Goal: Communication & Community: Share content

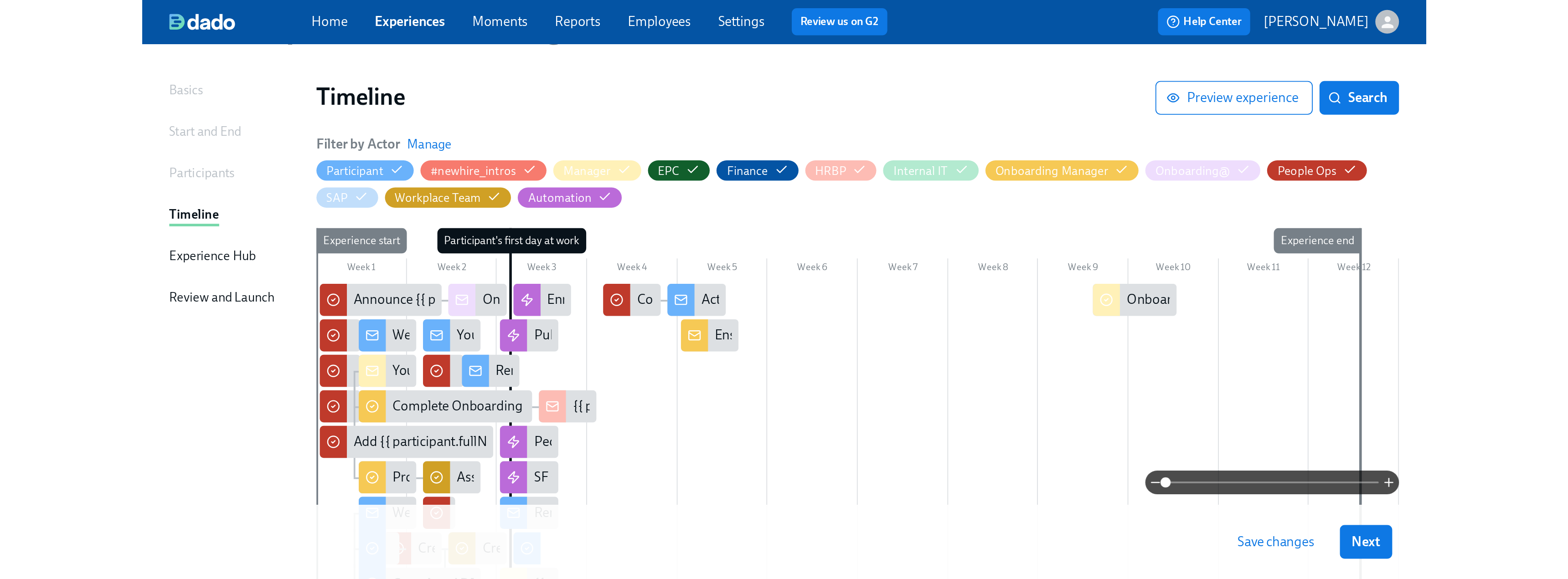
scroll to position [3, 0]
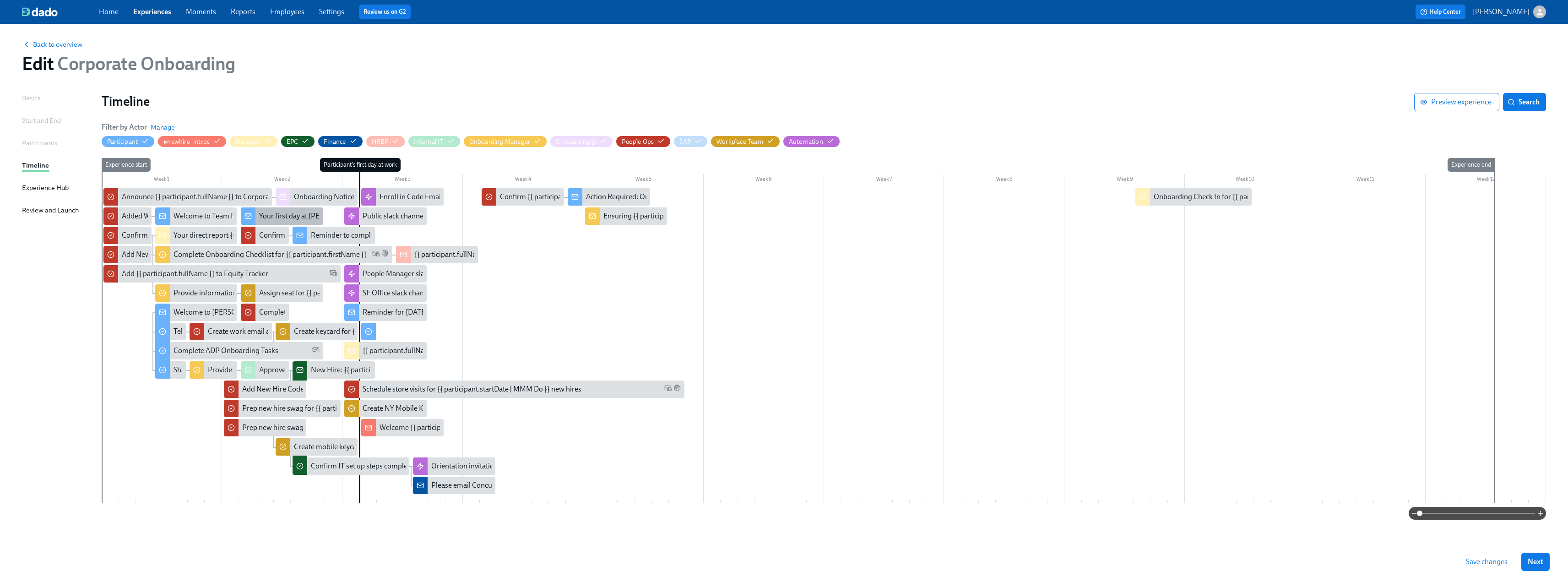
click at [280, 216] on div "Your first day at [PERSON_NAME][GEOGRAPHIC_DATA] is nearly here!" at bounding box center [370, 216] width 223 height 10
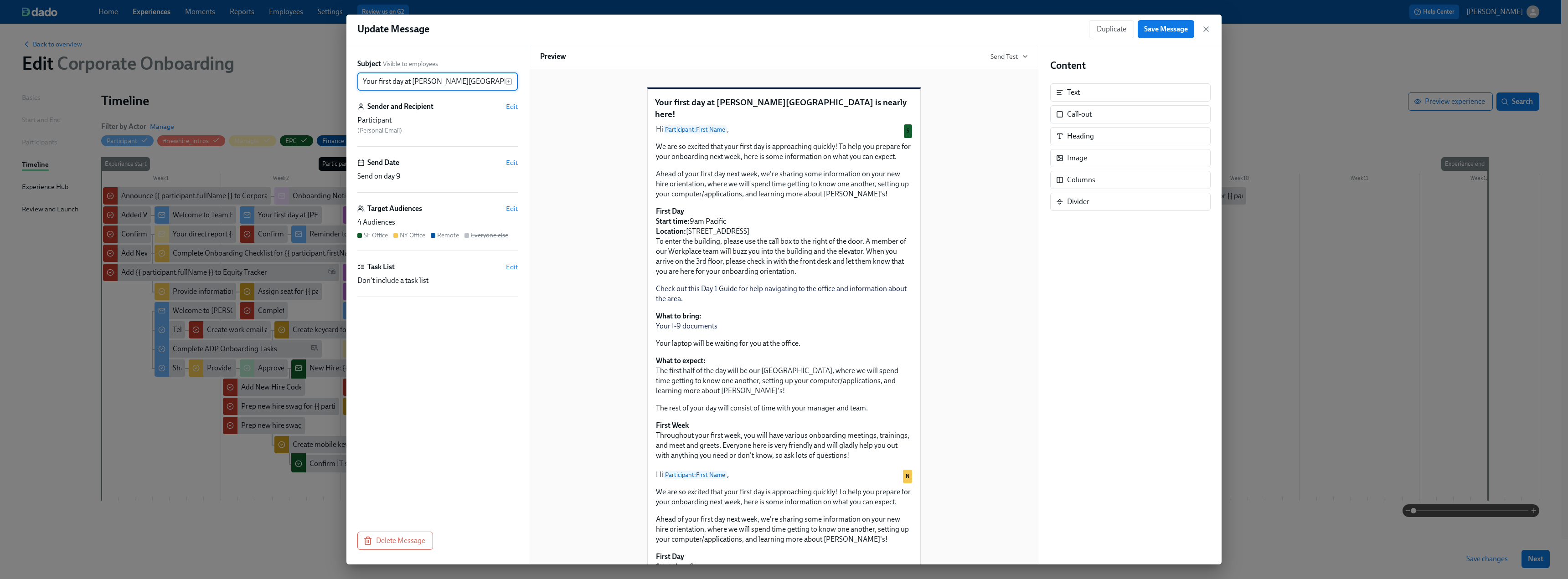
click at [518, 204] on div "Subject Visible to employees Your first day at [GEOGRAPHIC_DATA]'s is nearly he…" at bounding box center [438, 304] width 183 height 520
click at [515, 204] on span "Edit" at bounding box center [511, 208] width 12 height 9
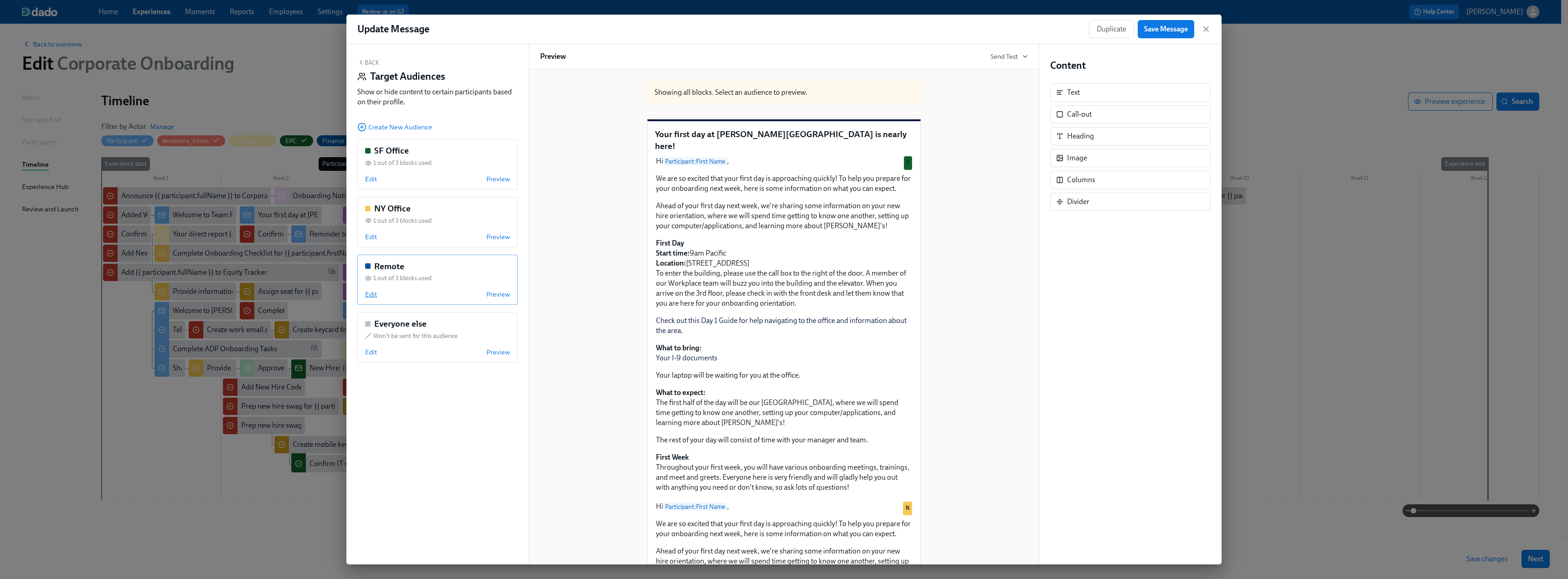
click at [371, 290] on span "Edit" at bounding box center [371, 294] width 12 height 9
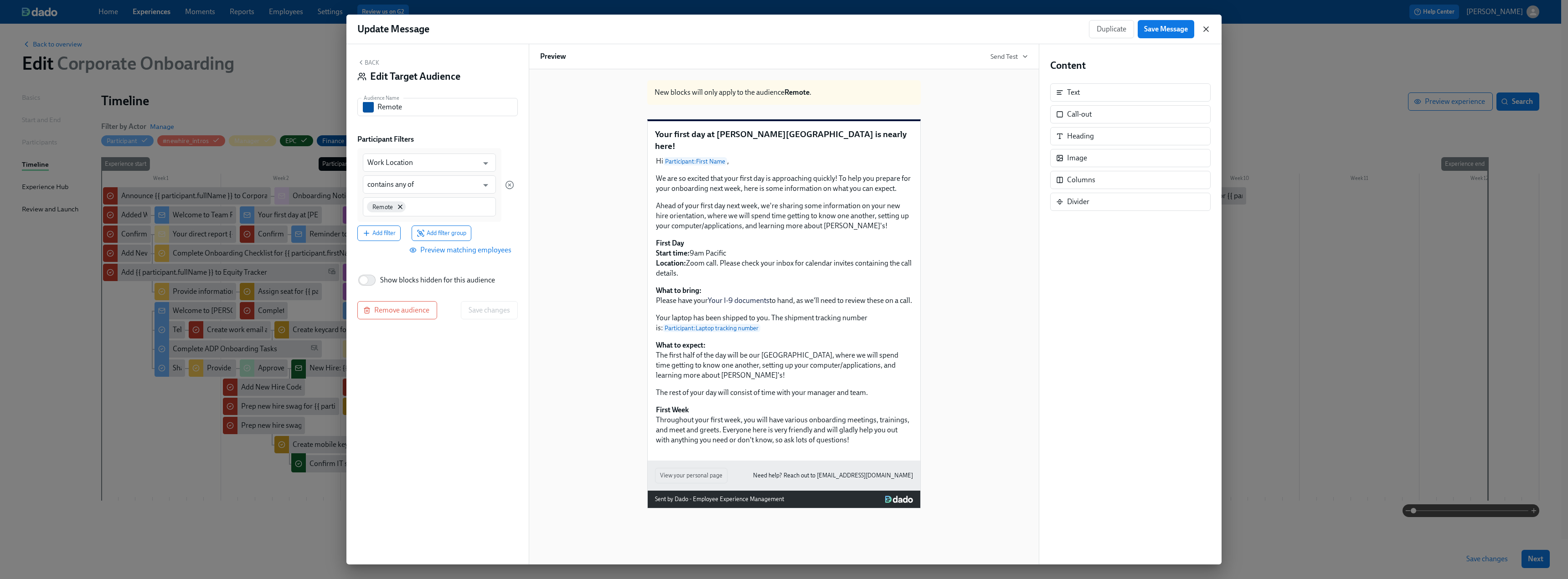
click at [693, 29] on icon "button" at bounding box center [1206, 29] width 4 height 4
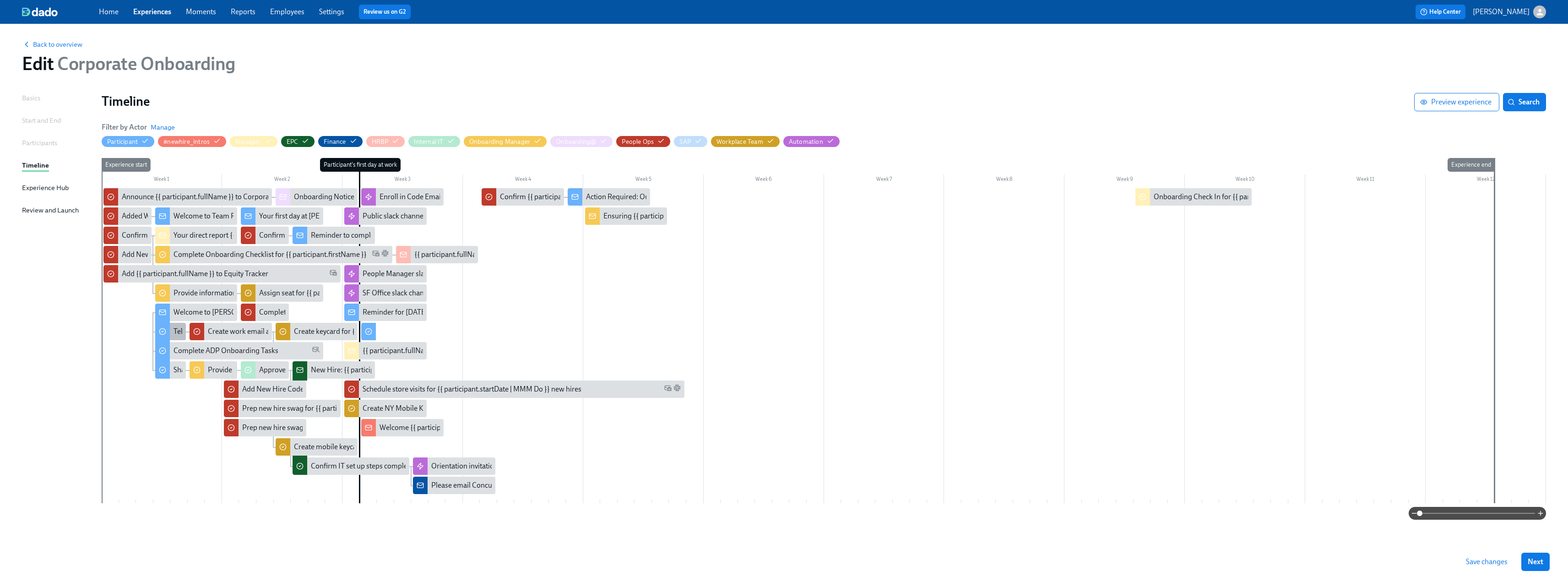
click at [178, 330] on div "Tell us a bit more about you!" at bounding box center [217, 331] width 87 height 10
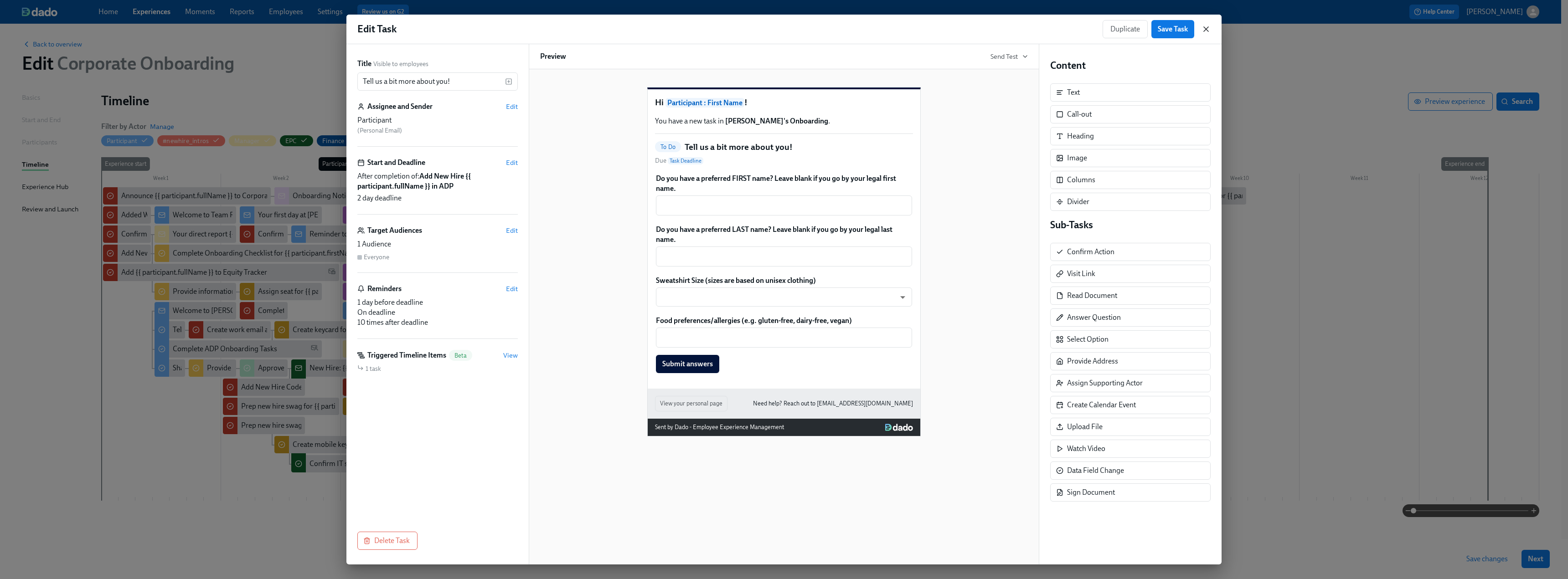
click at [693, 28] on icon "button" at bounding box center [1206, 29] width 9 height 9
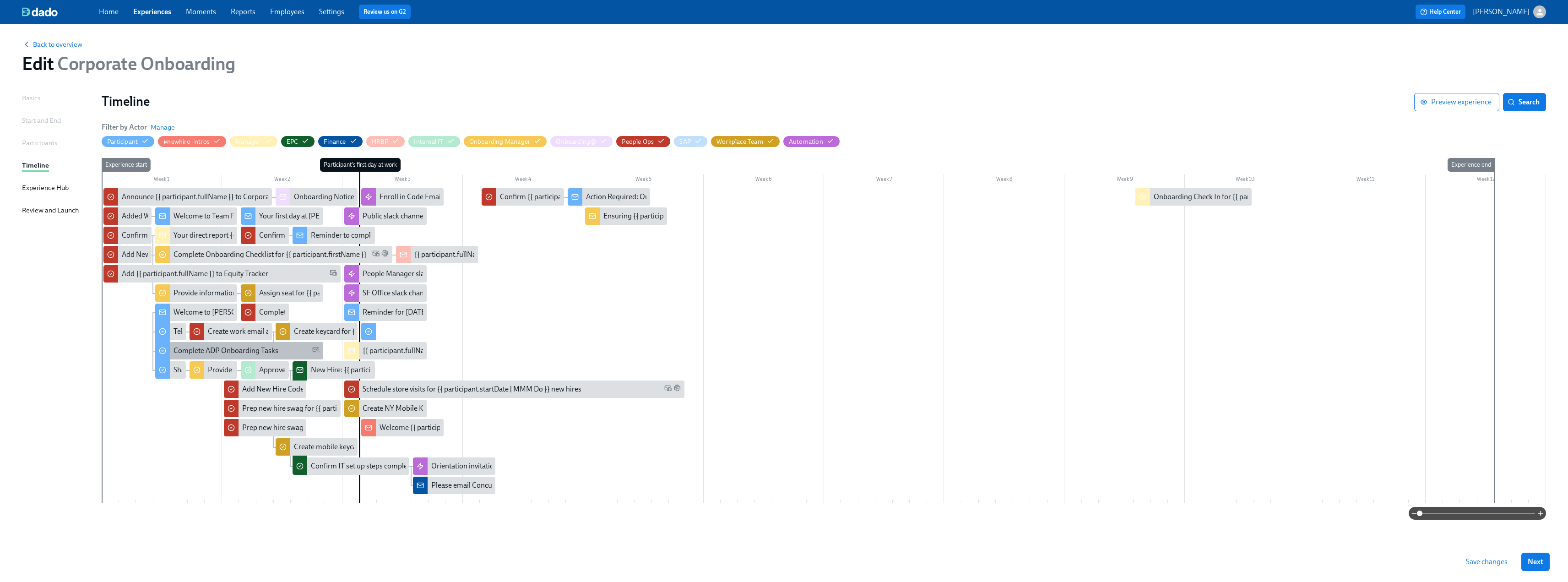
click at [216, 356] on div "Complete ADP Onboarding Tasks" at bounding box center [240, 350] width 169 height 17
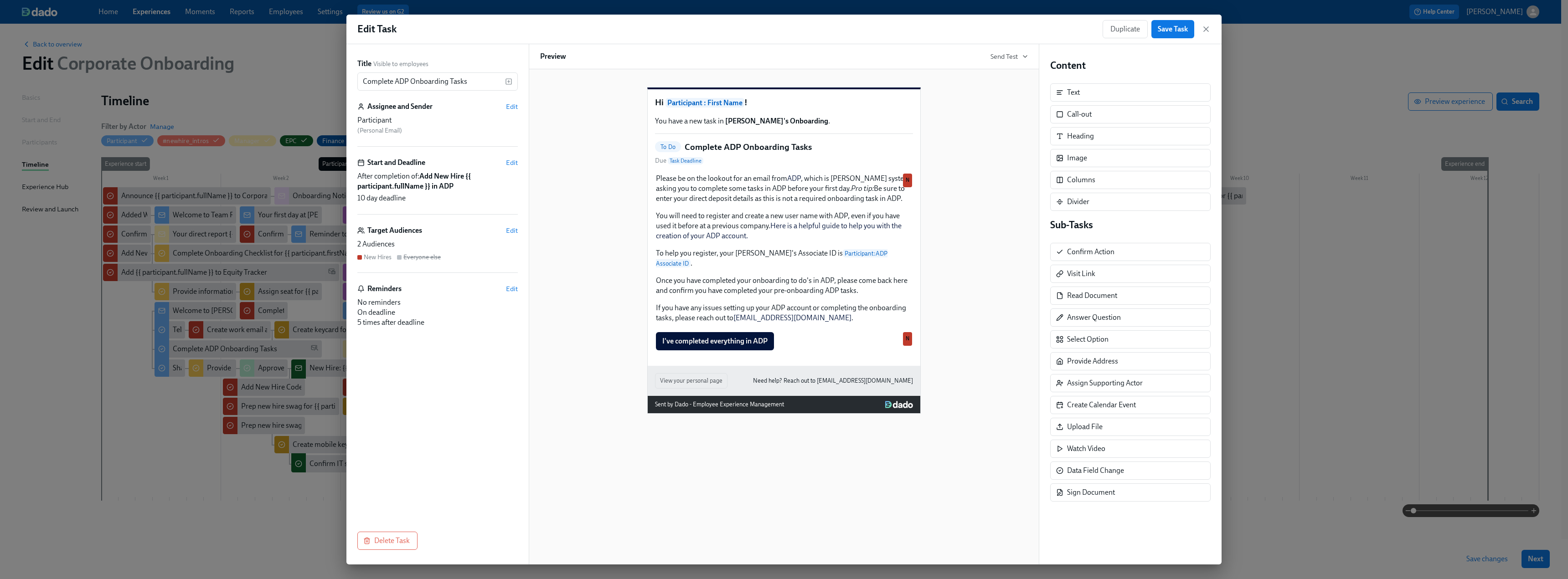
click at [693, 26] on icon "button" at bounding box center [1206, 29] width 9 height 9
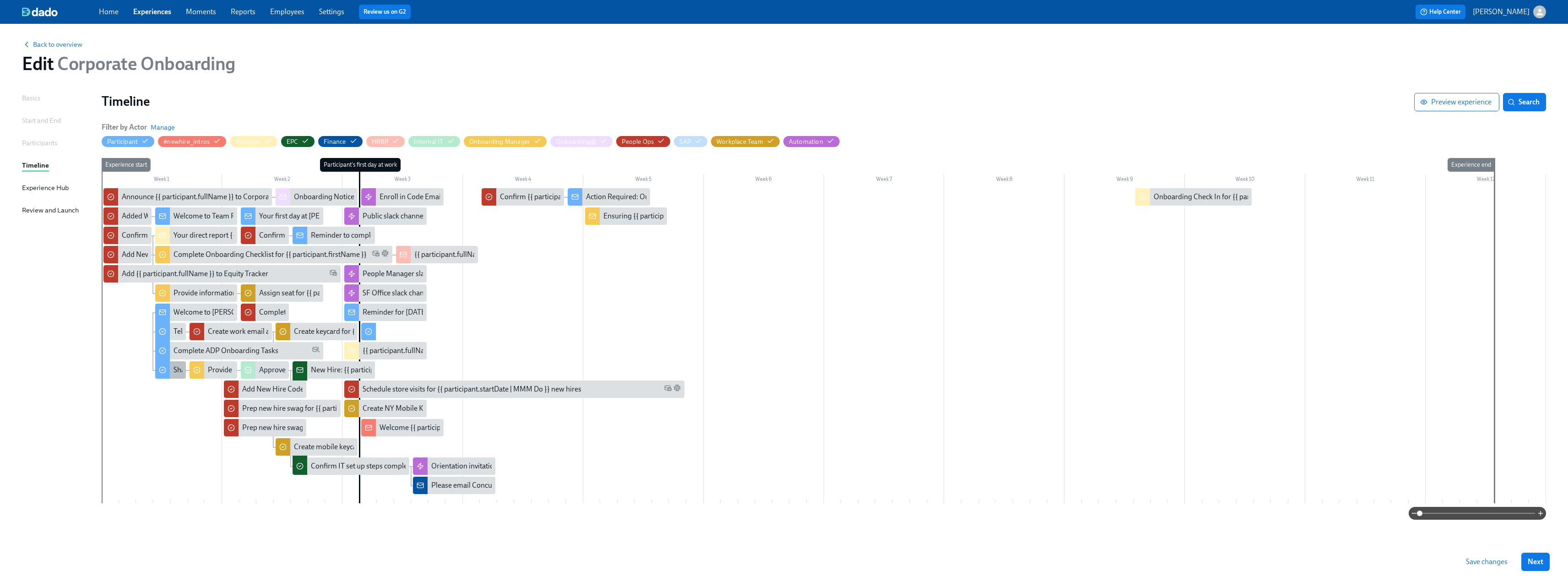
click at [177, 362] on div "Share your computer preferences" at bounding box center [226, 370] width 104 height 10
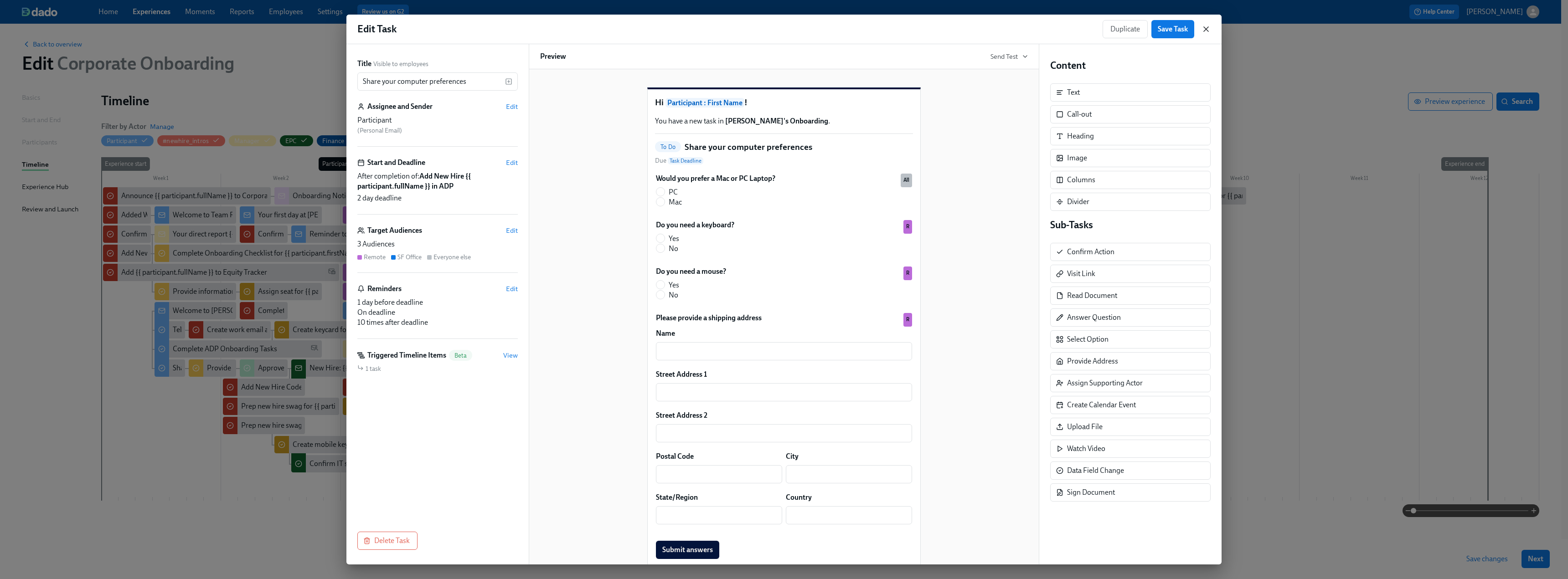
click at [693, 28] on icon "button" at bounding box center [1206, 29] width 4 height 4
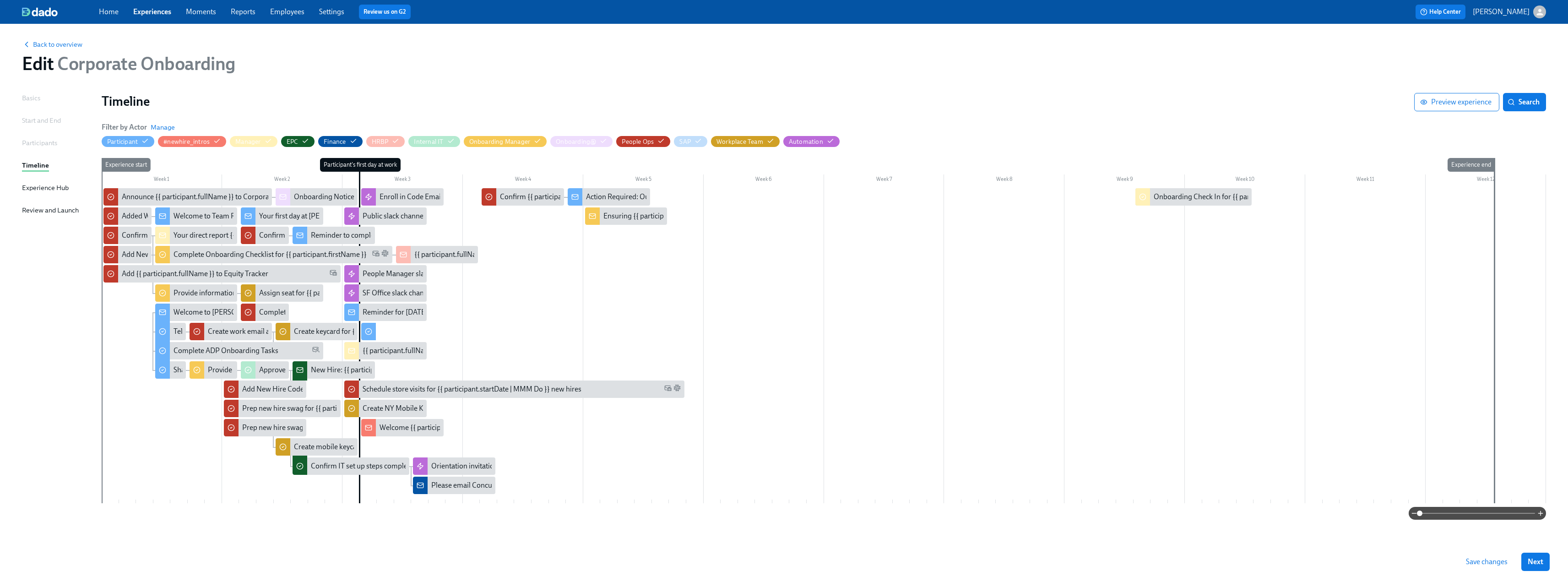
click at [696, 362] on span at bounding box center [1477, 513] width 116 height 13
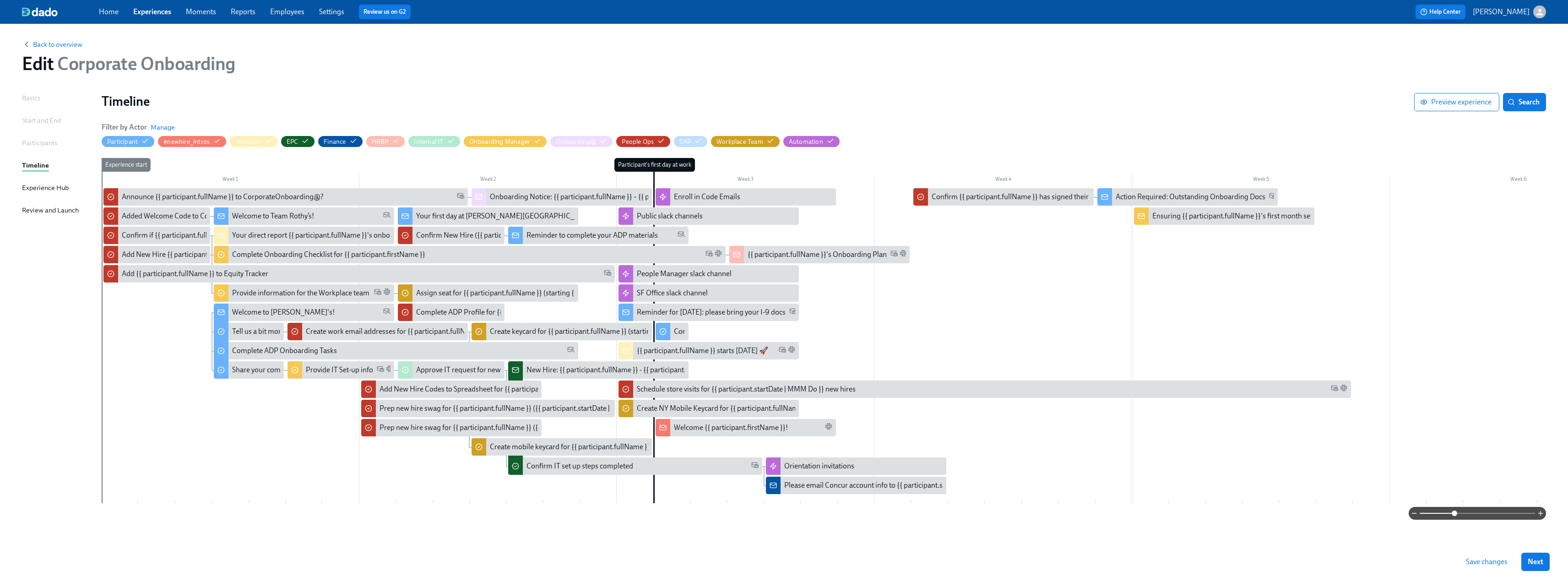
click at [696, 362] on span "Save changes" at bounding box center [1487, 561] width 42 height 9
click at [145, 11] on link "Experiences" at bounding box center [152, 12] width 38 height 9
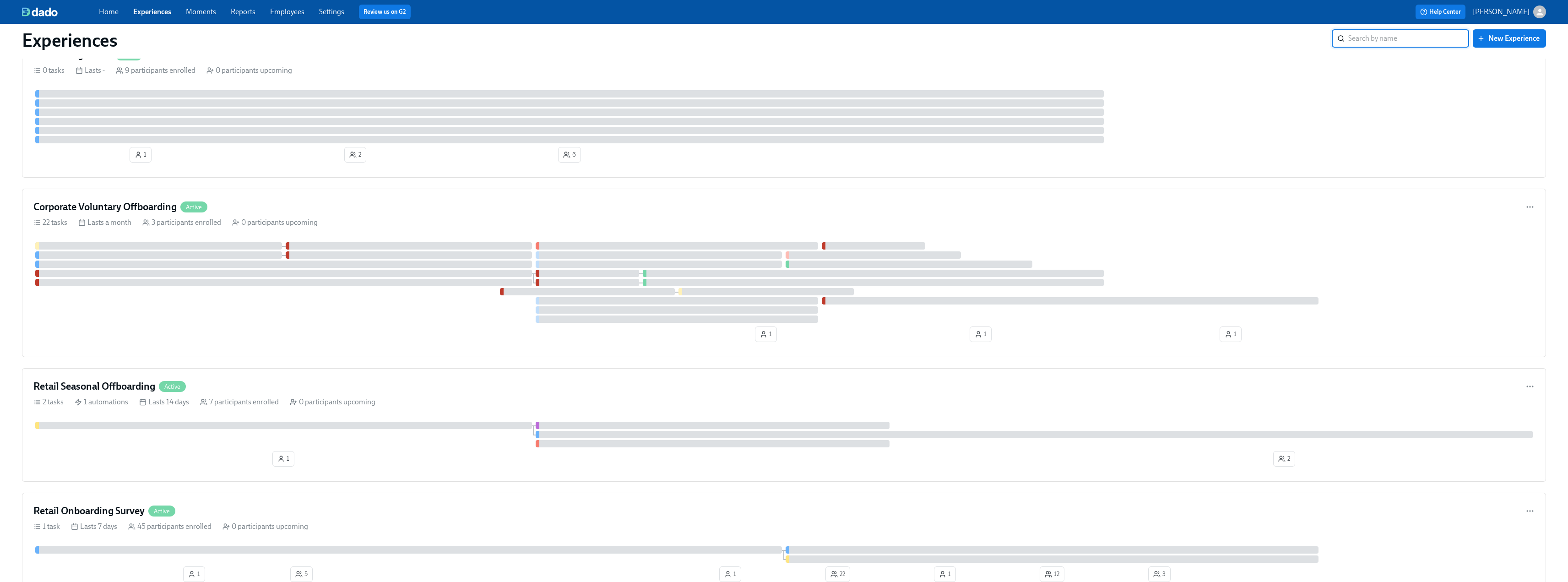
scroll to position [1099, 0]
click at [276, 201] on div "Corporate Voluntary Offboarding Active" at bounding box center [784, 204] width 1501 height 13
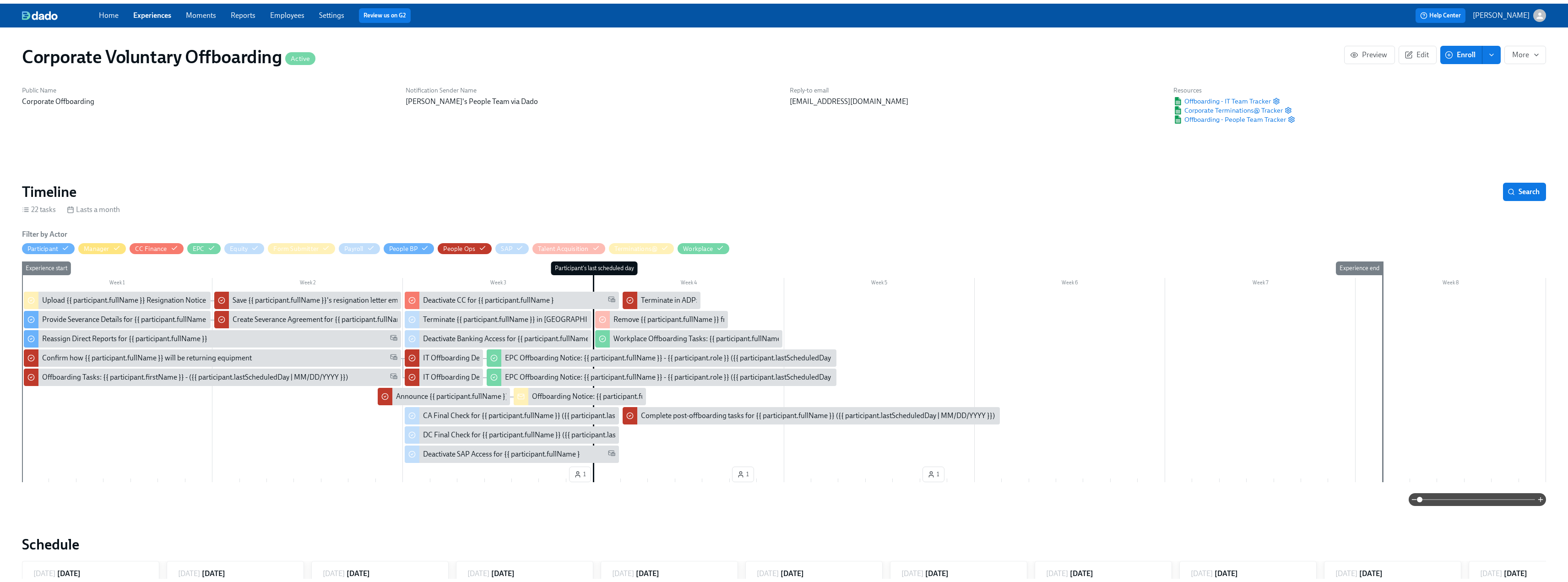
scroll to position [0, 60]
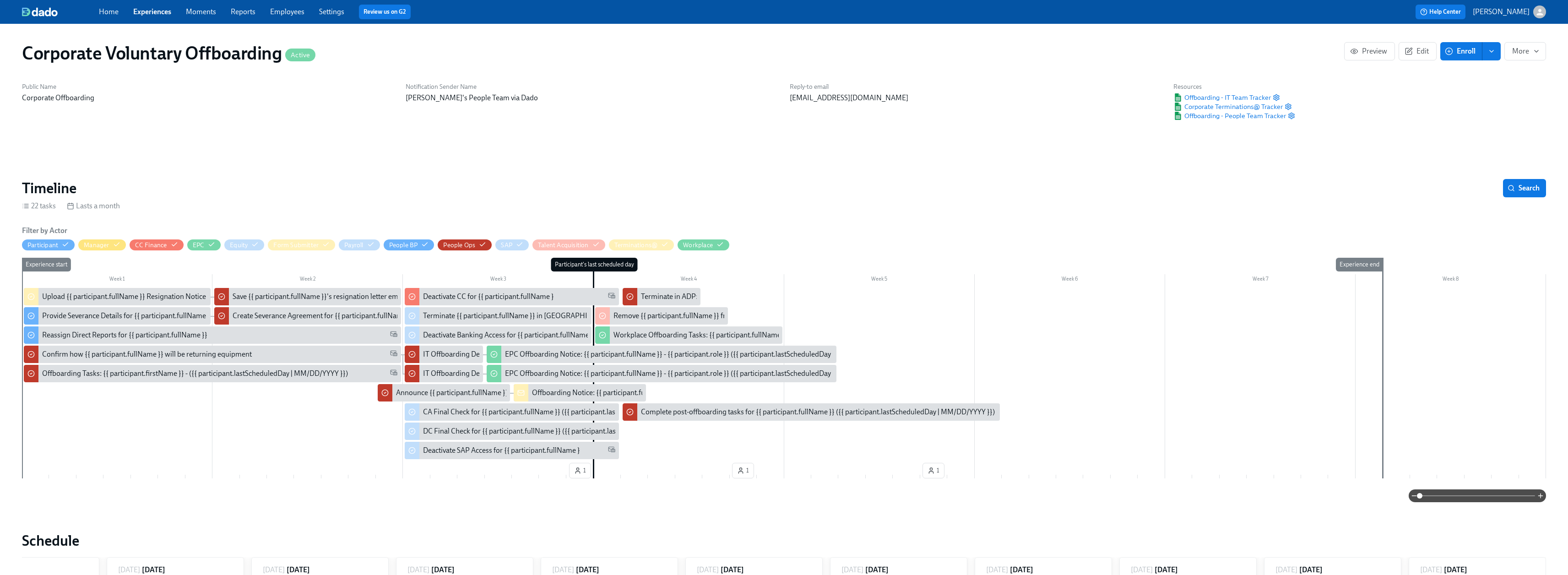
click at [696, 46] on span "enroll" at bounding box center [1491, 51] width 9 height 9
click at [696, 89] on span "Enrollment form" at bounding box center [1467, 93] width 52 height 10
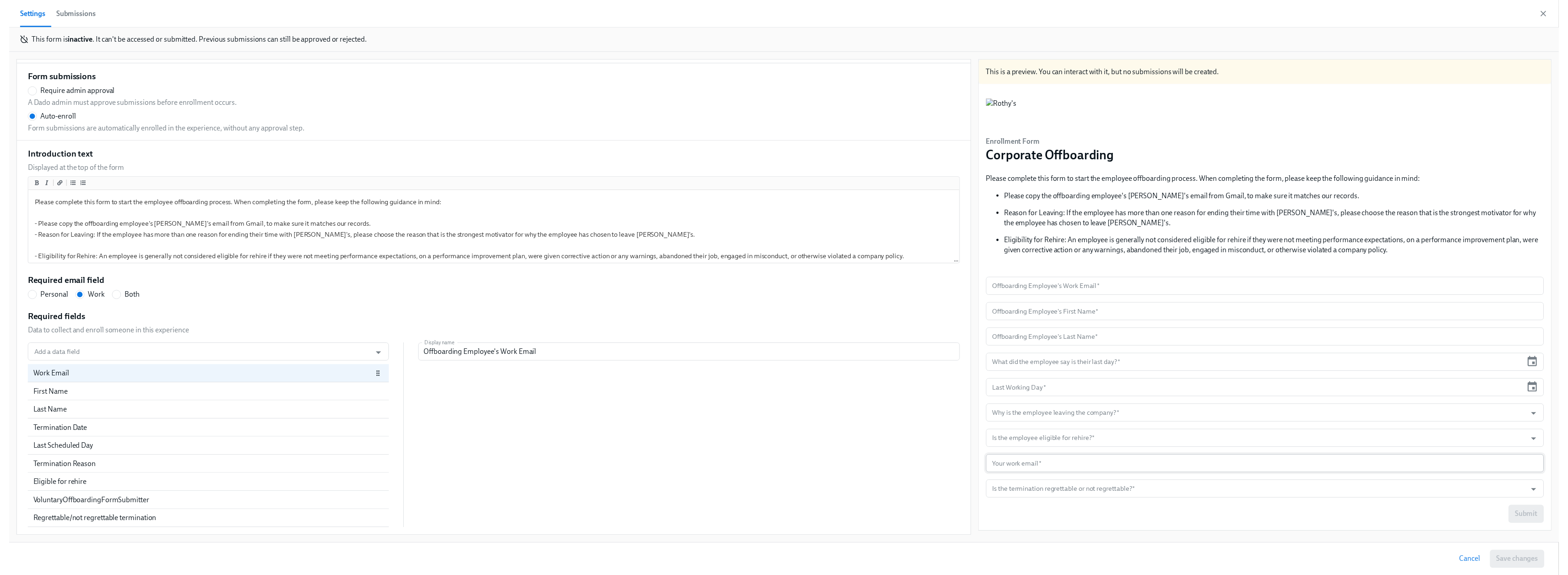
scroll to position [183, 0]
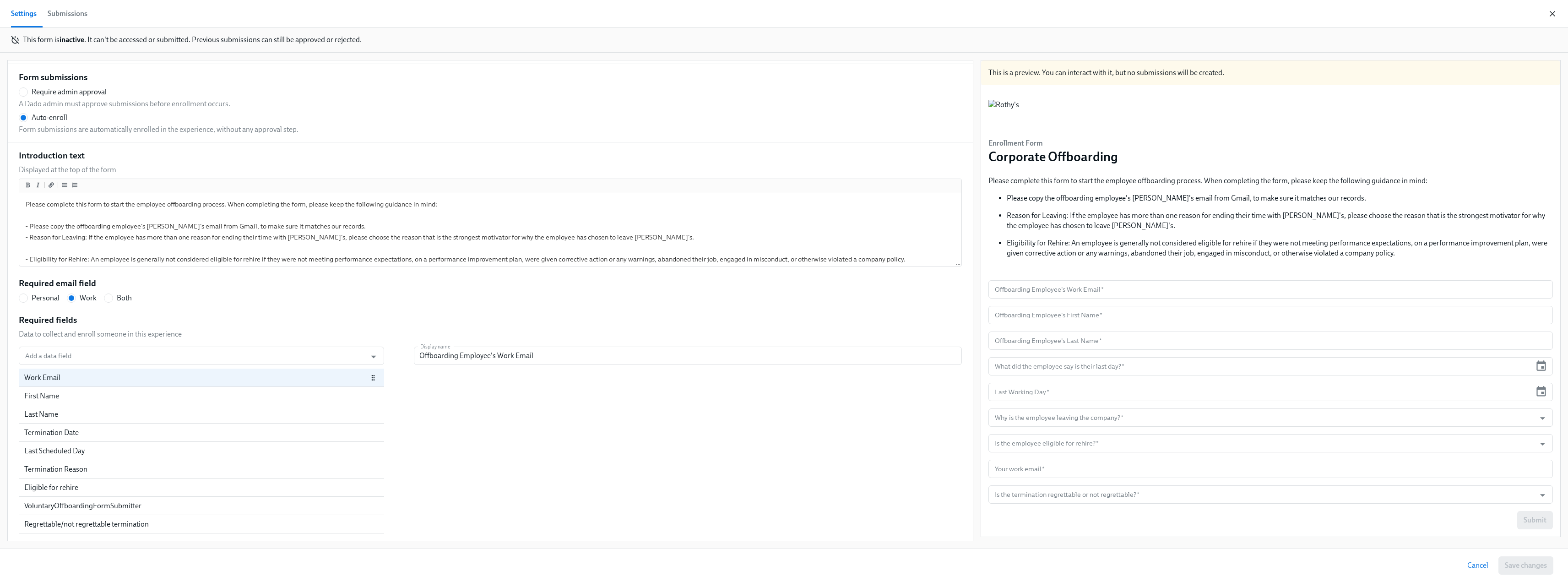
click at [696, 13] on icon "button" at bounding box center [1552, 13] width 9 height 9
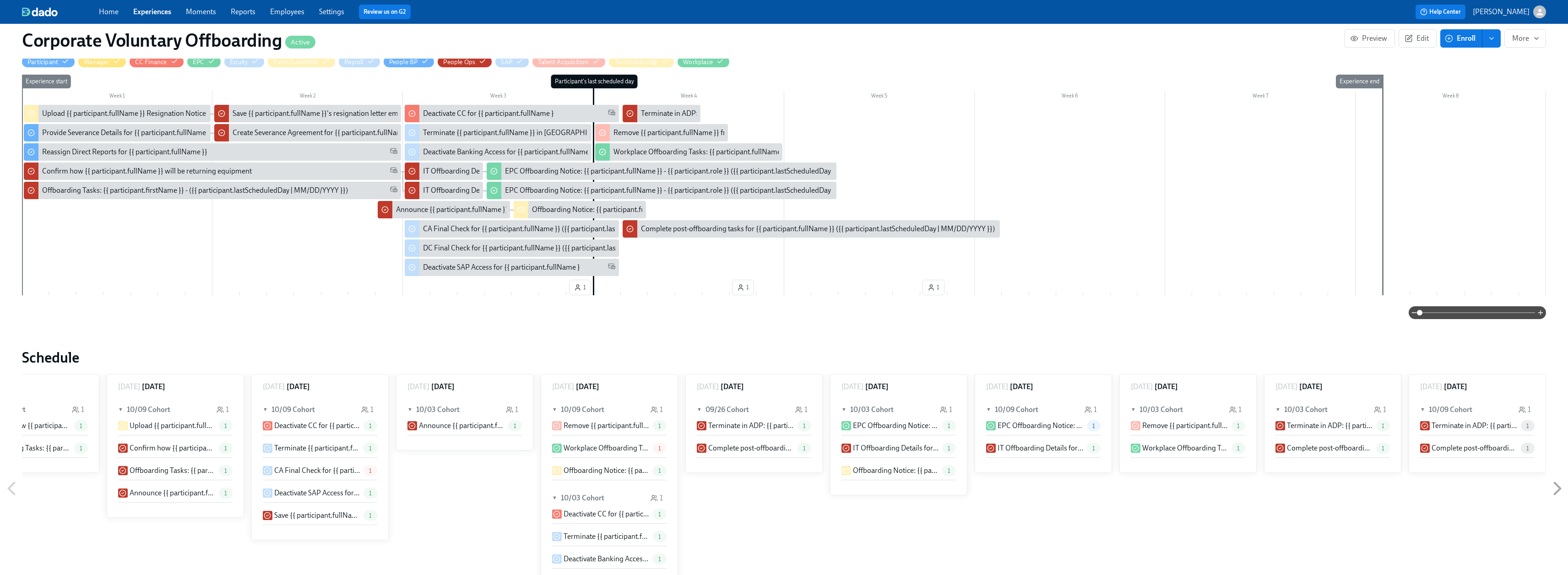
click at [130, 12] on div "Home Experiences Moments Reports Employees Settings Review us on G2" at bounding box center [461, 12] width 724 height 15
click at [153, 12] on link "Experiences" at bounding box center [152, 12] width 38 height 9
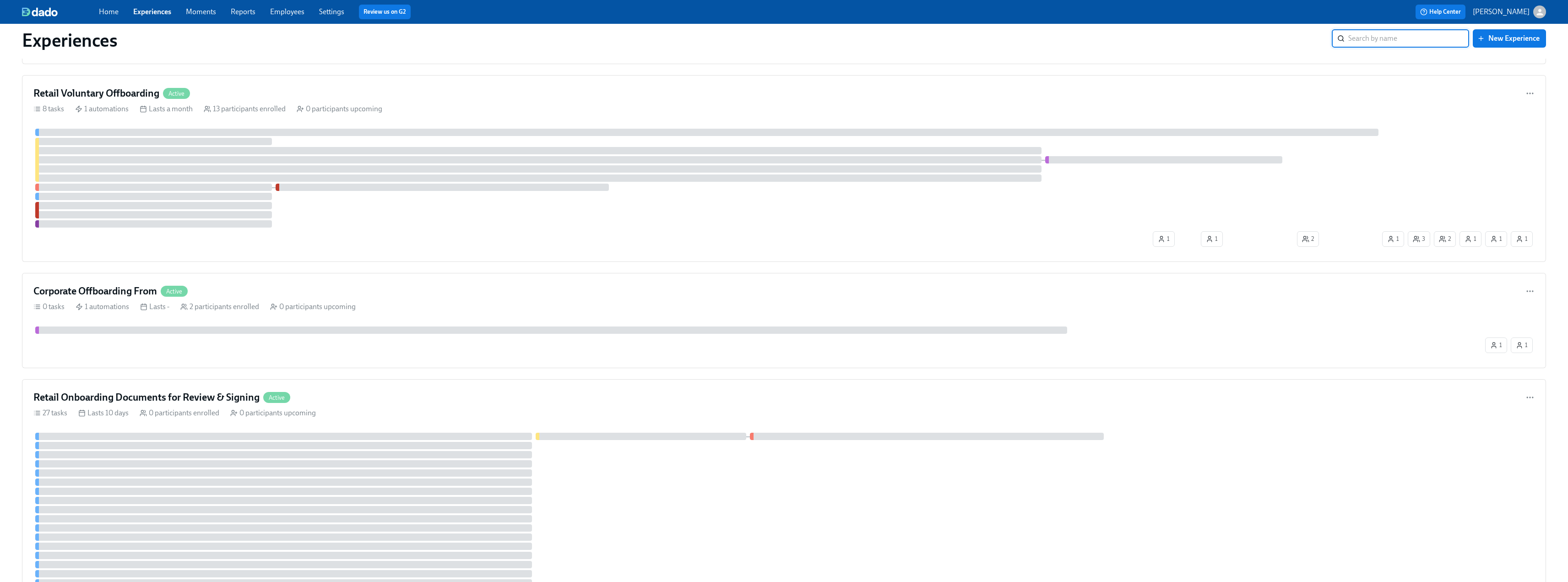
scroll to position [2060, 0]
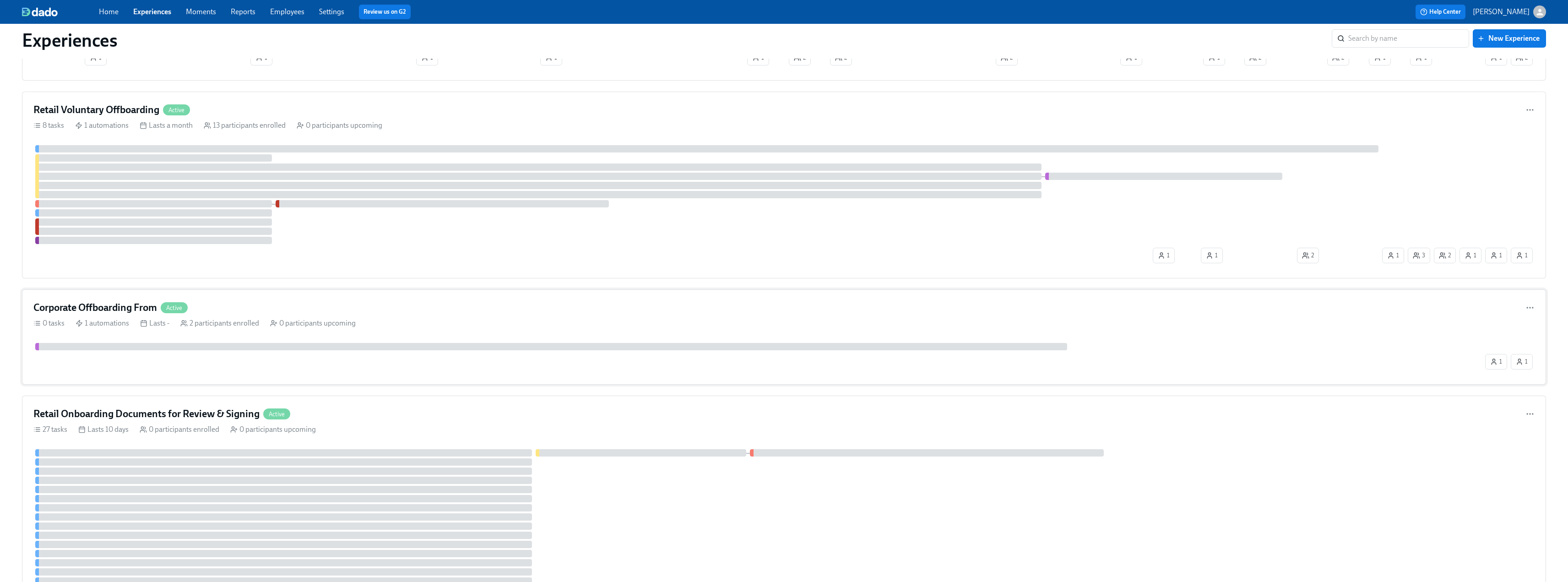
click at [133, 302] on h4 "Corporate Offboarding From" at bounding box center [95, 308] width 123 height 13
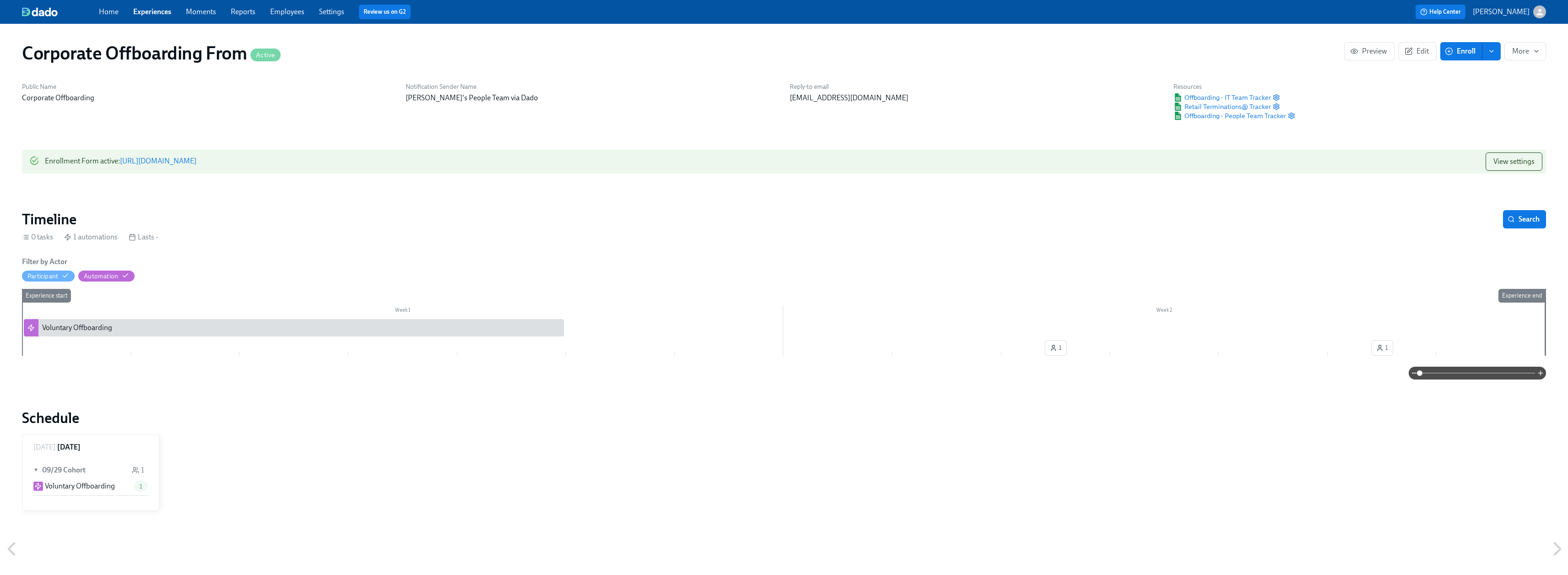
click at [696, 48] on button "enroll" at bounding box center [1492, 51] width 18 height 18
click at [696, 89] on span "Enrollment form" at bounding box center [1467, 93] width 52 height 10
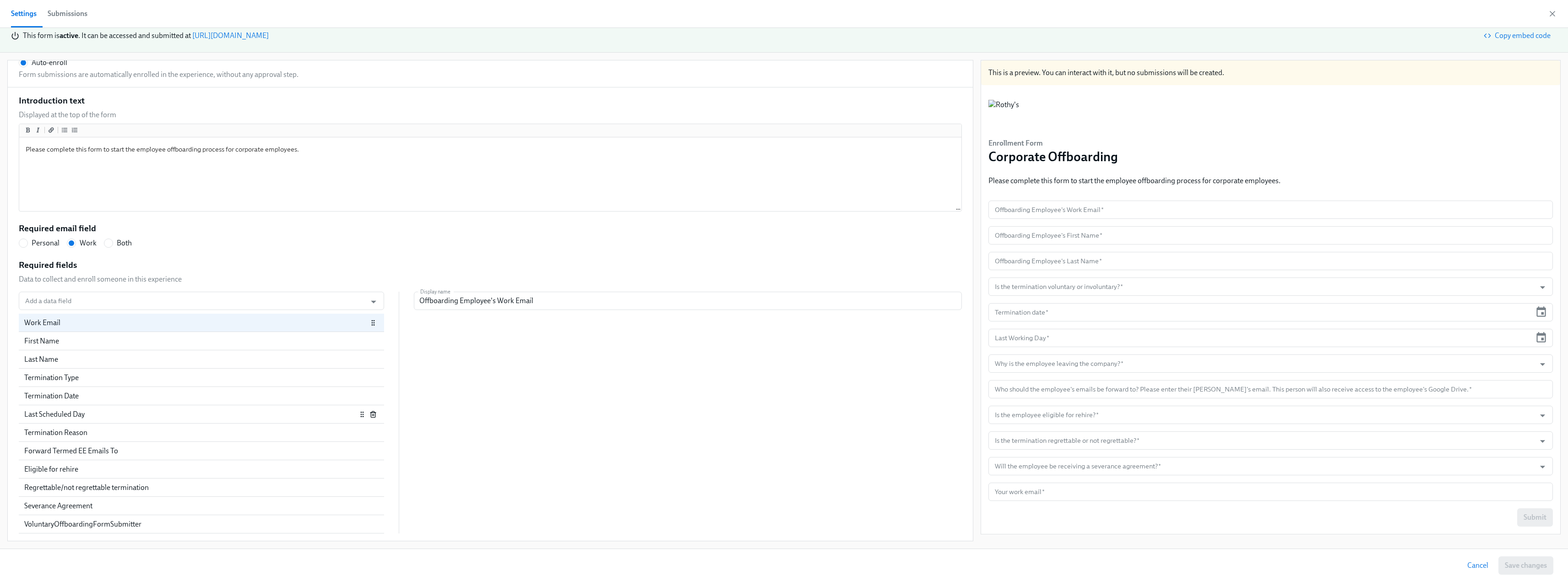
scroll to position [320, 0]
click at [696, 362] on form "Offboarding Employee's Work Email   * Offboarding Employee's Work Email * Offbo…" at bounding box center [1270, 363] width 564 height 326
click at [114, 362] on div "Forward Termed EE Emails To" at bounding box center [191, 451] width 333 height 10
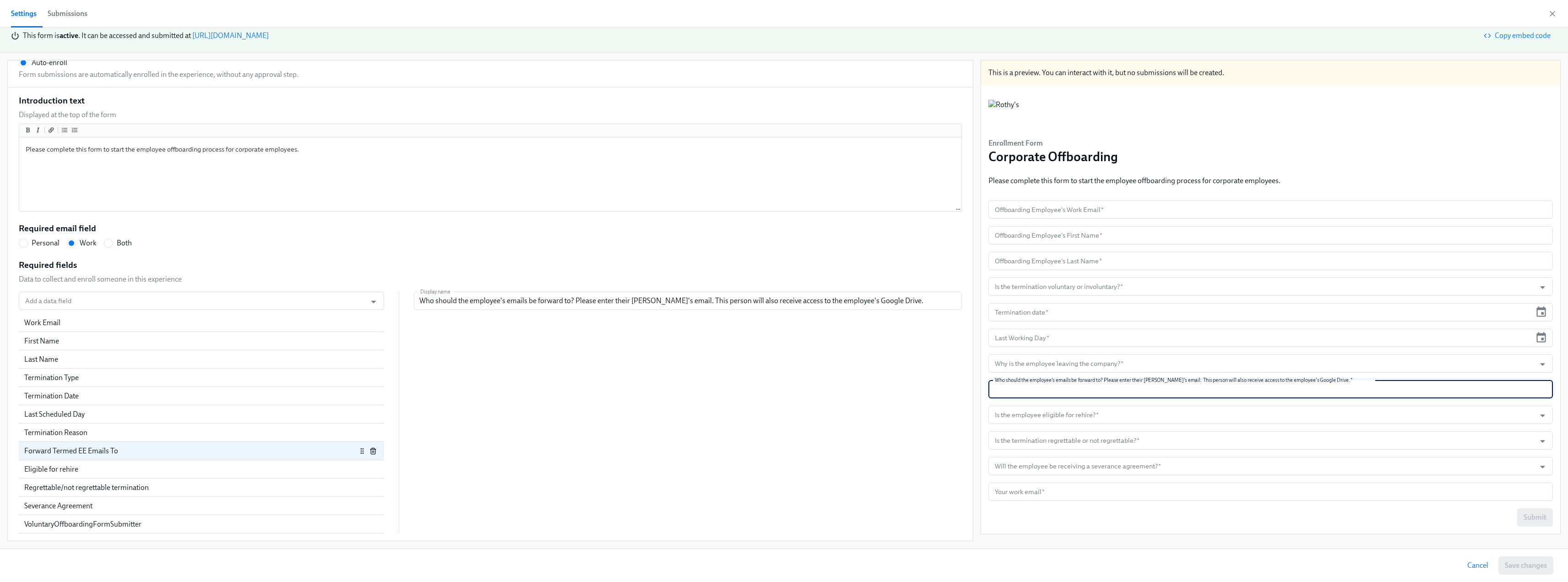
click at [369, 362] on icon "button" at bounding box center [373, 451] width 7 height 7
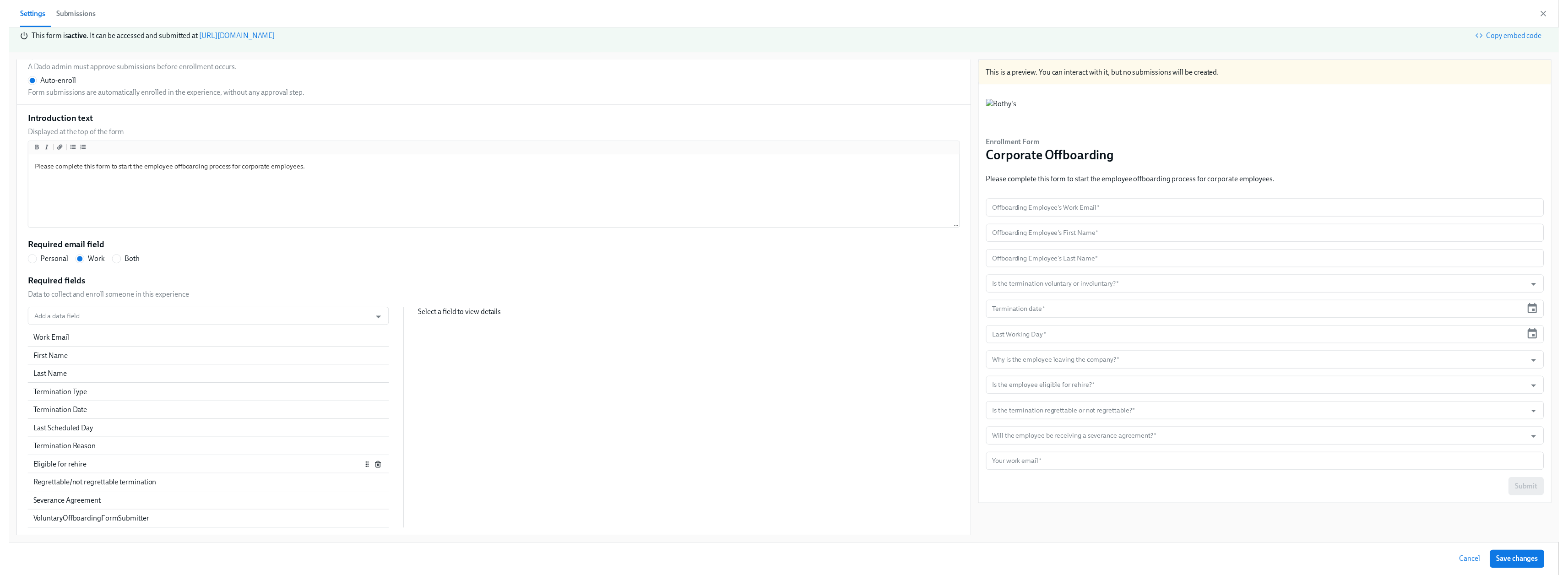
scroll to position [482, 0]
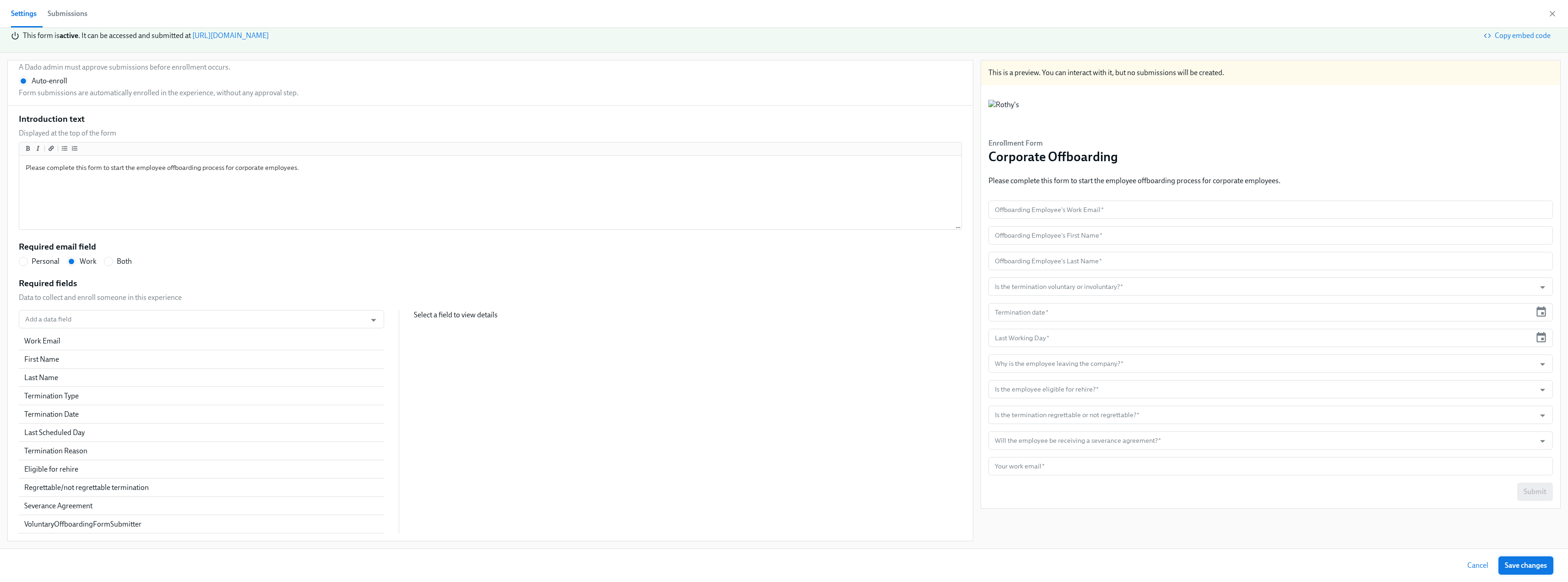
click at [696, 362] on span "Save changes" at bounding box center [1525, 565] width 42 height 9
radio input "false"
click at [696, 13] on icon "button" at bounding box center [1552, 13] width 9 height 9
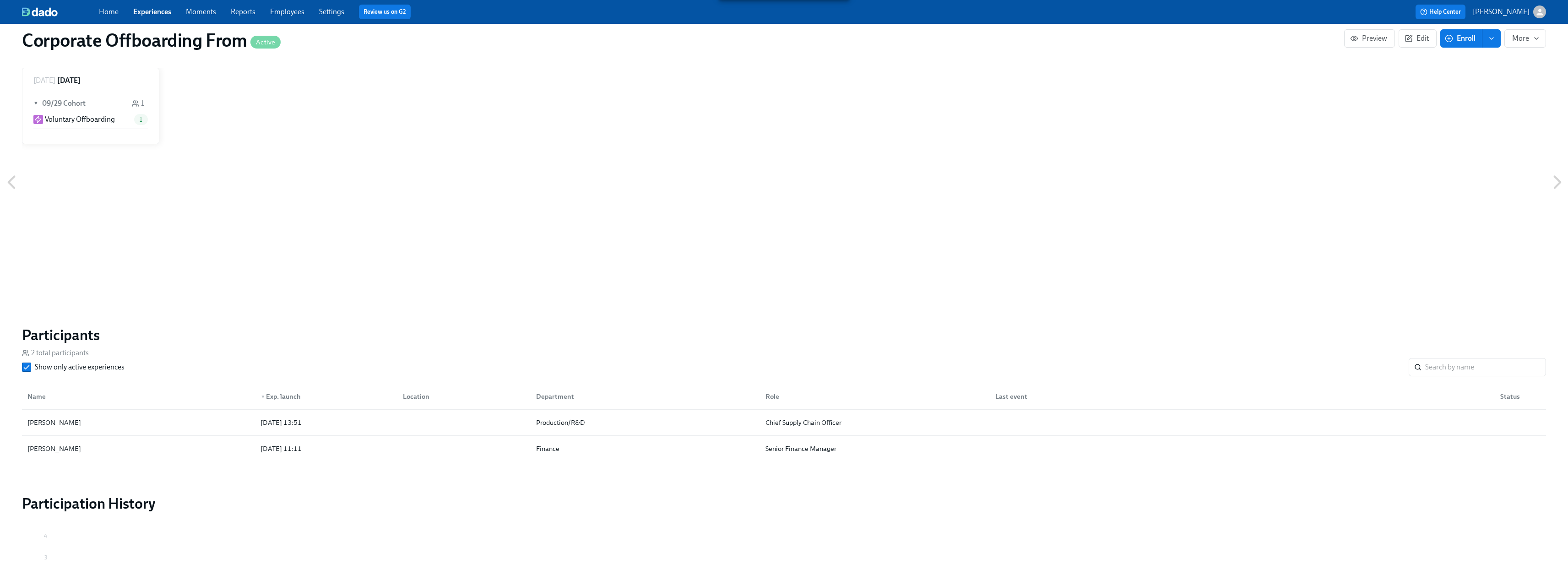
scroll to position [298, 0]
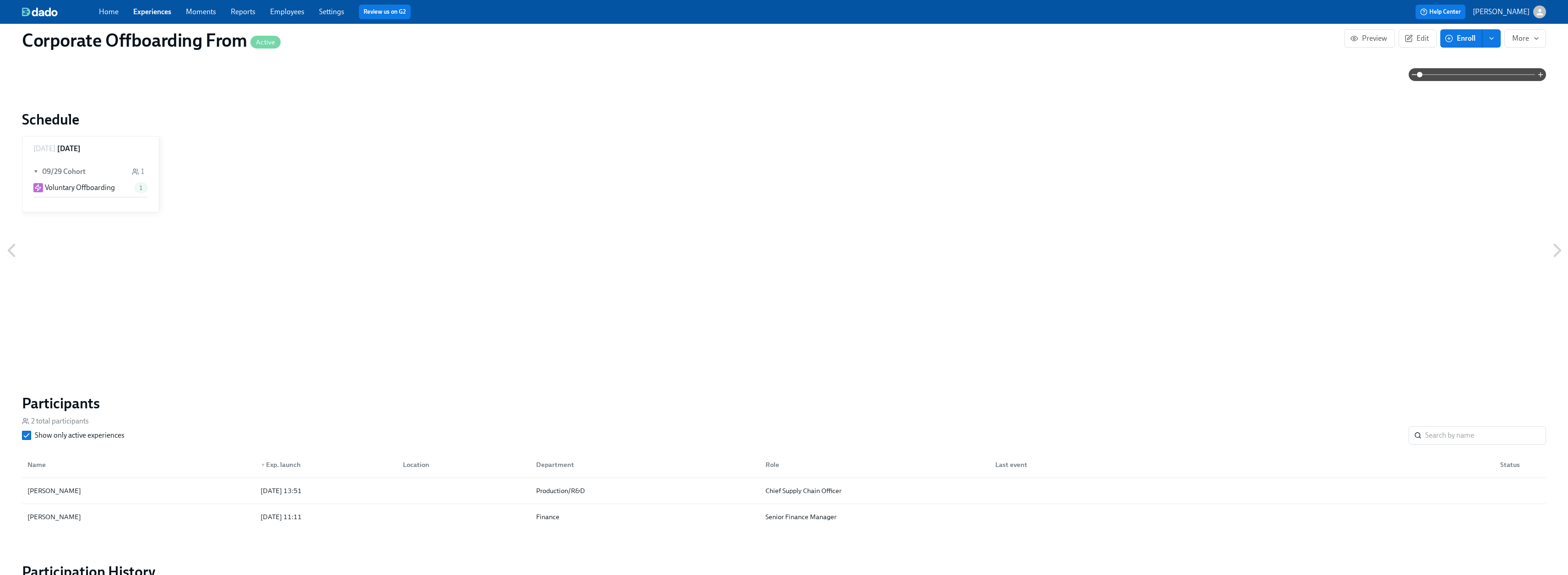
click at [155, 10] on link "Experiences" at bounding box center [152, 12] width 38 height 9
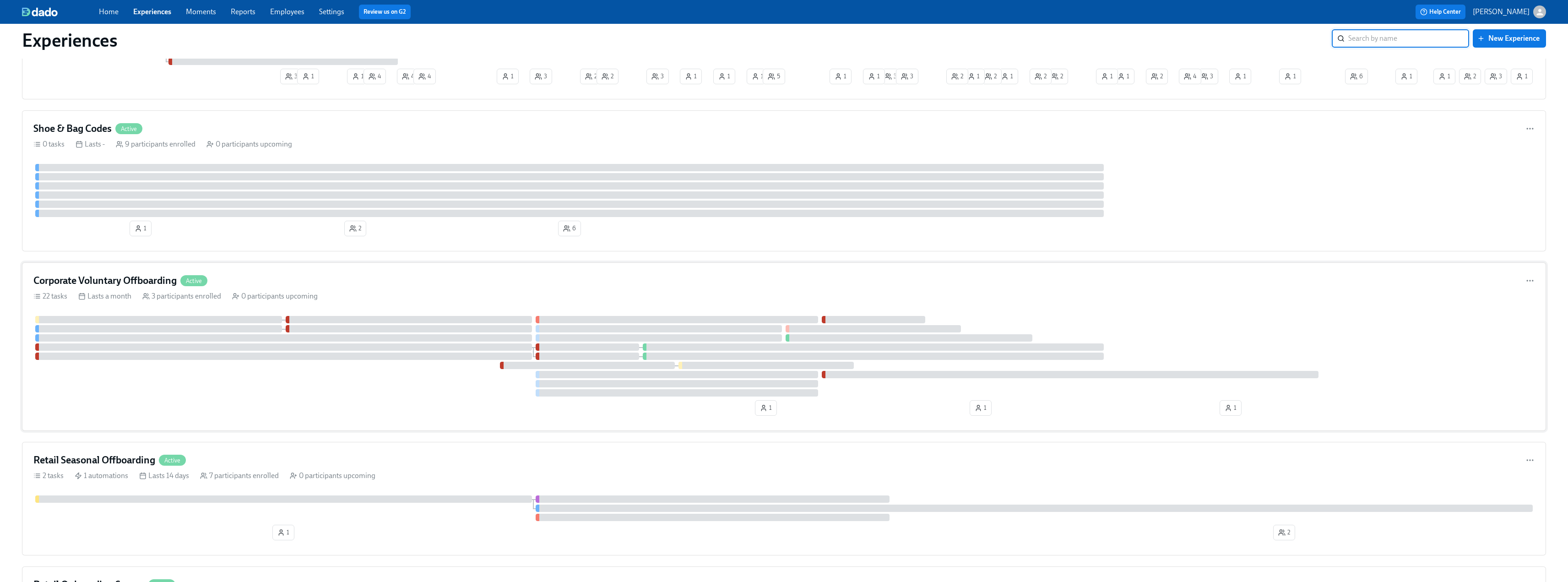
scroll to position [1007, 0]
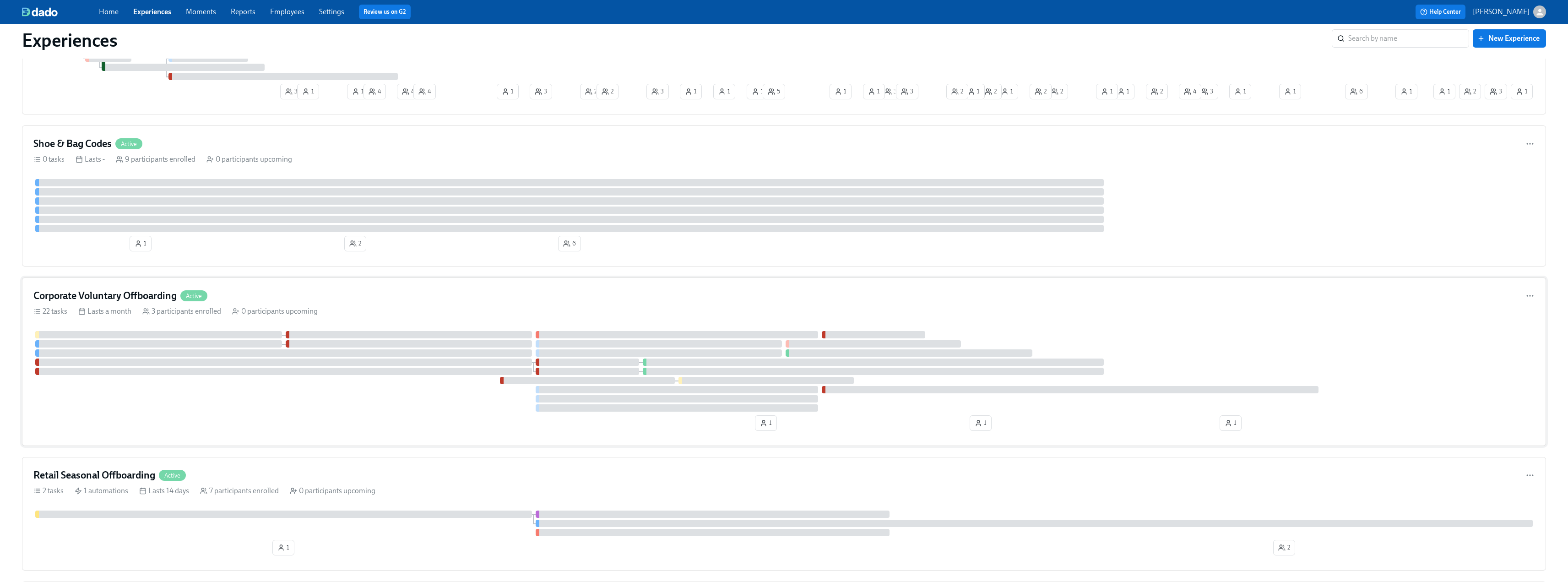
click at [108, 289] on h4 "Corporate Voluntary Offboarding" at bounding box center [105, 296] width 143 height 13
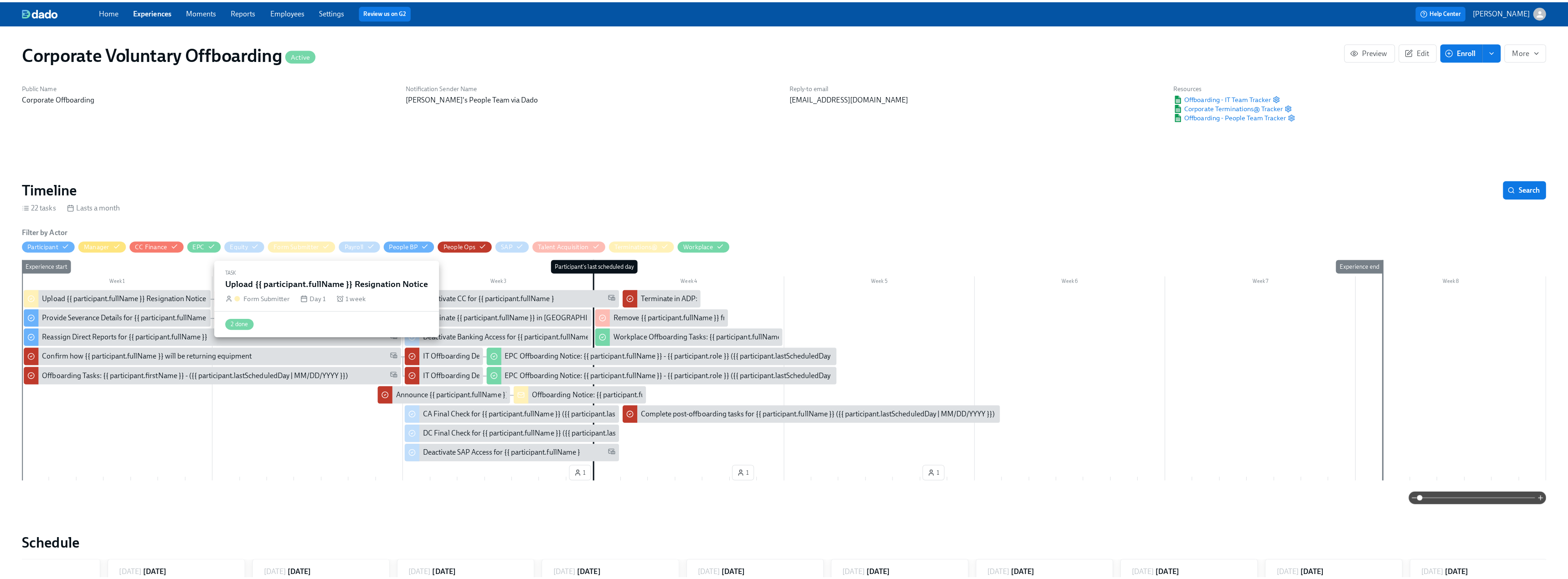
scroll to position [0, 60]
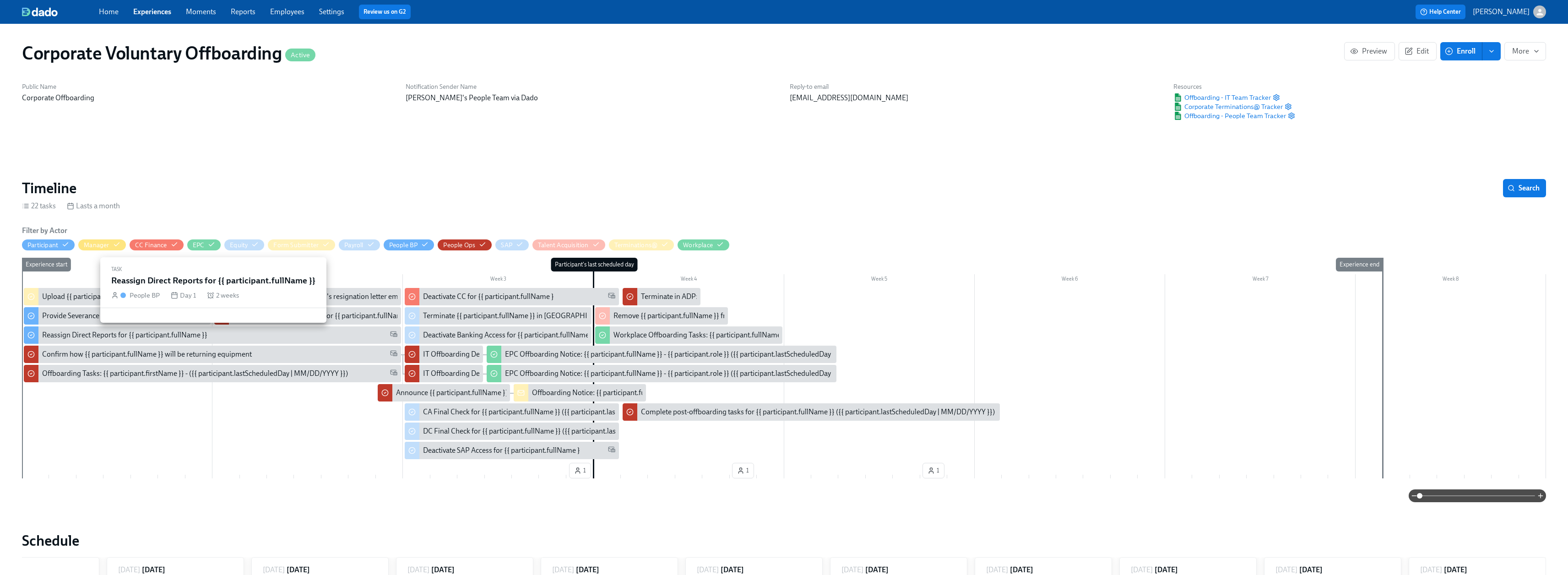
click at [74, 336] on div "Reassign Direct Reports for {{ participant.fullName }}" at bounding box center [125, 335] width 165 height 10
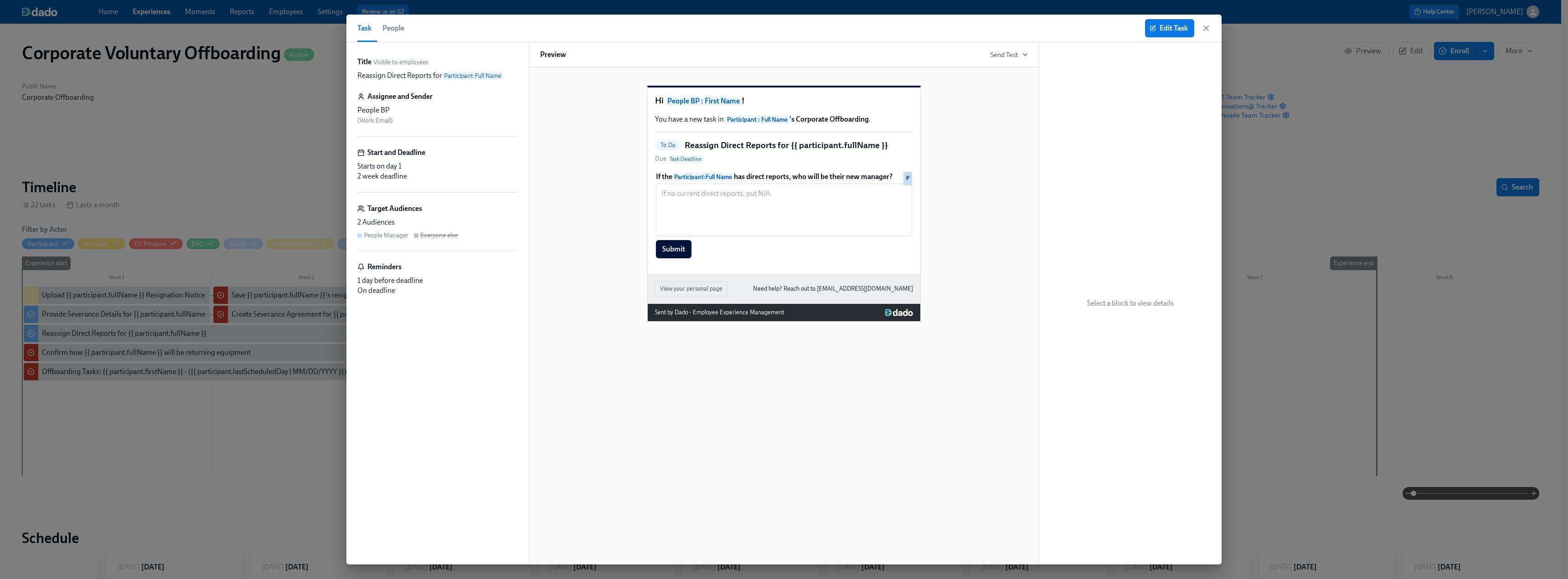
click at [394, 75] on p "Reassign Direct Reports for Participant : Full Name" at bounding box center [430, 75] width 146 height 10
click at [693, 27] on span "Edit Task" at bounding box center [1170, 28] width 37 height 9
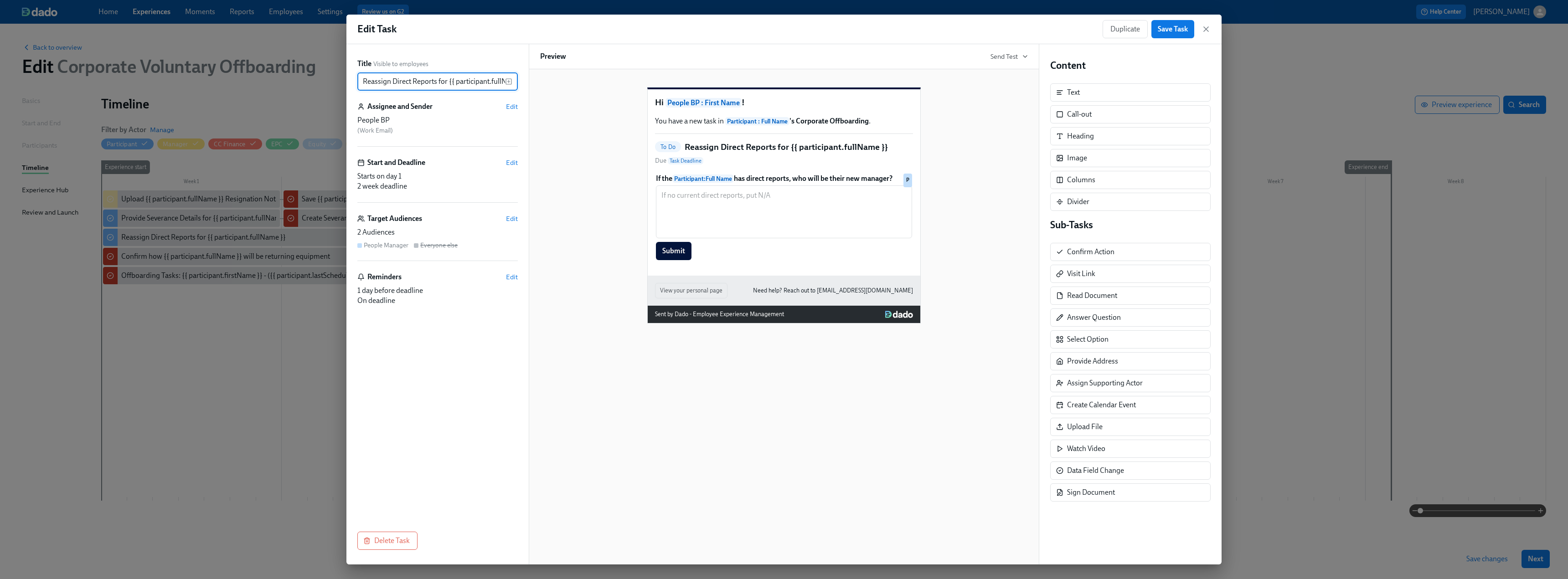
click at [404, 90] on input "Reassign Direct Reports for {{ participant.fullName }}" at bounding box center [431, 81] width 148 height 18
click at [436, 81] on input "Reassign Direct Reports for {{ participant.fullName }}" at bounding box center [431, 81] width 148 height 18
drag, startPoint x: 447, startPoint y: 82, endPoint x: 333, endPoint y: 85, distance: 114.0
click at [333, 85] on div "Edit Task Duplicate Save Task Title Visible to employees Reassign Direct Report…" at bounding box center [784, 290] width 1568 height 579
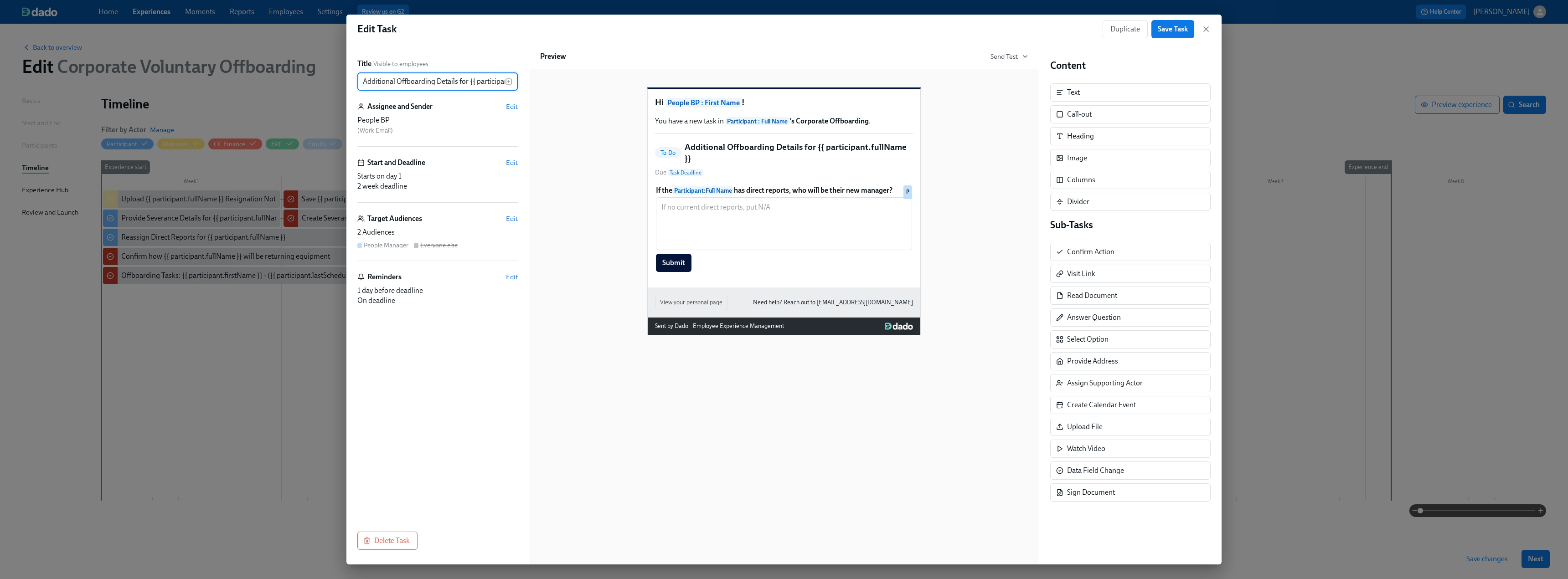
type input "Additional Offboarding Details for {{ participant.fullName }}"
click at [586, 191] on div "Hi People BP : First Name ! You have a new task in Participant : Full Name 's C…" at bounding box center [783, 204] width 488 height 262
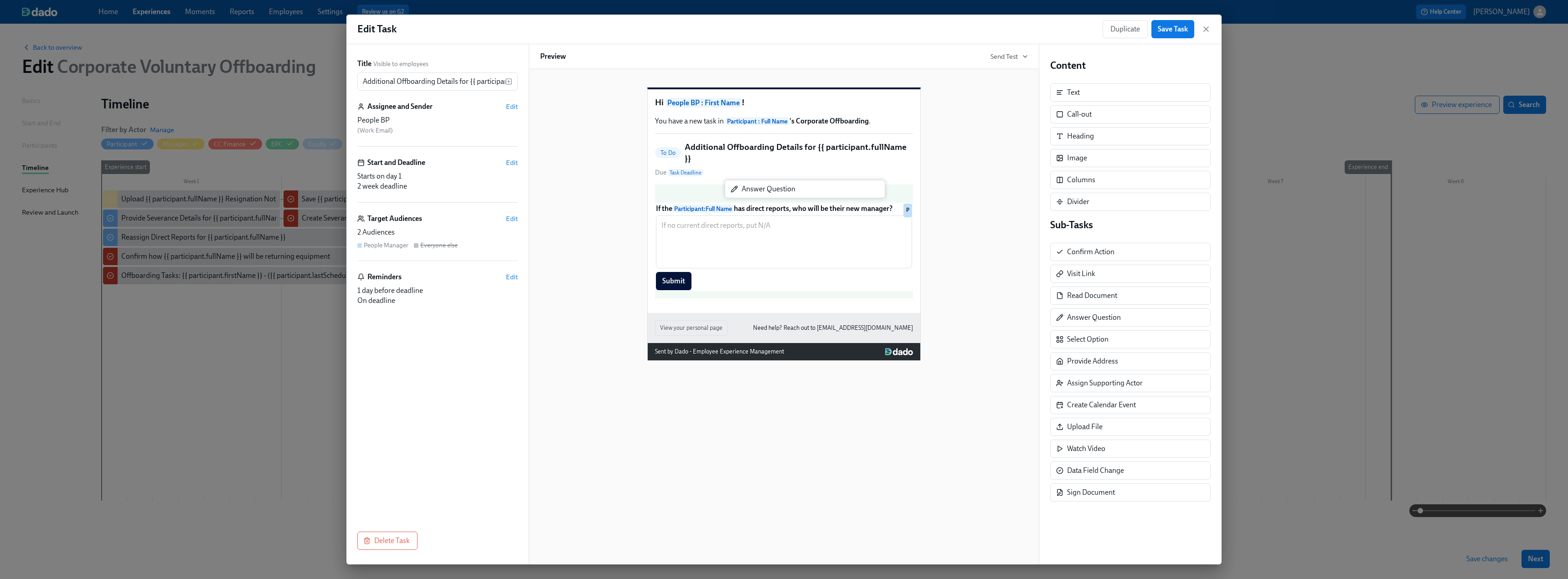
drag, startPoint x: 1097, startPoint y: 325, endPoint x: 765, endPoint y: 195, distance: 356.5
click at [693, 195] on div "Title Visible to employees Additional Offboarding Details for {{ participant.fu…" at bounding box center [784, 304] width 875 height 520
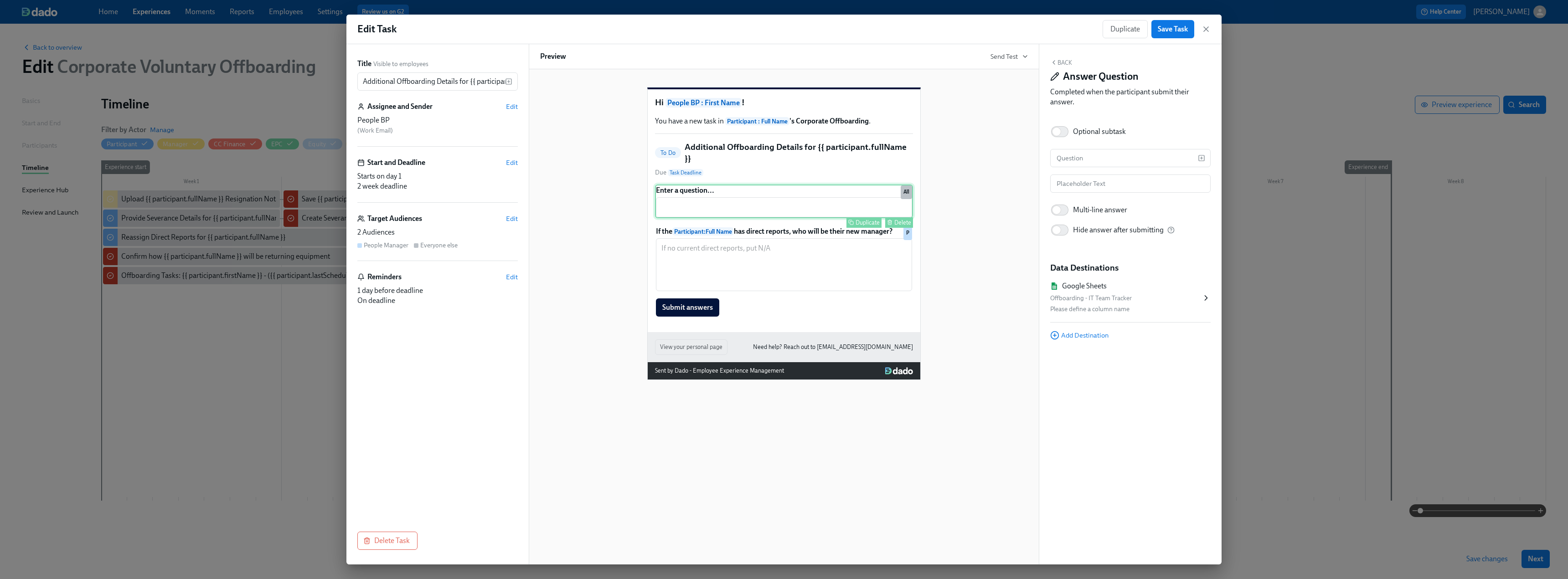
click at [684, 190] on div "Enter a question... ​ Duplicate Delete All" at bounding box center [784, 201] width 258 height 33
click at [693, 158] on input "text" at bounding box center [1124, 158] width 148 height 18
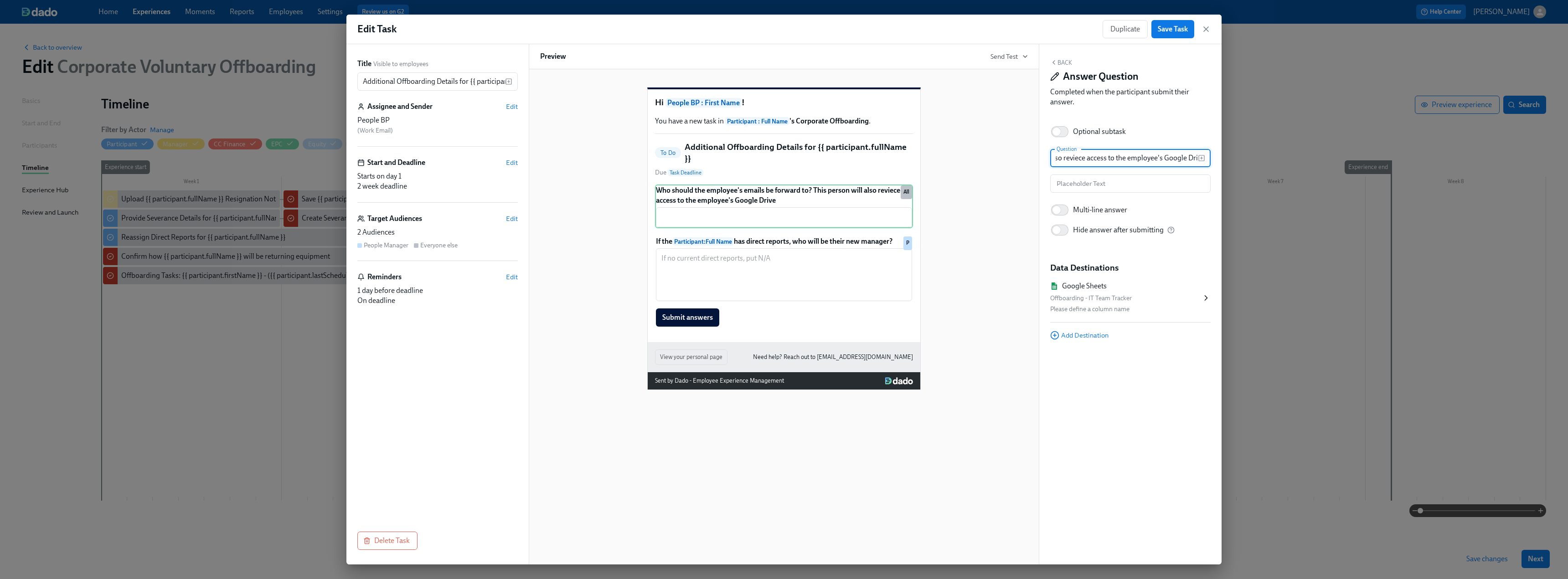
scroll to position [0, 215]
click at [693, 159] on input "Who should the employee's emails be forward to? This person will also reviece a…" at bounding box center [1124, 158] width 148 height 18
drag, startPoint x: 1078, startPoint y: 159, endPoint x: 1096, endPoint y: 158, distance: 18.0
click at [693, 158] on input "Who should the employee's emails be forward to? This person will also reviece a…" at bounding box center [1124, 158] width 148 height 18
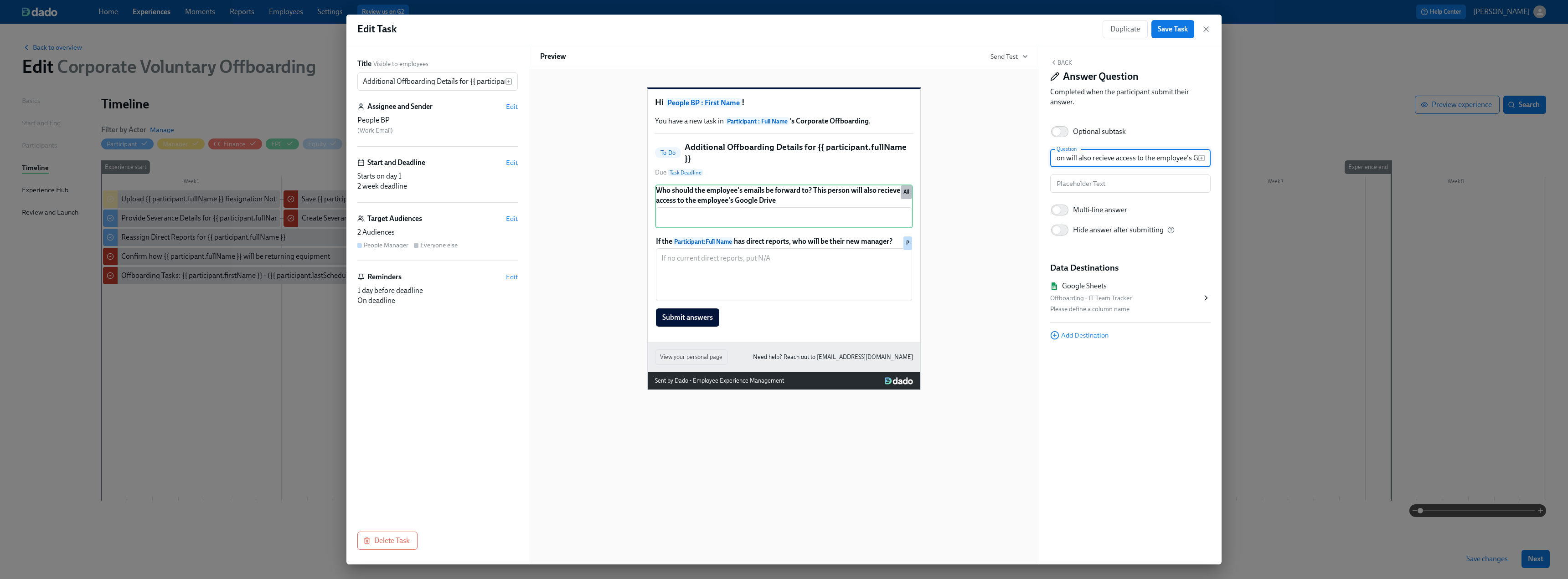
click at [693, 154] on input "Who should the employee's emails be forward to? This person will also recieve a…" at bounding box center [1124, 158] width 148 height 18
drag, startPoint x: 1134, startPoint y: 153, endPoint x: 1186, endPoint y: 154, distance: 52.0
click at [693, 154] on input "Who should the employee's emails be forward to? This person will also recieve a…" at bounding box center [1124, 158] width 148 height 18
click at [693, 157] on input "Who should the employee's emails be forward to? This person will also recieve a…" at bounding box center [1124, 158] width 148 height 18
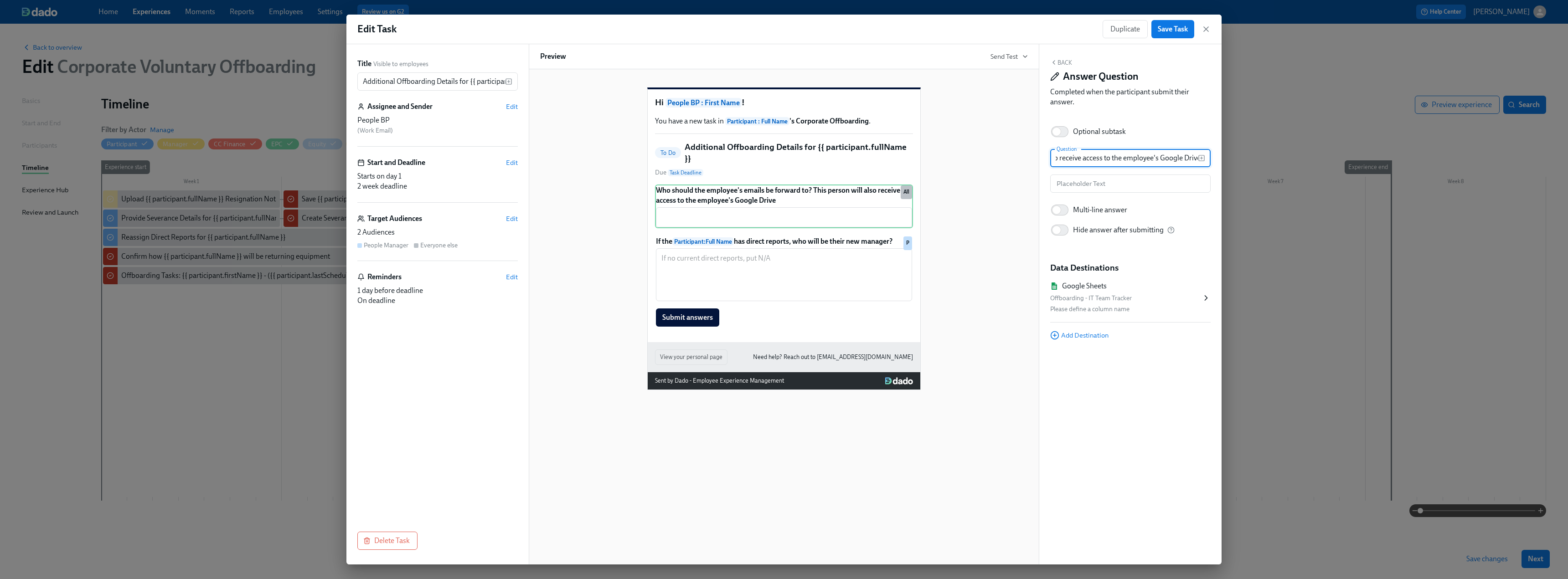
drag, startPoint x: 1107, startPoint y: 159, endPoint x: 1204, endPoint y: 157, distance: 97.0
click at [693, 157] on div "Who should the employee's emails be forward to? This person will also receive a…" at bounding box center [1130, 158] width 161 height 18
click at [693, 159] on input "Who should the employee's emails be forward to? This person will also receive a…" at bounding box center [1124, 158] width 148 height 18
click at [693, 158] on input "Who should the employee's emails be forward to? This person will also receive a…" at bounding box center [1124, 158] width 148 height 18
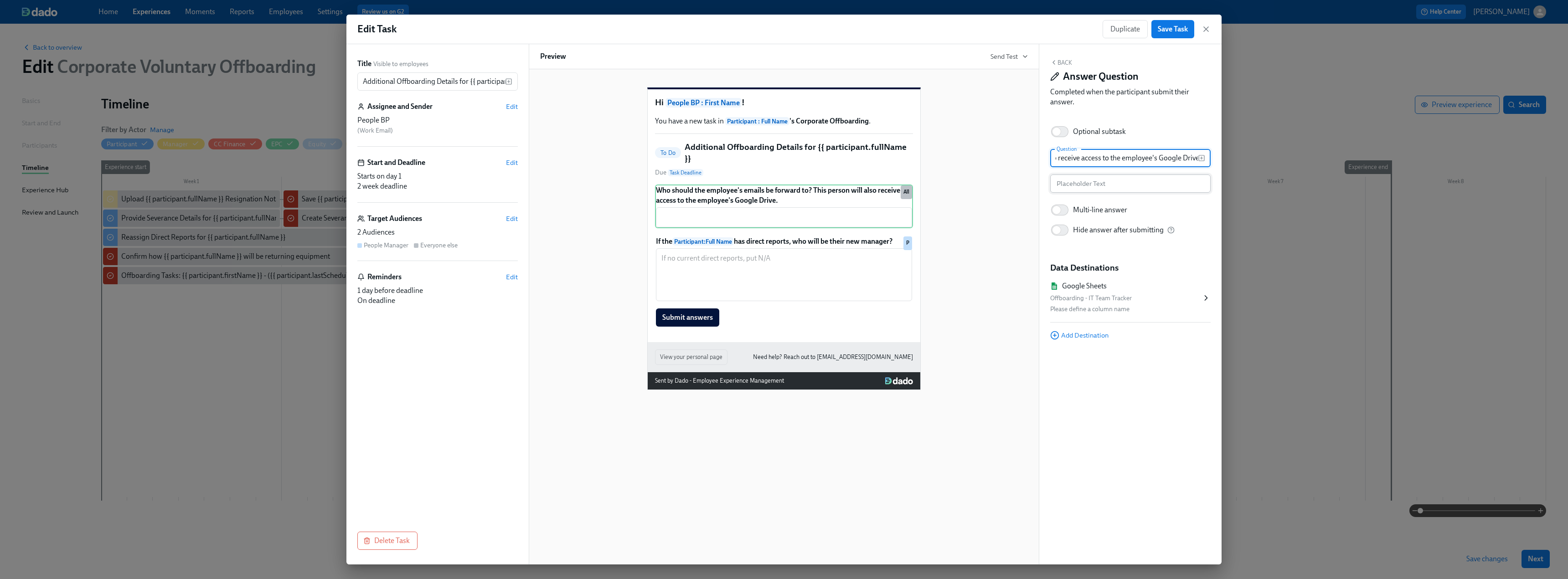
type input "Who should the employee's emails be forward to? This person will also receive a…"
click at [693, 184] on input "text" at bounding box center [1130, 184] width 161 height 18
type input "Please enter their [PERSON_NAME]'s email address"
click at [693, 333] on span "Add Destination" at bounding box center [1079, 335] width 58 height 9
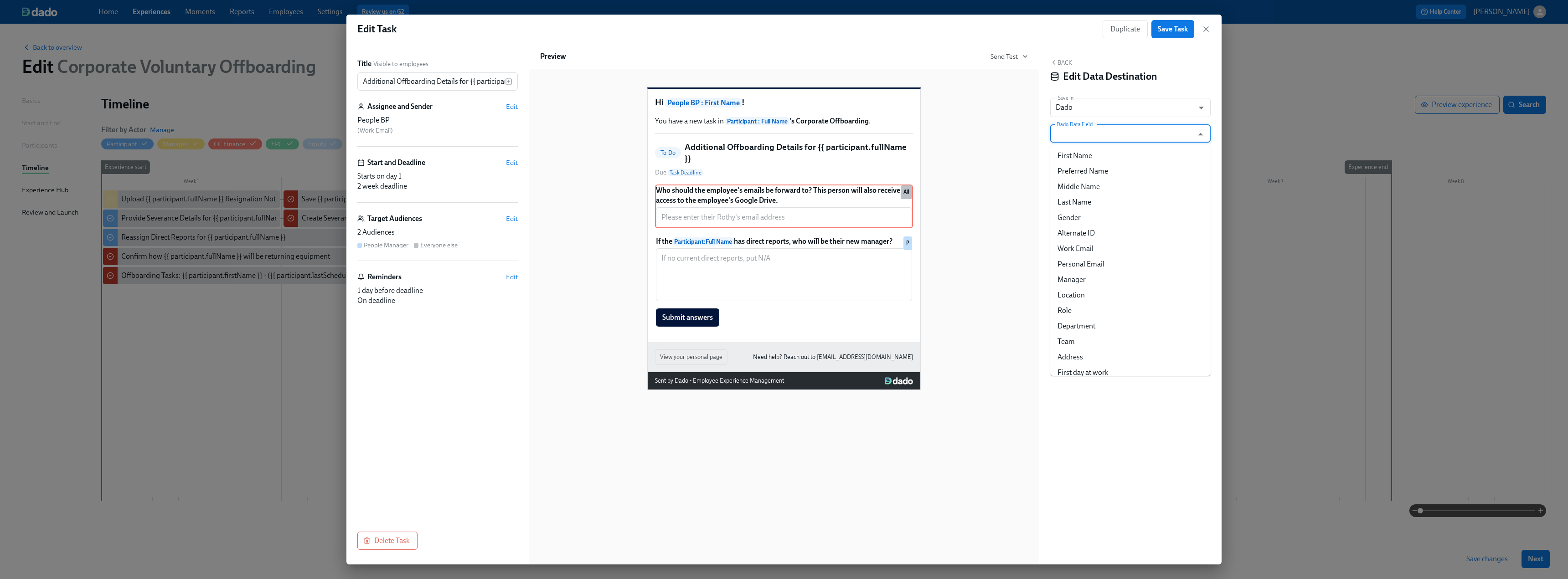
click at [693, 133] on input "Dado Data Field" at bounding box center [1124, 133] width 138 height 18
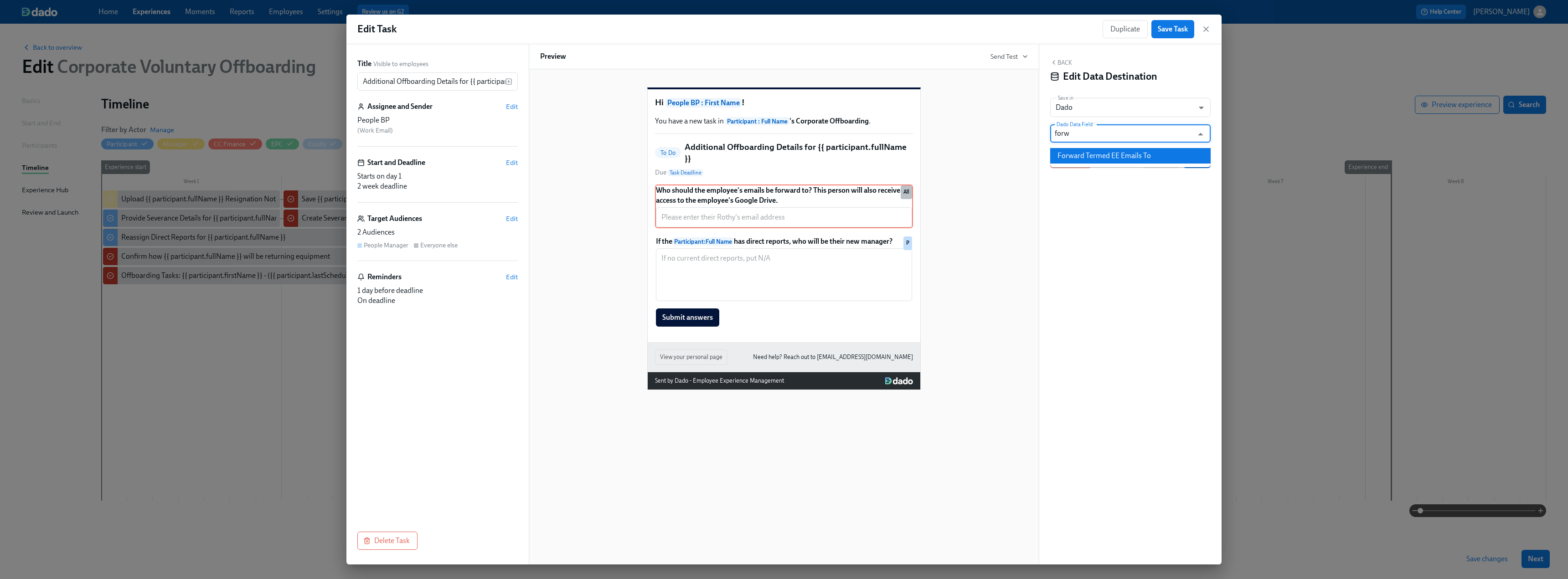
click at [693, 157] on li "Forward Termed EE Emails To" at bounding box center [1130, 155] width 161 height 15
type input "Forward Termed EE Emails To"
click at [693, 158] on span "Save" at bounding box center [1197, 159] width 15 height 9
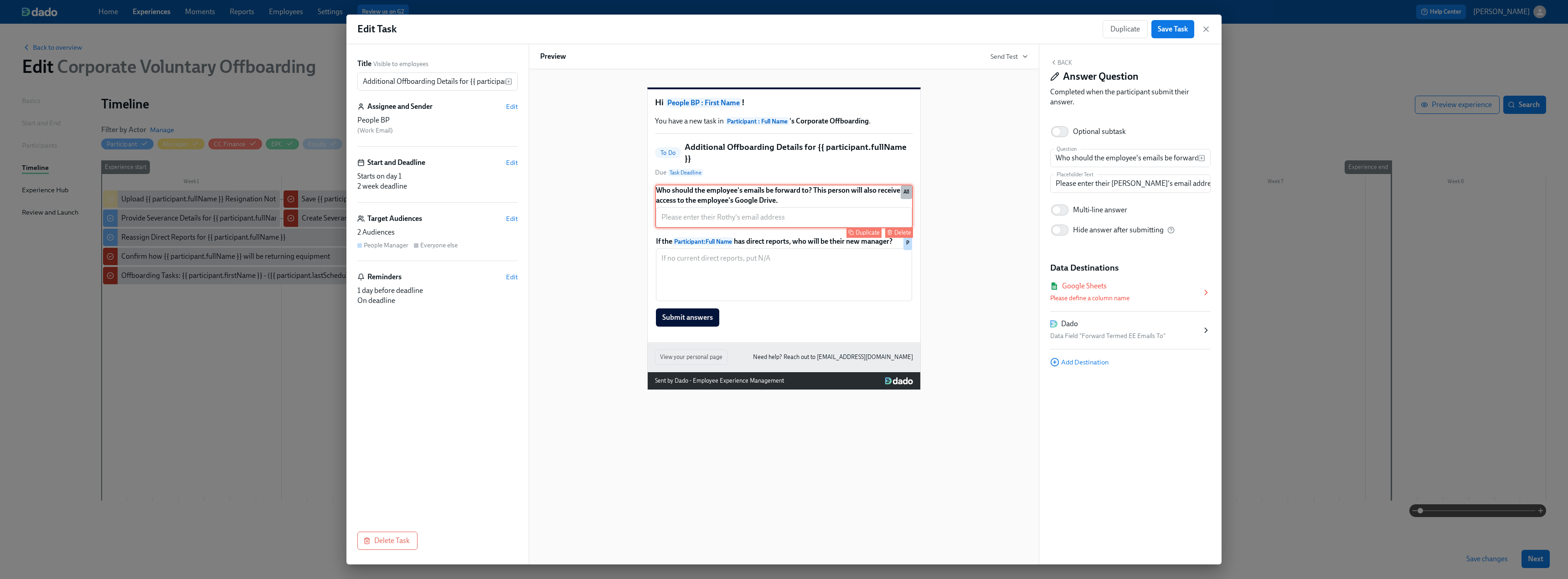
drag, startPoint x: 718, startPoint y: 221, endPoint x: 723, endPoint y: 221, distance: 5.0
click at [693, 221] on div "Who should the employee's emails be forward to? This person will also receive a…" at bounding box center [784, 206] width 258 height 44
drag, startPoint x: 1110, startPoint y: 185, endPoint x: 1104, endPoint y: 185, distance: 6.0
click at [693, 185] on input "Please enter their [PERSON_NAME]'s email address" at bounding box center [1130, 184] width 161 height 18
type input "Please enter the person's [PERSON_NAME]'s email address"
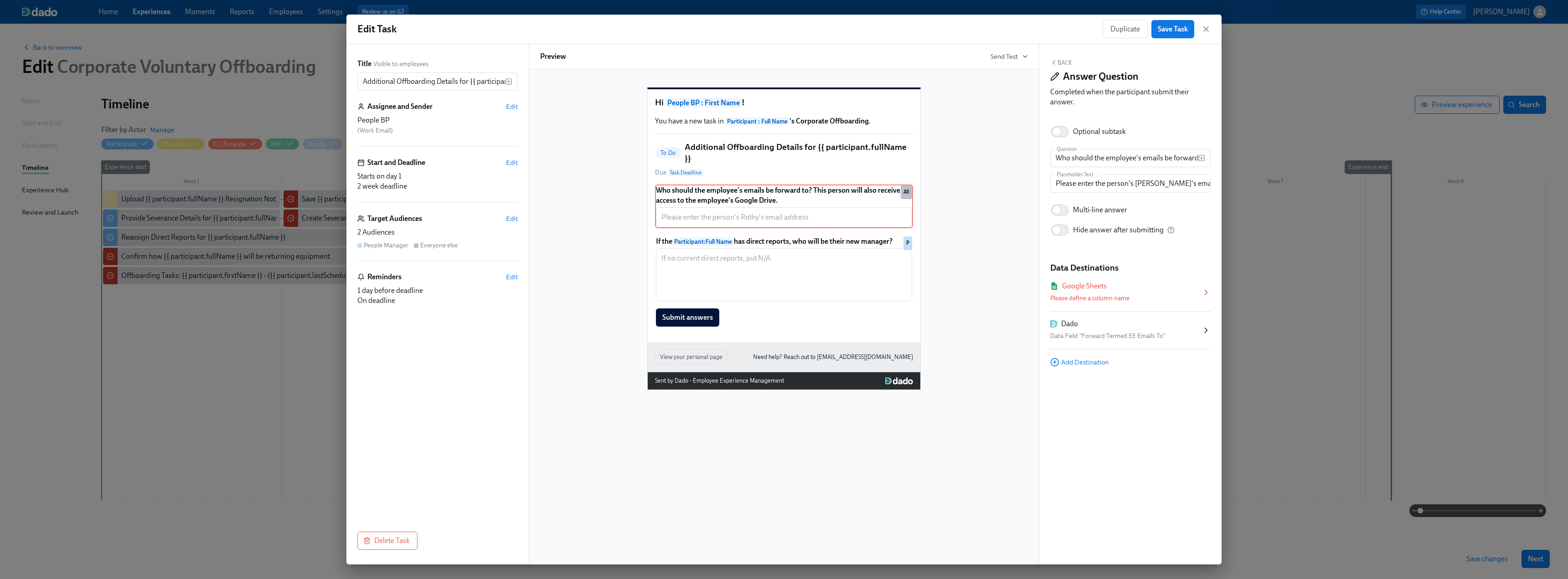
click at [693, 289] on icon at bounding box center [1206, 292] width 9 height 9
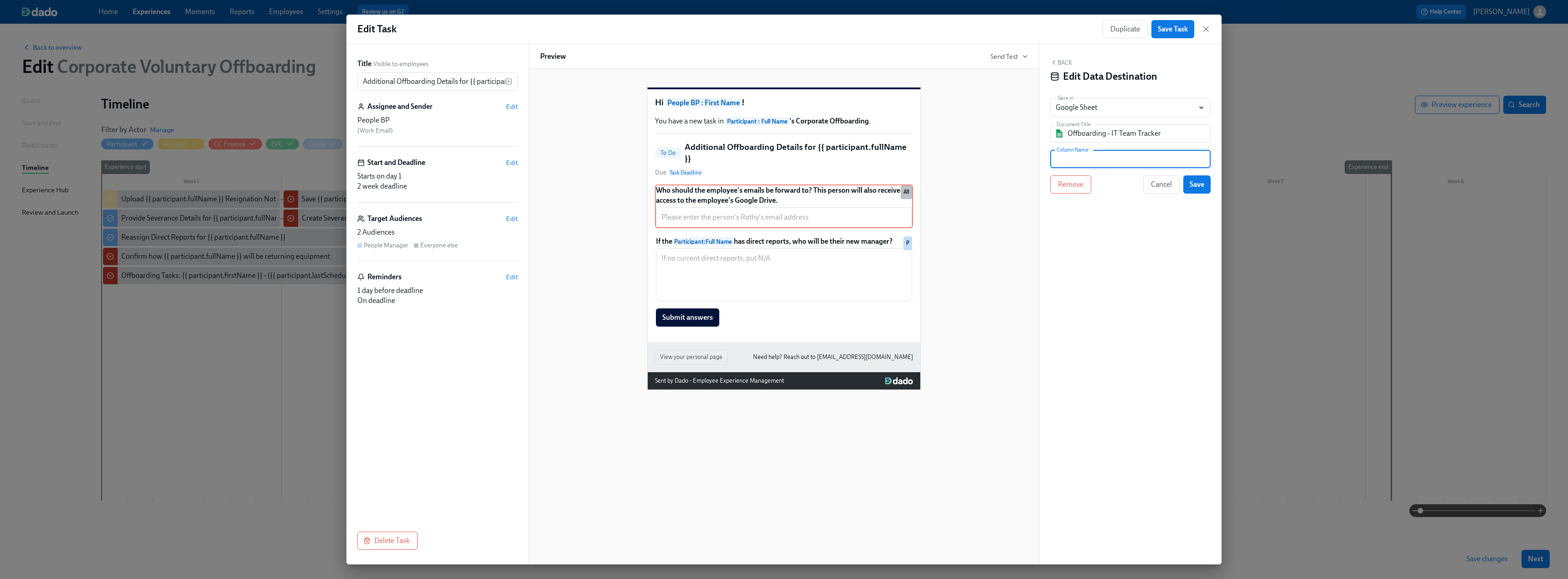
click at [693, 158] on input "text" at bounding box center [1130, 159] width 161 height 18
paste input "Reassign email (forwarding)"
type input "Reassign email (forwarding)"
click at [693, 184] on span "Save" at bounding box center [1197, 184] width 15 height 9
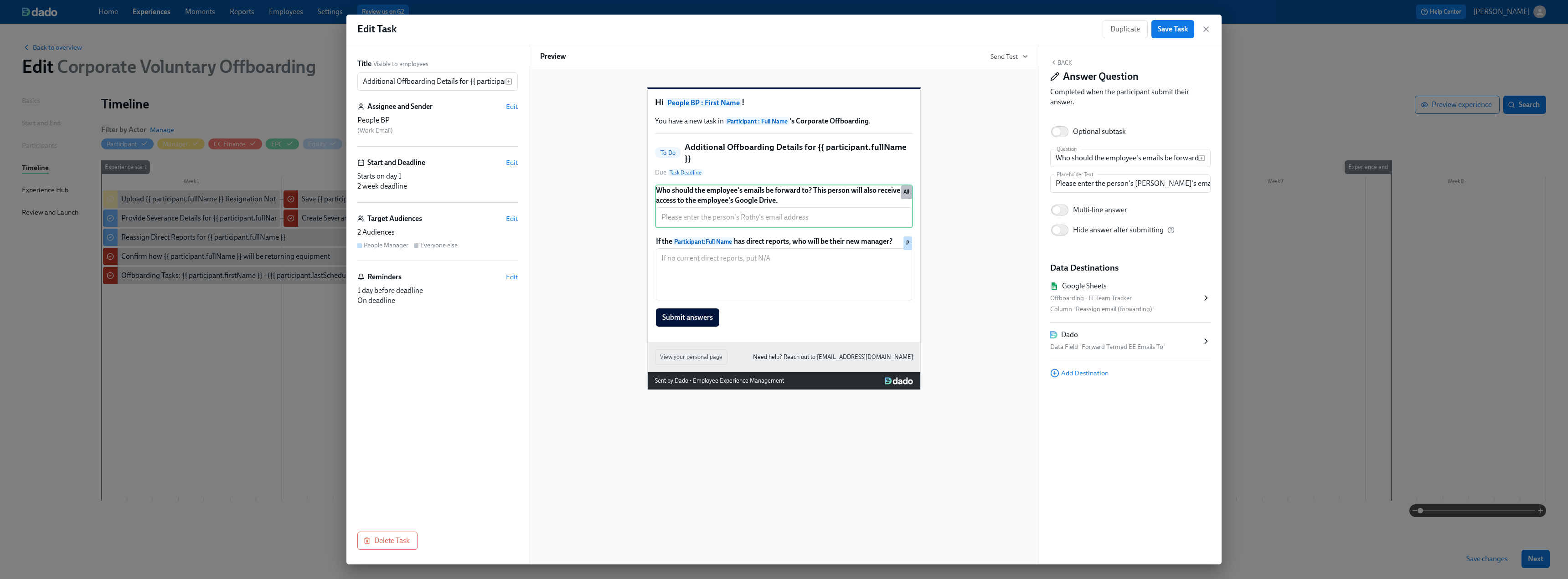
click at [693, 61] on button "Back" at bounding box center [1061, 63] width 22 height 7
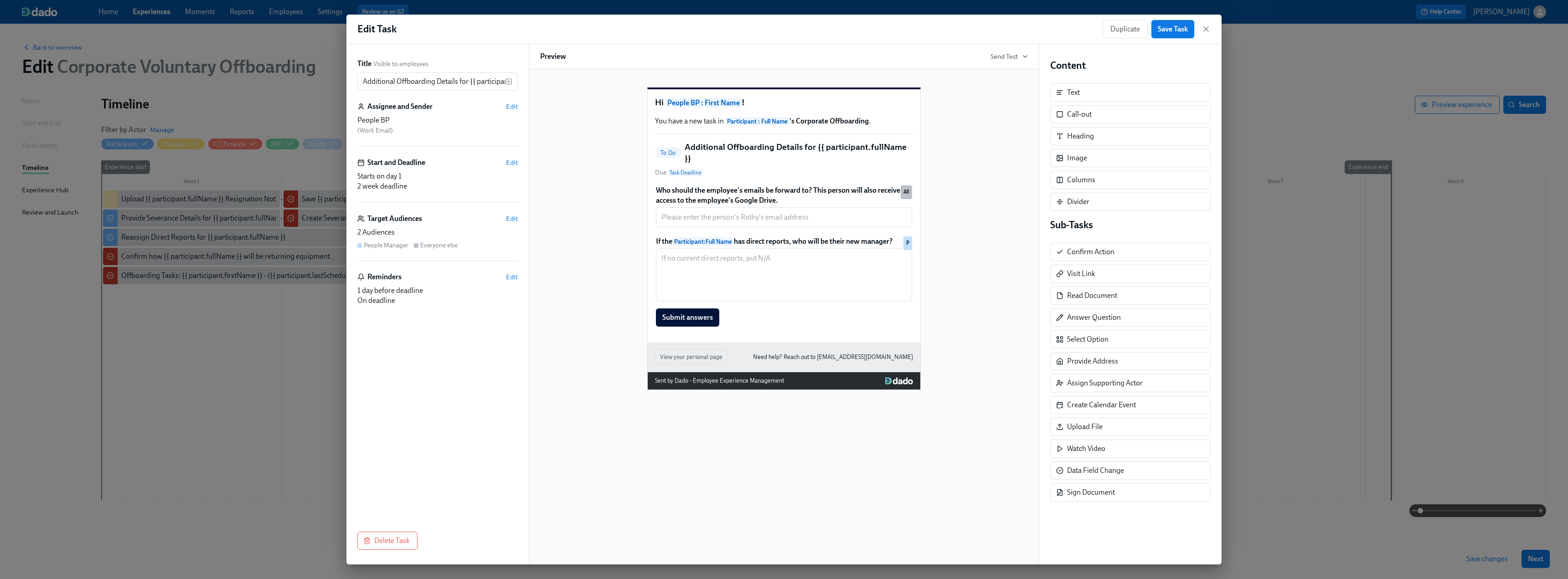
click at [693, 30] on span "Save Task" at bounding box center [1172, 29] width 30 height 9
click at [693, 32] on icon "button" at bounding box center [1206, 29] width 9 height 9
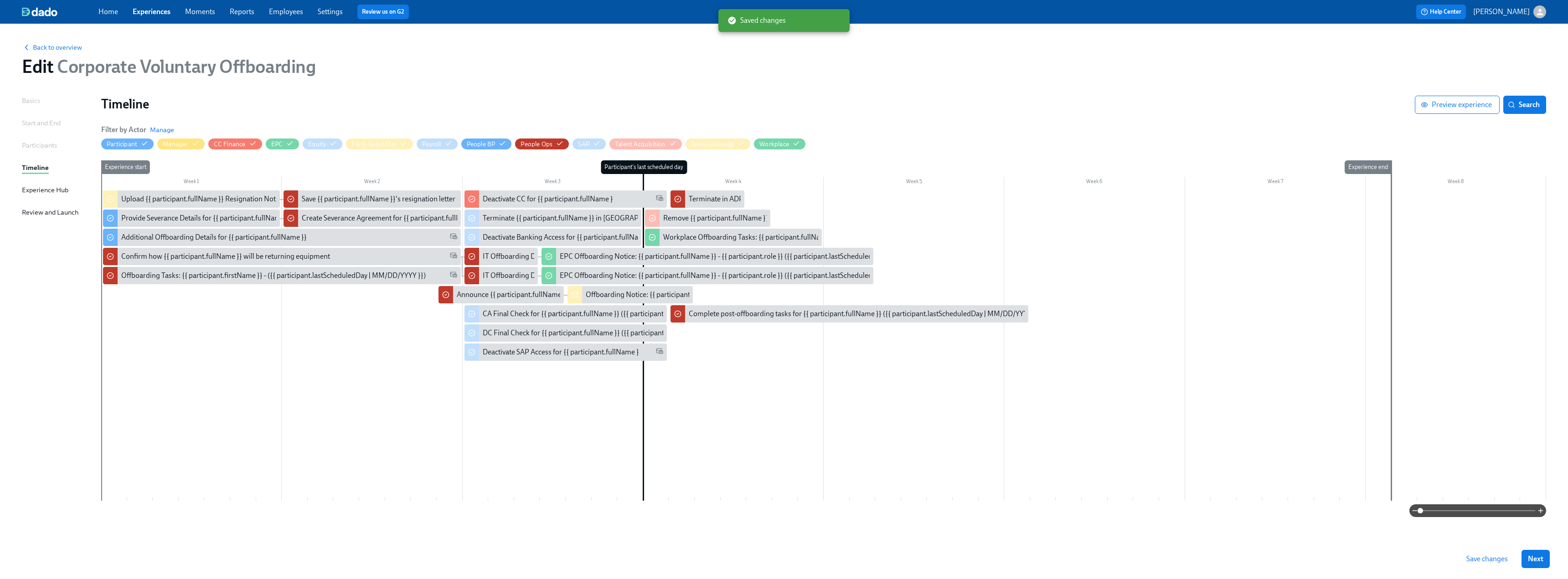
click at [693, 360] on span "Save changes" at bounding box center [1487, 558] width 41 height 9
click at [578, 255] on div "EPC Offboarding Notice: {{ participant.fullName }} - {{ participant.role }} ({{…" at bounding box center [751, 256] width 383 height 10
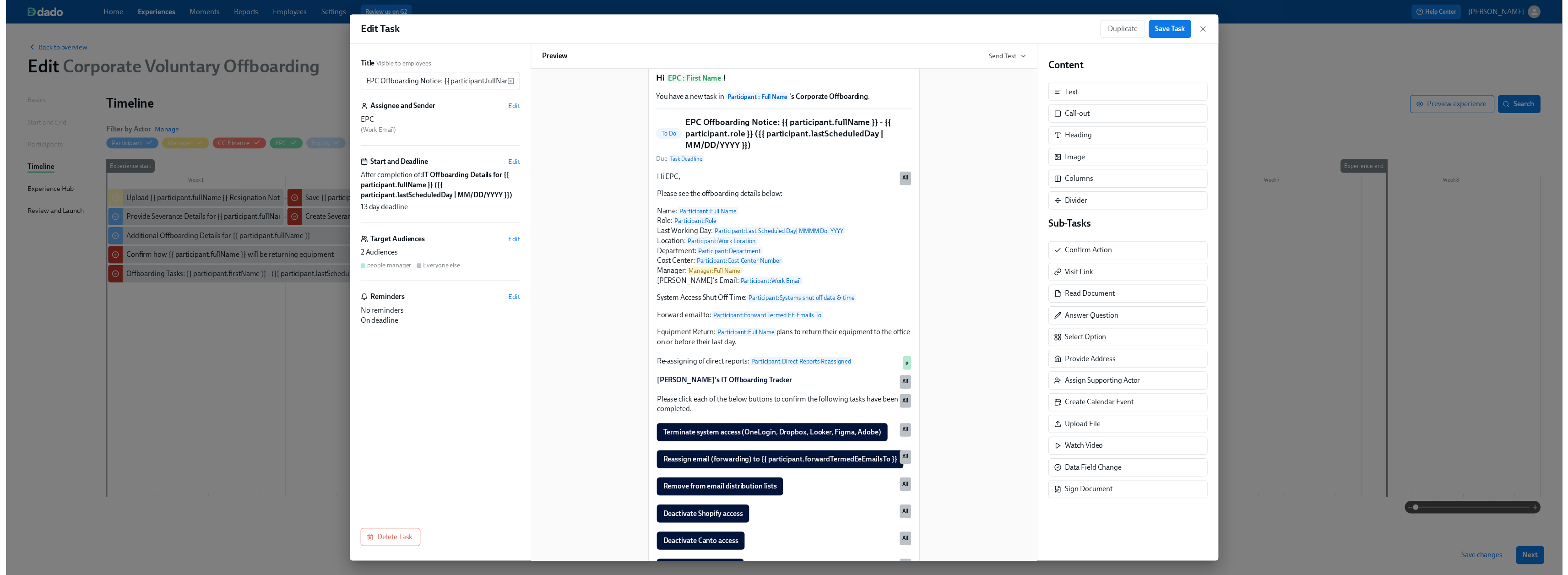
scroll to position [23, 0]
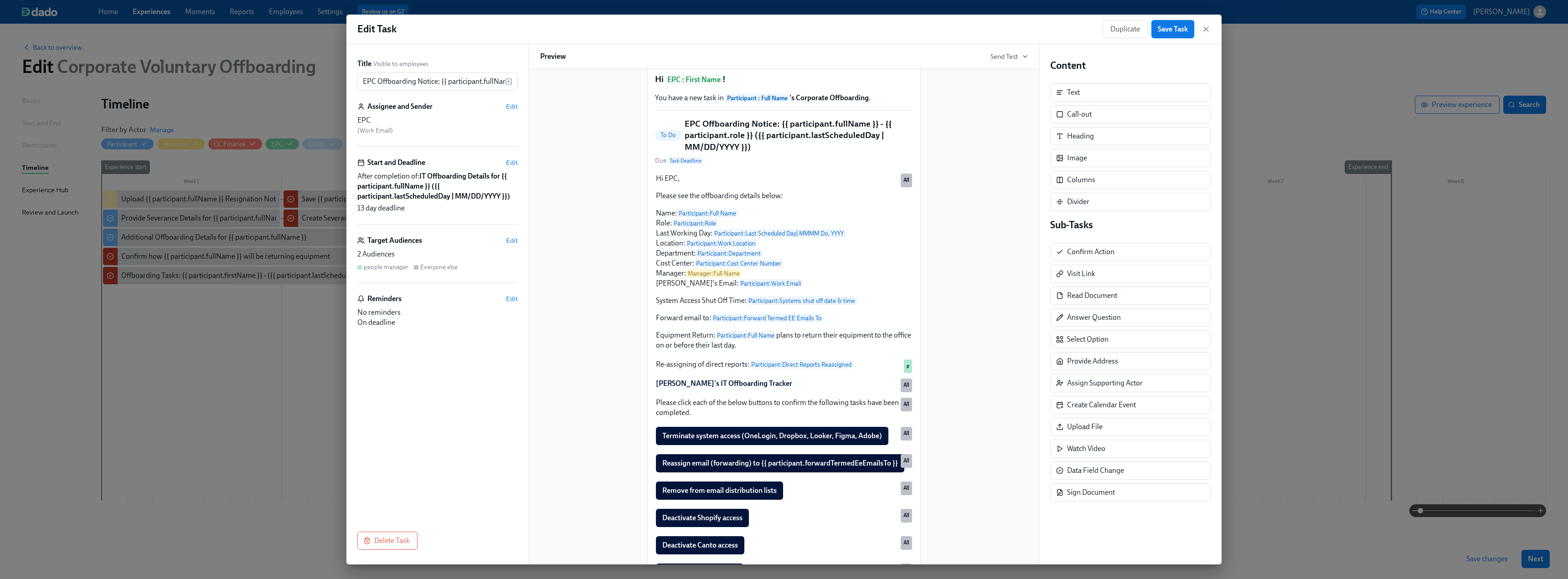
click at [693, 35] on button "Save Task" at bounding box center [1173, 29] width 43 height 18
click at [693, 28] on icon "button" at bounding box center [1206, 29] width 4 height 4
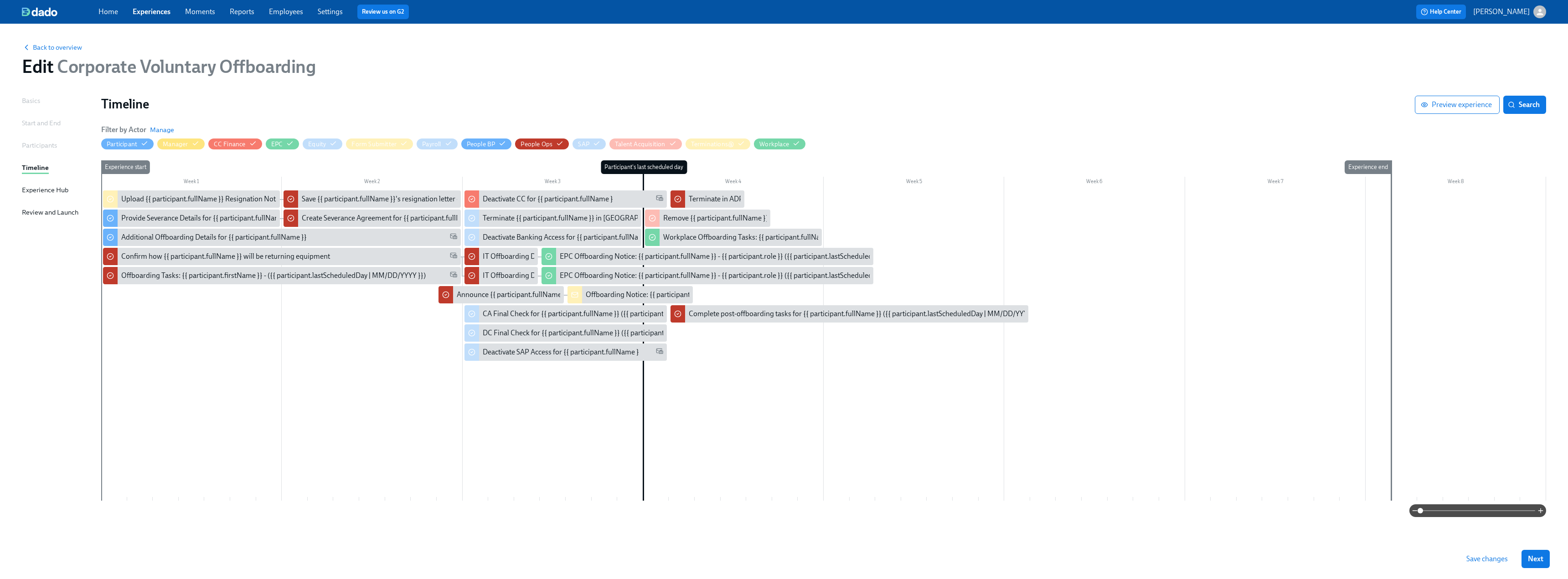
click at [693, 360] on span "Save changes" at bounding box center [1487, 558] width 41 height 9
click at [66, 43] on div "Back to overview" at bounding box center [784, 47] width 1524 height 10
click at [65, 45] on span "Back to overview" at bounding box center [52, 47] width 60 height 9
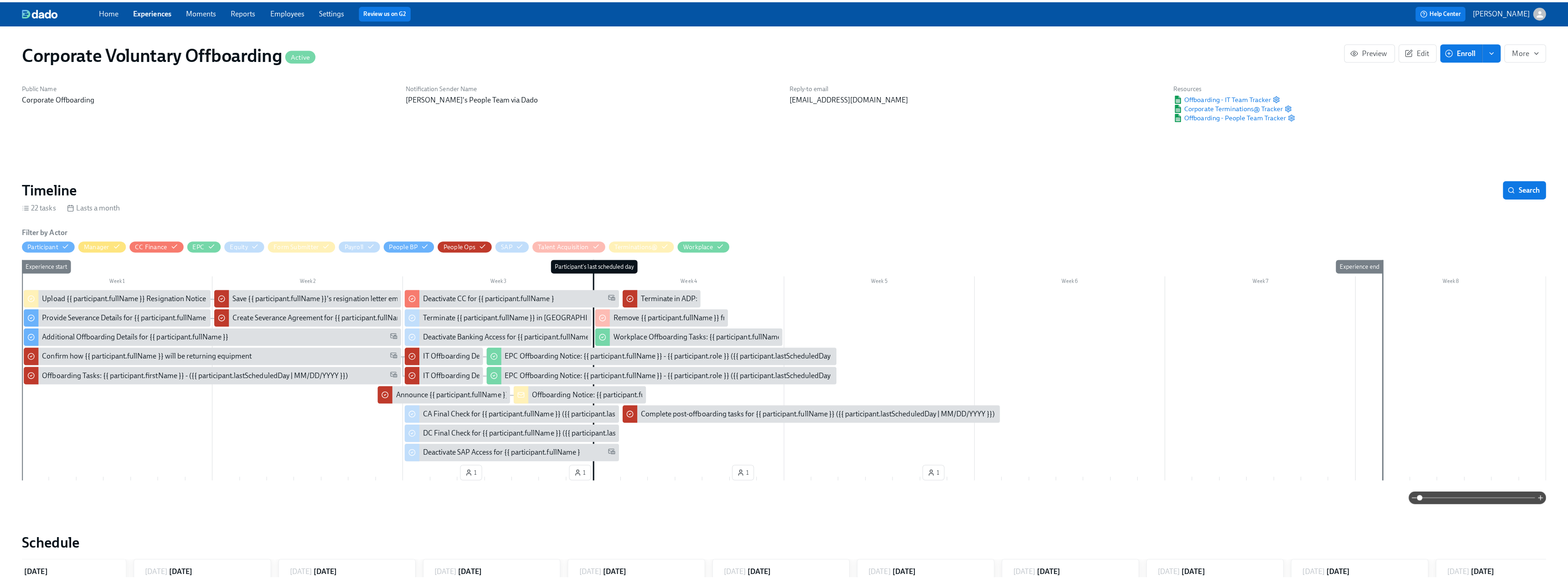
scroll to position [0, 780]
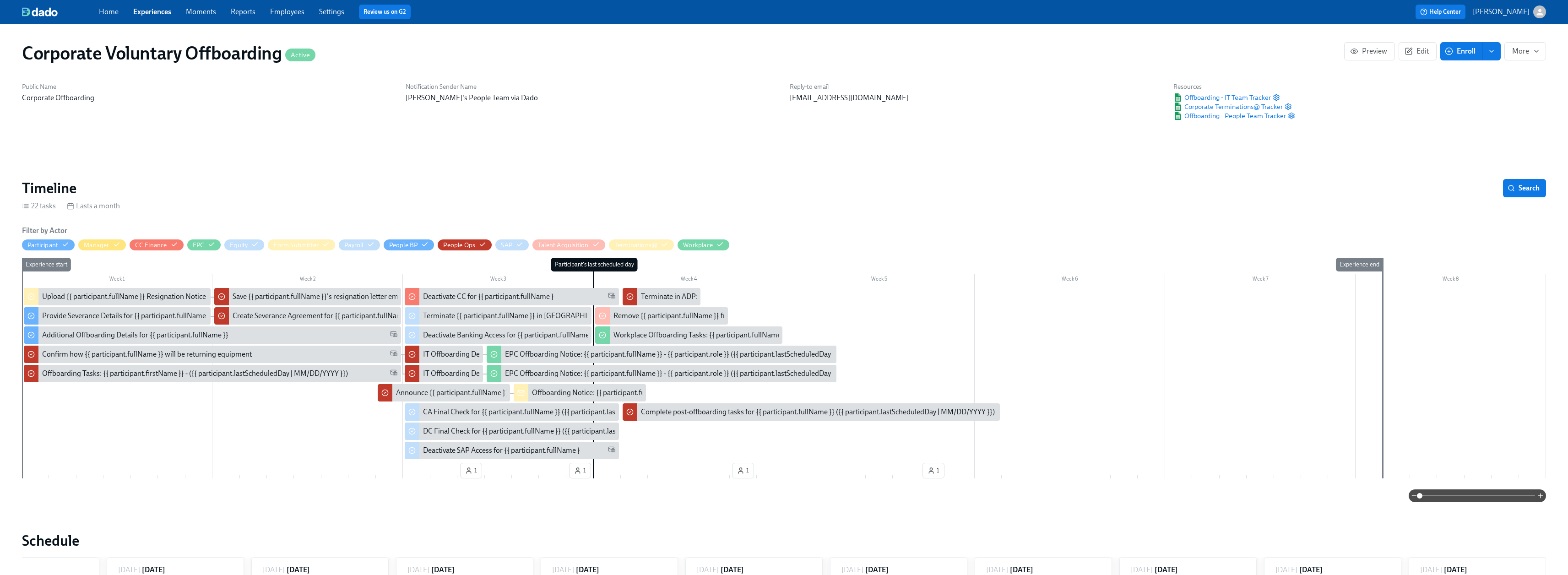
click at [202, 14] on link "Moments" at bounding box center [201, 12] width 30 height 9
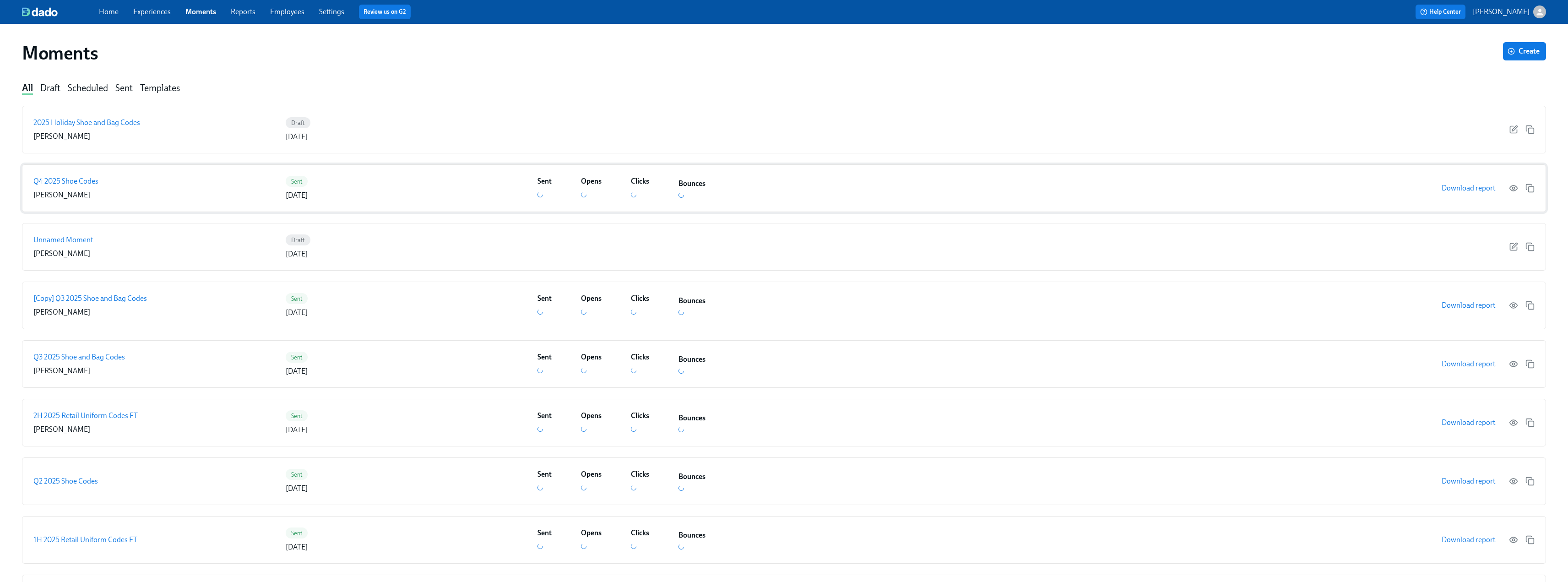
click at [69, 182] on p "Q4 2025 Shoe Codes" at bounding box center [66, 181] width 65 height 10
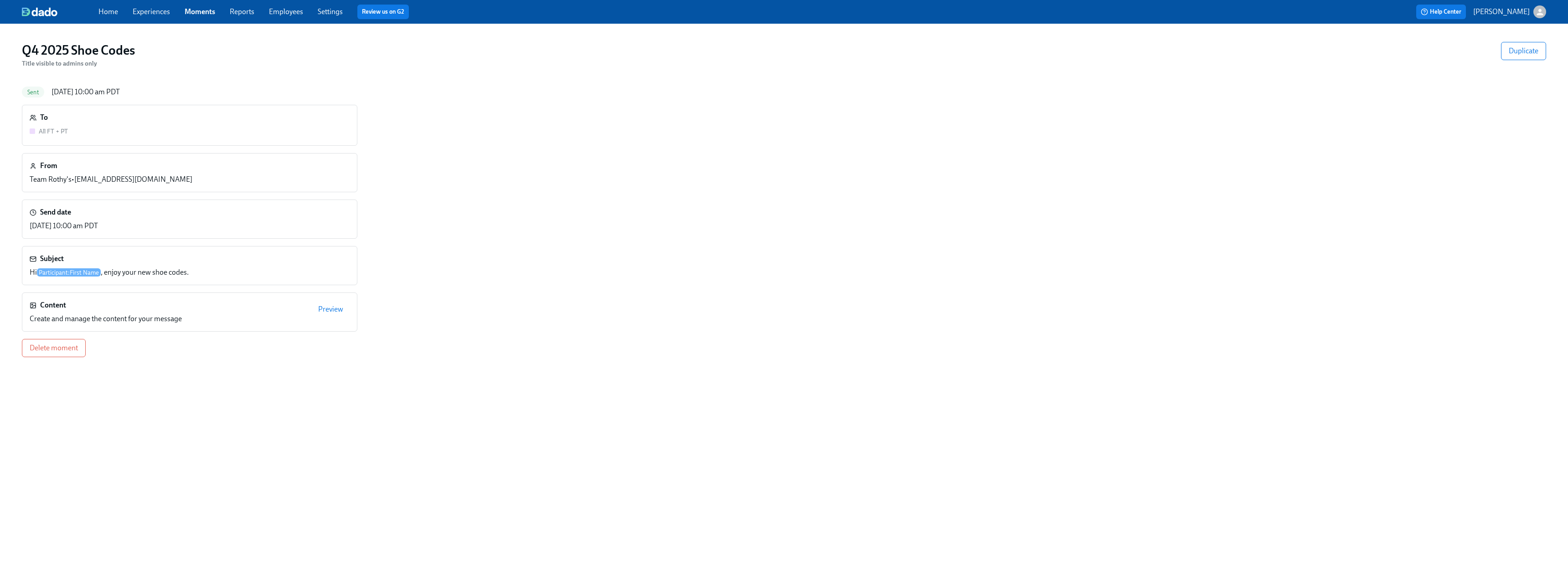
click at [132, 127] on div "To All FT + PT" at bounding box center [190, 125] width 320 height 26
click at [334, 309] on span "Preview" at bounding box center [331, 309] width 25 height 9
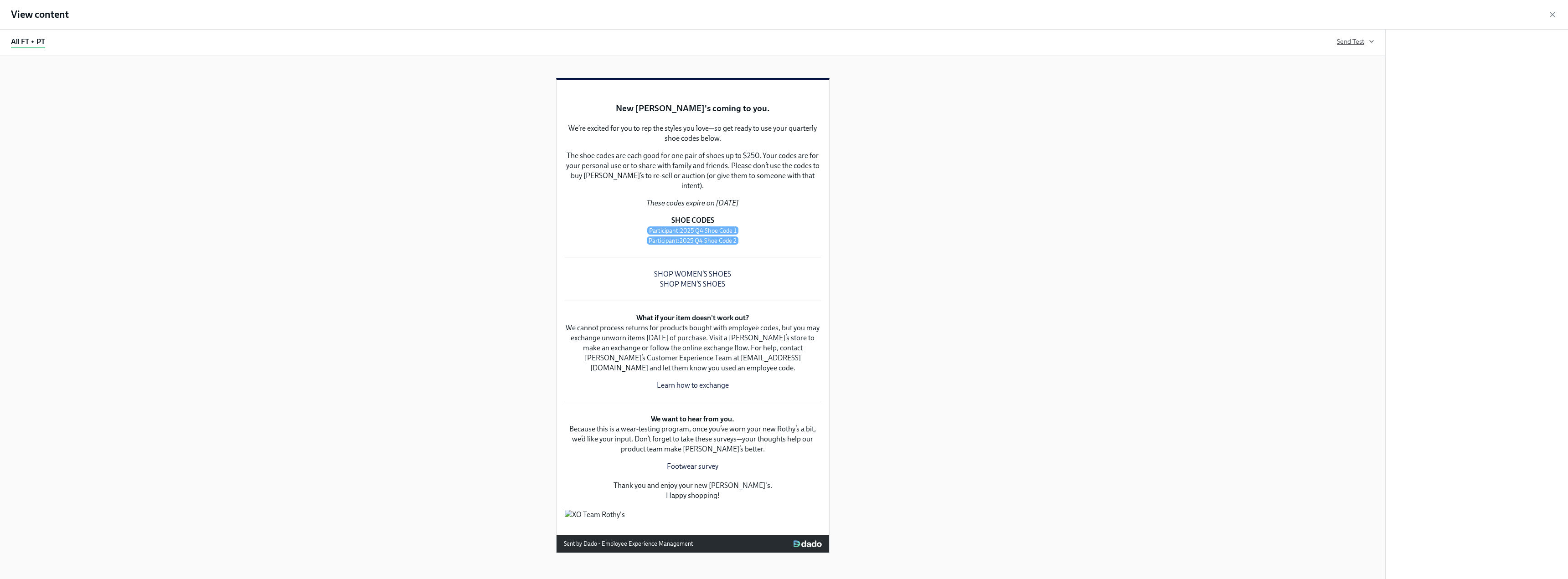
click at [693, 41] on span "Send Test" at bounding box center [1355, 41] width 37 height 9
click at [693, 122] on input "text" at bounding box center [1228, 119] width 228 height 18
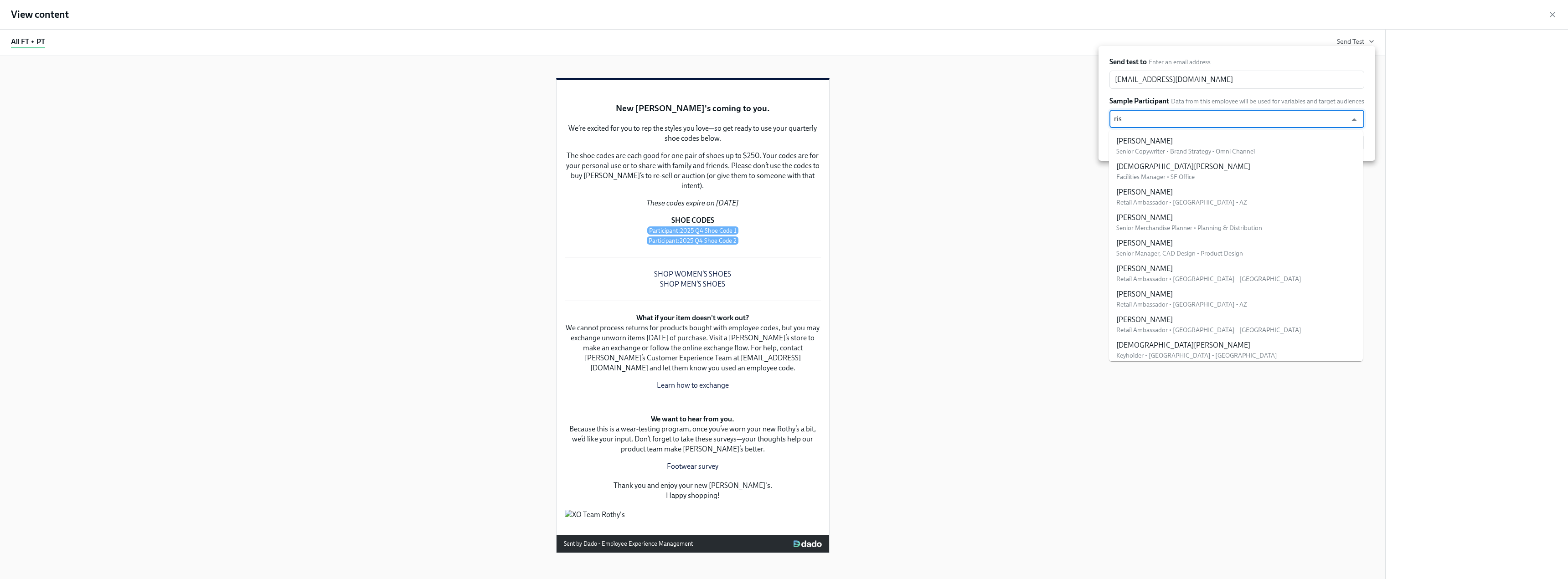
type input "riss"
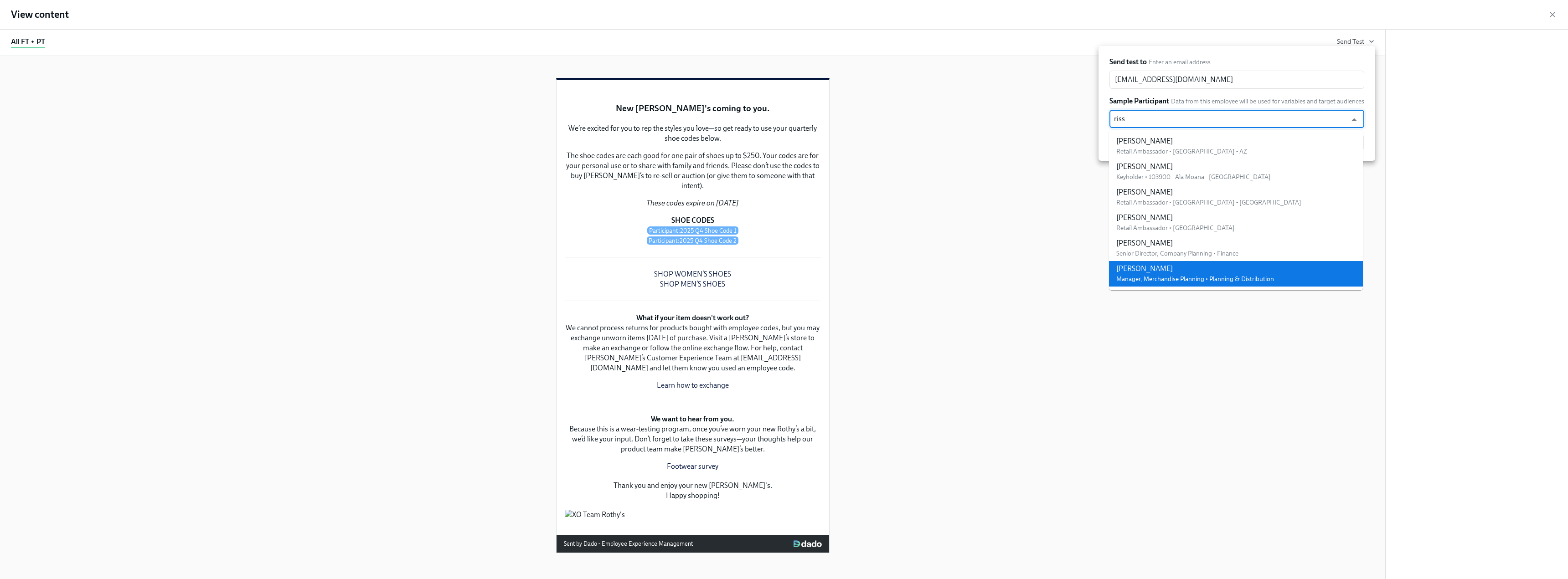
click at [693, 268] on div "[PERSON_NAME]" at bounding box center [1195, 269] width 158 height 10
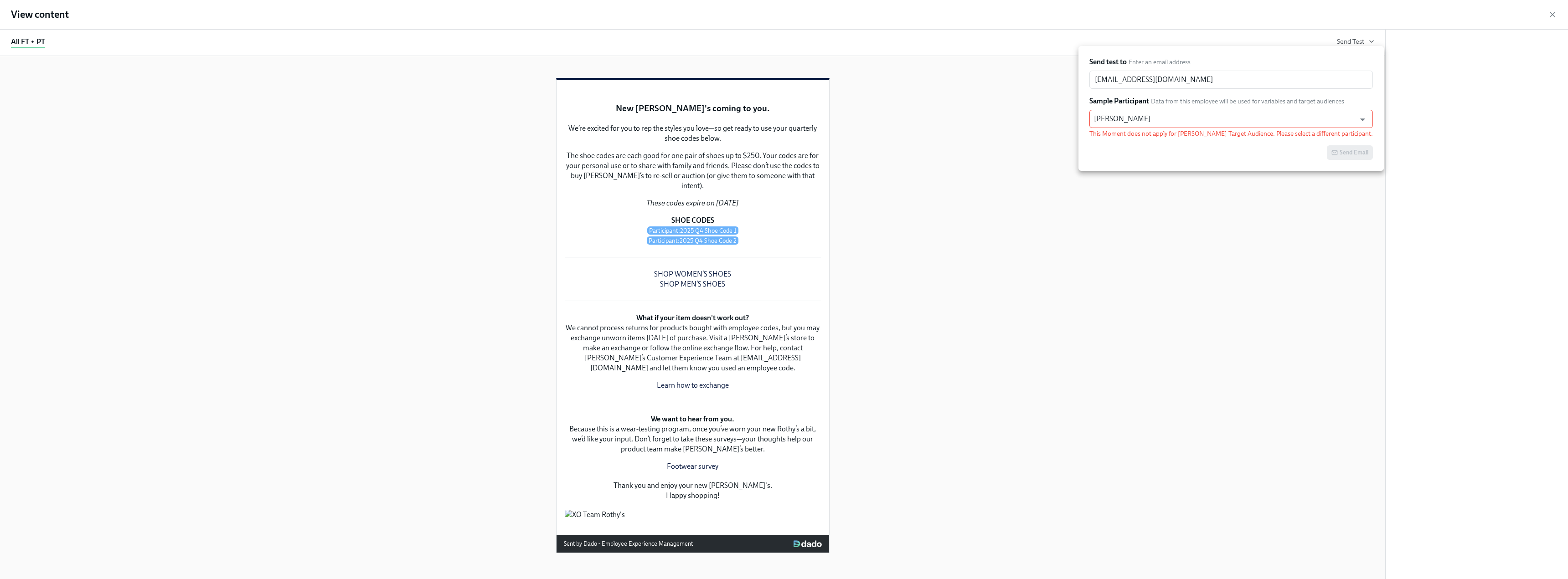
click at [693, 244] on div at bounding box center [784, 290] width 1568 height 579
click at [693, 15] on icon "button" at bounding box center [1552, 14] width 9 height 9
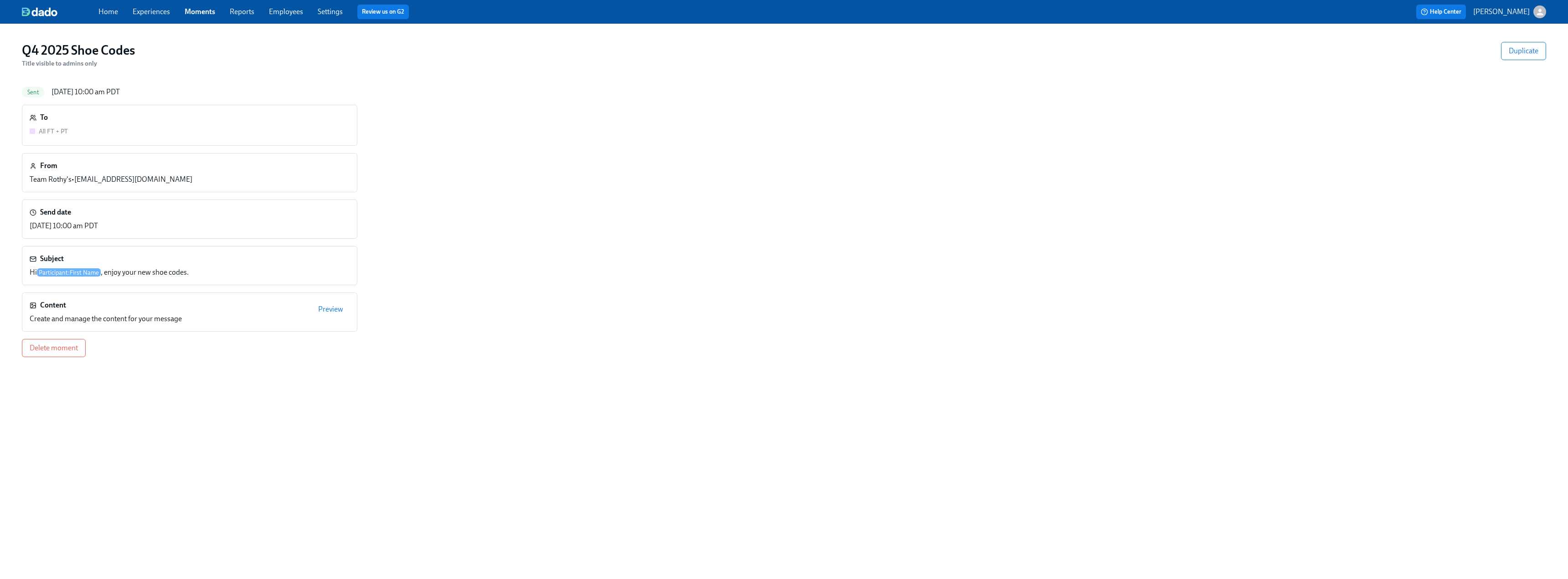
click at [151, 11] on link "Experiences" at bounding box center [151, 12] width 37 height 9
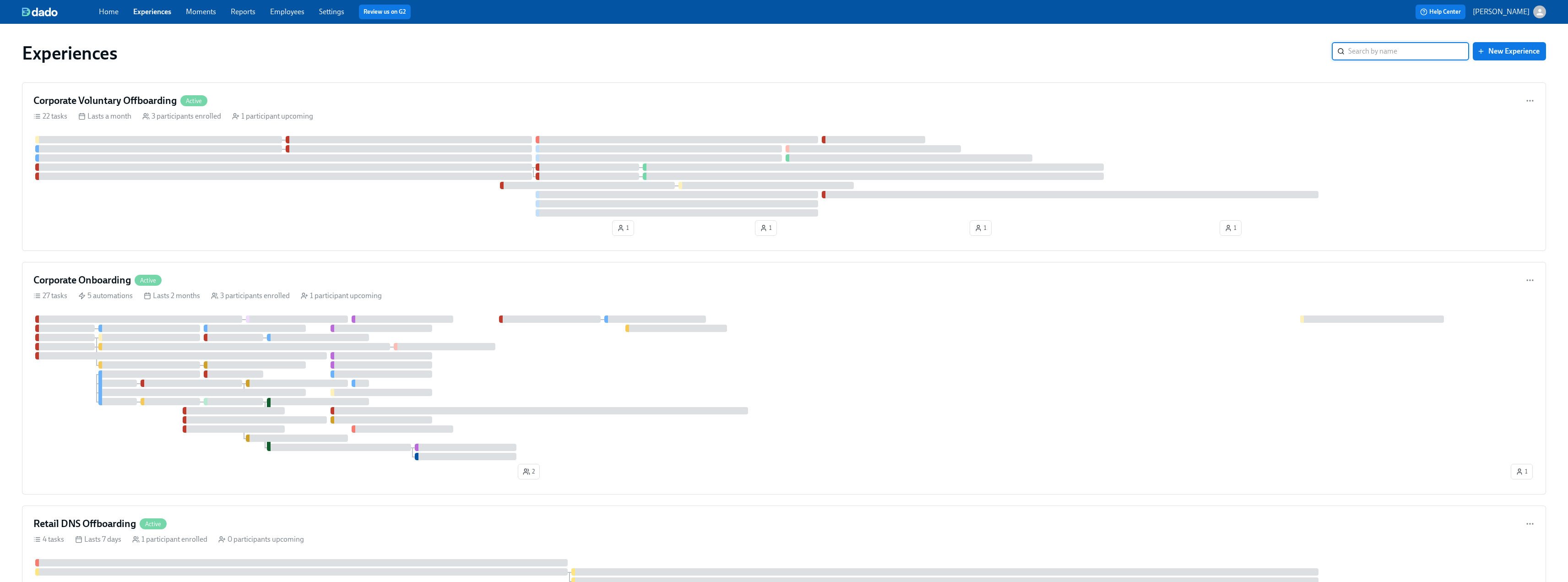
click at [262, 13] on div "Home Experiences Moments Reports Employees Settings Review us on G2" at bounding box center [461, 12] width 724 height 15
click at [286, 10] on link "Employees" at bounding box center [287, 12] width 34 height 9
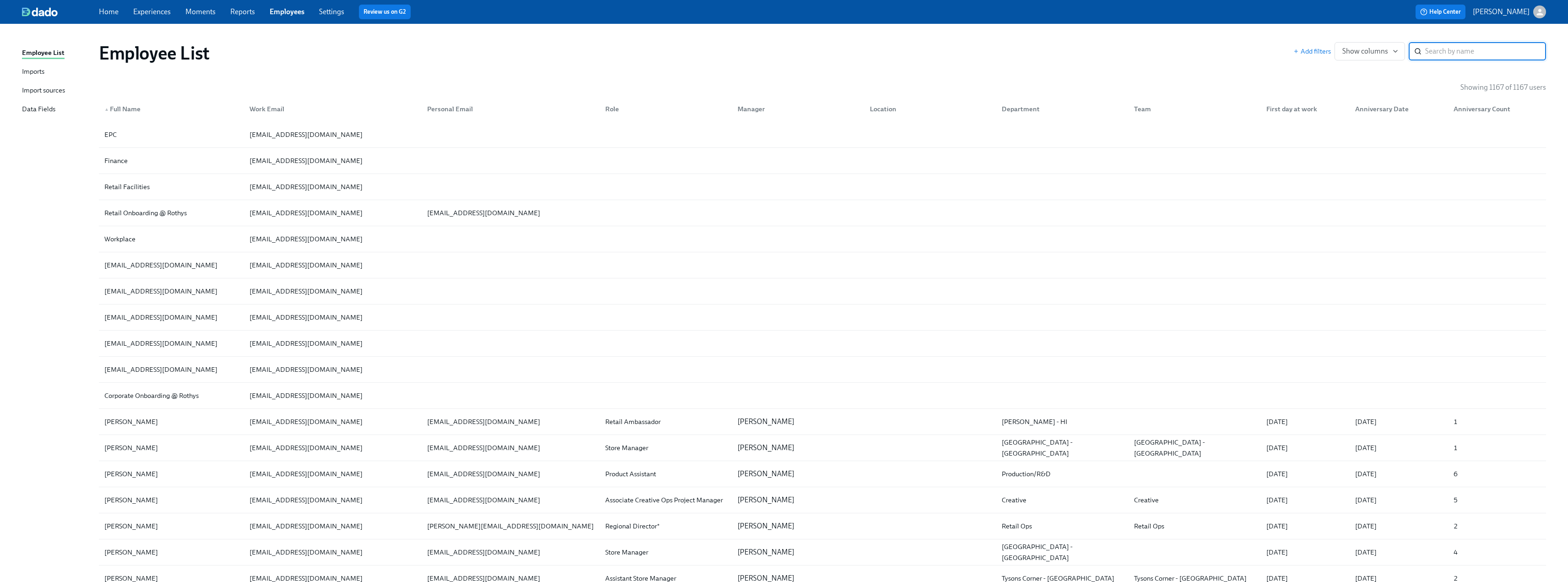
click at [696, 50] on input "search" at bounding box center [1485, 51] width 121 height 18
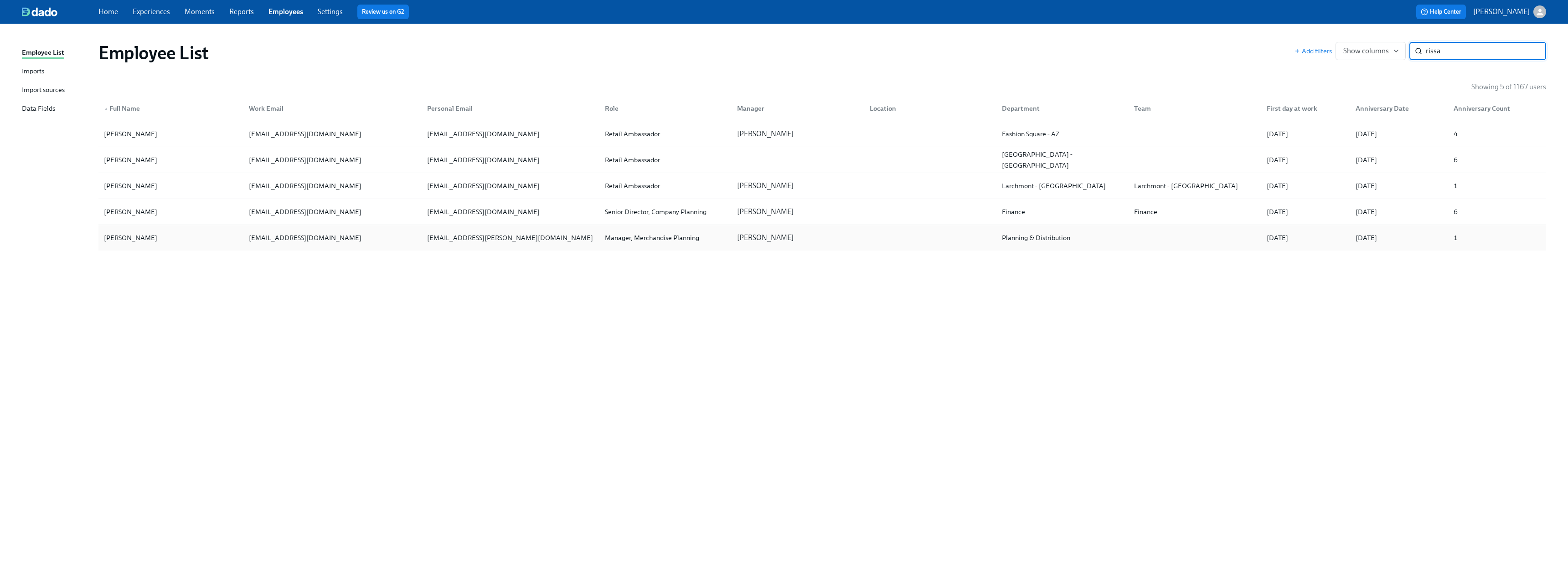
type input "rissa"
click at [146, 235] on div "[PERSON_NAME]" at bounding box center [131, 238] width 61 height 11
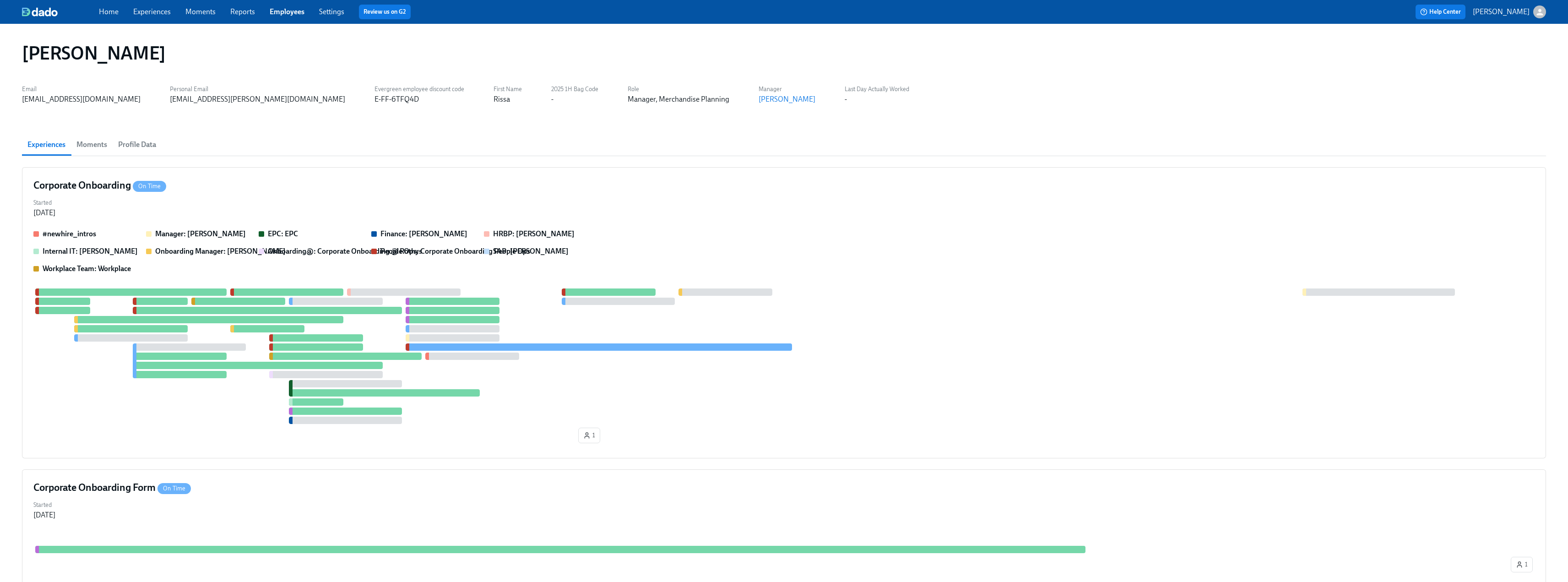
click at [92, 144] on span "Moments" at bounding box center [92, 144] width 31 height 13
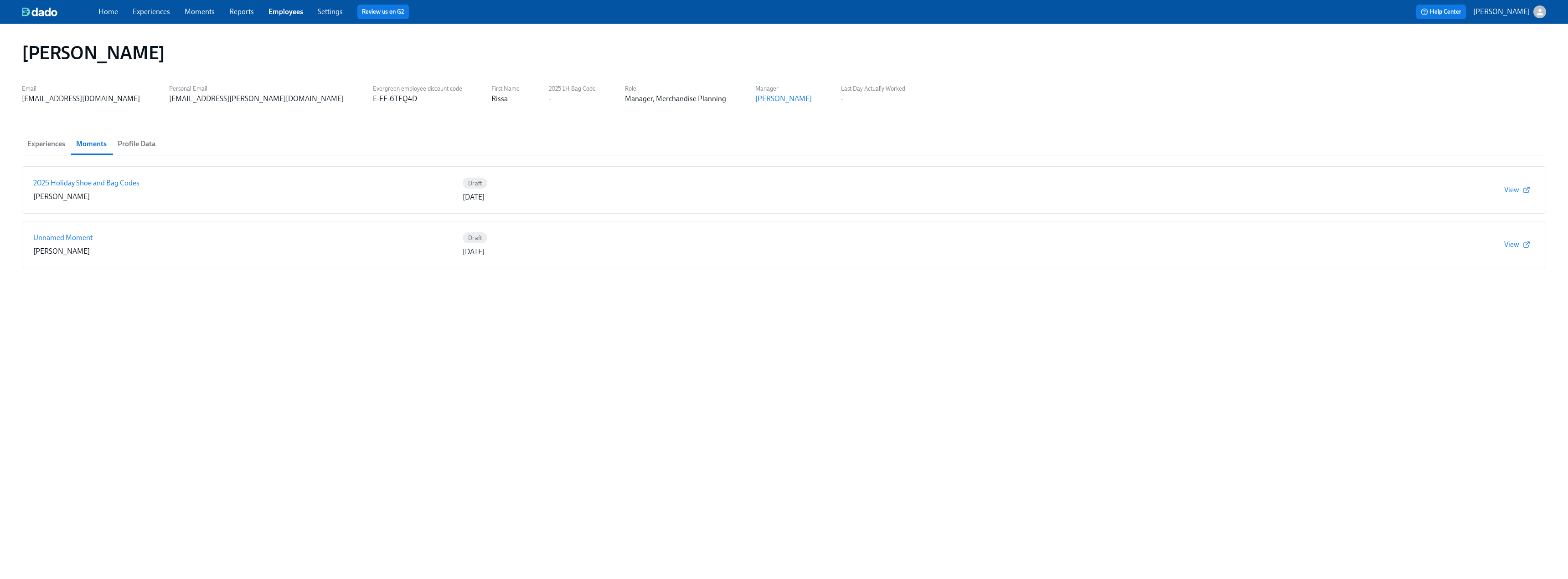
click at [130, 143] on span "Profile Data" at bounding box center [136, 144] width 38 height 13
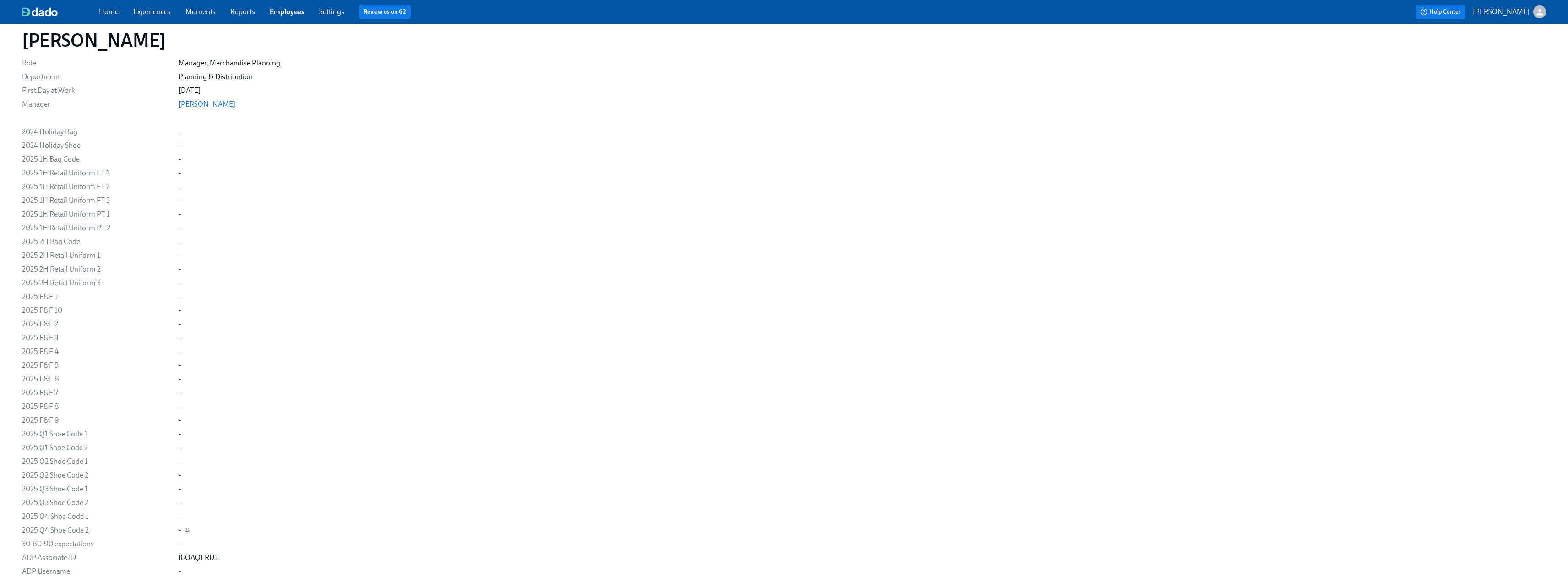
scroll to position [274, 0]
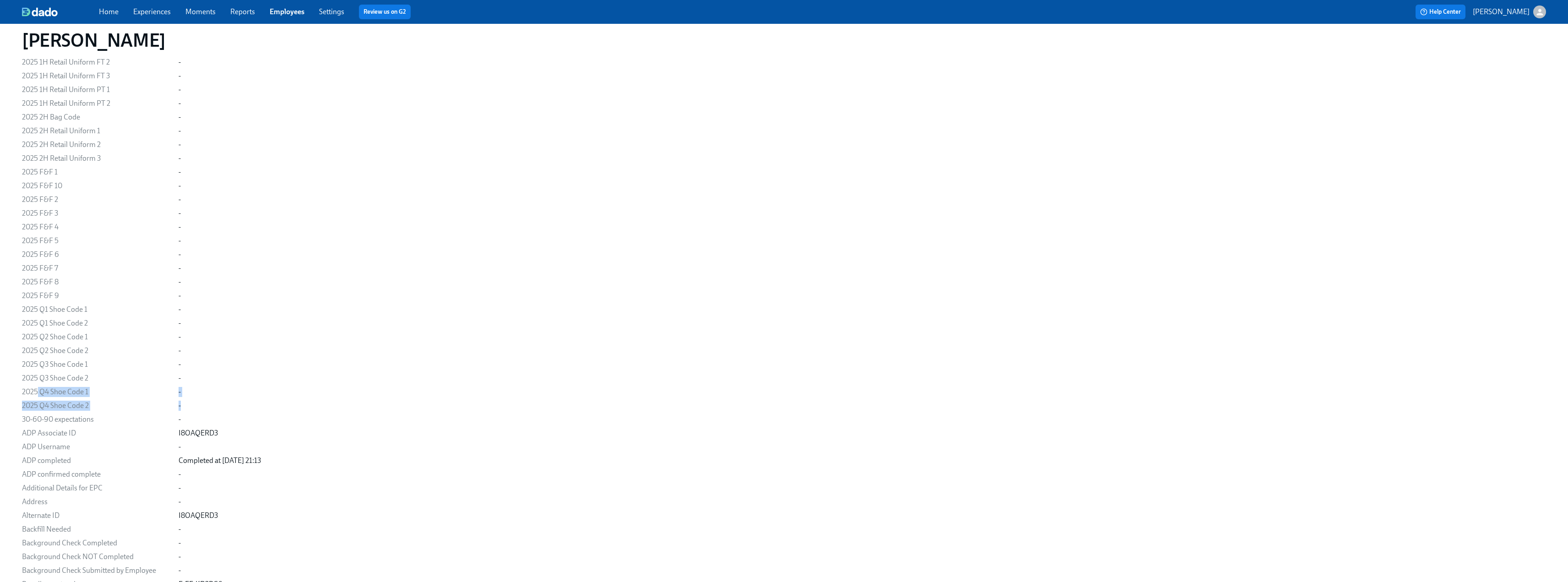
drag, startPoint x: 37, startPoint y: 391, endPoint x: 200, endPoint y: 400, distance: 163.2
click at [230, 362] on div "-" at bounding box center [862, 392] width 1367 height 10
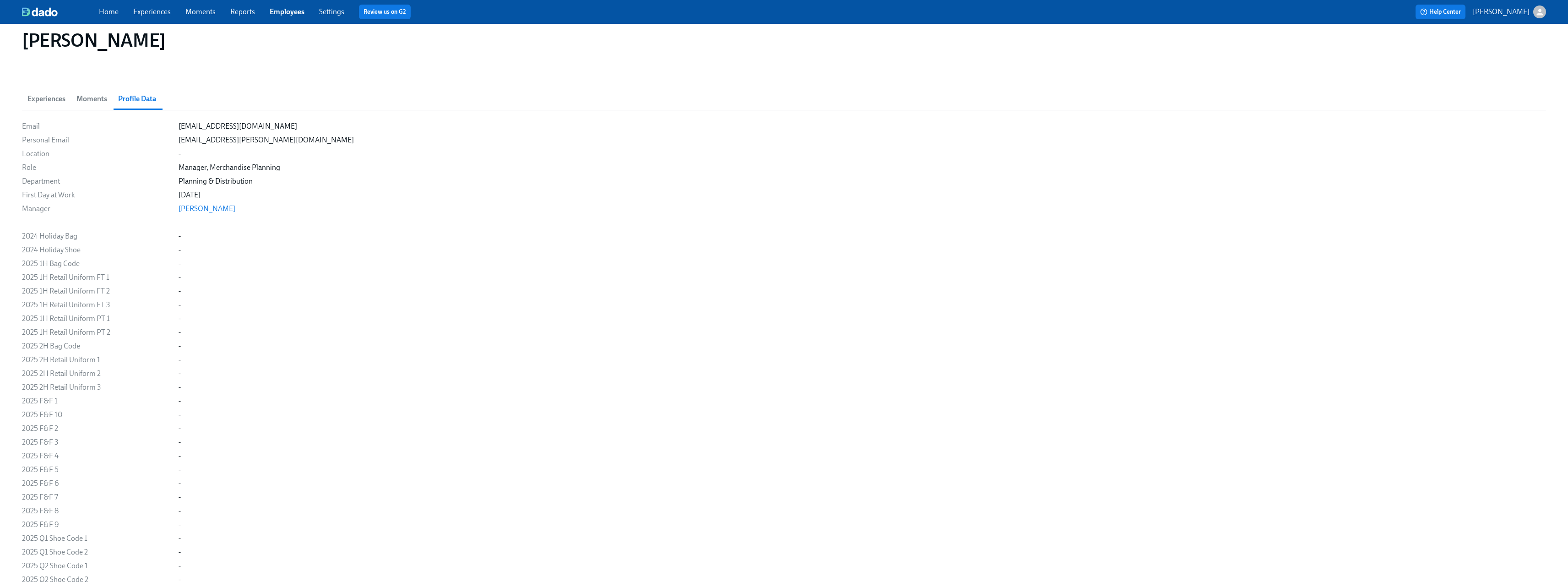
scroll to position [0, 0]
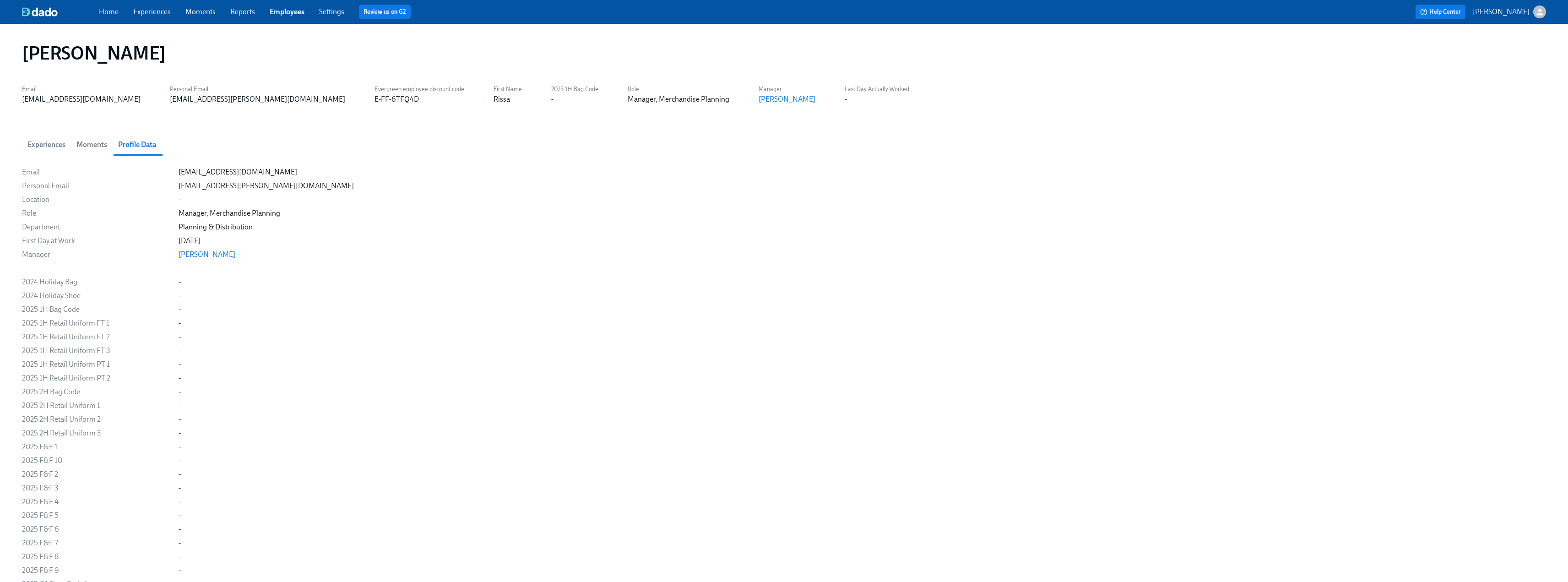
click at [280, 13] on link "Employees" at bounding box center [287, 12] width 35 height 9
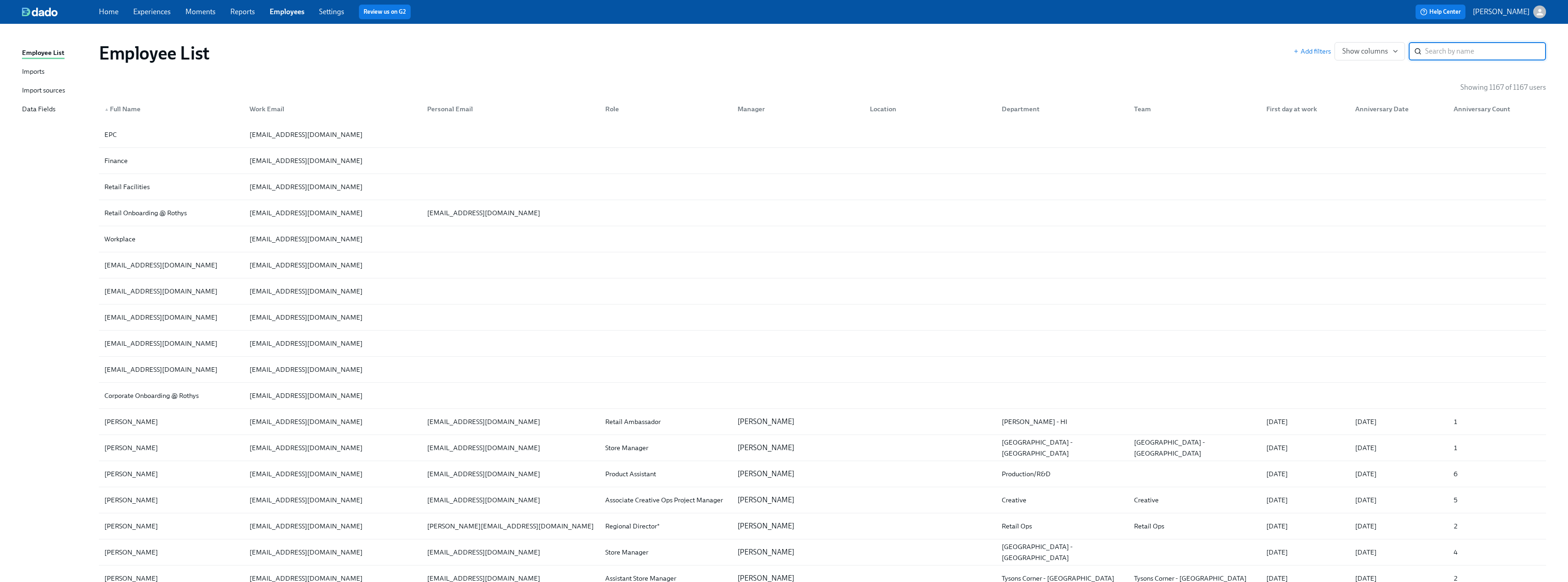
click at [36, 73] on div "Imports" at bounding box center [33, 72] width 23 height 12
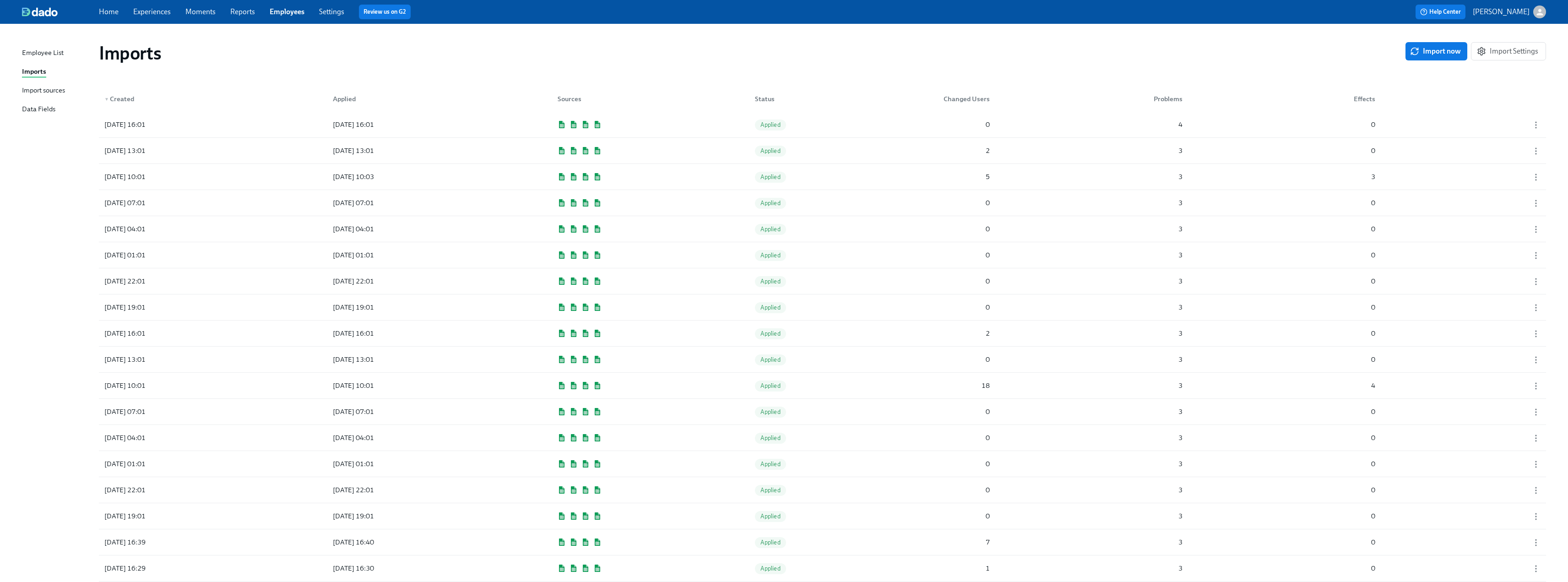
click at [43, 91] on div "Import sources" at bounding box center [43, 90] width 43 height 12
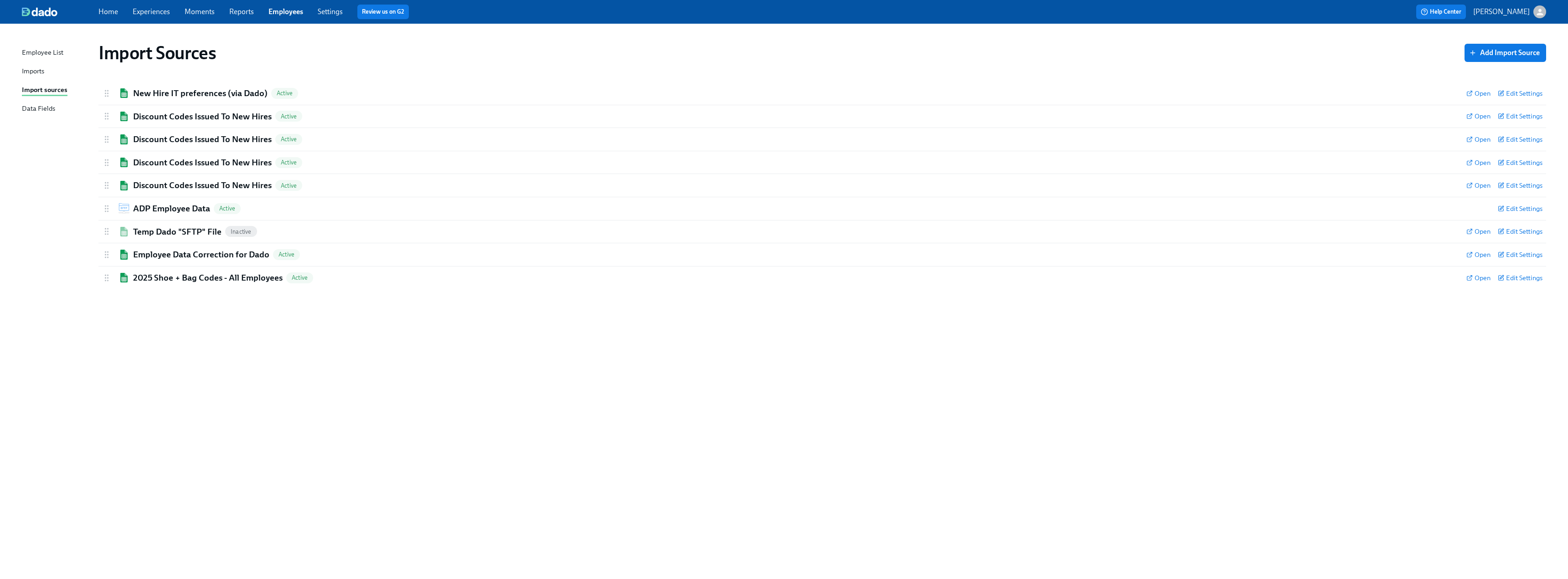
click at [24, 74] on div "Imports" at bounding box center [33, 72] width 23 height 12
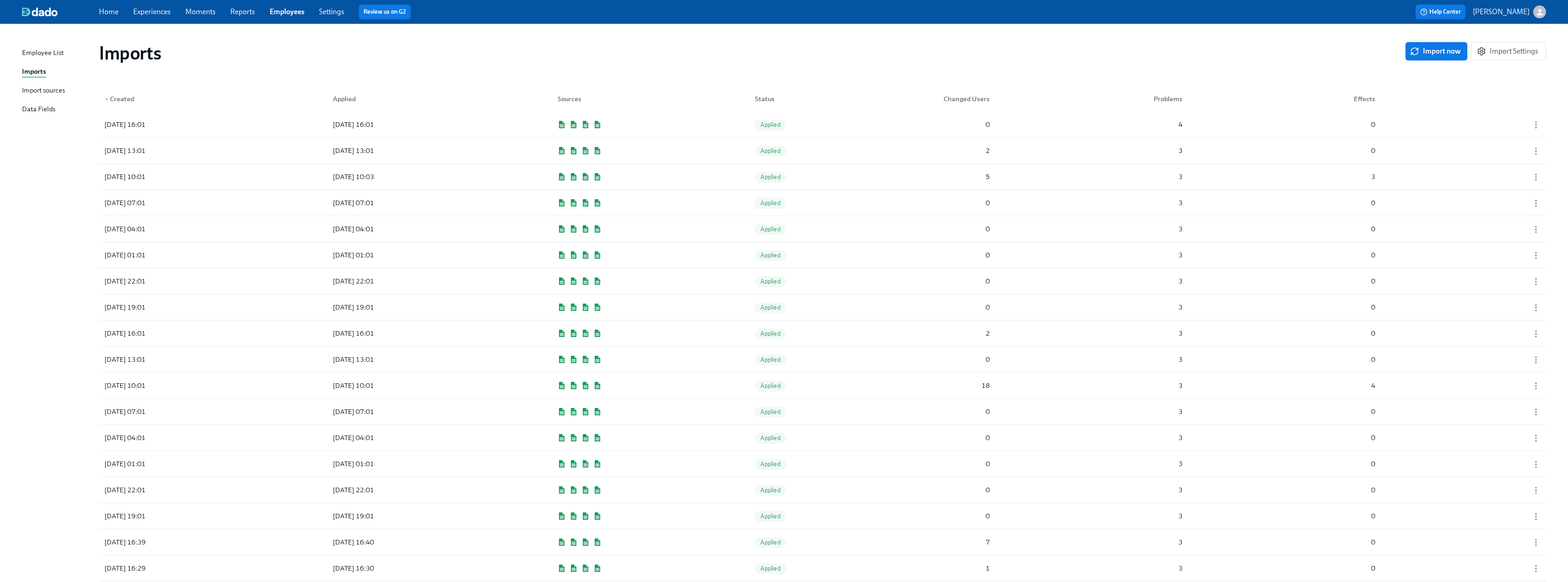
click at [696, 50] on span "Import now" at bounding box center [1436, 51] width 49 height 9
click at [696, 122] on div "[DATE] 16:27 Pending 1 4 0" at bounding box center [822, 125] width 1447 height 26
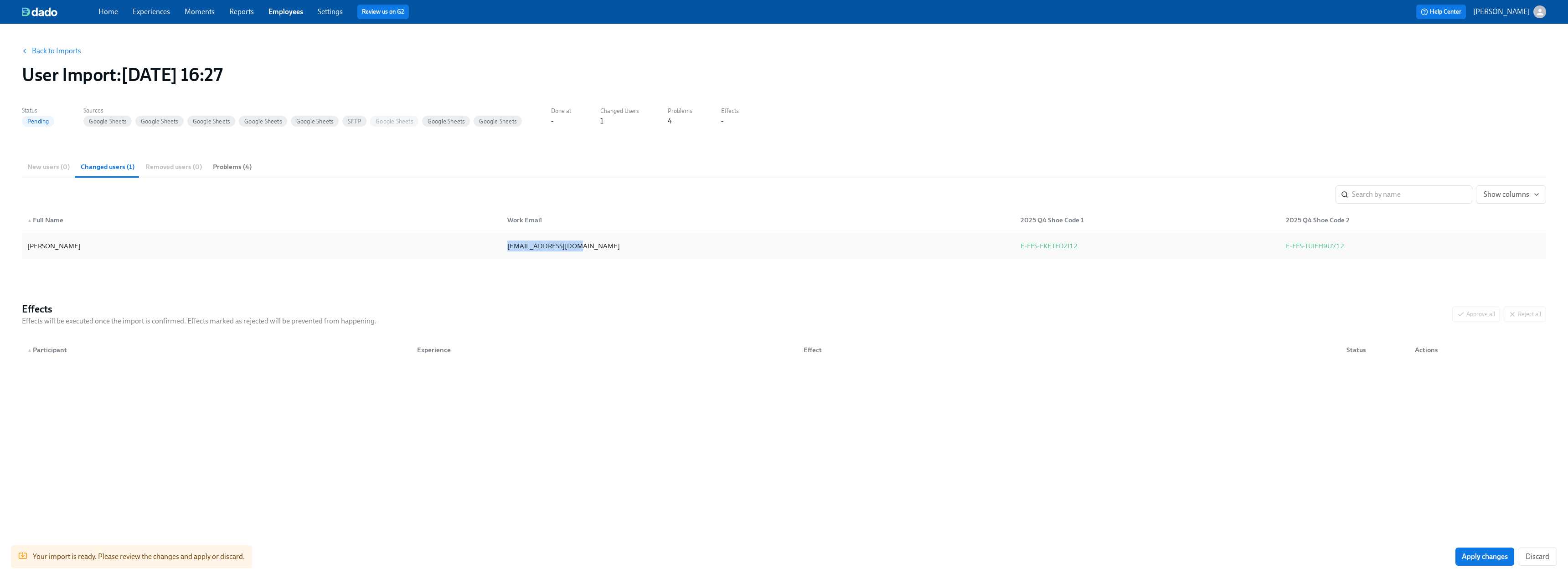
drag, startPoint x: 585, startPoint y: 245, endPoint x: 508, endPoint y: 245, distance: 77.0
click at [508, 245] on div "[EMAIL_ADDRESS][DOMAIN_NAME]" at bounding box center [756, 246] width 513 height 18
copy div "[EMAIL_ADDRESS][DOMAIN_NAME]"
click at [693, 360] on span "Apply changes" at bounding box center [1485, 556] width 46 height 9
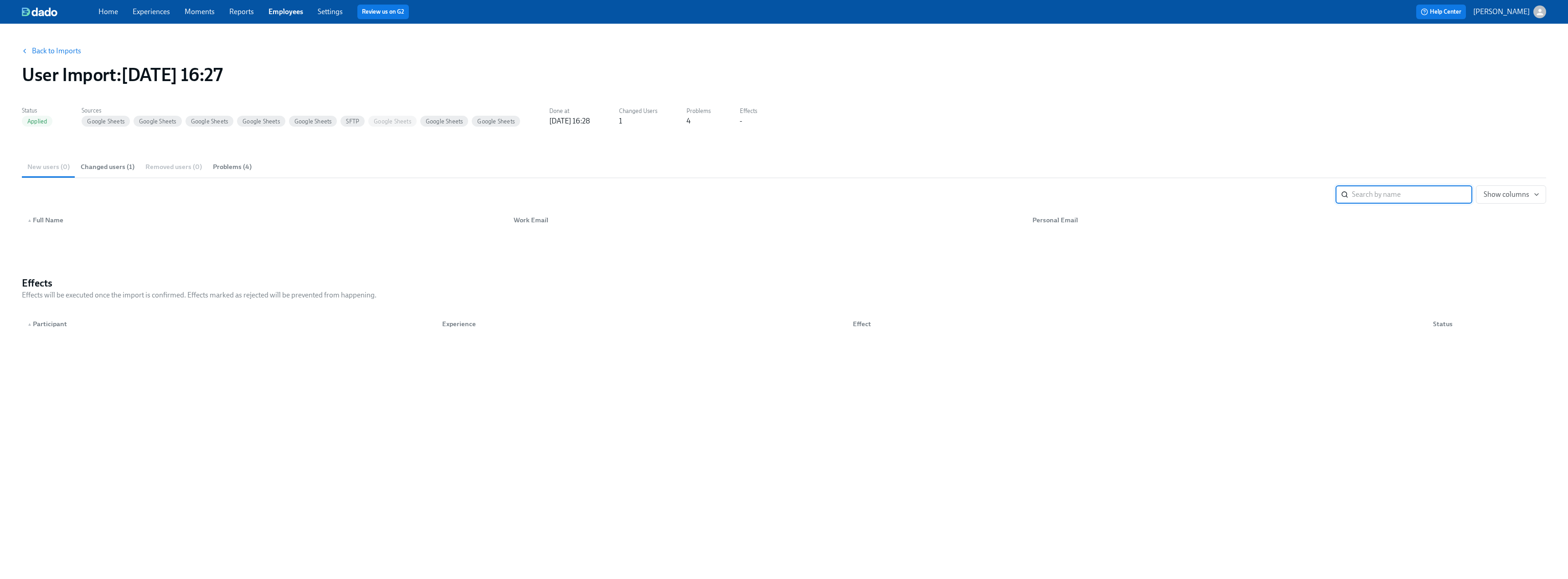
click at [195, 10] on link "Moments" at bounding box center [199, 12] width 30 height 9
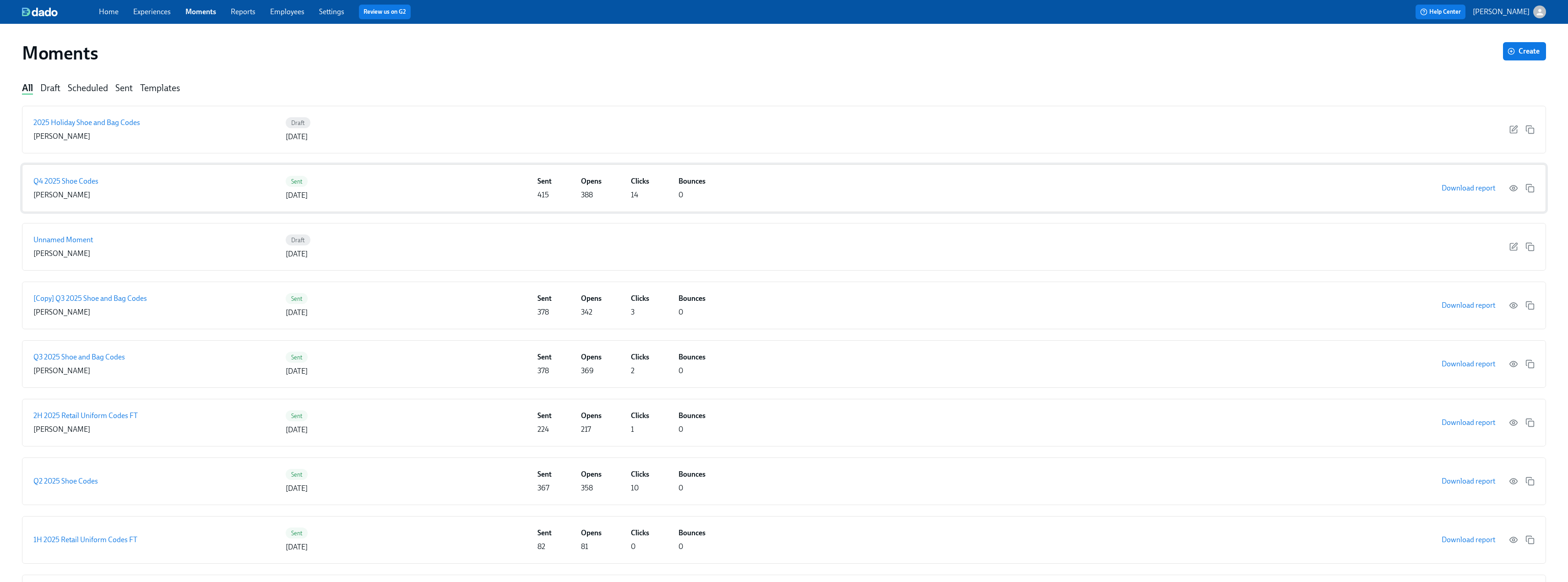
click at [696, 189] on div "Q4 2025 Shoe Codes [PERSON_NAME] Sent [DATE] Sent 415 Opens 388 Clicks 14 Bounc…" at bounding box center [784, 188] width 1524 height 48
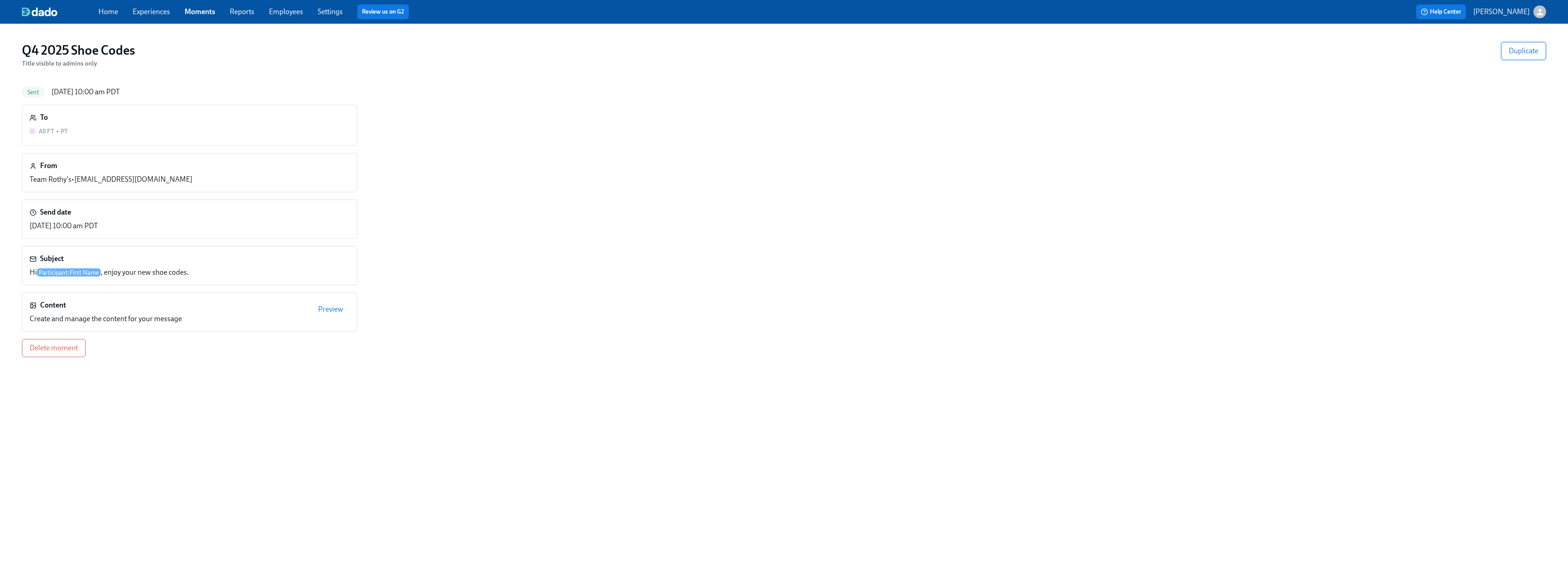
click at [693, 49] on span "Duplicate" at bounding box center [1524, 50] width 30 height 9
click at [55, 47] on h3 "[Copy] Q4 2025 Shoe Codes" at bounding box center [98, 50] width 153 height 16
click at [172, 53] on h3 "[Copy] Q4 2025 Shoe Codes" at bounding box center [98, 50] width 153 height 16
click at [196, 48] on span "Edit" at bounding box center [191, 50] width 12 height 9
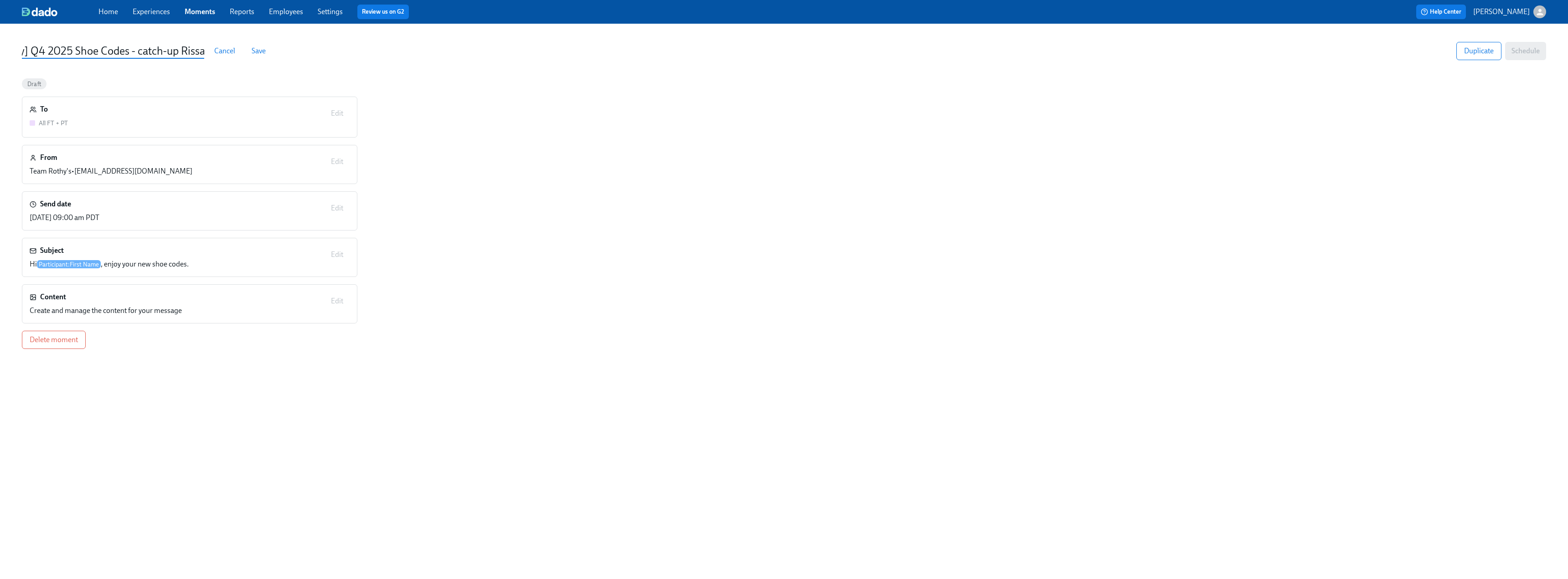
type input "[Copy] Q4 2025 Shoe Codes - catch-up Rissa"
click at [338, 111] on div "To All FT + PT Edit" at bounding box center [190, 117] width 320 height 26
click at [253, 52] on span "Save" at bounding box center [258, 50] width 14 height 9
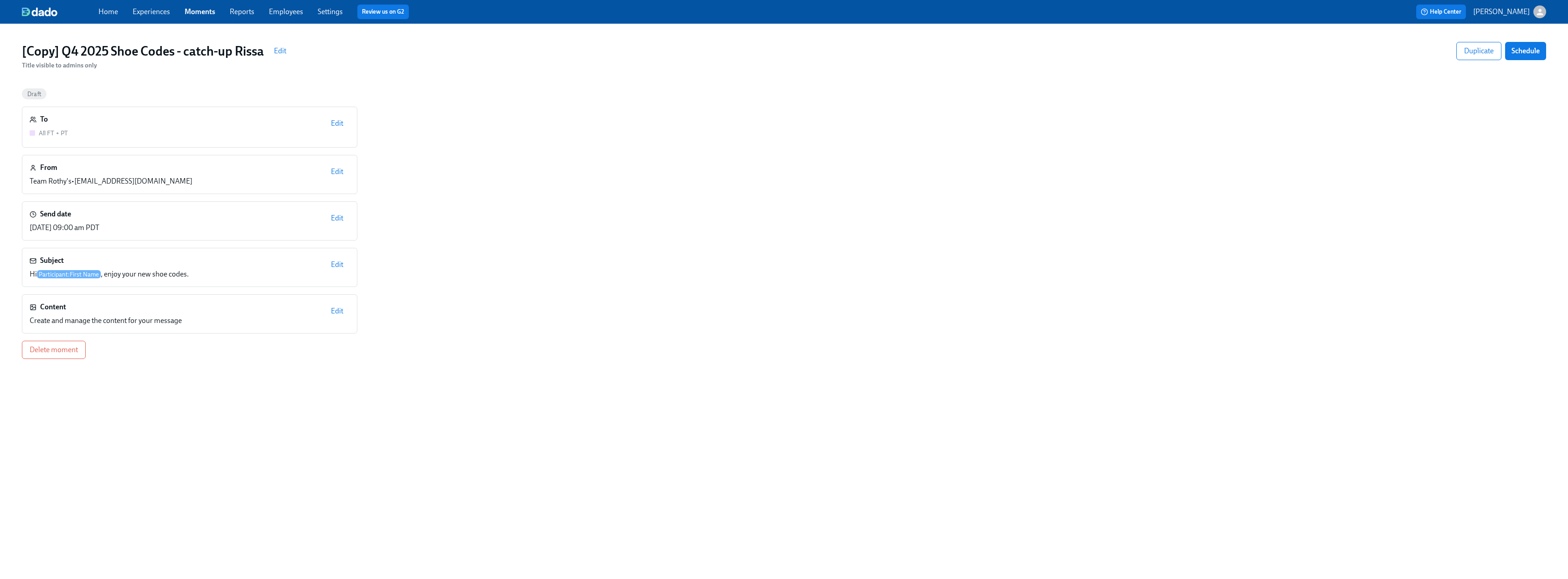
click at [338, 123] on span "Edit" at bounding box center [337, 123] width 12 height 9
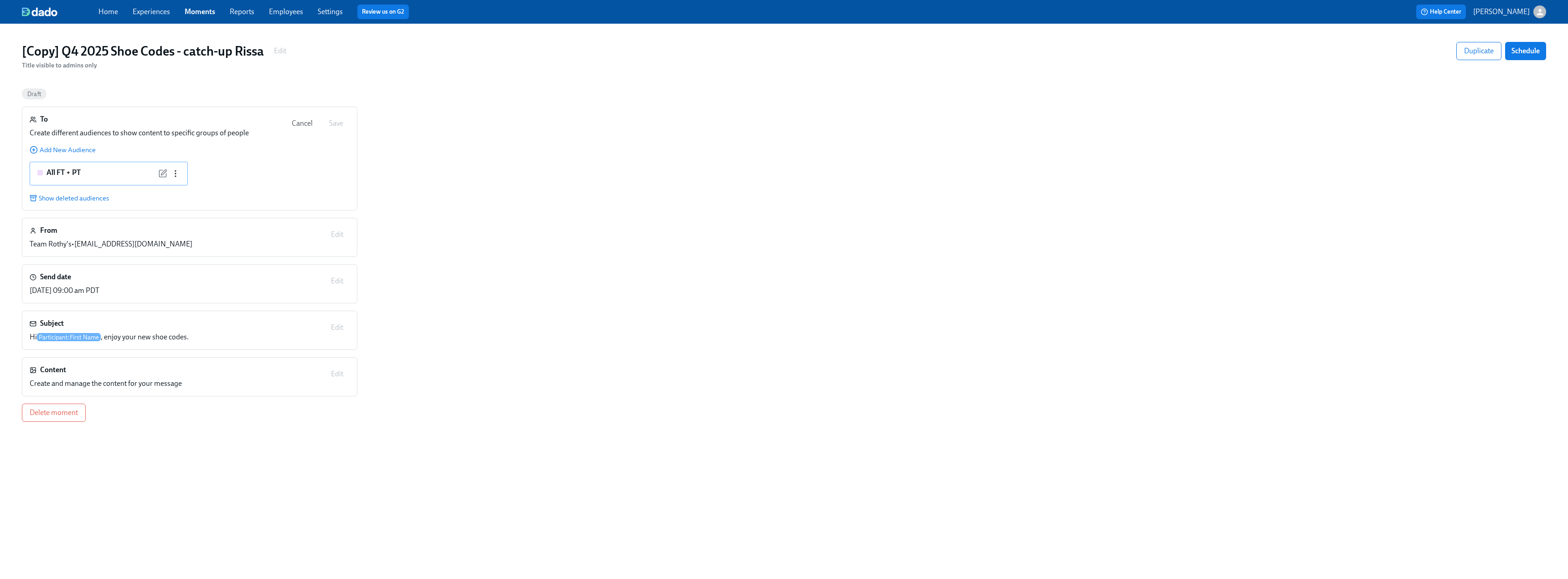
click at [177, 172] on icon "button" at bounding box center [175, 173] width 9 height 9
click at [195, 189] on div "Remove" at bounding box center [191, 189] width 26 height 10
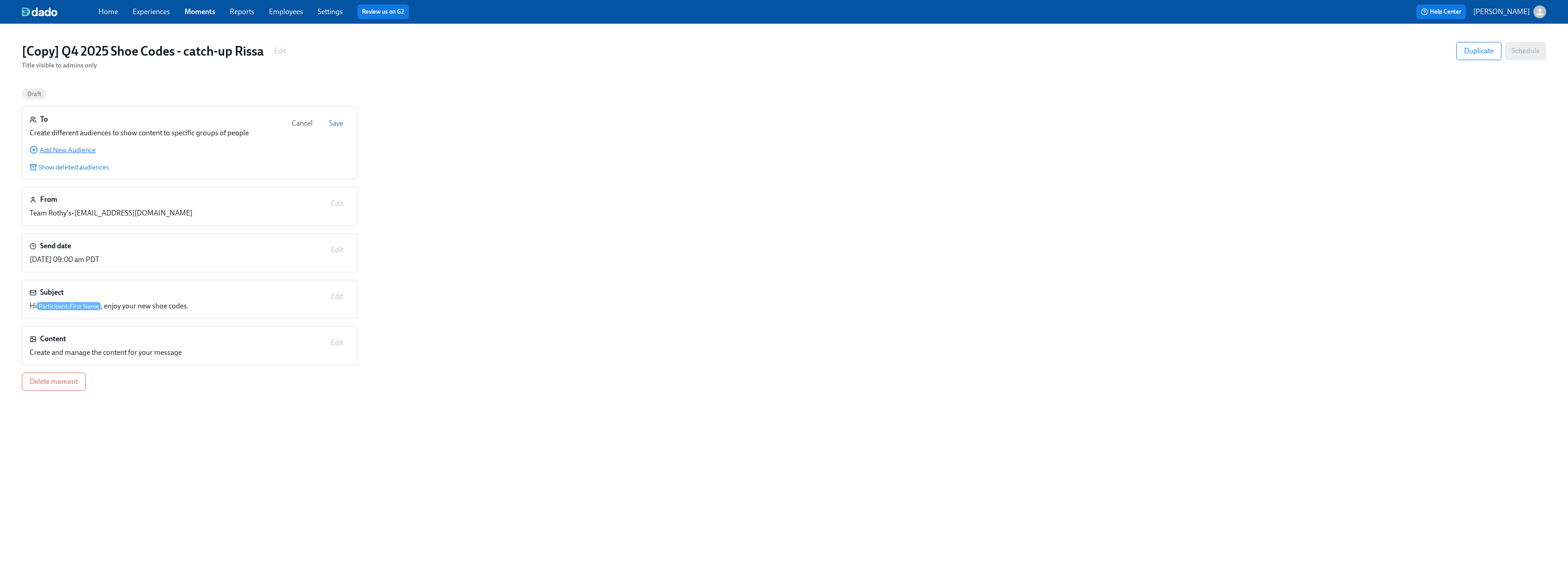
click at [62, 146] on span "Add New Audience" at bounding box center [63, 150] width 66 height 9
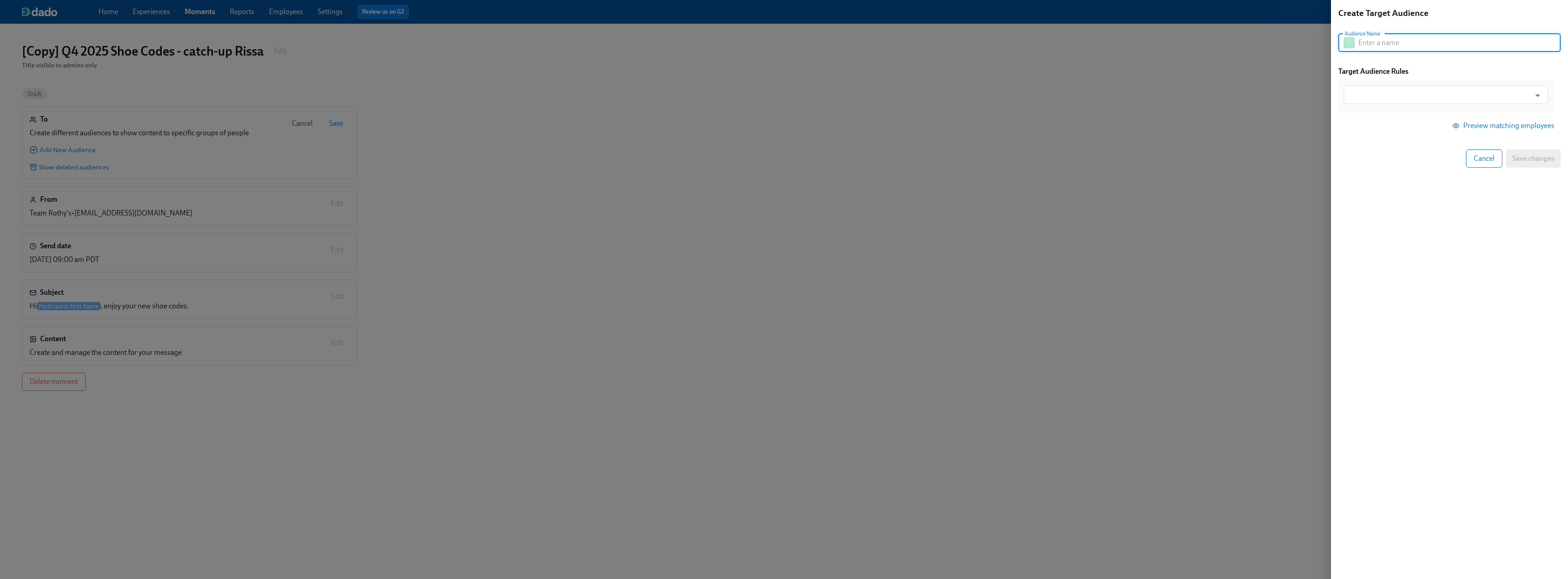
click at [693, 44] on input "text" at bounding box center [1460, 43] width 202 height 18
type input "Rissa"
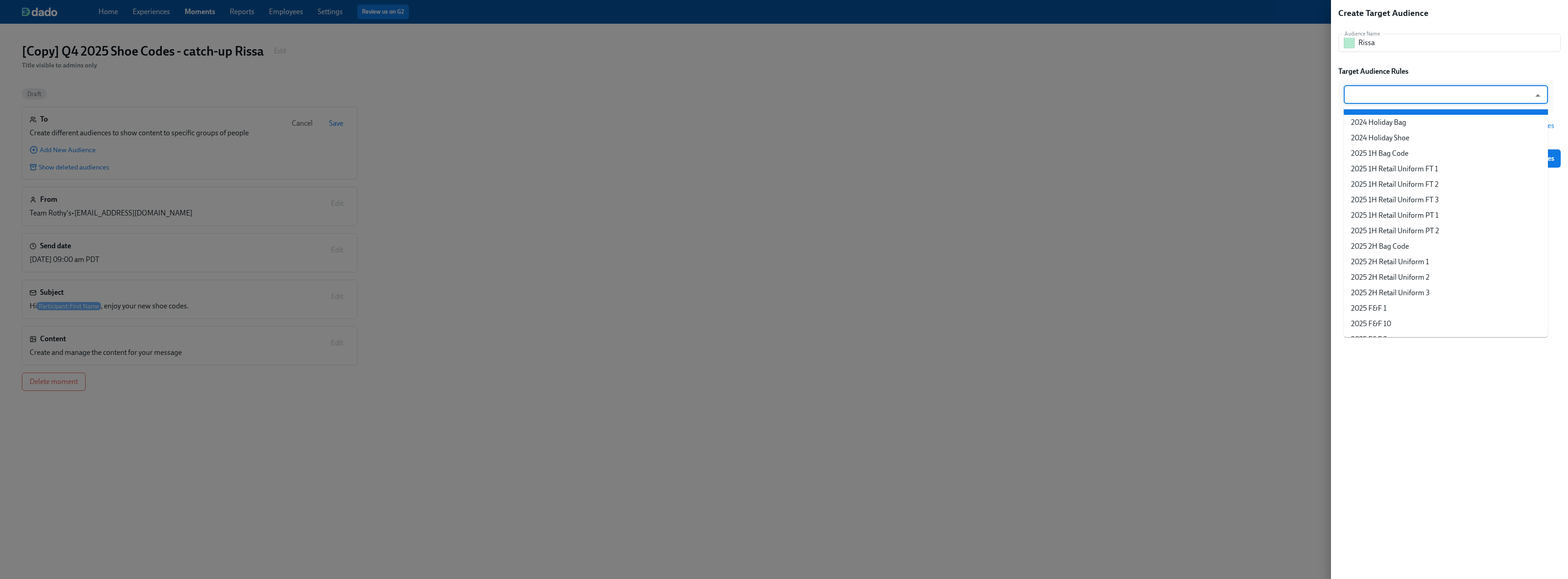
click at [693, 97] on input "text" at bounding box center [1439, 95] width 182 height 18
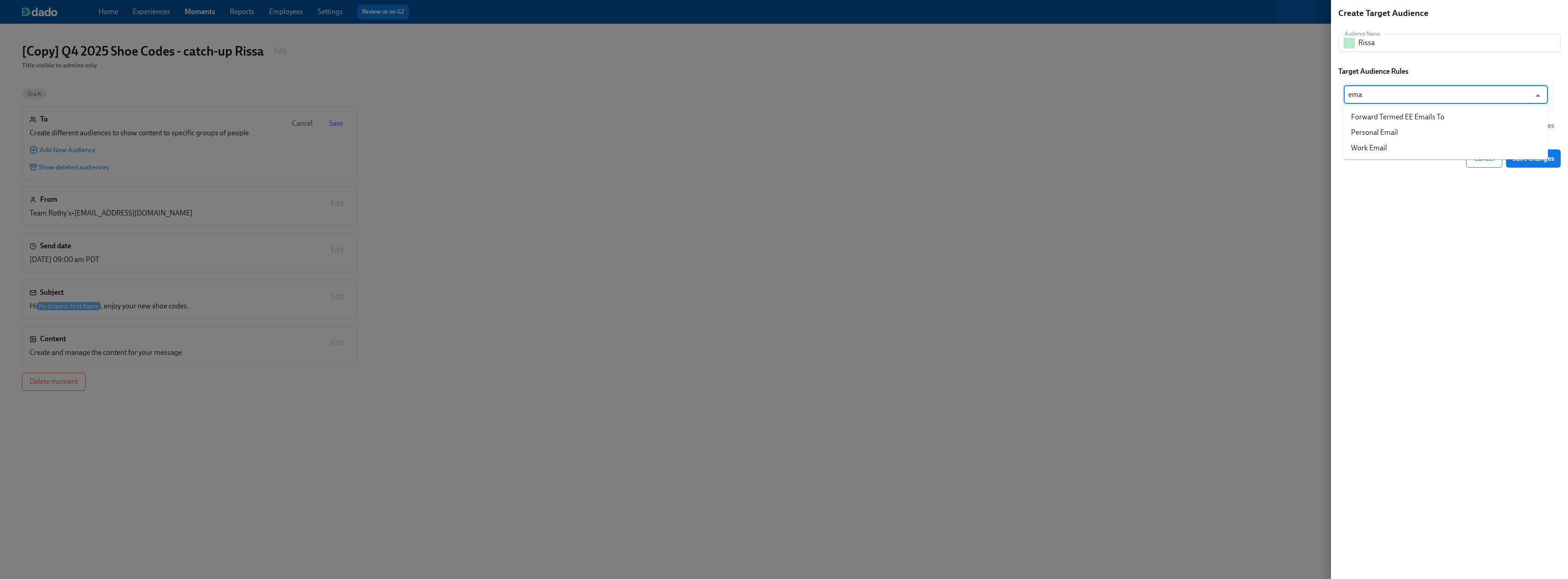
type input "emai"
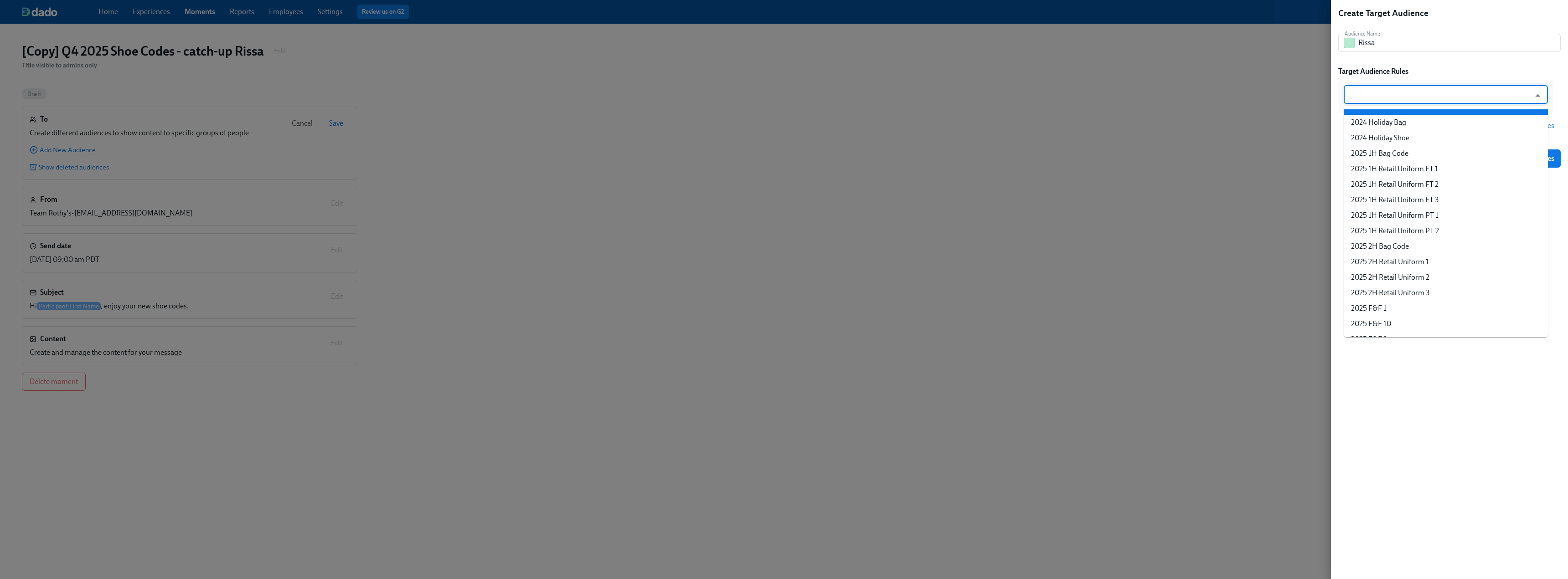
click at [693, 92] on input "text" at bounding box center [1439, 95] width 182 height 18
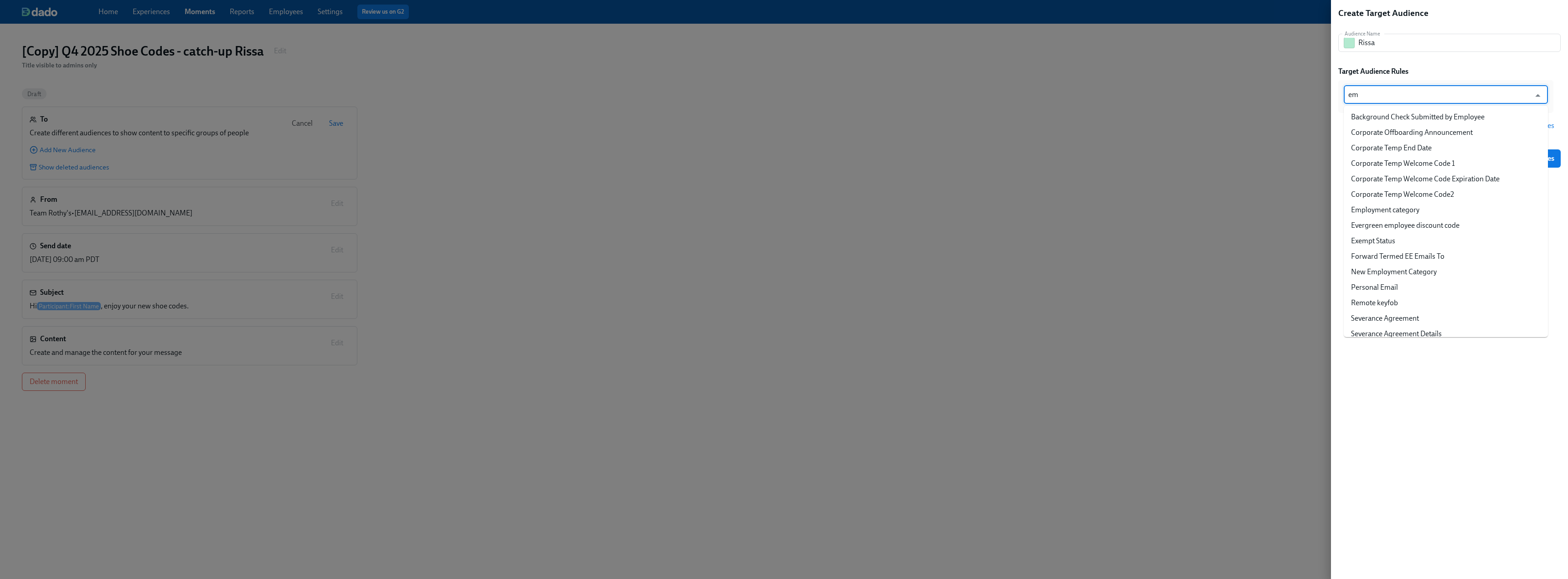
type input "e"
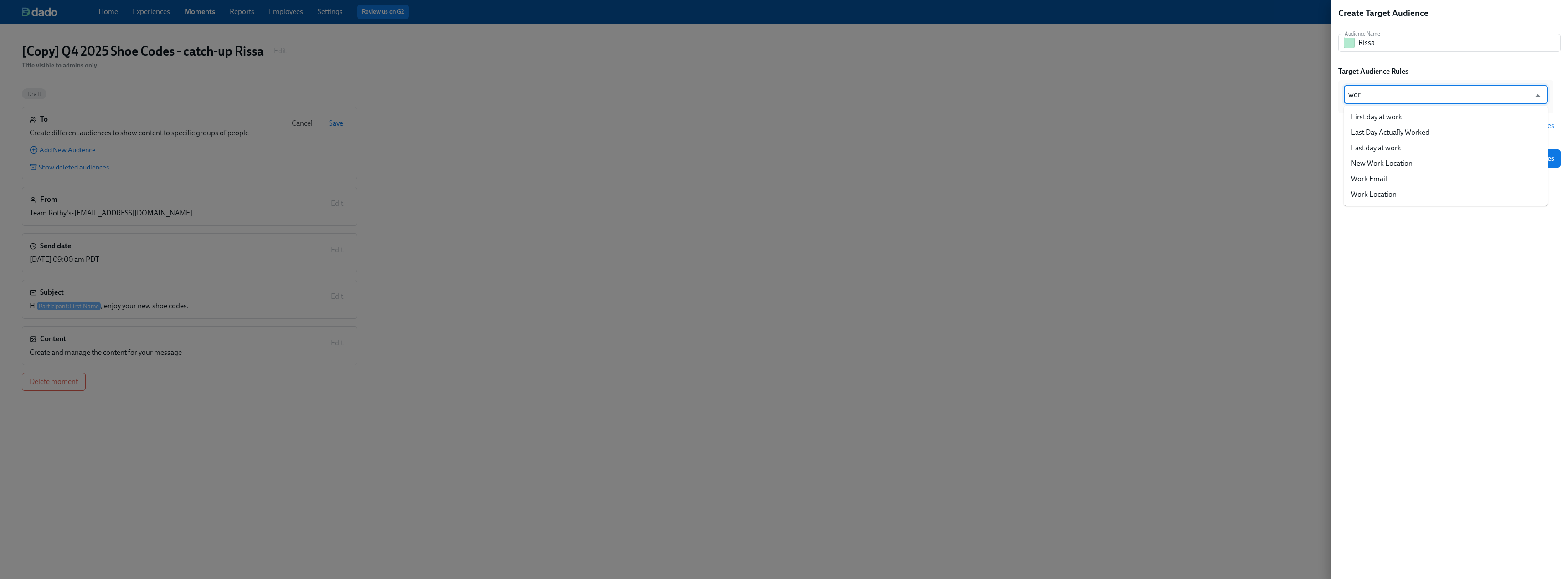
type input "work"
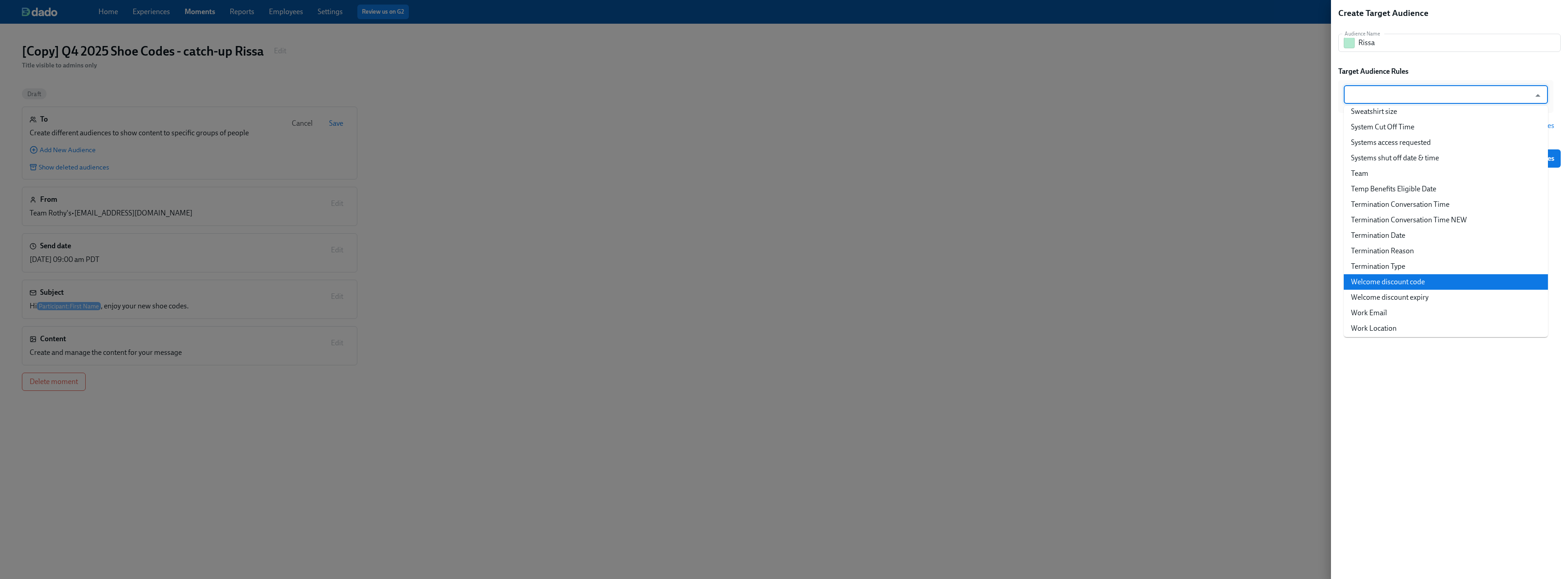
scroll to position [2337, 0]
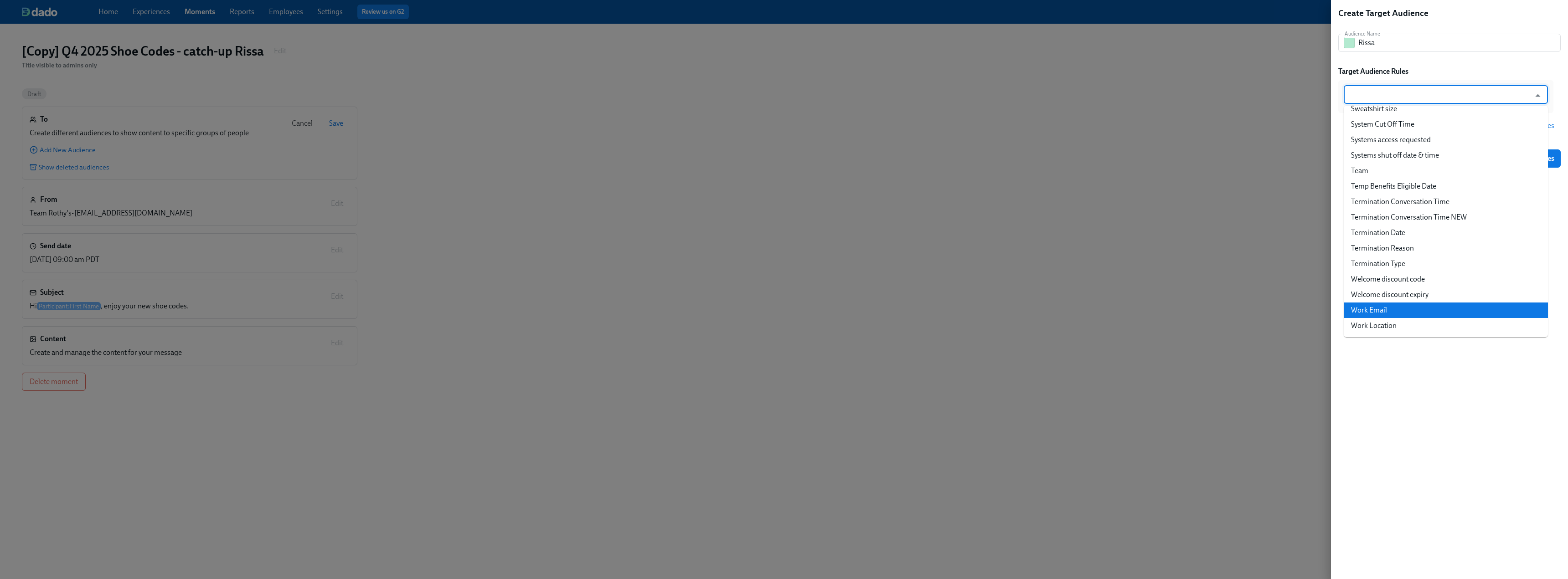
click at [693, 308] on li "Work Email" at bounding box center [1446, 310] width 204 height 15
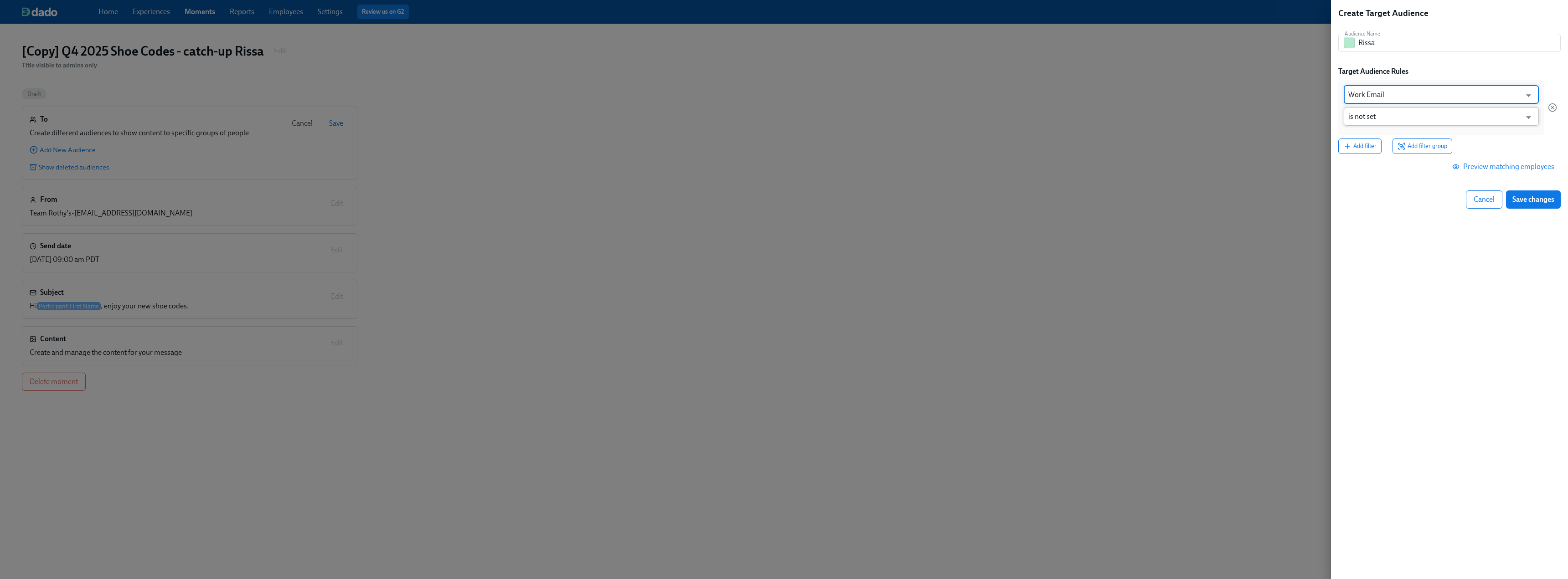
type input "Work Email"
click at [693, 115] on input "is not set" at bounding box center [1435, 117] width 173 height 18
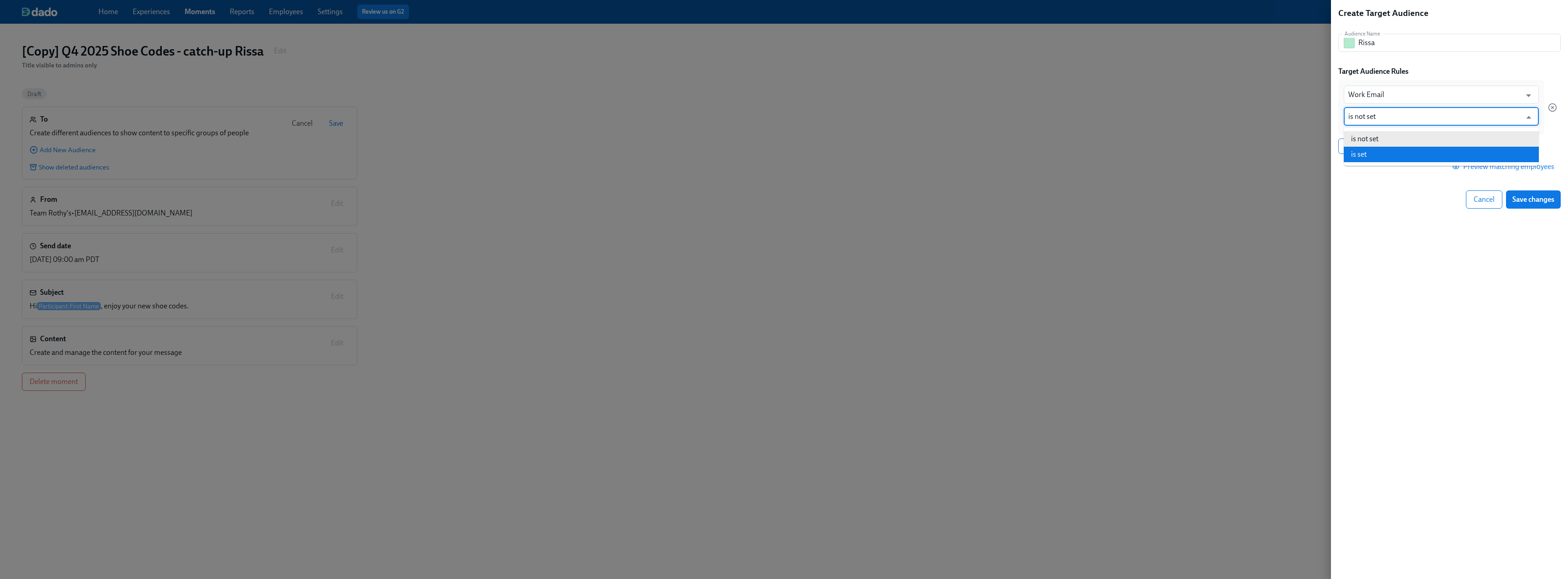
click at [693, 150] on li "is set" at bounding box center [1441, 154] width 195 height 15
type input "is set"
click at [693, 114] on icon "Open" at bounding box center [1528, 117] width 12 height 12
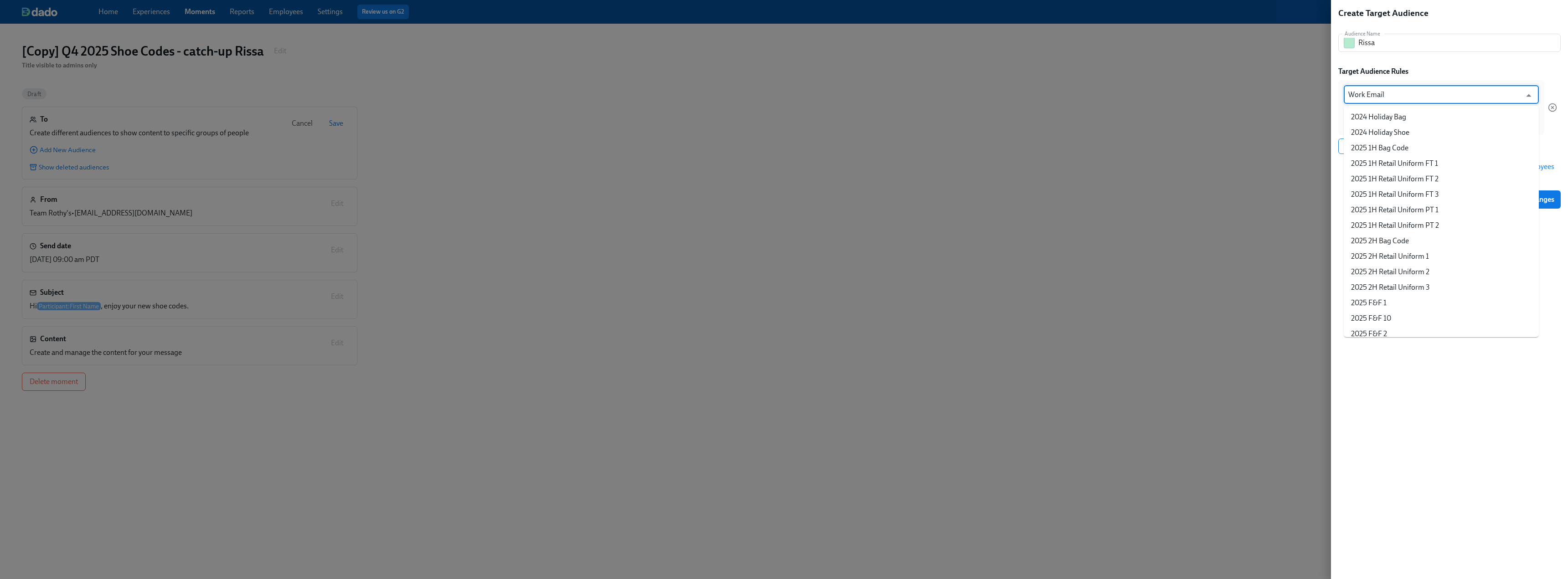
click at [693, 97] on input "Work Email" at bounding box center [1435, 95] width 173 height 18
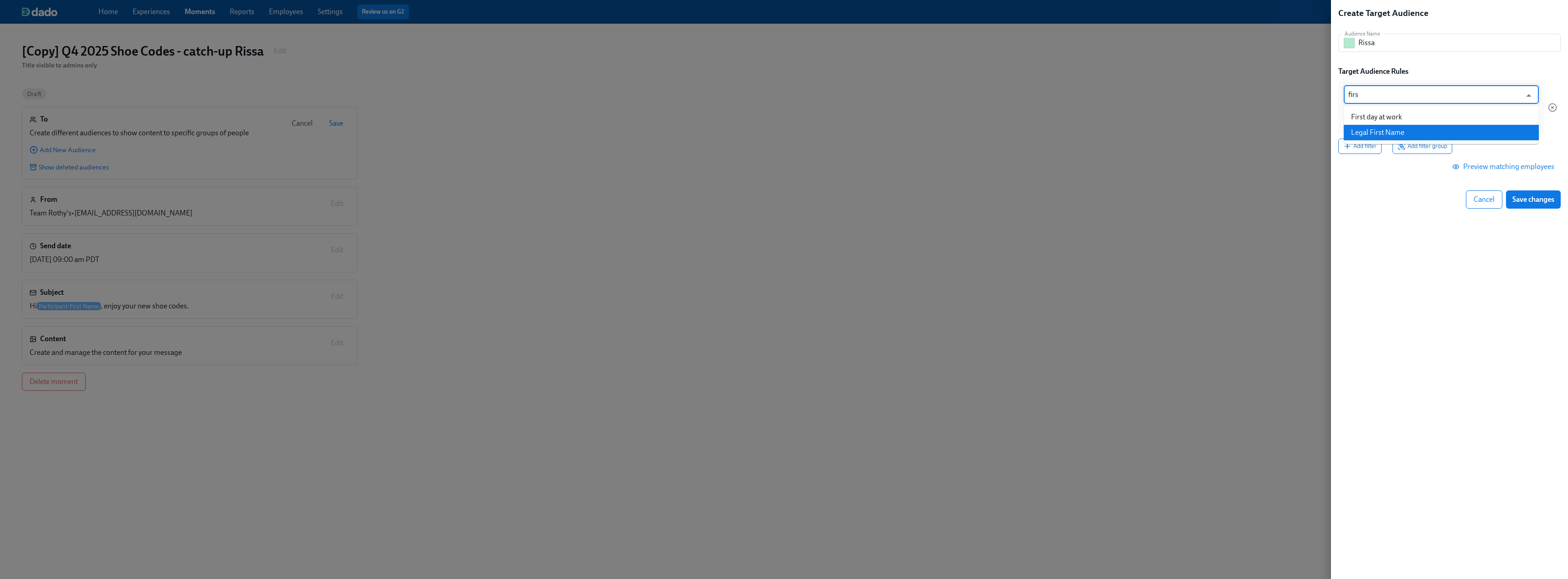
click at [693, 133] on li "Legal First Name" at bounding box center [1441, 132] width 195 height 15
type input "Legal First Name"
type input "is any of"
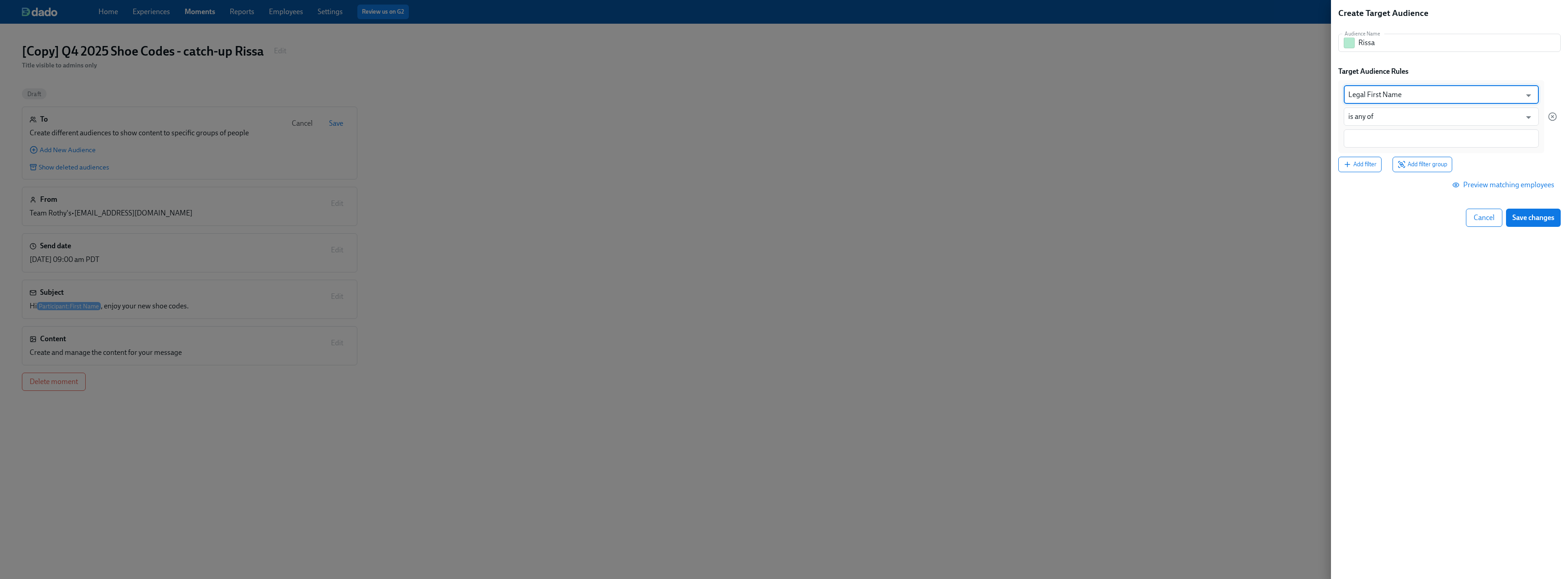
type input "Legal First Name"
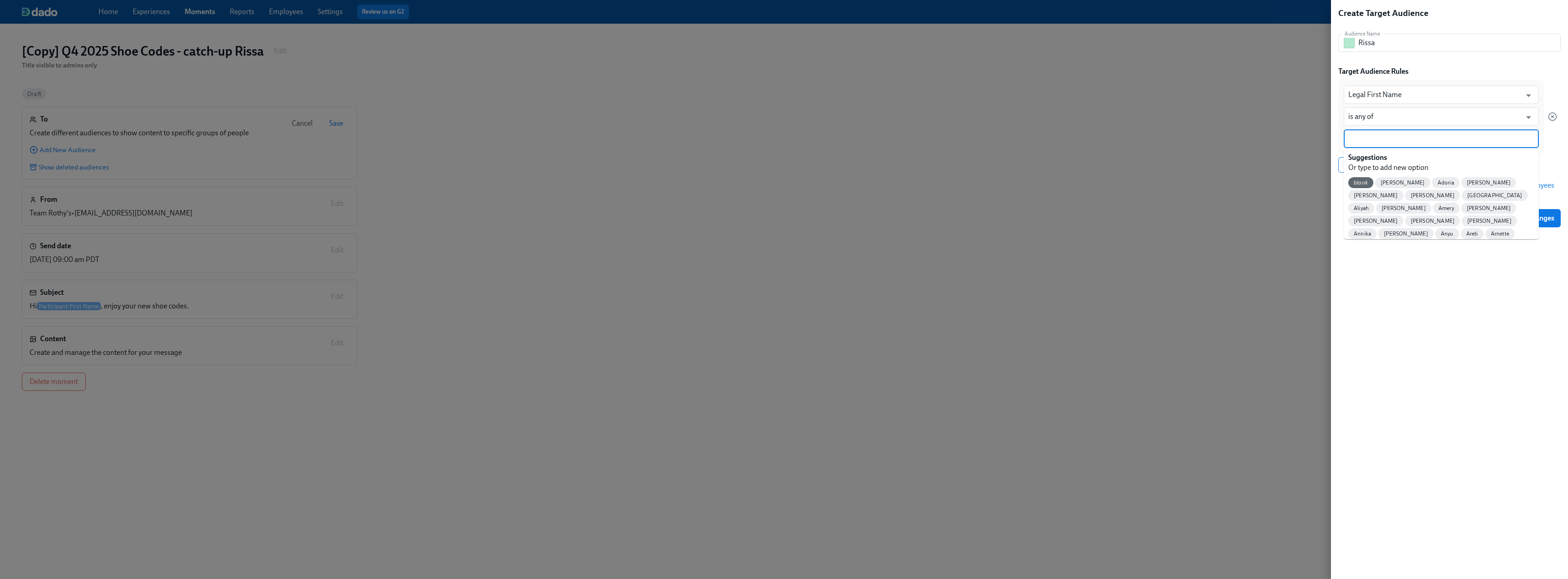
click at [693, 137] on input at bounding box center [1441, 139] width 186 height 10
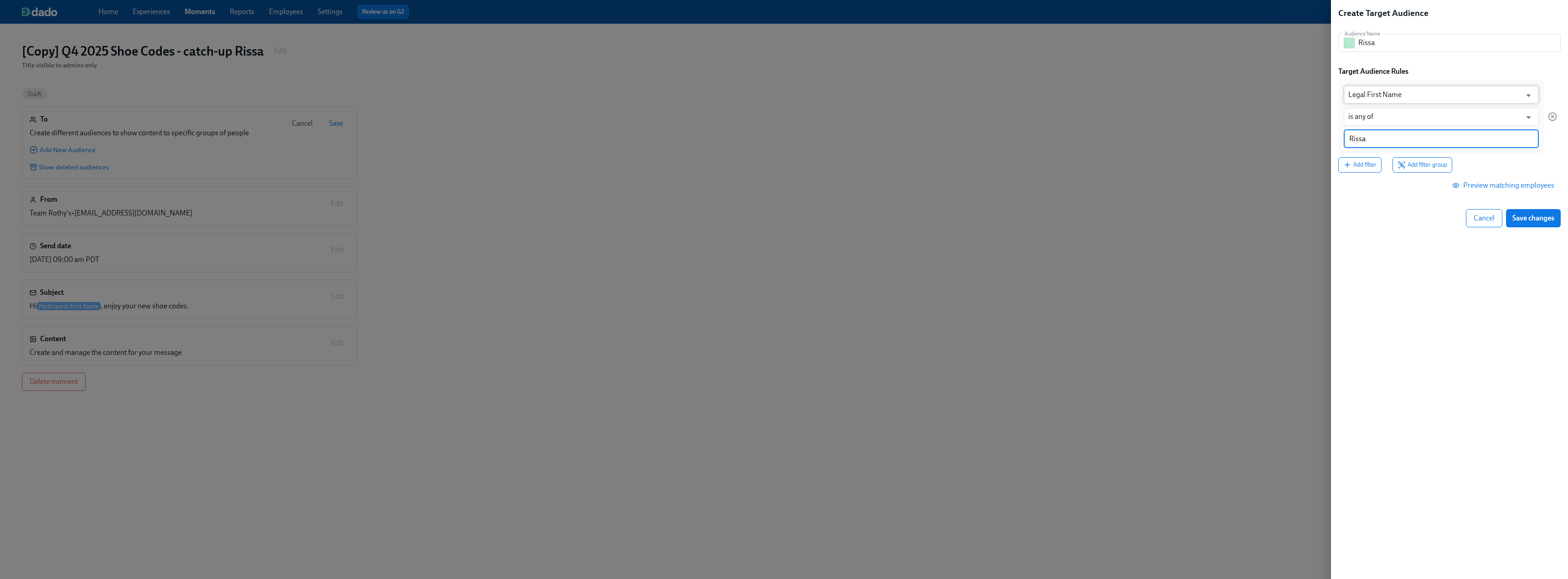
type input "Rissa"
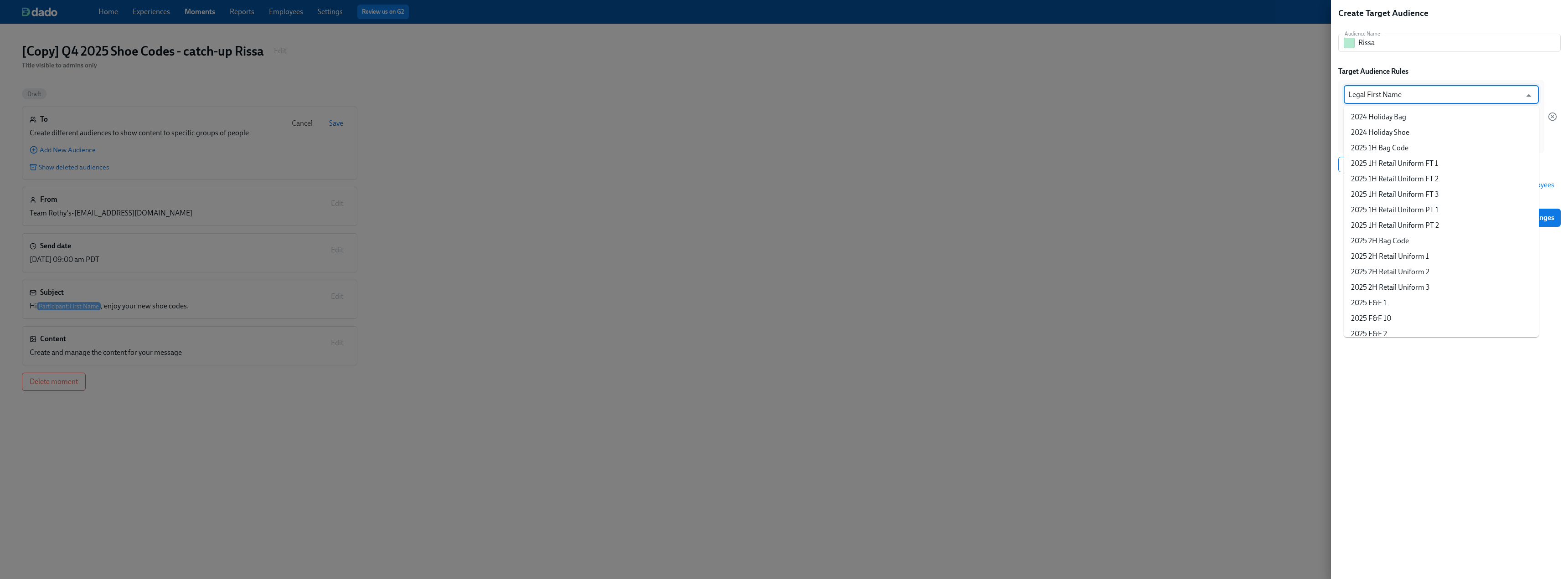
click at [693, 90] on input "Legal First Name" at bounding box center [1435, 95] width 173 height 18
drag, startPoint x: 1416, startPoint y: 102, endPoint x: 1323, endPoint y: 95, distance: 93.3
click at [693, 95] on div "Create Target Audience Audience Name [PERSON_NAME] Name Target Audience Rules L…" at bounding box center [784, 290] width 1568 height 579
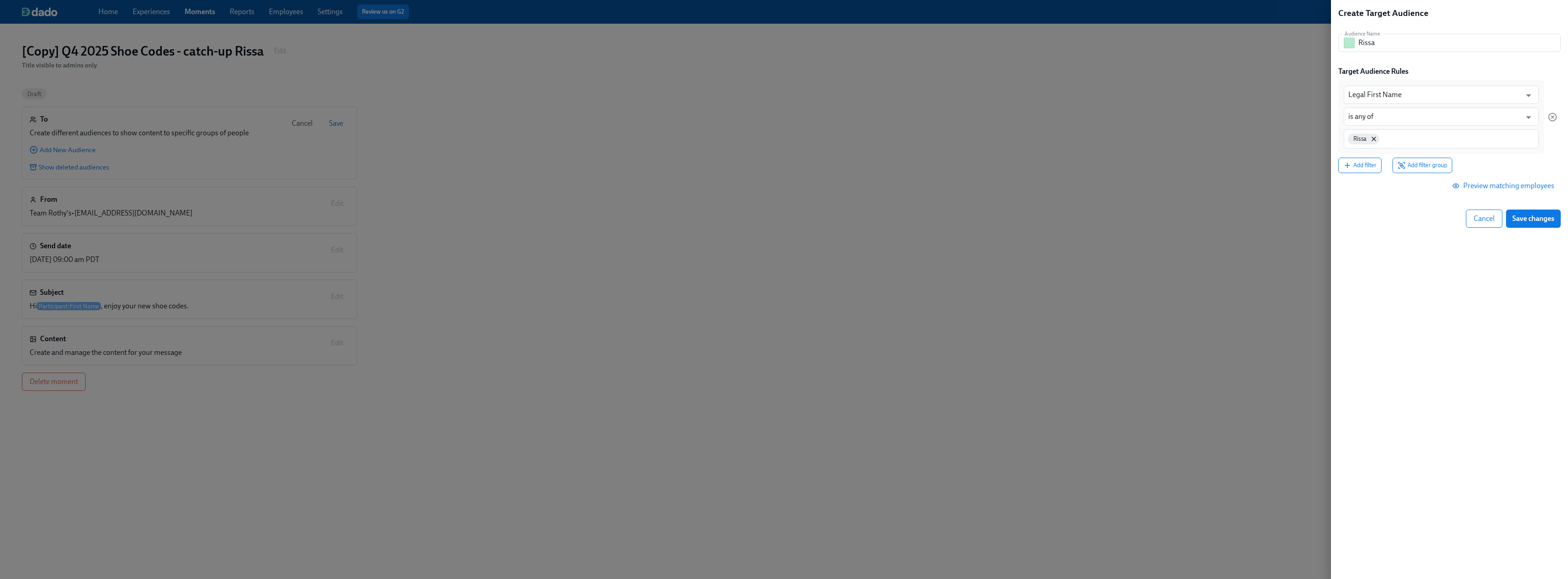
click at [693, 181] on button "Preview matching employees" at bounding box center [1504, 186] width 113 height 18
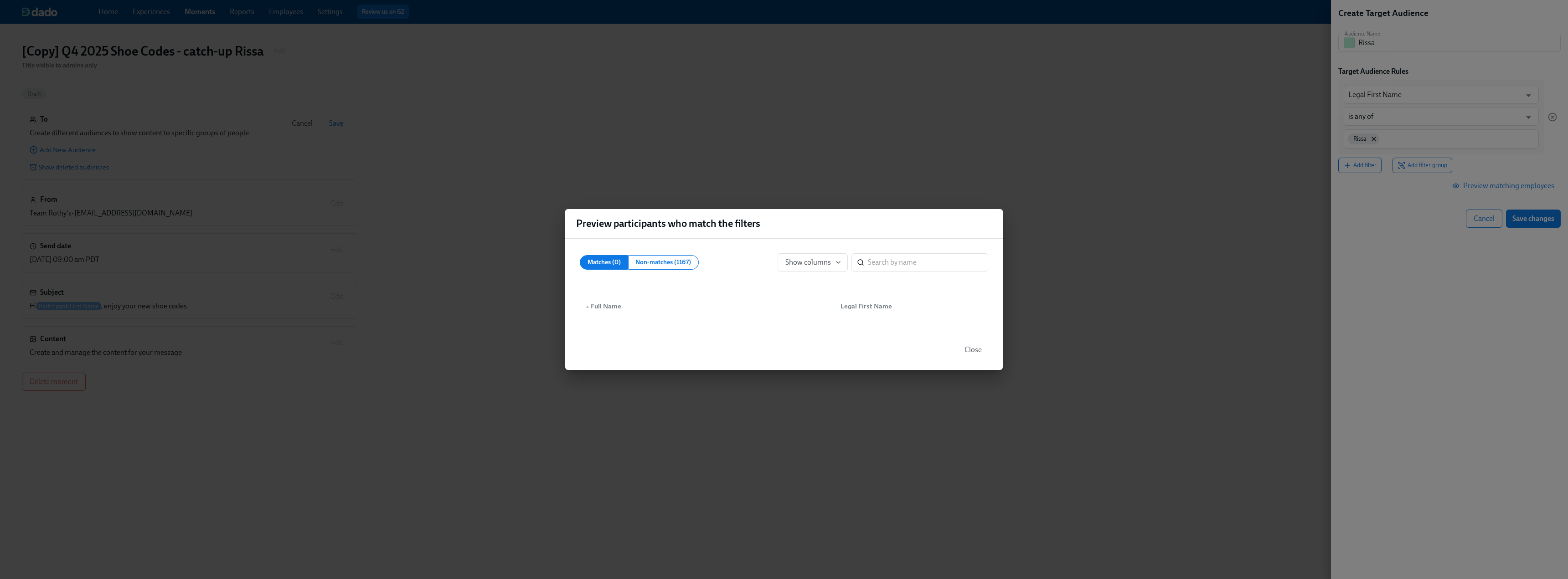
click at [603, 286] on div "Matches (0) Non-matches (1167) Show columns ​ ▲ Full Name Legal First Name" at bounding box center [784, 284] width 438 height 91
click at [647, 263] on span "Non-matches (1167)" at bounding box center [663, 262] width 55 height 12
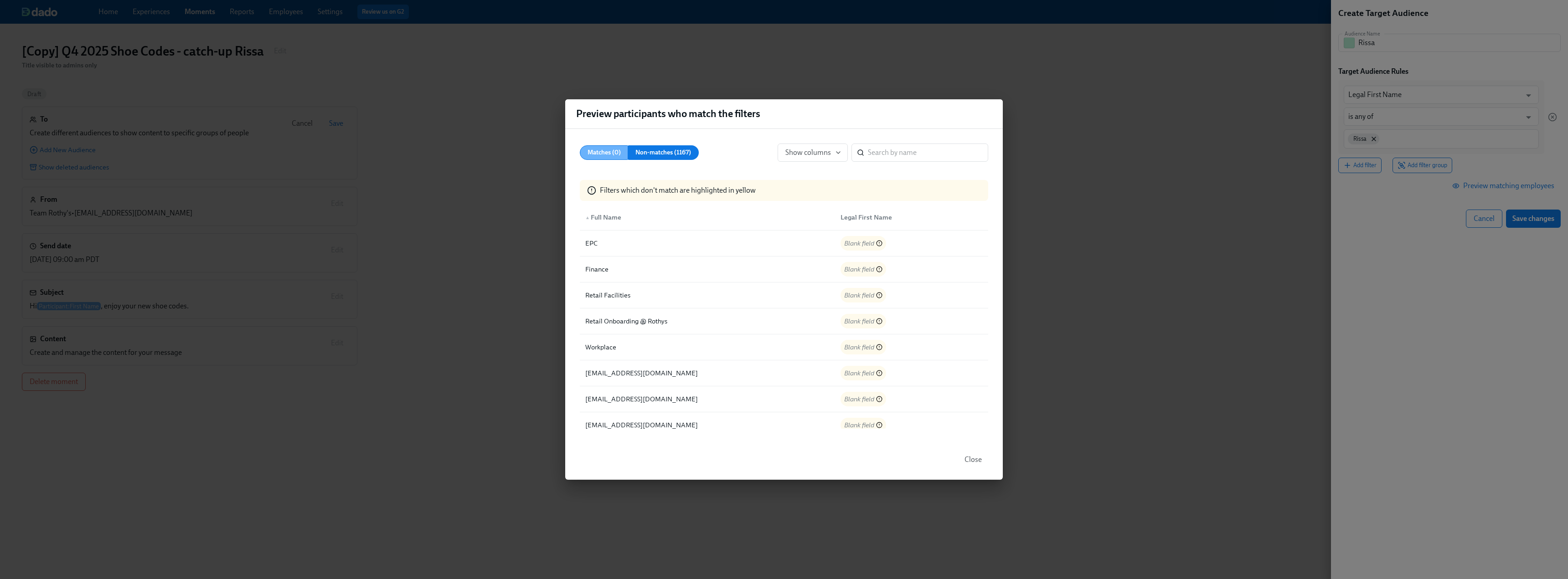
click at [611, 154] on span "Matches (0)" at bounding box center [604, 153] width 33 height 12
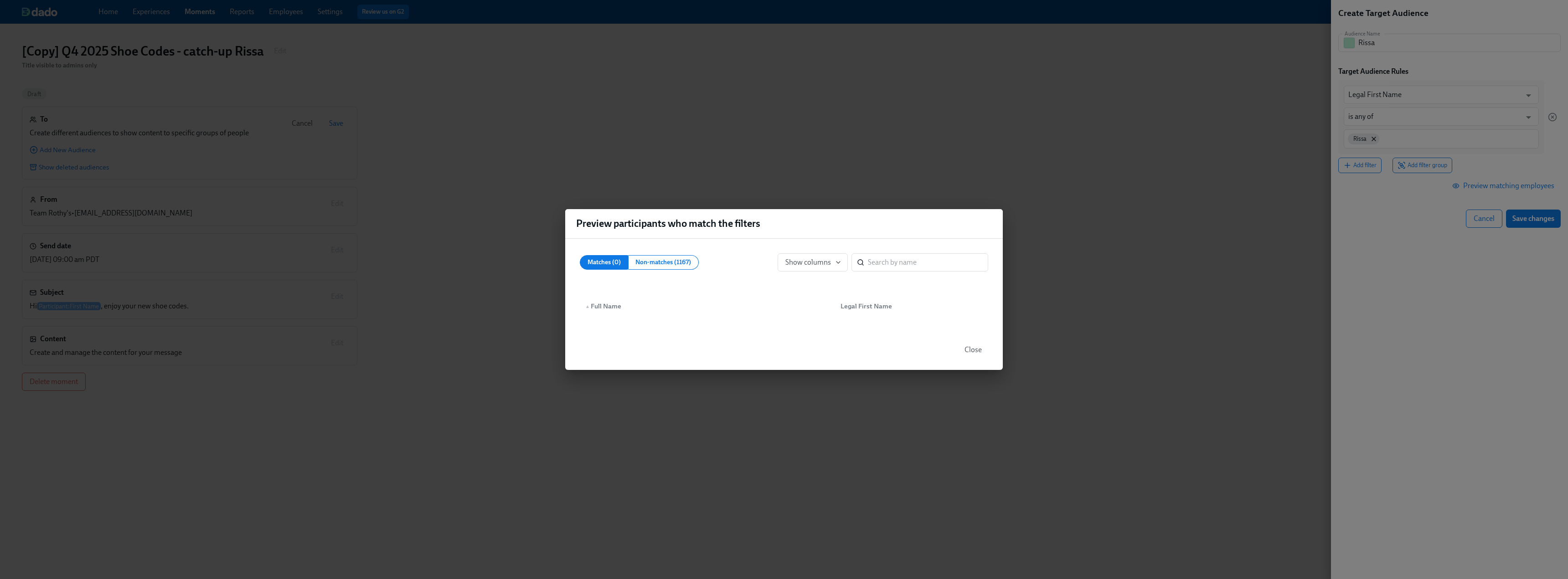
click at [693, 352] on span "Close" at bounding box center [973, 350] width 17 height 9
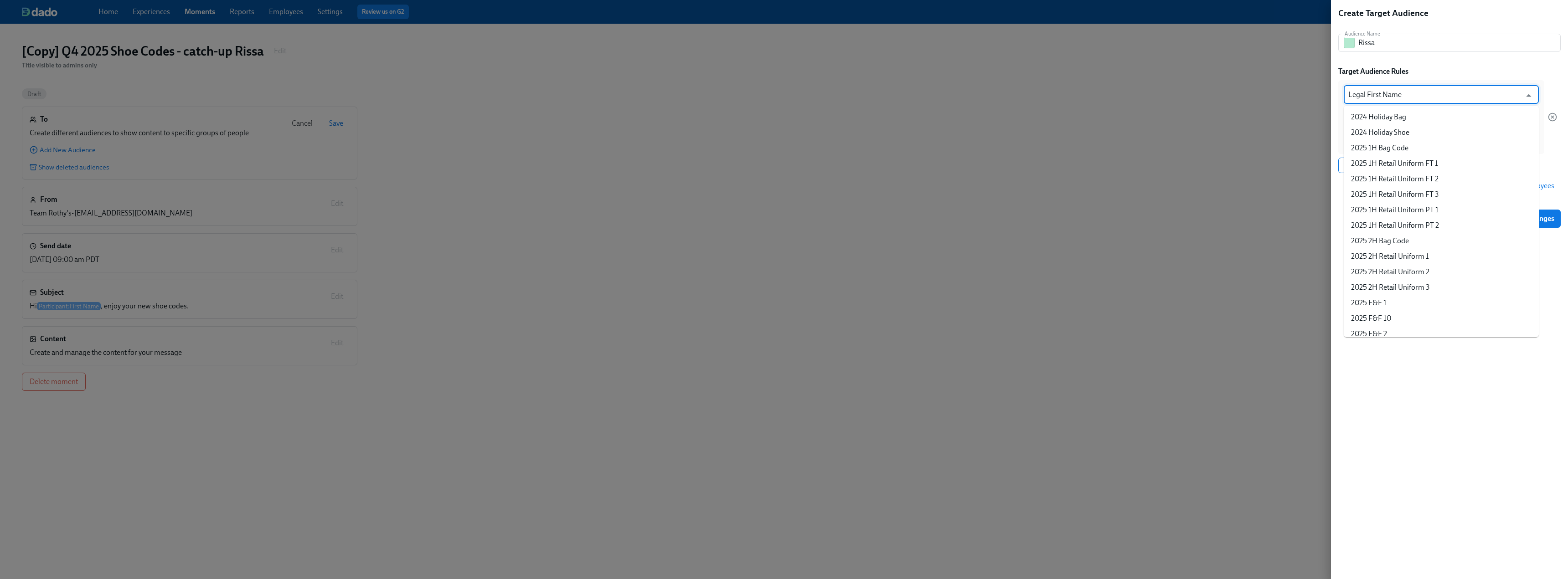
click at [693, 92] on input "Legal First Name" at bounding box center [1435, 95] width 173 height 18
click at [693, 92] on input "Legal First Name" at bounding box center [1435, 95] width 173 height 18
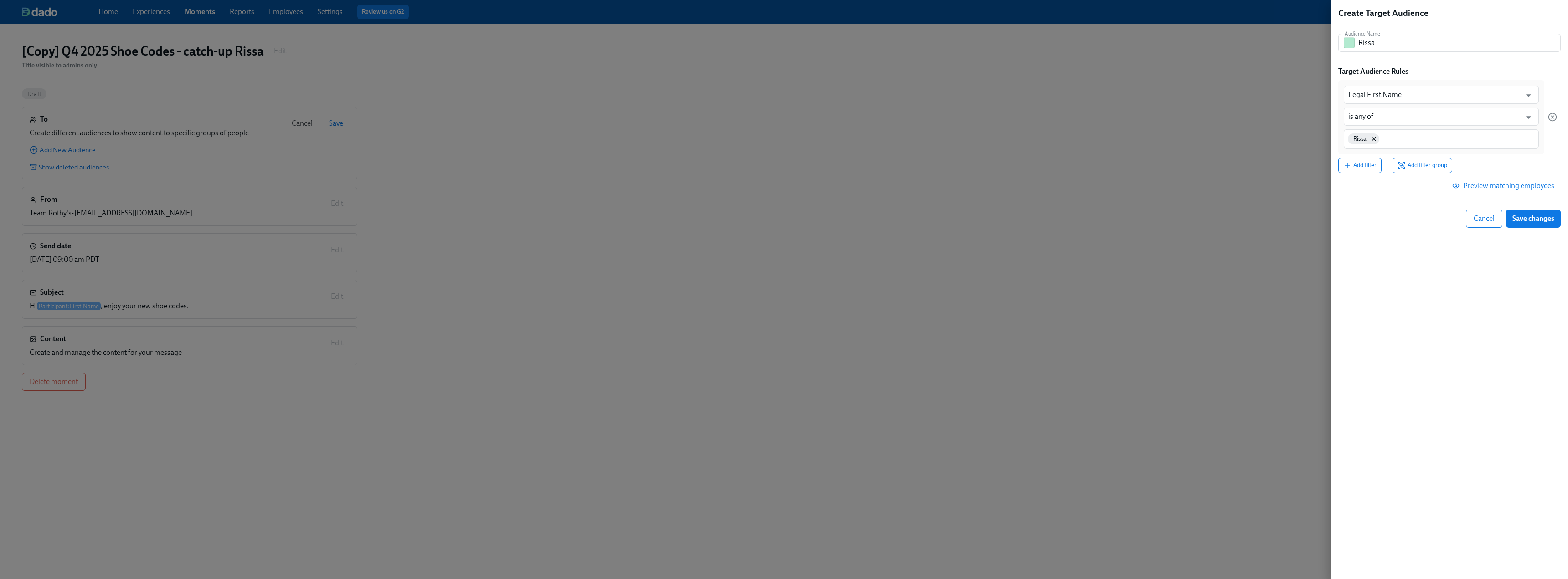
click at [693, 64] on div "Create Target Audience Audience Name [PERSON_NAME] Name Target Audience Rules L…" at bounding box center [1449, 117] width 222 height 220
click at [693, 185] on span "Preview matching employees" at bounding box center [1504, 185] width 100 height 9
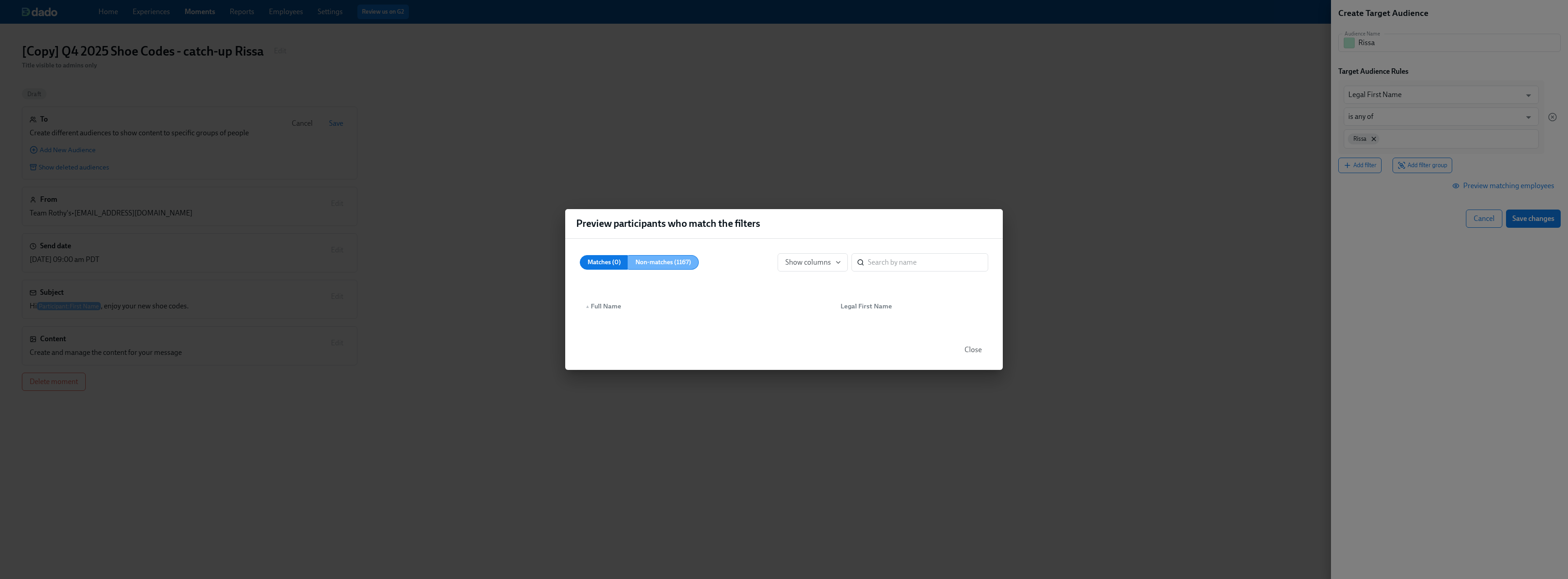
click at [673, 261] on span "Non-matches (1167)" at bounding box center [663, 262] width 55 height 12
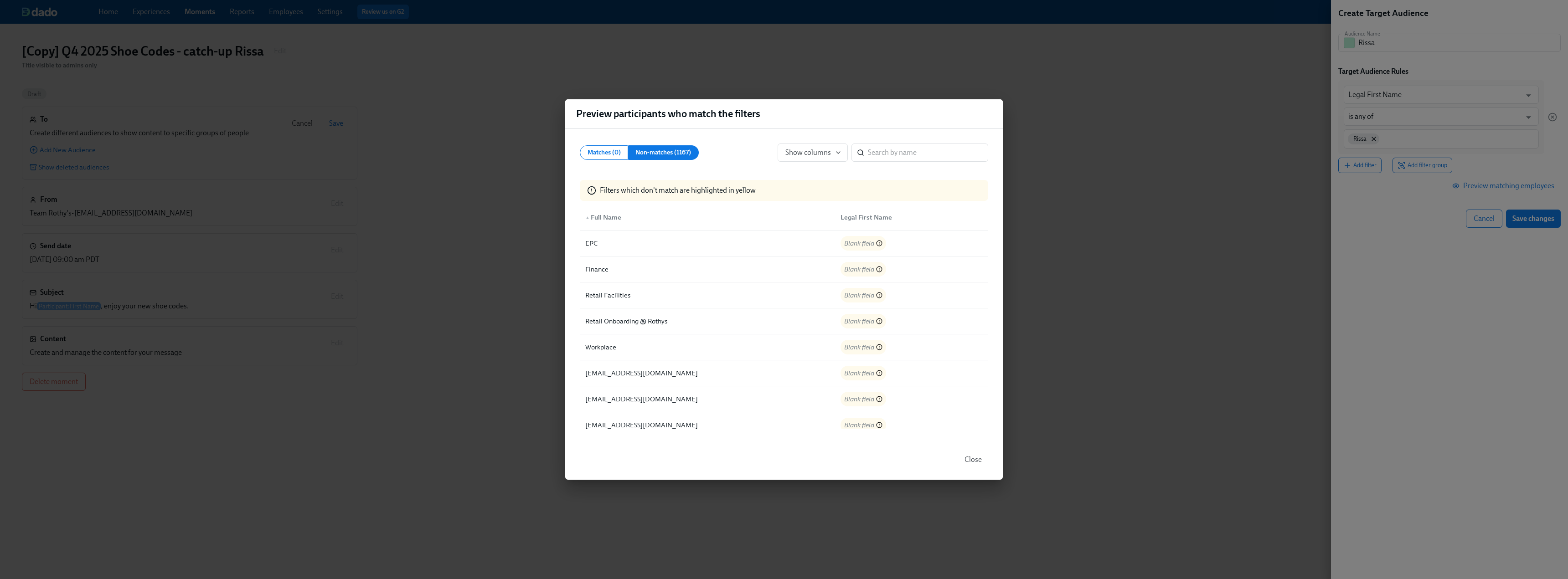
click at [693, 360] on span "Close" at bounding box center [973, 459] width 17 height 9
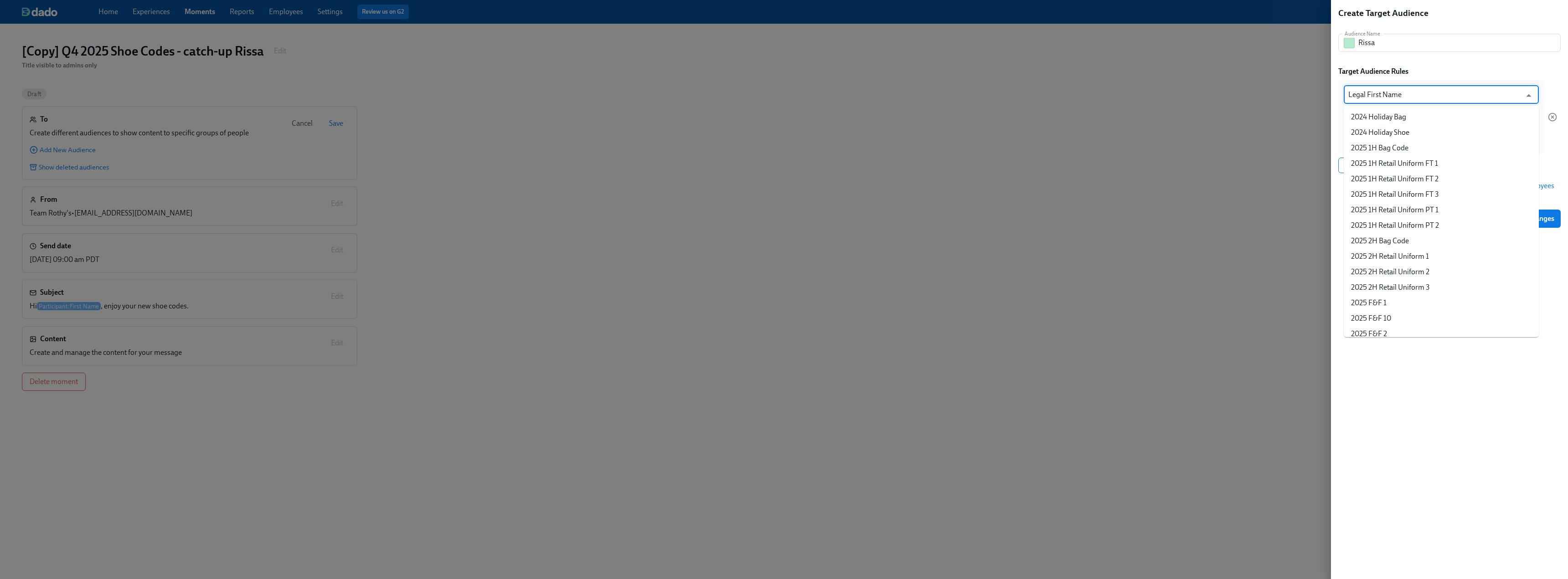
click at [693, 96] on input "Legal First Name" at bounding box center [1435, 95] width 173 height 18
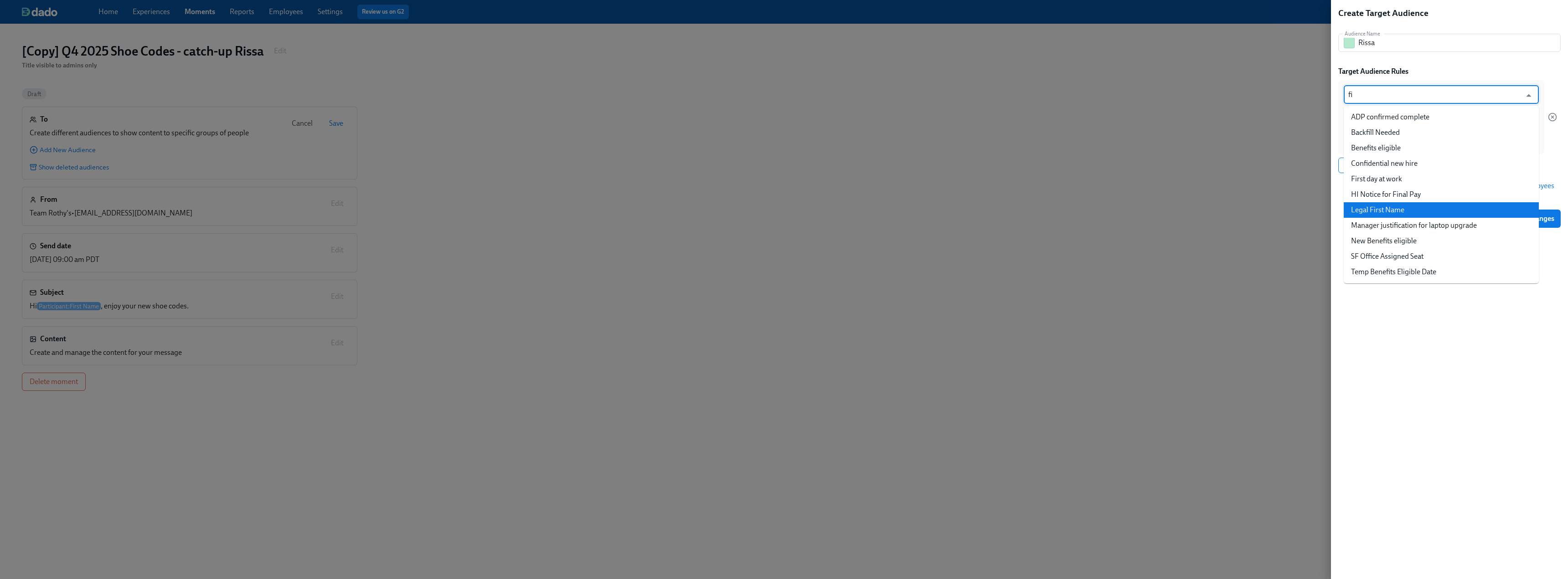
scroll to position [0, 0]
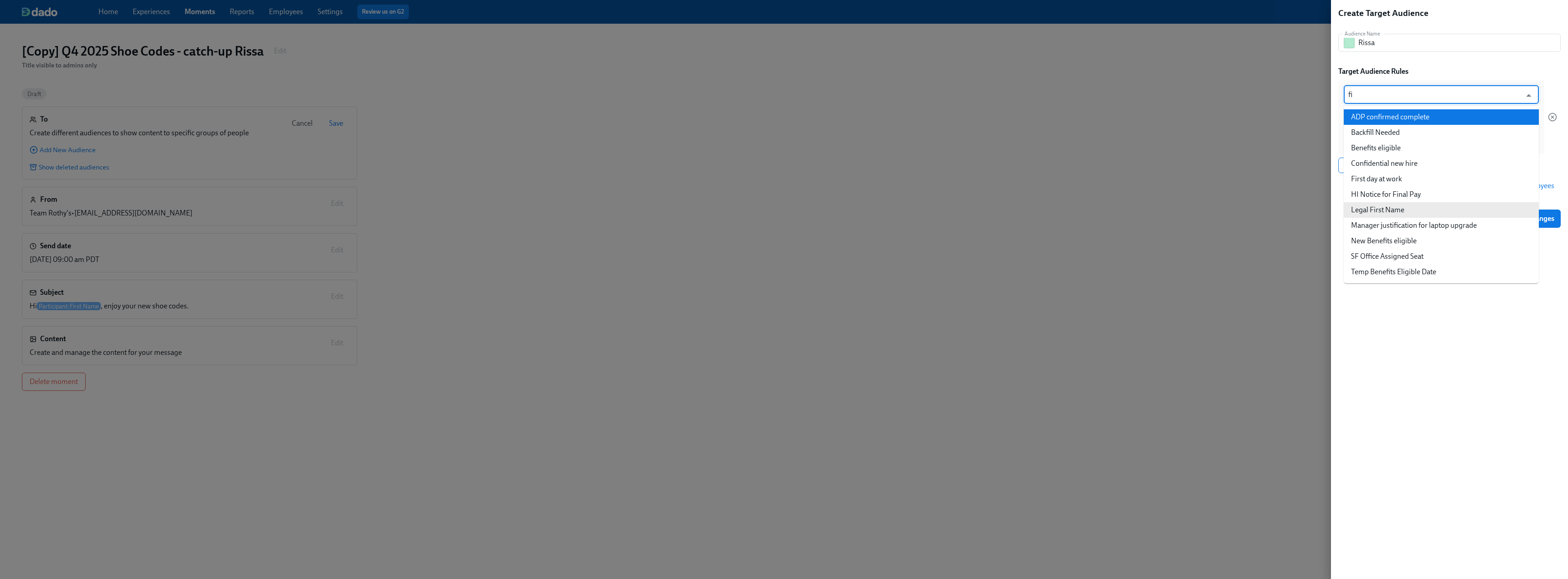
click at [693, 94] on input "fi" at bounding box center [1435, 95] width 173 height 18
drag, startPoint x: 1368, startPoint y: 95, endPoint x: 1340, endPoint y: 92, distance: 28.2
click at [693, 92] on div "fi ​ is any of ​ Rissa" at bounding box center [1441, 117] width 206 height 74
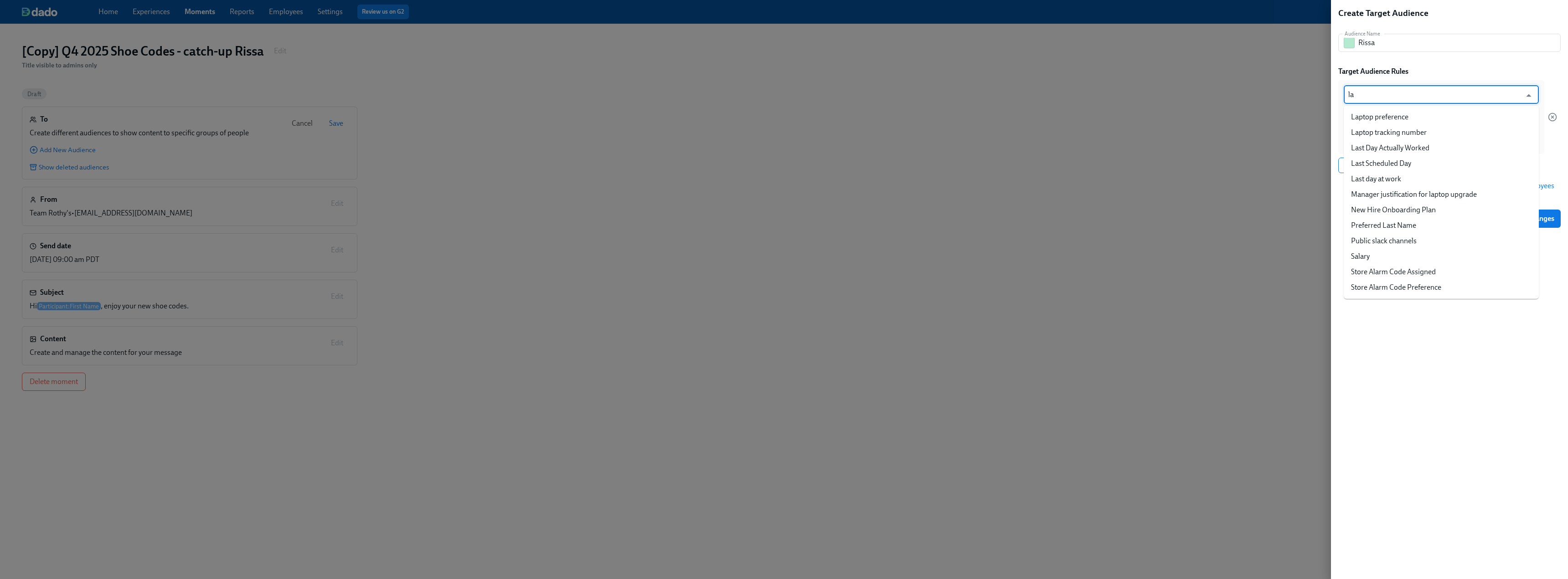
type input "las"
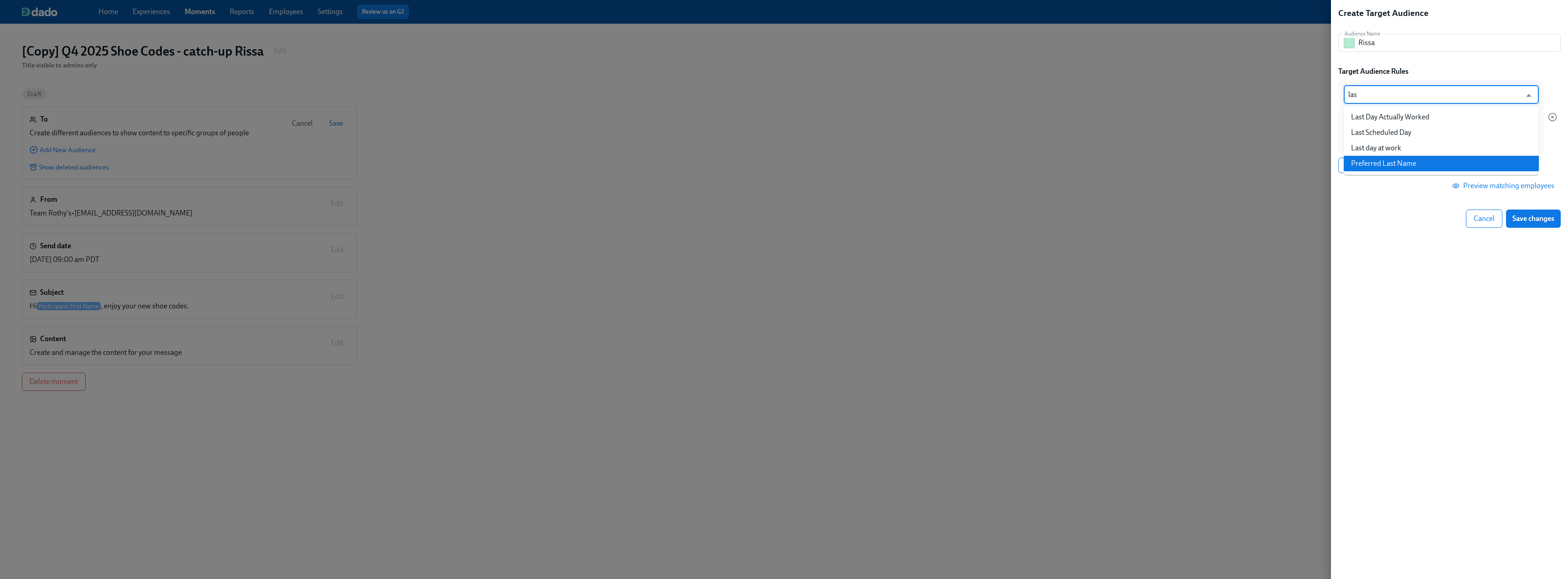
click at [693, 166] on li "Preferred Last Name" at bounding box center [1441, 163] width 195 height 15
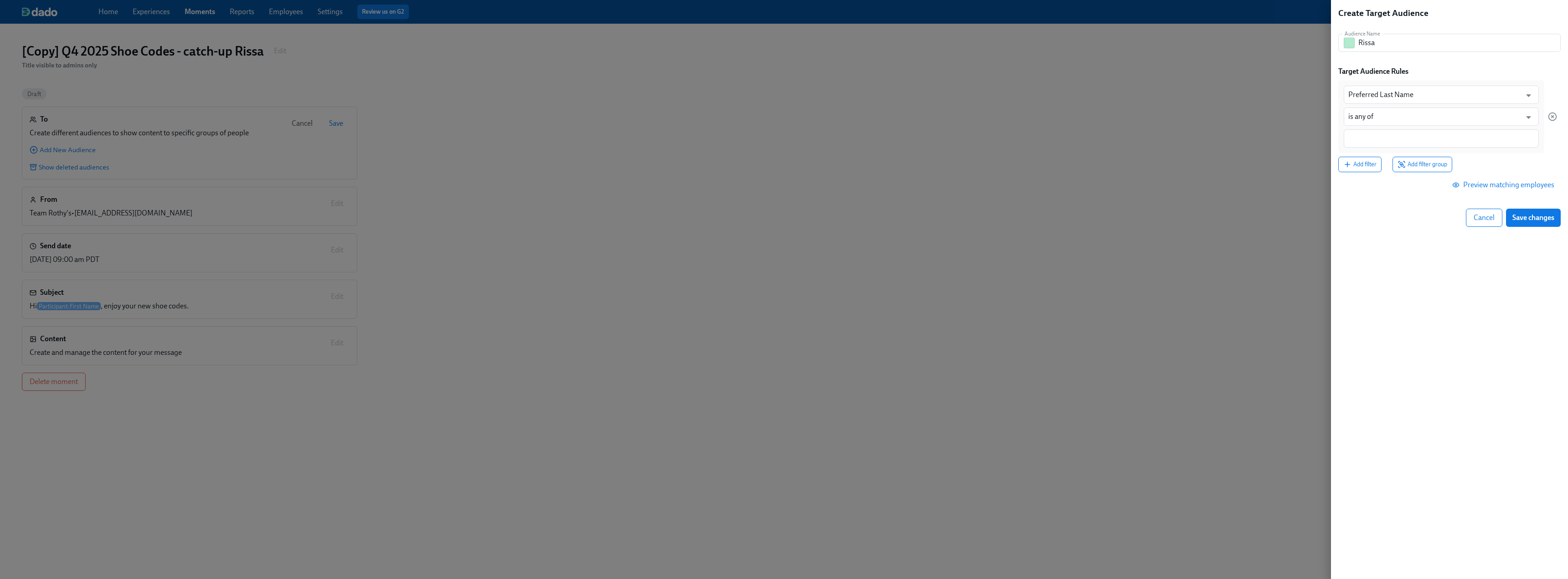
click at [693, 126] on div "Preferred Last Name ​ is any of ​" at bounding box center [1441, 117] width 206 height 73
click at [693, 135] on input at bounding box center [1441, 139] width 186 height 10
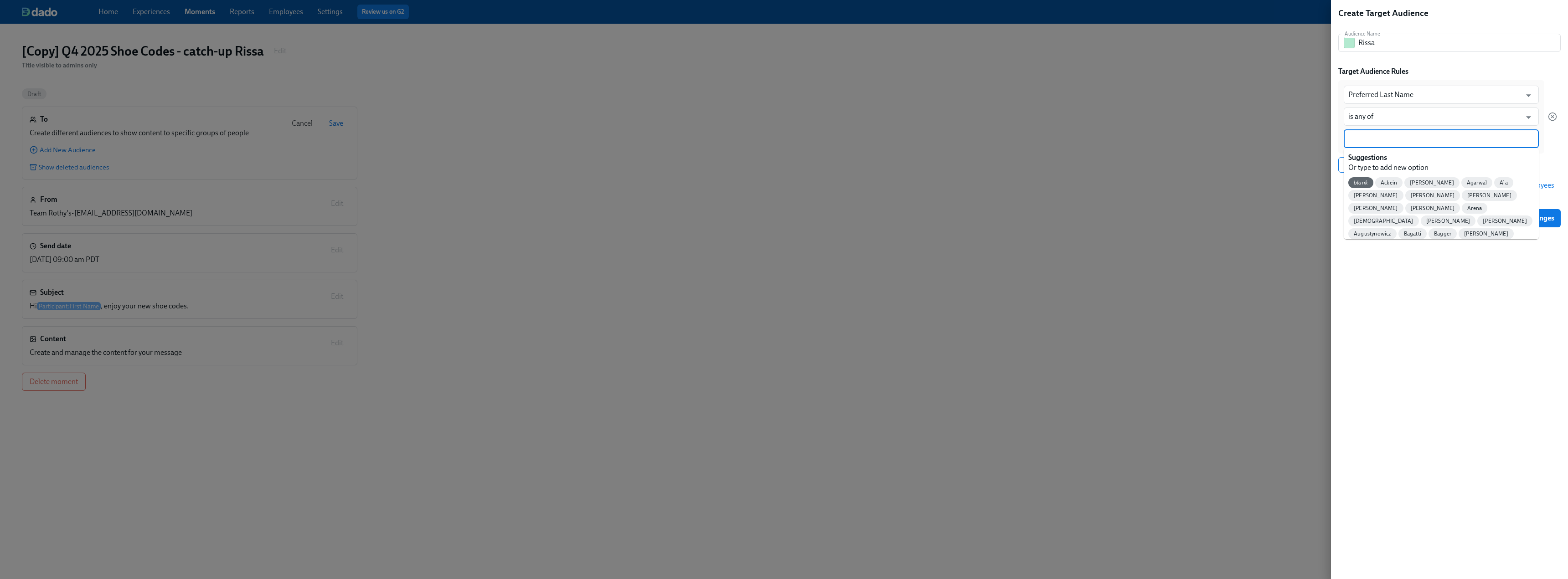
paste input "[PERSON_NAME]"
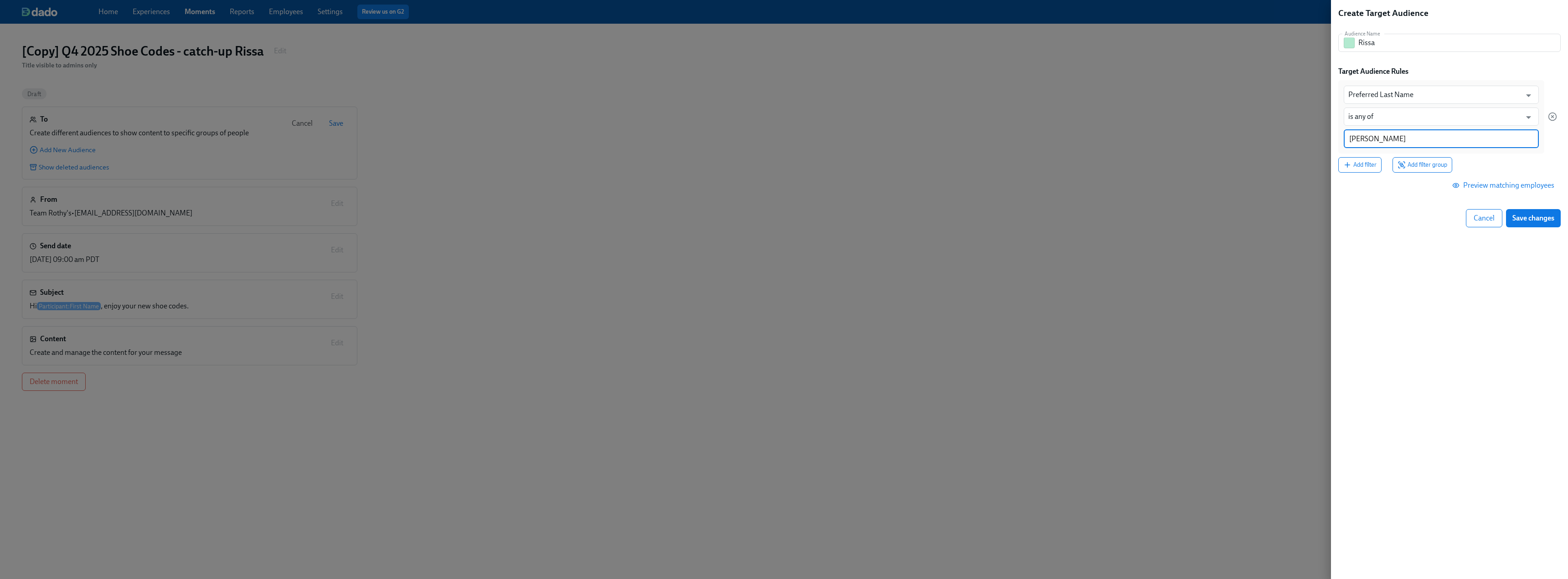
type input "[PERSON_NAME]"
click at [693, 262] on div "Create Target Audience Audience Name [PERSON_NAME] Name Target Audience Rules P…" at bounding box center [1449, 290] width 237 height 579
click at [693, 186] on span "Preview matching employees" at bounding box center [1504, 185] width 100 height 9
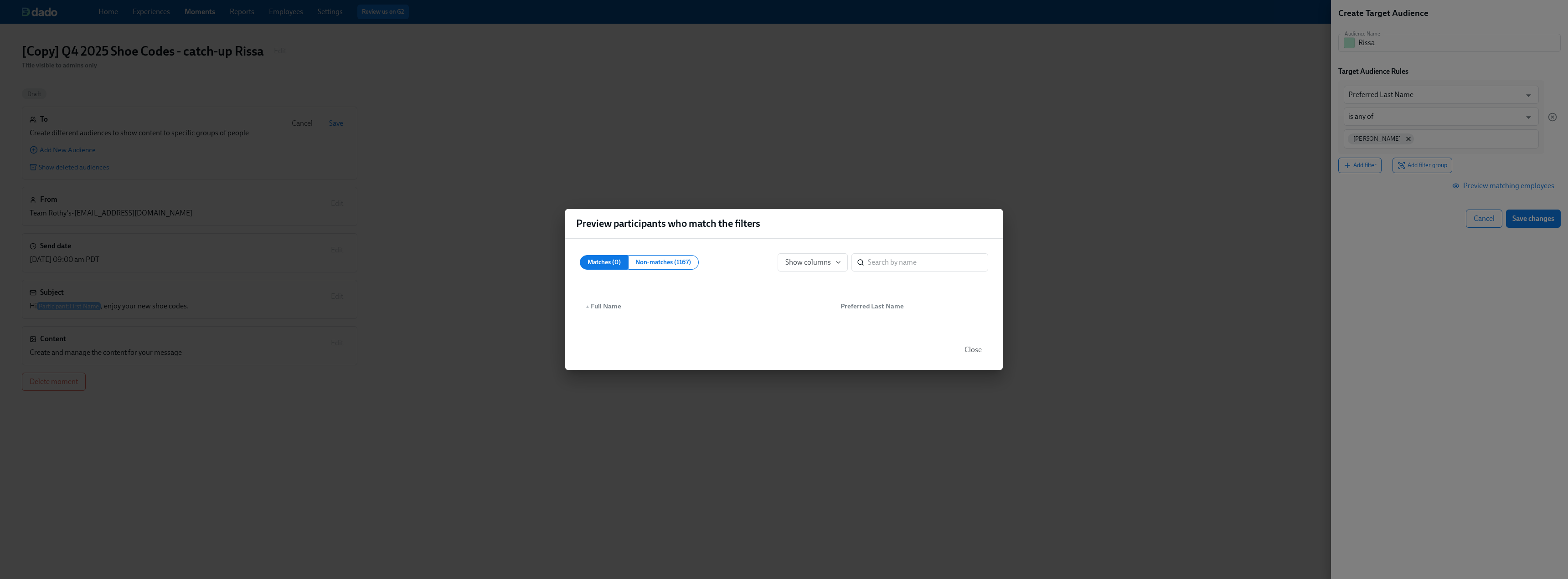
click at [693, 349] on span "Close" at bounding box center [973, 350] width 17 height 9
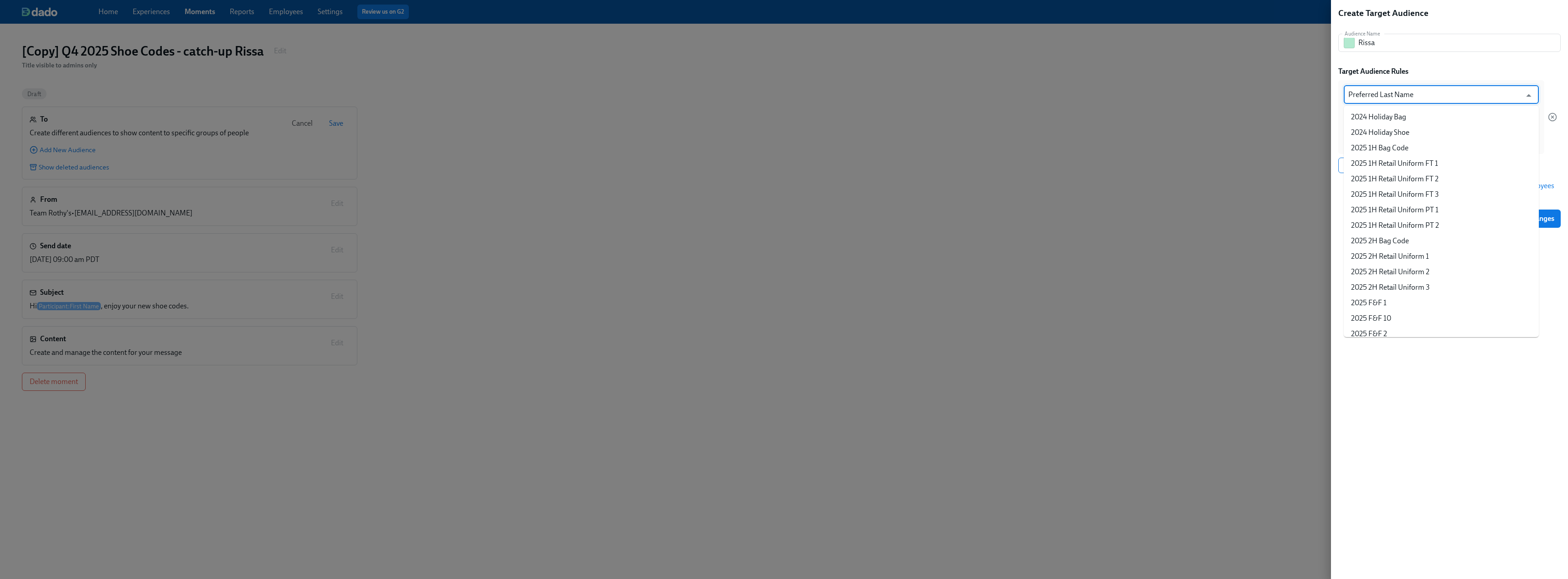
scroll to position [1679, 0]
drag, startPoint x: 1415, startPoint y: 94, endPoint x: 1297, endPoint y: 94, distance: 118.0
click at [693, 94] on div "Create Target Audience Audience Name [PERSON_NAME] Name Target Audience Rules P…" at bounding box center [784, 290] width 1568 height 579
type input "s"
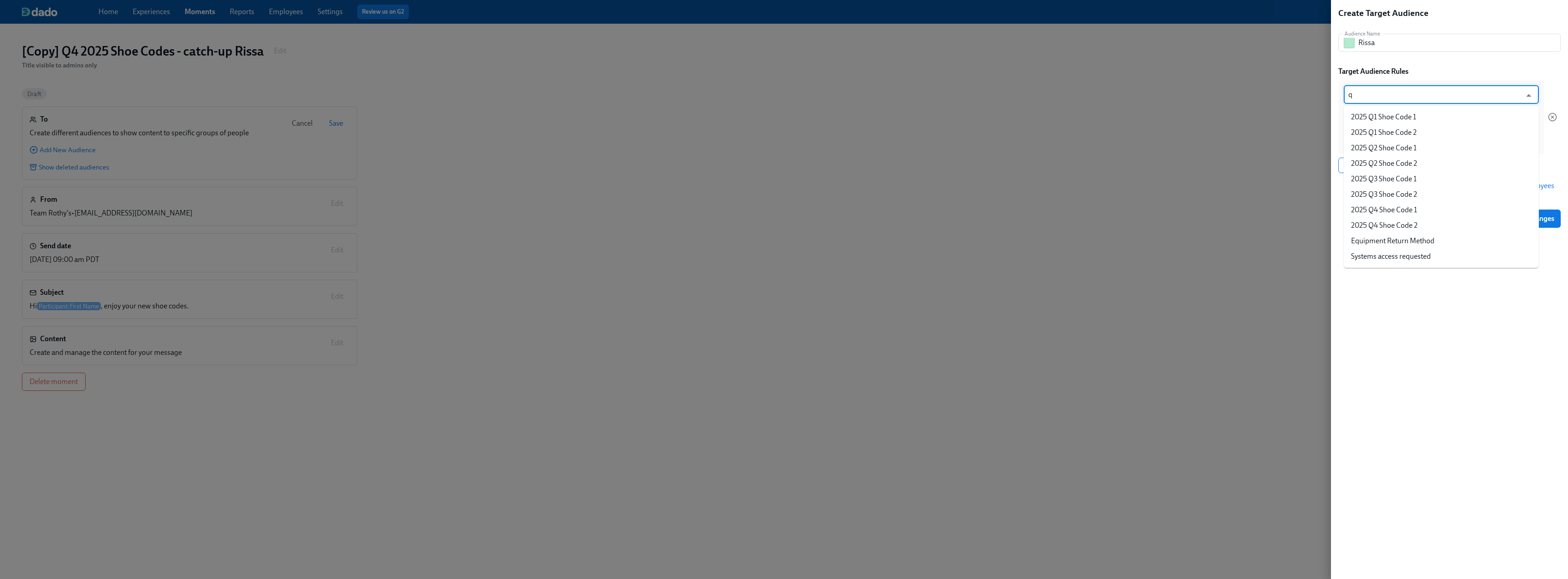
type input "q4"
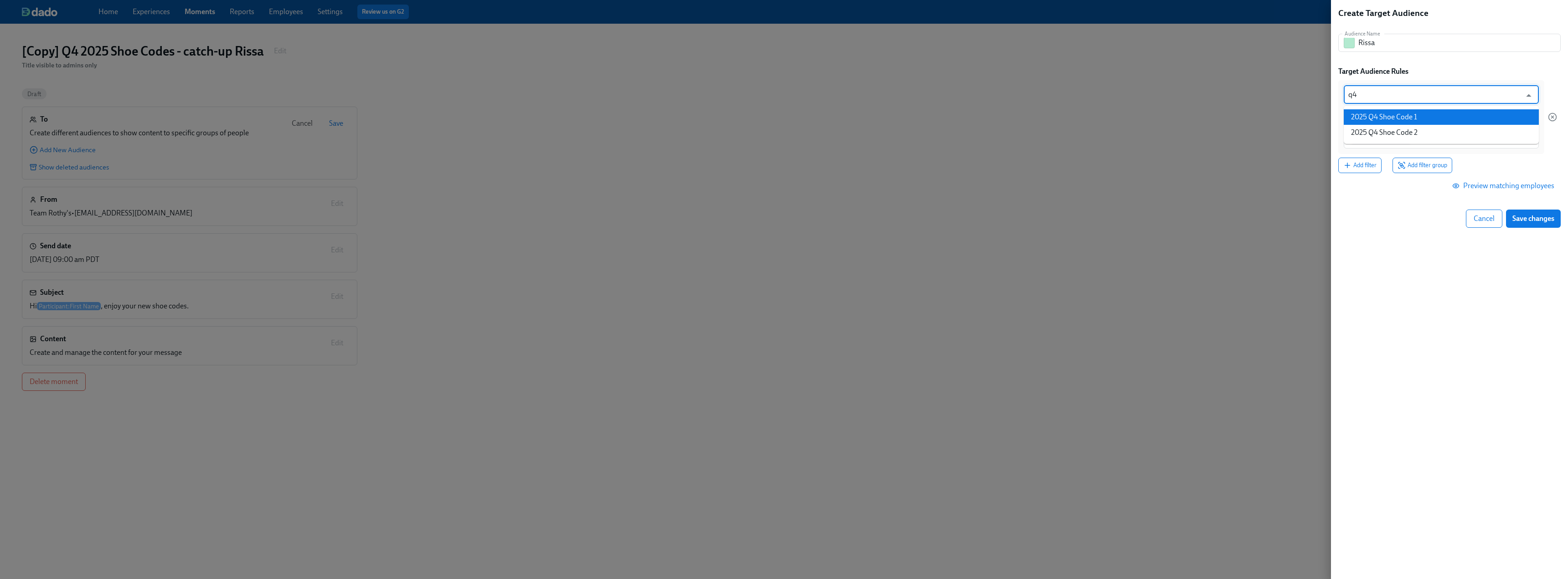
click at [693, 113] on li "2025 Q4 Shoe Code 1" at bounding box center [1441, 117] width 195 height 15
click at [693, 133] on div at bounding box center [1441, 139] width 195 height 19
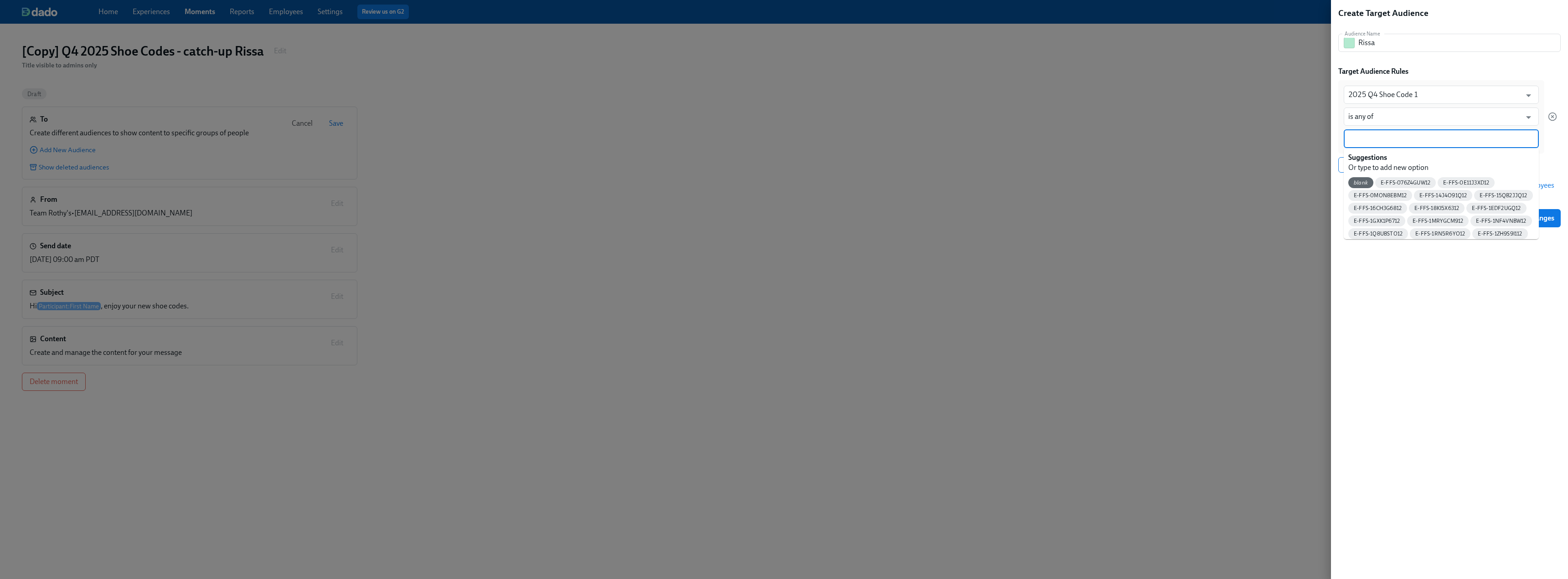
paste input "E-FFS-FKETFDZI12"
type input "E-FFS-FKETFDZI12"
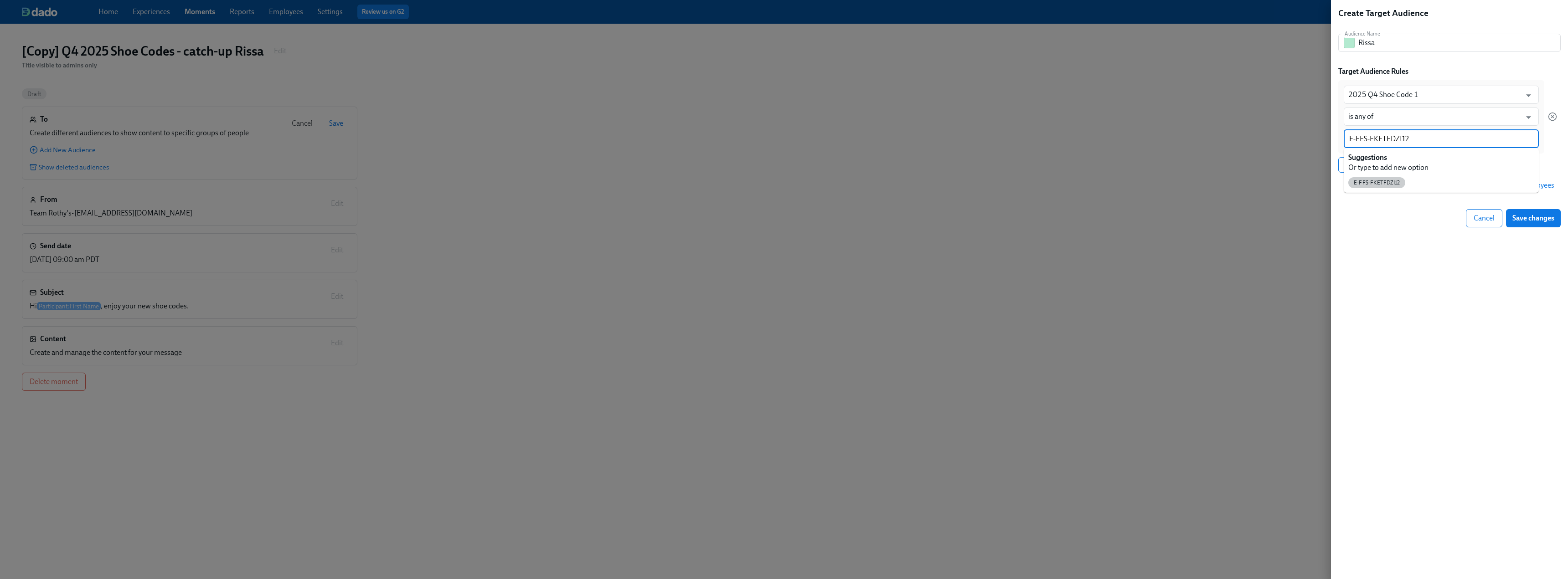
click at [693, 178] on div "E-FFS-FKETFDZI12" at bounding box center [1377, 182] width 57 height 11
click at [693, 207] on div "Create Target Audience Audience Name [PERSON_NAME] Name Target Audience Rules 2…" at bounding box center [1449, 117] width 222 height 220
click at [693, 187] on span "Preview matching employees" at bounding box center [1504, 185] width 100 height 9
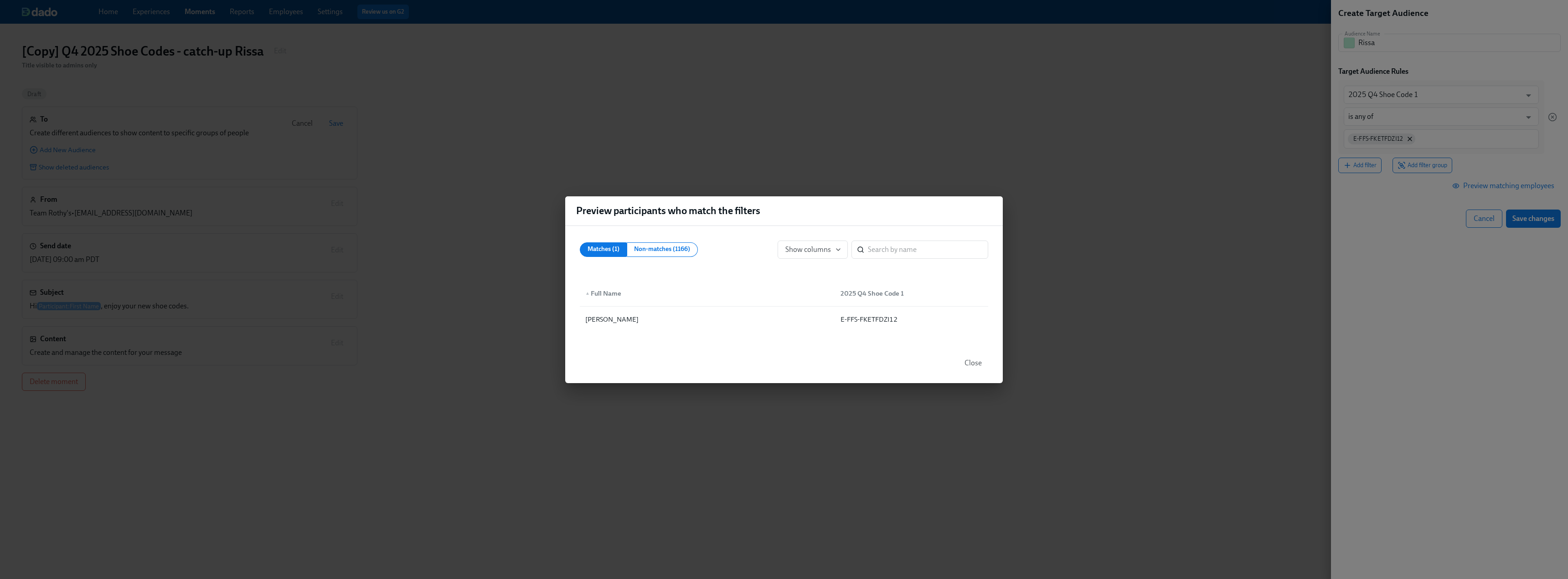
click at [693, 360] on button "Close" at bounding box center [973, 363] width 30 height 18
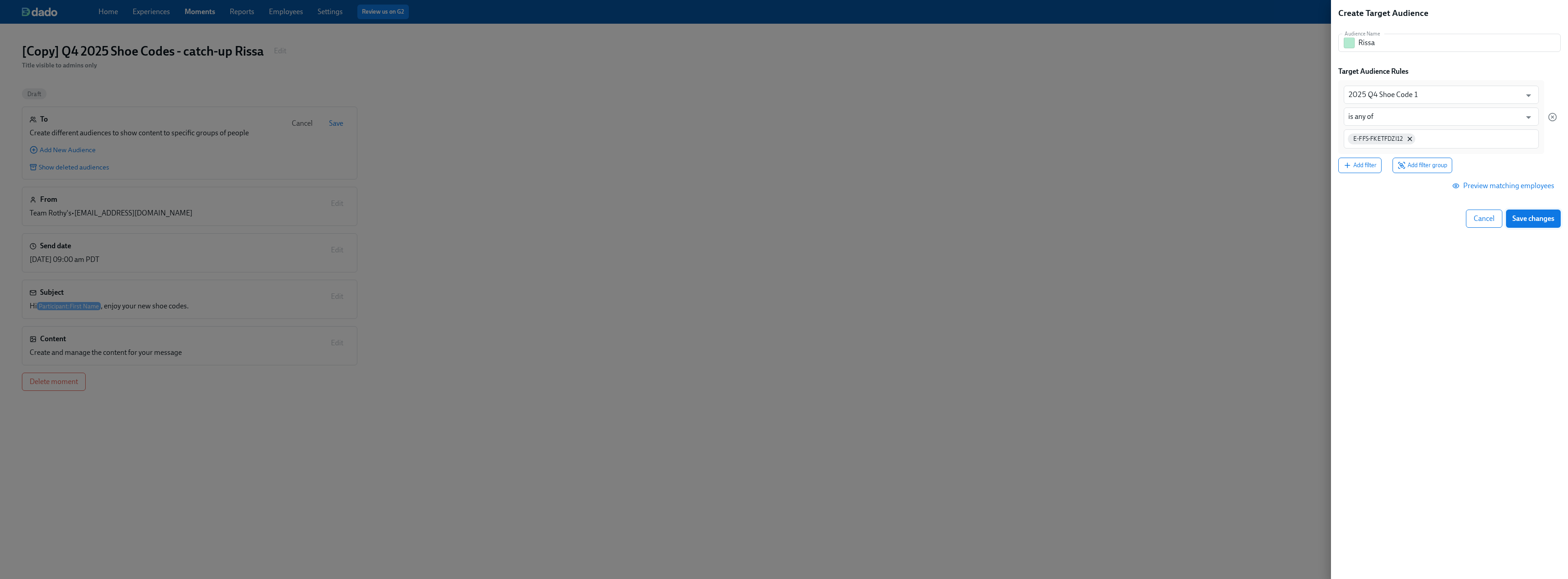
click at [693, 220] on span "Save changes" at bounding box center [1533, 218] width 42 height 9
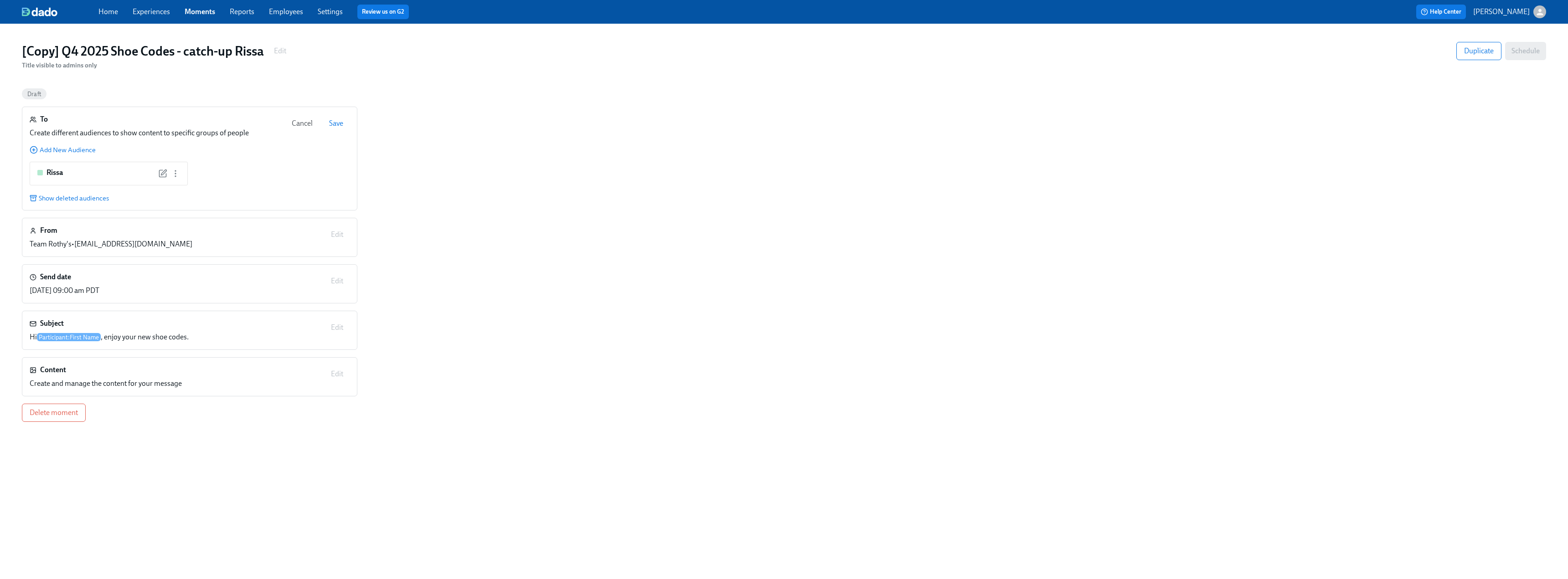
click at [334, 126] on span "Save" at bounding box center [336, 123] width 14 height 9
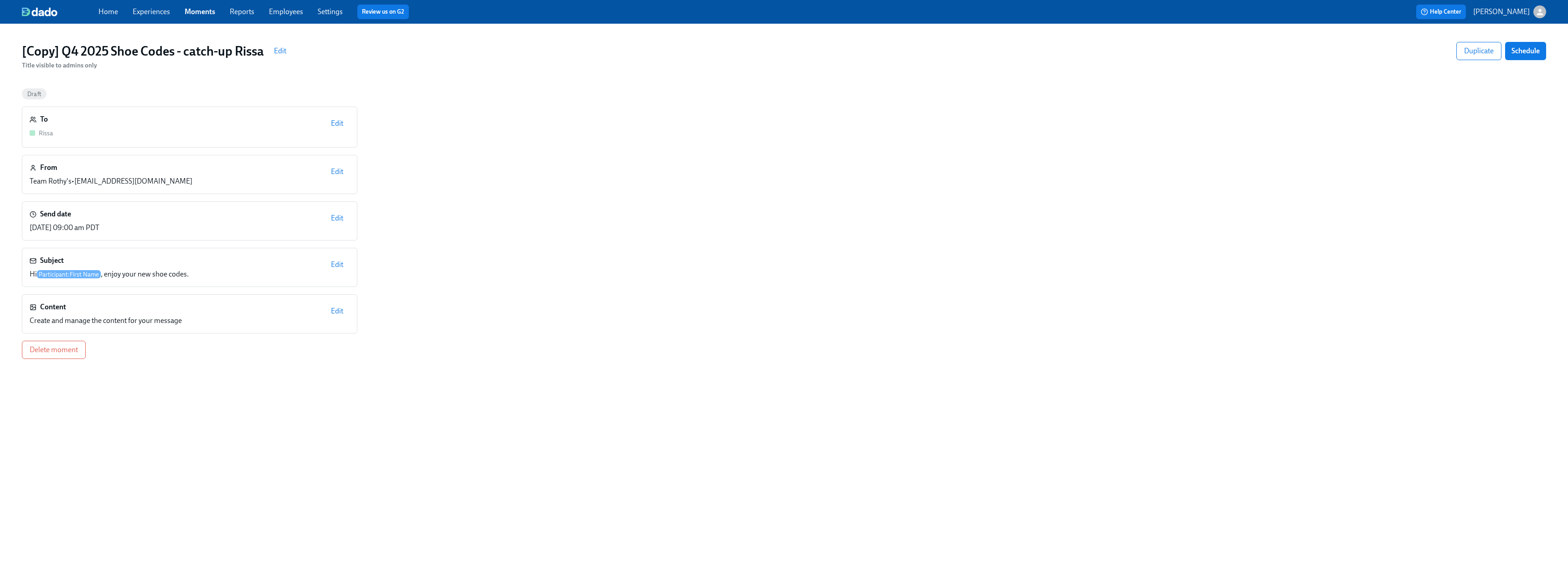
click at [336, 220] on span "Edit" at bounding box center [337, 218] width 12 height 9
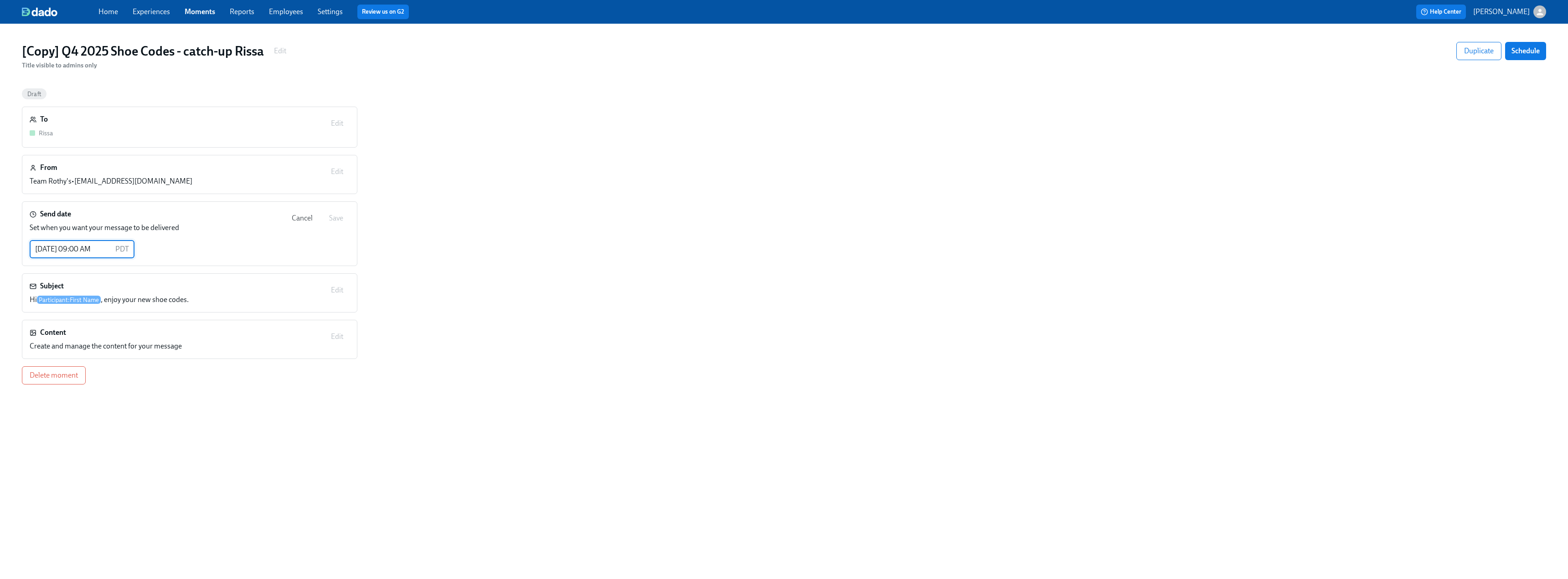
click at [57, 246] on input "[DATE] 09:00 AM" at bounding box center [71, 249] width 82 height 18
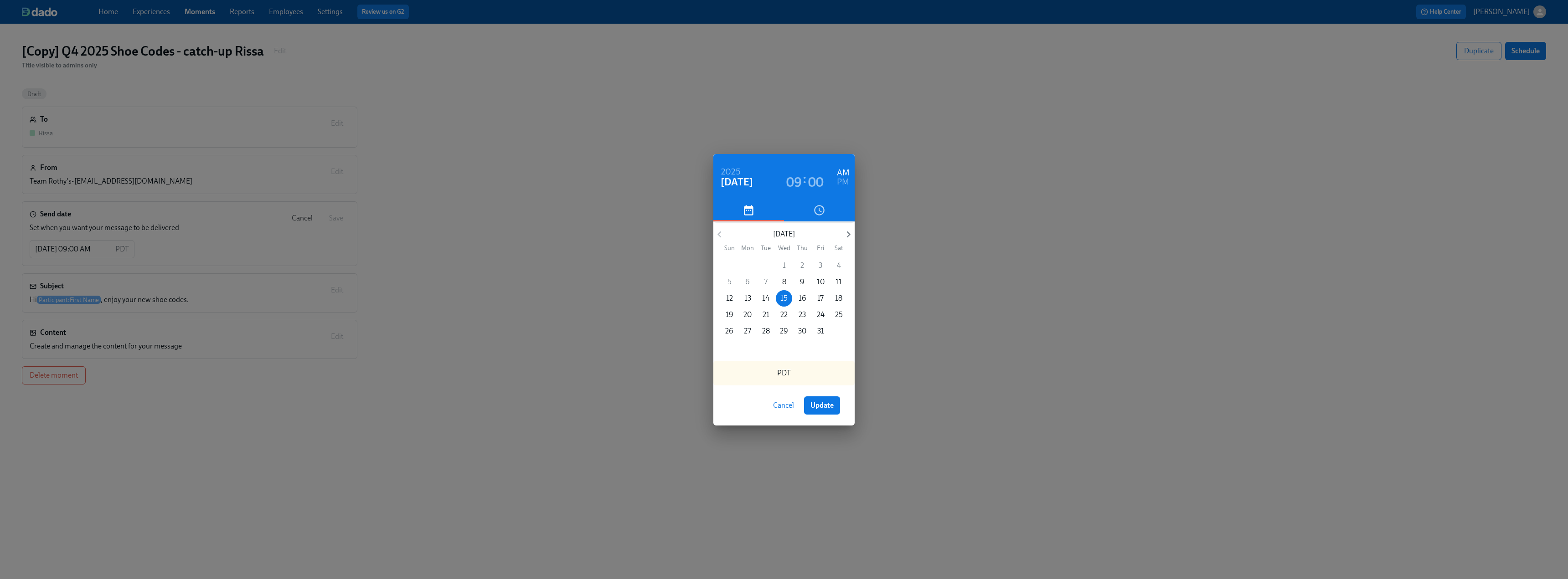
click at [693, 283] on span "8" at bounding box center [784, 282] width 16 height 10
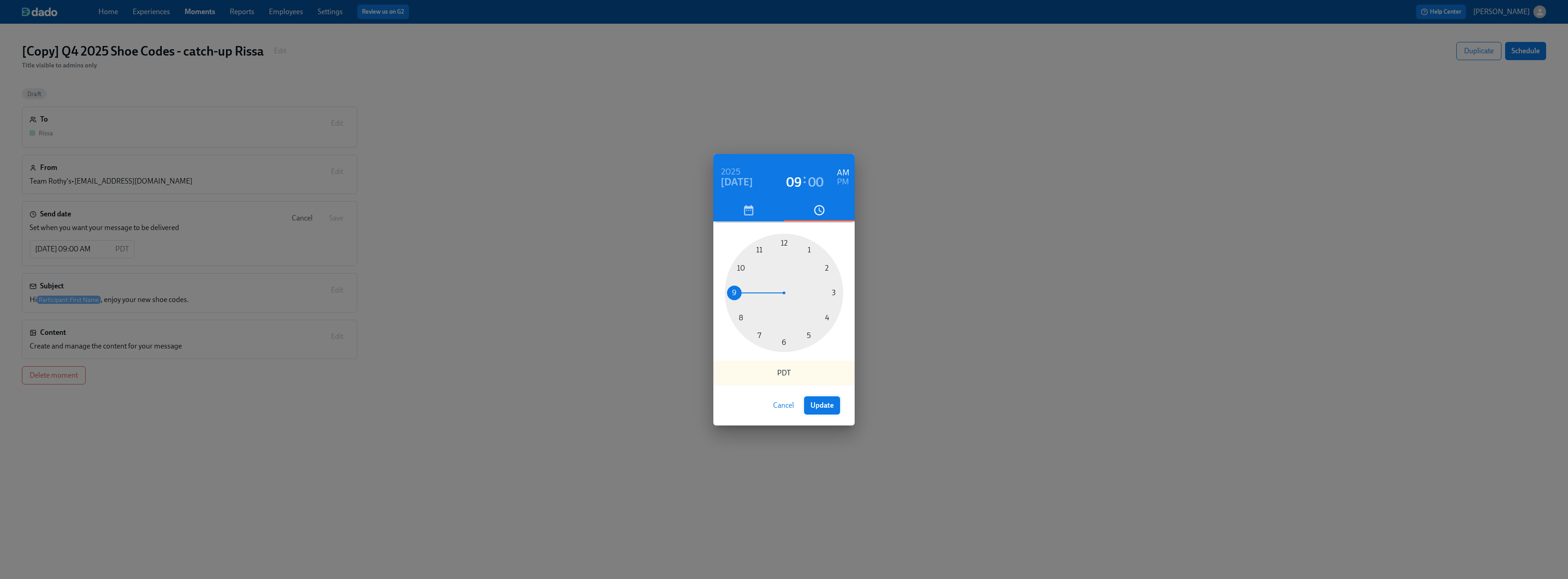
click at [693, 360] on span "Update" at bounding box center [822, 405] width 23 height 9
type input "[DATE] 09:00 AM"
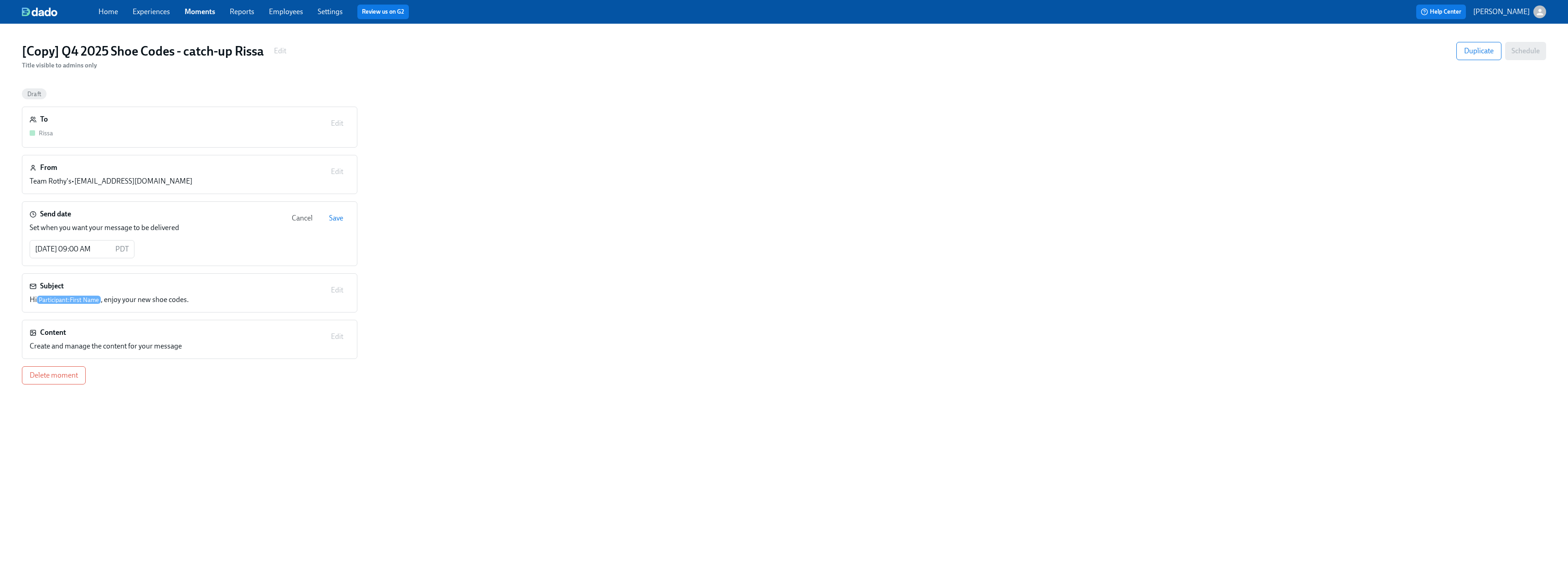
click at [693, 219] on div "To Rissa Edit From Team Rothy's • [EMAIL_ADDRESS][DOMAIN_NAME] Edit Send date S…" at bounding box center [784, 245] width 1524 height 278
click at [336, 215] on span "Save" at bounding box center [336, 218] width 14 height 9
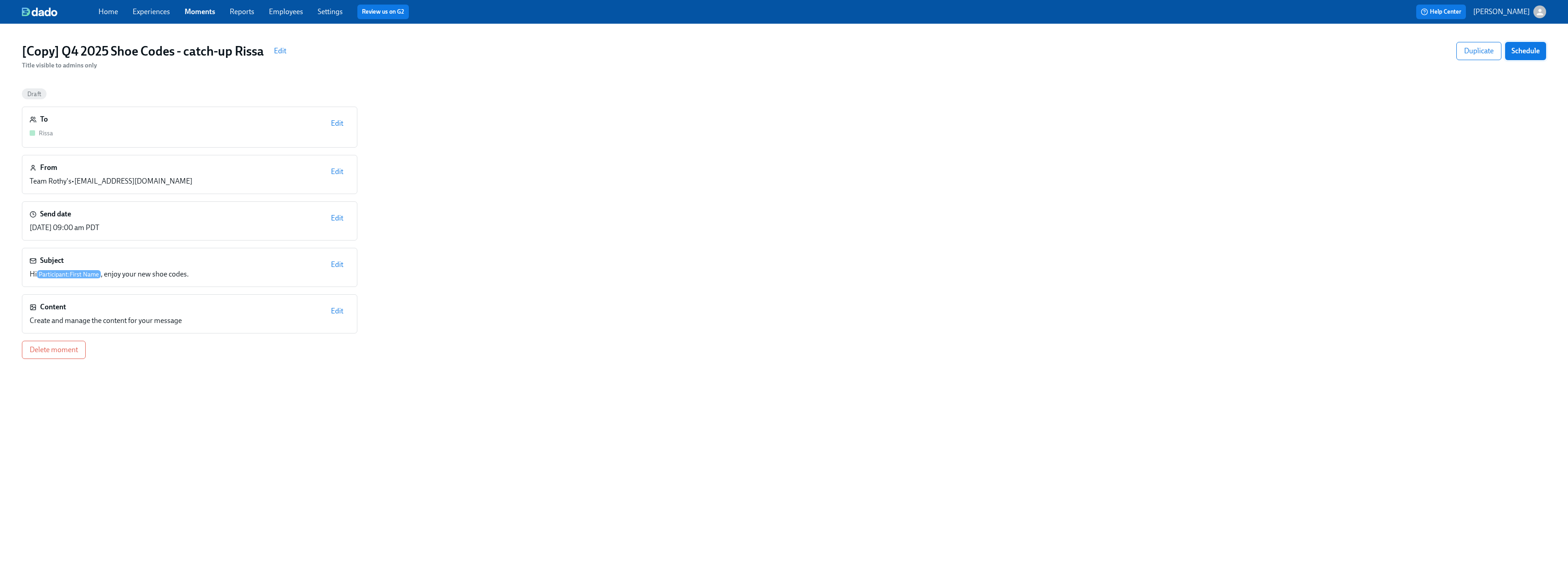
click at [693, 54] on span "Schedule" at bounding box center [1525, 50] width 28 height 9
click at [340, 220] on span "Edit" at bounding box center [337, 218] width 12 height 9
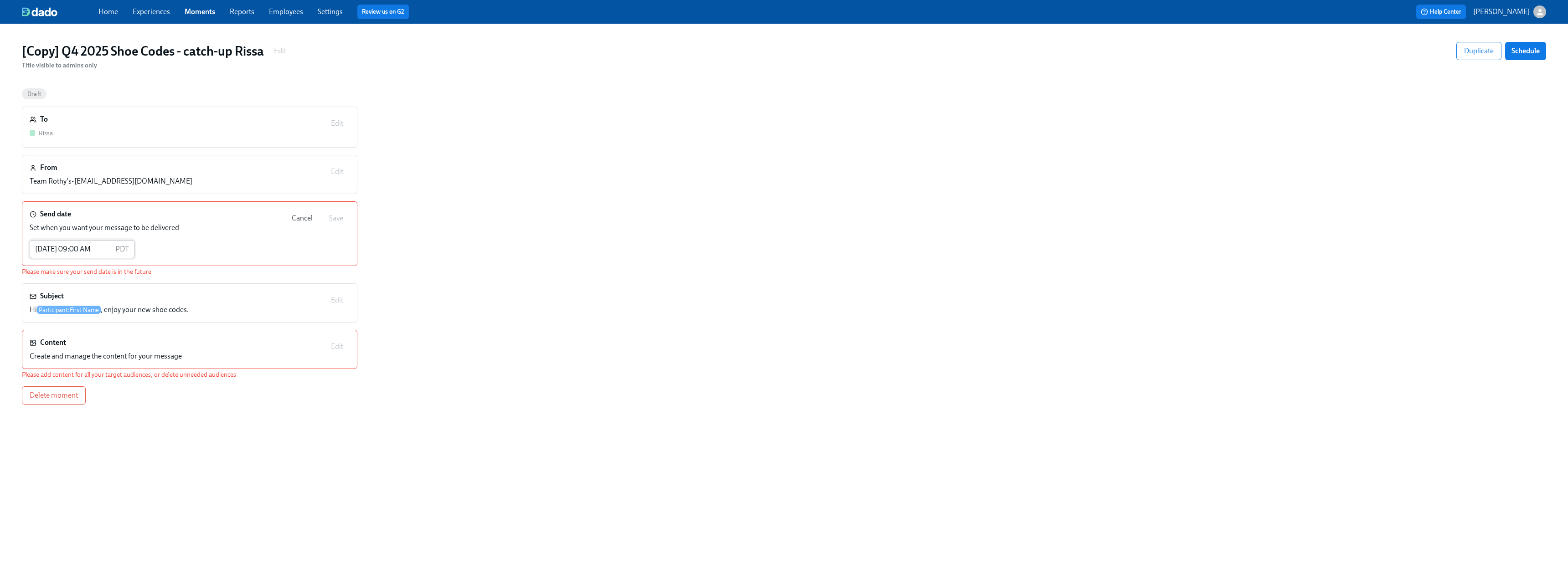
click at [92, 249] on input "[DATE] 09:00 AM" at bounding box center [71, 249] width 82 height 18
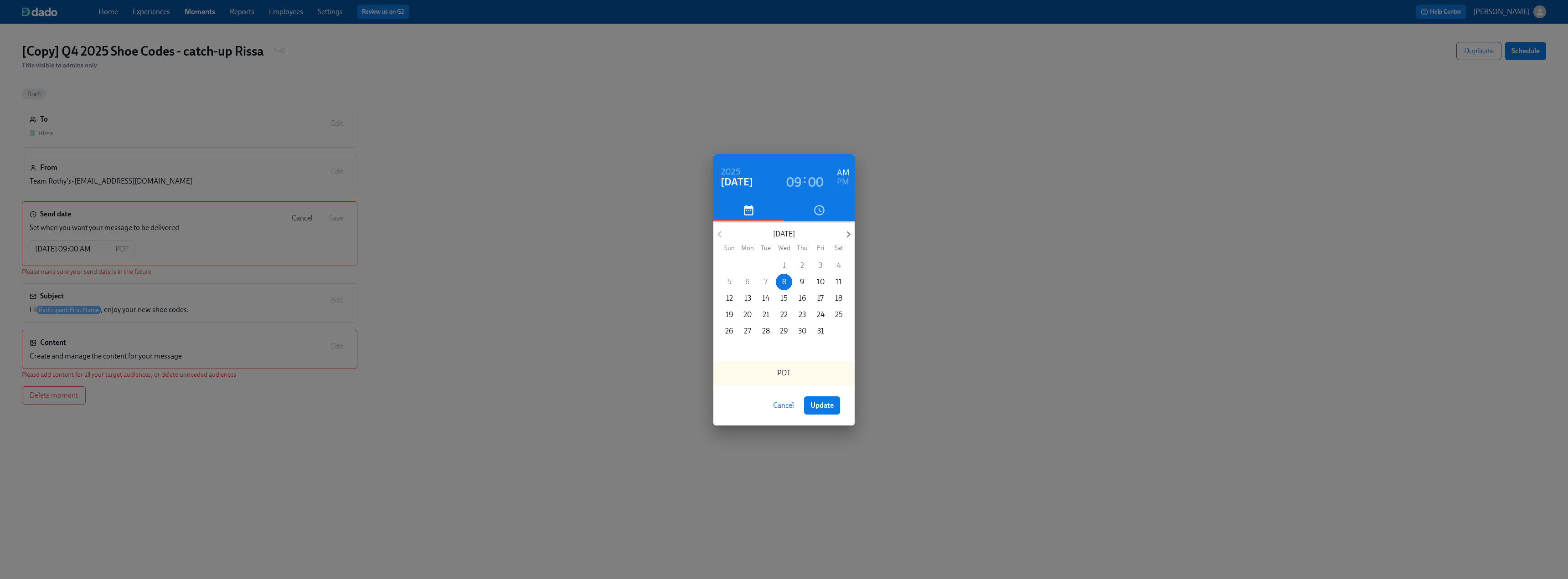
click at [693, 184] on h3 "00" at bounding box center [816, 182] width 15 height 16
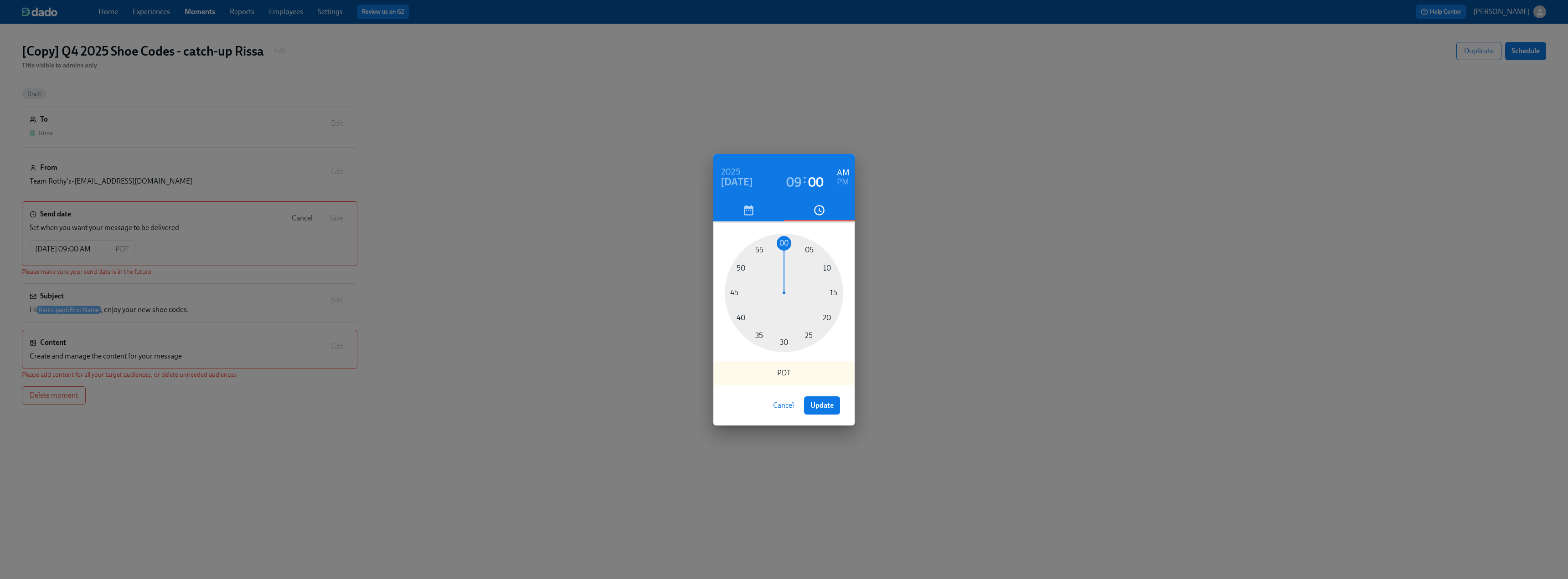
click at [693, 186] on h3 "09" at bounding box center [794, 182] width 15 height 16
click at [693, 320] on div at bounding box center [784, 293] width 119 height 119
click at [693, 183] on h6 "PM" at bounding box center [843, 182] width 12 height 15
click at [693, 181] on h3 "00" at bounding box center [816, 182] width 15 height 16
drag, startPoint x: 785, startPoint y: 242, endPoint x: 771, endPoint y: 338, distance: 97.0
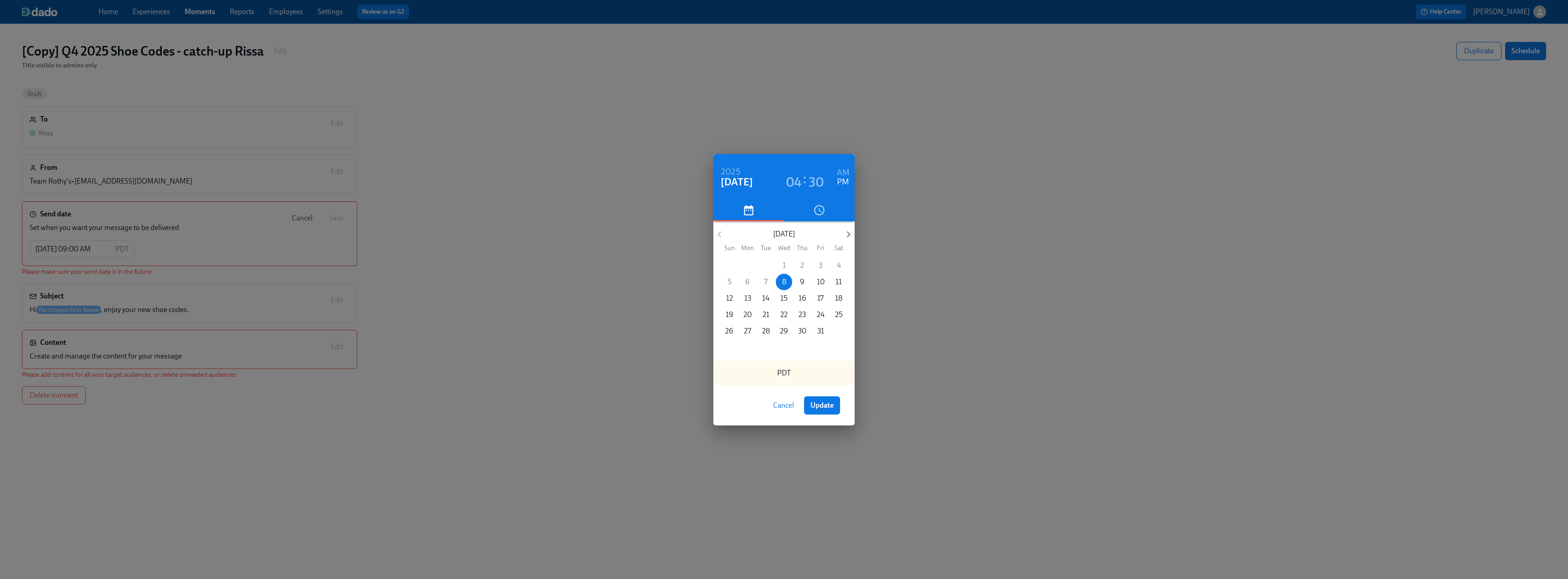
click at [693, 180] on h3 "30" at bounding box center [816, 182] width 15 height 16
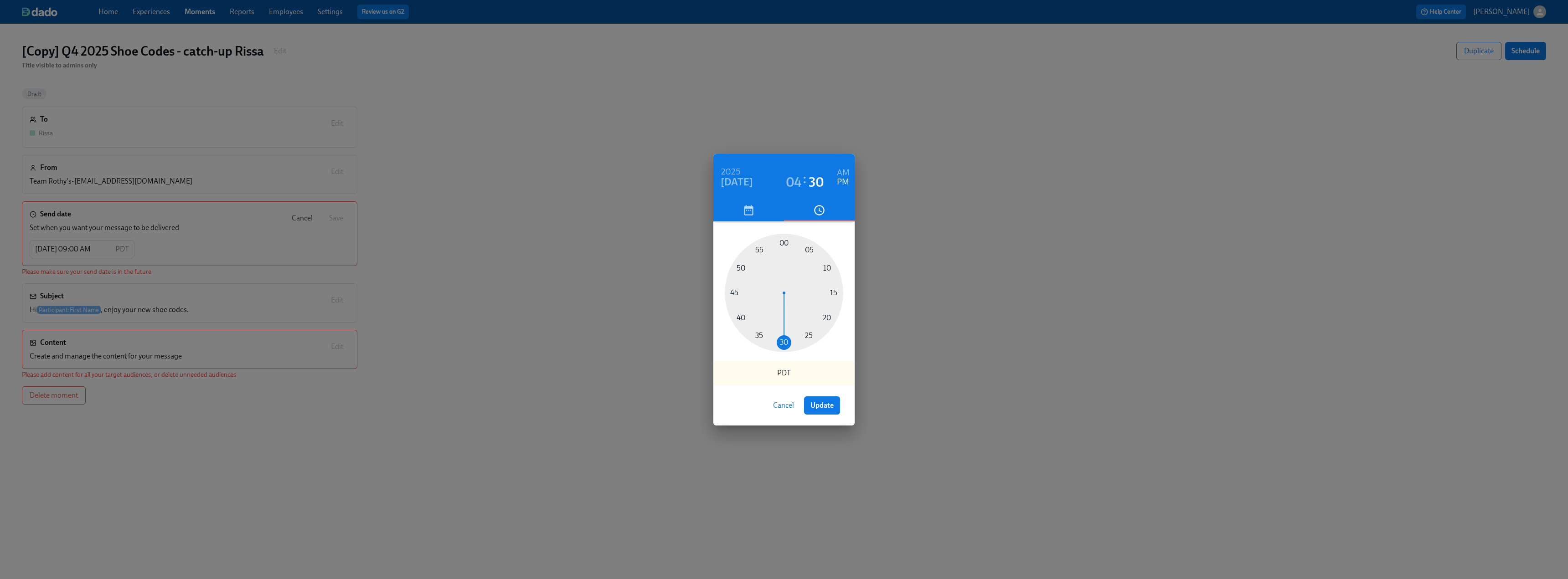
click at [693, 182] on h3 "30" at bounding box center [816, 182] width 15 height 16
drag, startPoint x: 783, startPoint y: 344, endPoint x: 763, endPoint y: 342, distance: 20.1
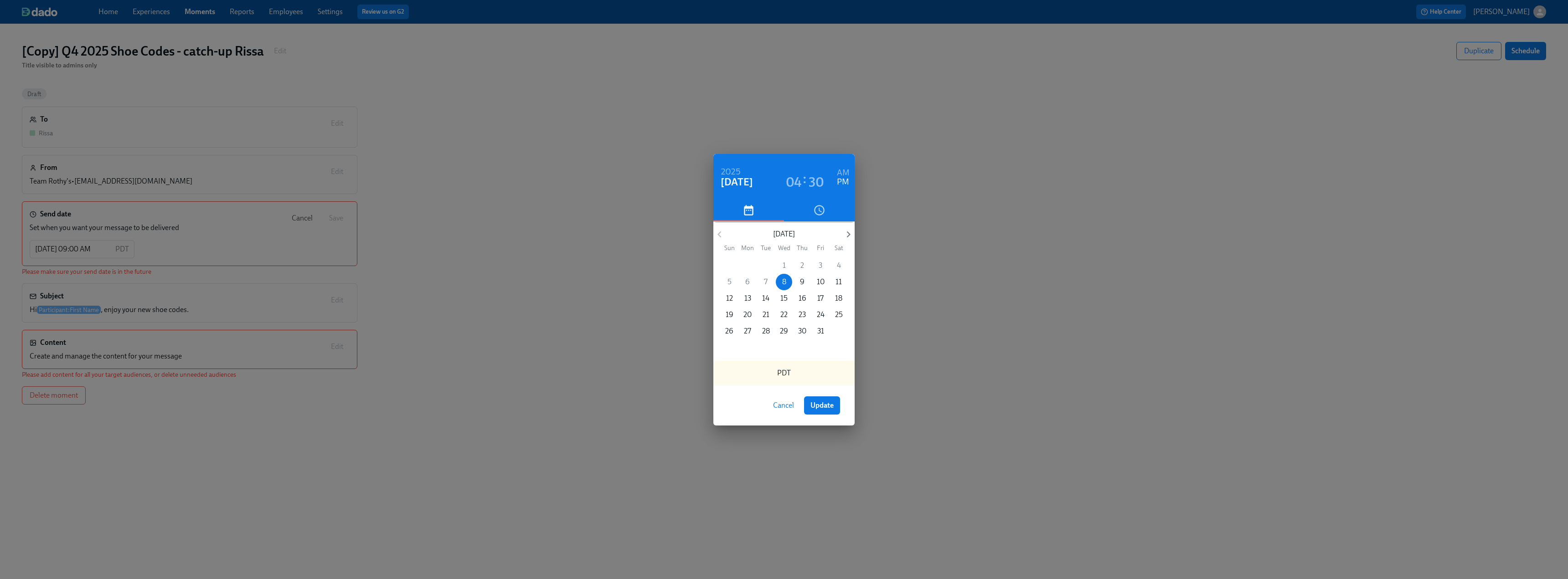
click at [693, 179] on h3 "30" at bounding box center [816, 182] width 15 height 16
click at [693, 178] on h3 "40" at bounding box center [816, 182] width 15 height 16
click at [693, 360] on span "Update" at bounding box center [822, 405] width 23 height 9
type input "[DATE] 04:40 PM"
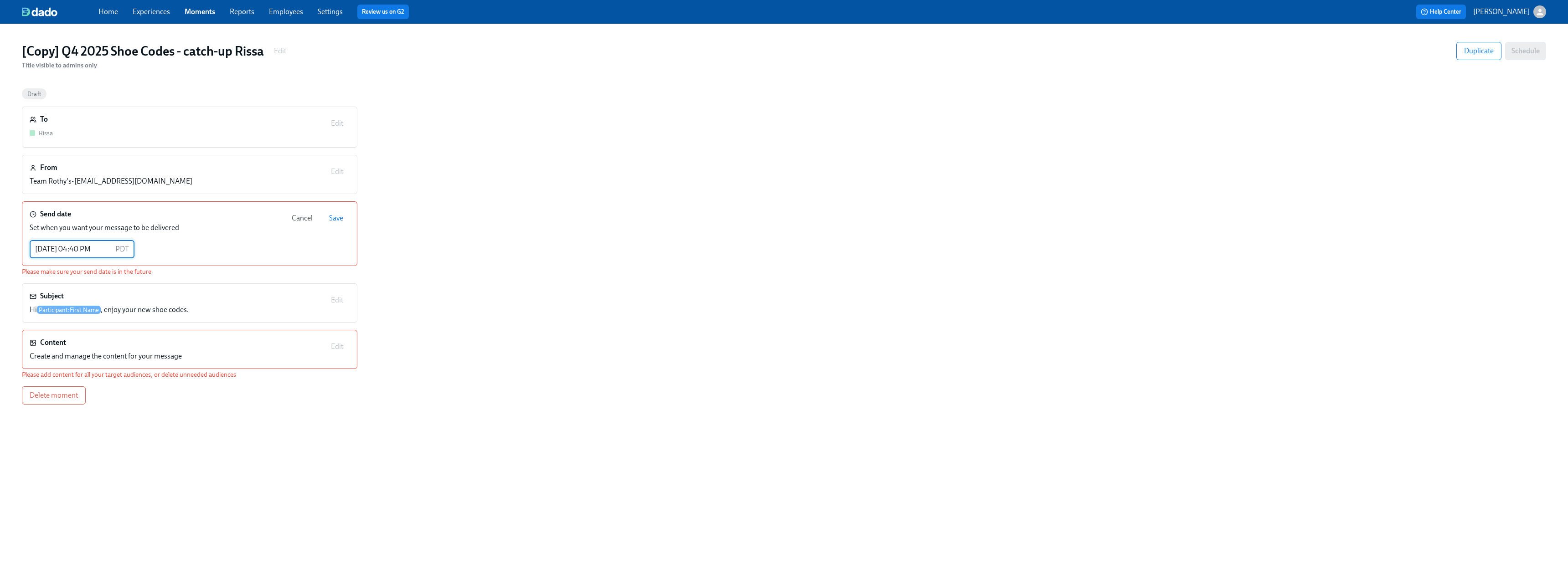
click at [593, 360] on div "To Rissa Edit From Team [PERSON_NAME]'s • [EMAIL_ADDRESS][DOMAIN_NAME] Edit Sen…" at bounding box center [784, 255] width 1524 height 298
click at [306, 360] on div "[Copy] Q4 2025 Shoe Codes - catch-up Rissa Edit Title visible to admins only Du…" at bounding box center [784, 296] width 1524 height 522
click at [341, 215] on span "Save" at bounding box center [336, 218] width 14 height 9
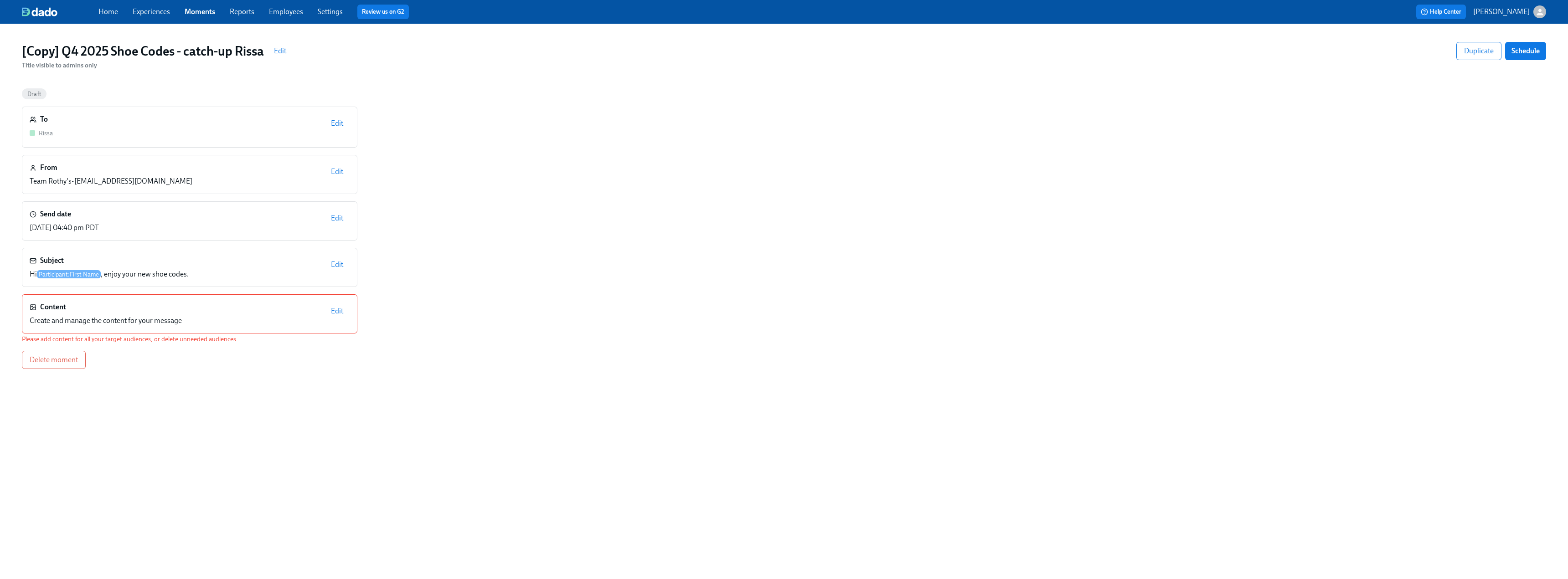
click at [335, 124] on span "Edit" at bounding box center [337, 123] width 12 height 9
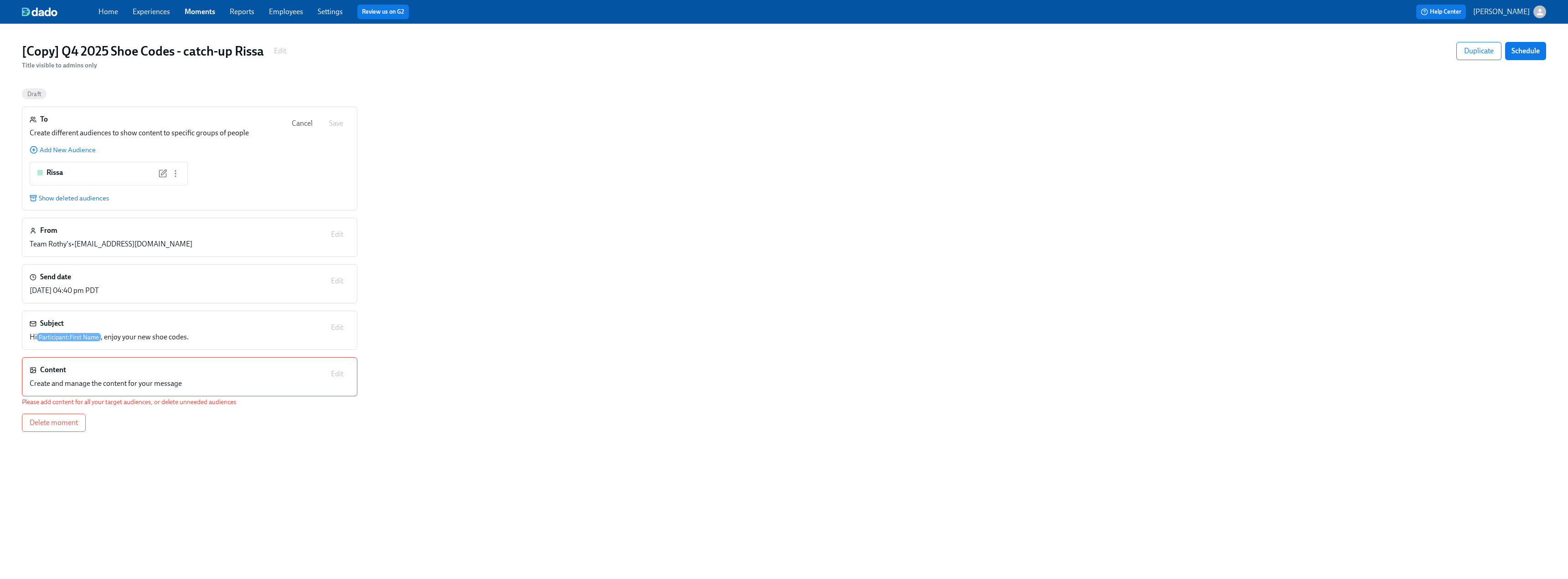
click at [338, 360] on div "Content Create and manage the content for your message Edit" at bounding box center [190, 376] width 320 height 24
click at [300, 123] on span "Cancel" at bounding box center [302, 123] width 21 height 9
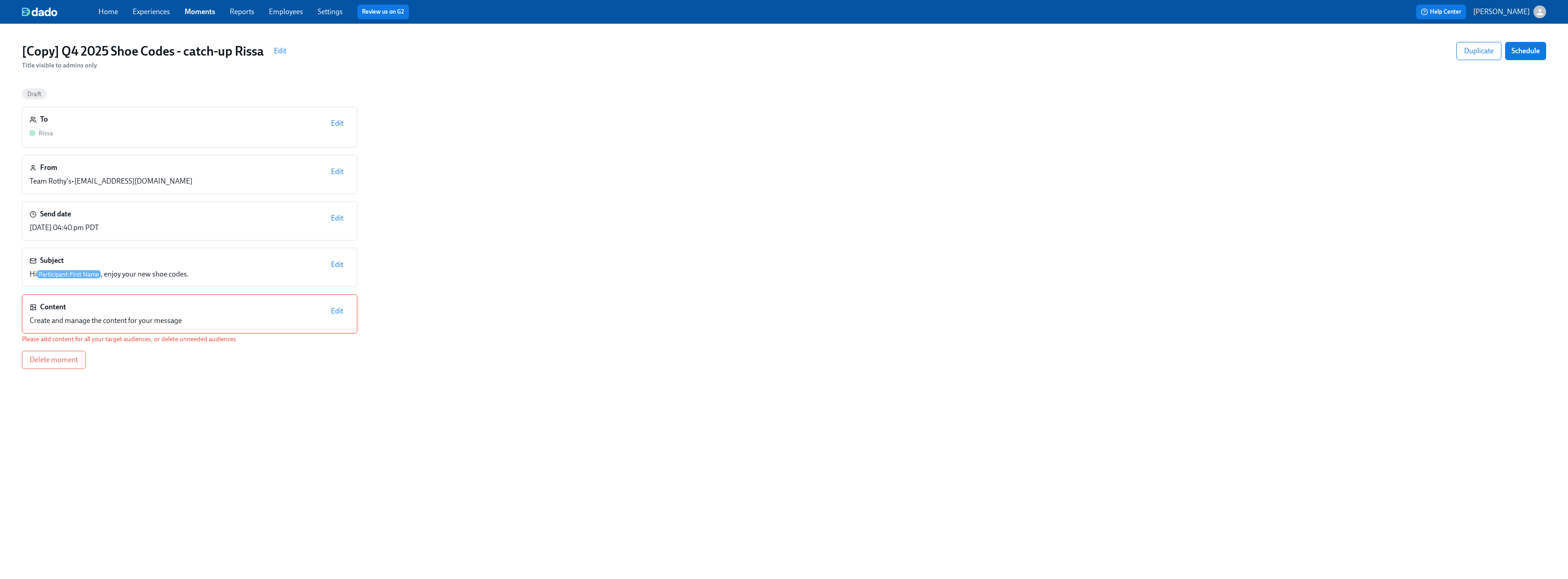
click at [338, 313] on span "Edit" at bounding box center [337, 311] width 12 height 9
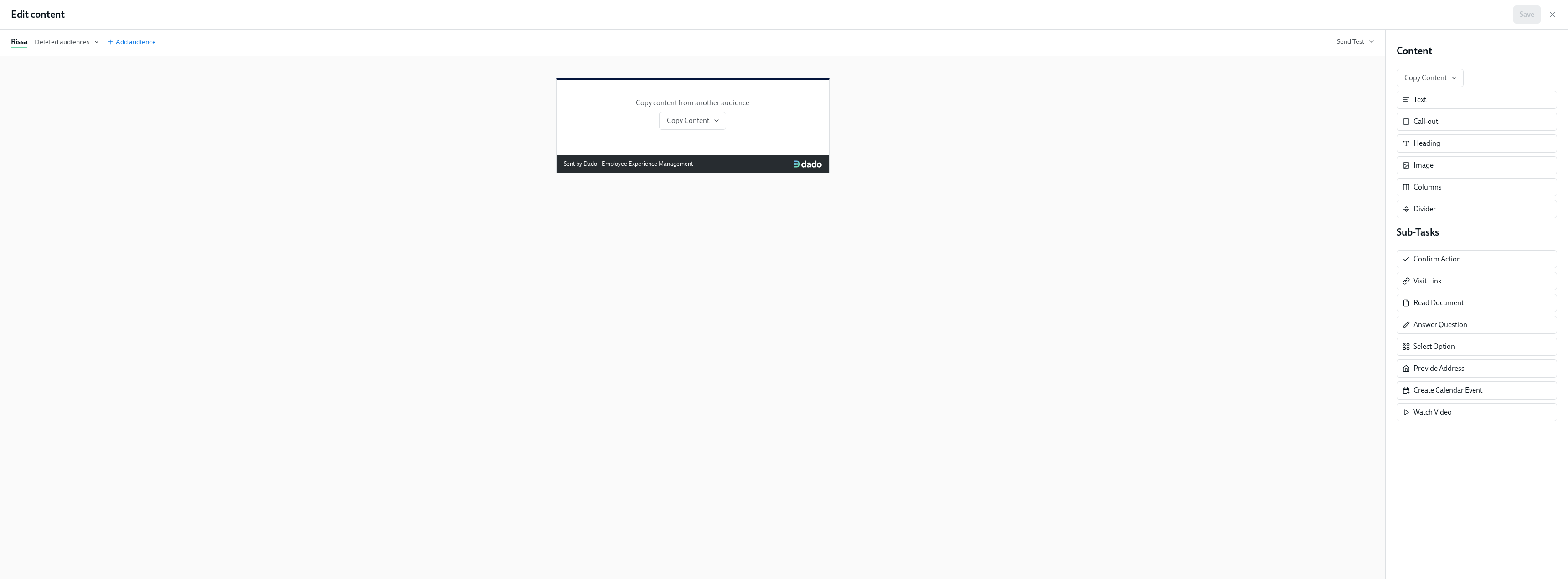
click at [55, 44] on span "Deleted audiences" at bounding box center [67, 41] width 65 height 9
click at [52, 72] on li "Everyone else" at bounding box center [71, 74] width 57 height 15
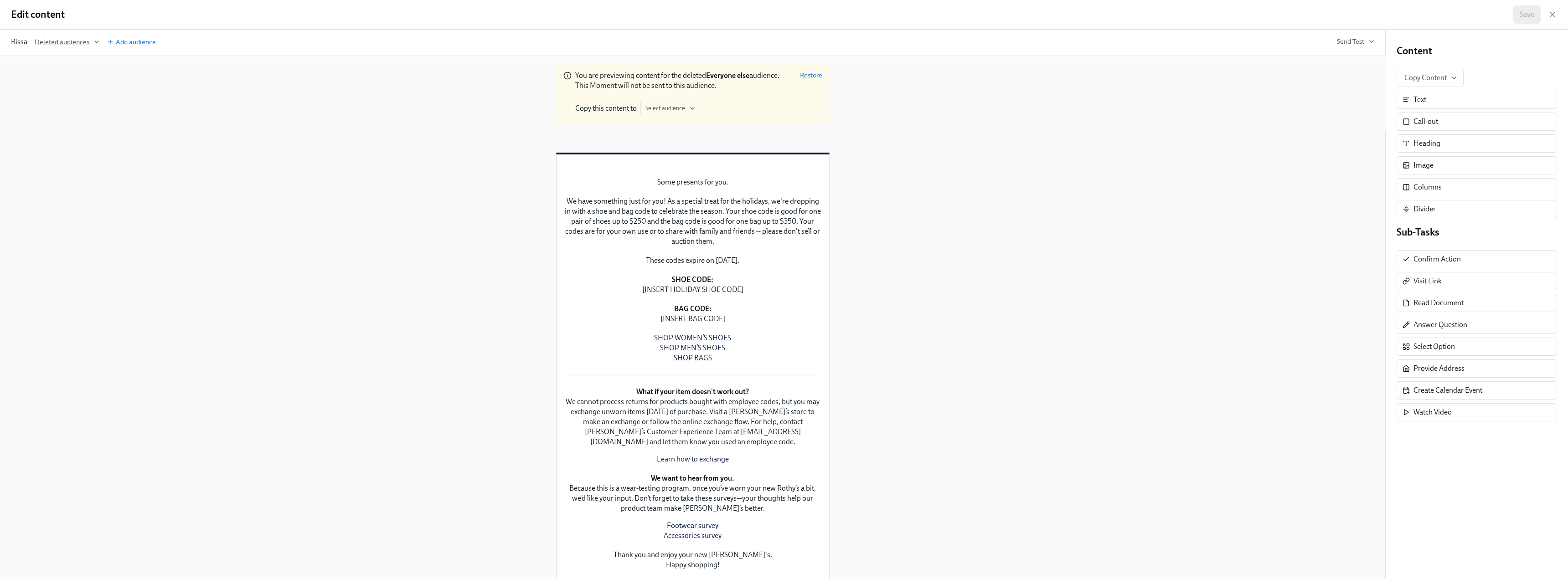
click at [55, 46] on span "Deleted audiences" at bounding box center [67, 41] width 65 height 9
click at [673, 250] on div at bounding box center [784, 290] width 1568 height 579
click at [665, 111] on span "Select audience" at bounding box center [670, 108] width 50 height 9
click at [690, 130] on span "Rissa" at bounding box center [685, 129] width 16 height 10
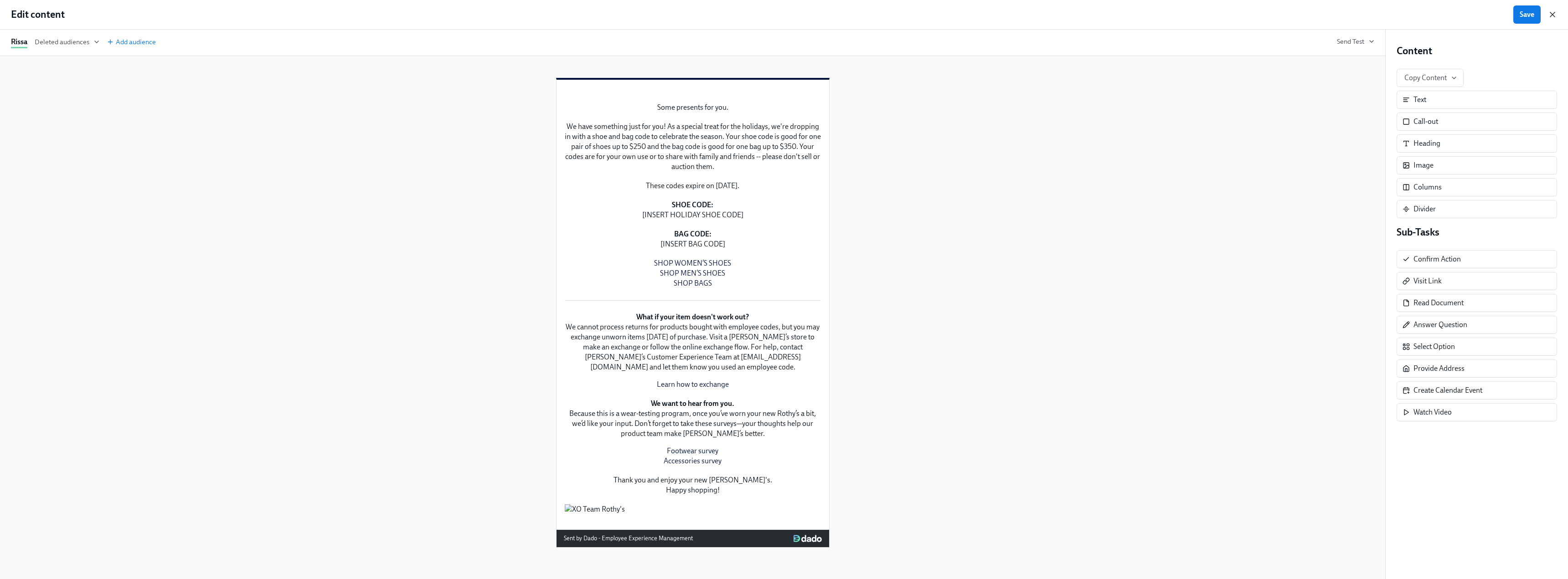
click at [693, 13] on icon "button" at bounding box center [1552, 14] width 4 height 4
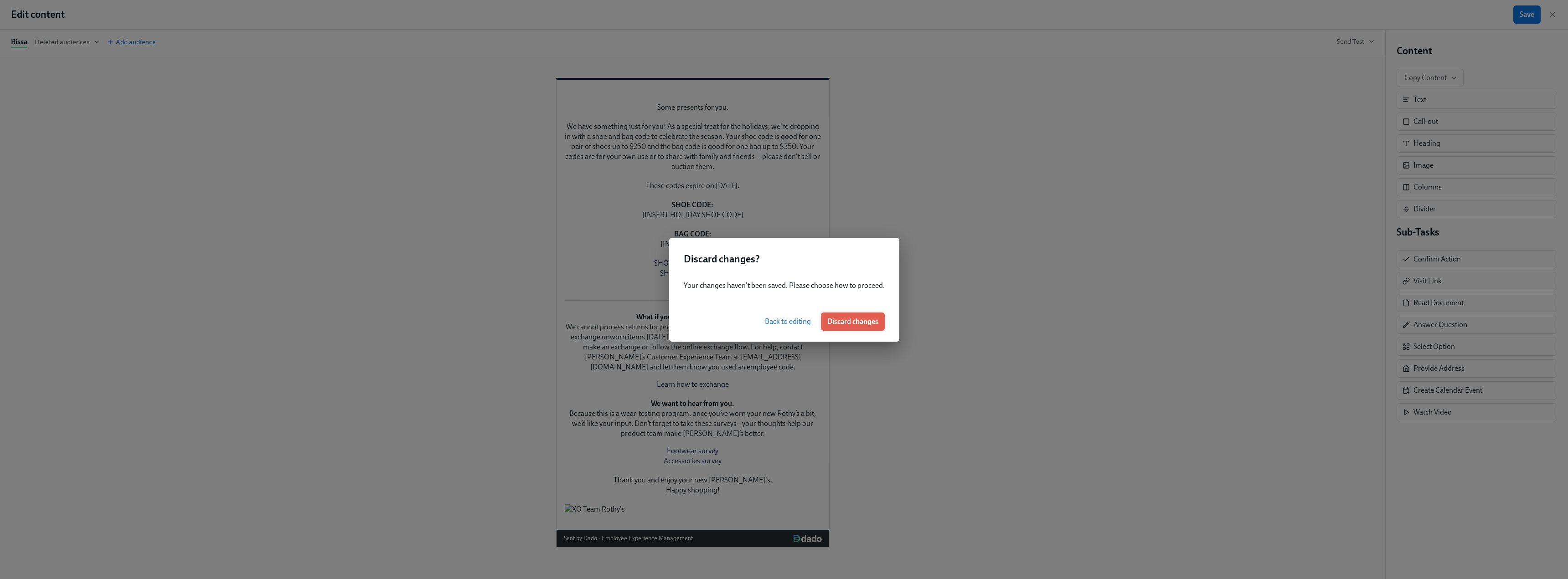
click at [693, 326] on button "Discard changes" at bounding box center [853, 322] width 64 height 18
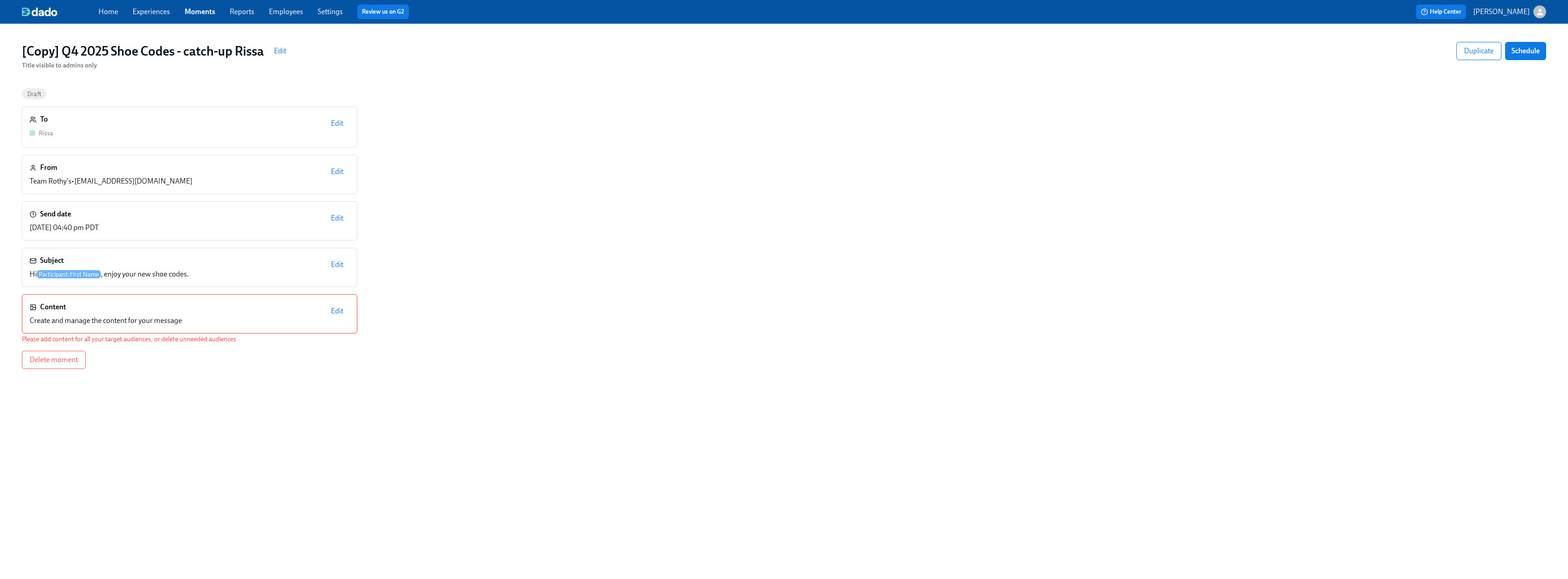
click at [340, 309] on span "Edit" at bounding box center [337, 311] width 12 height 9
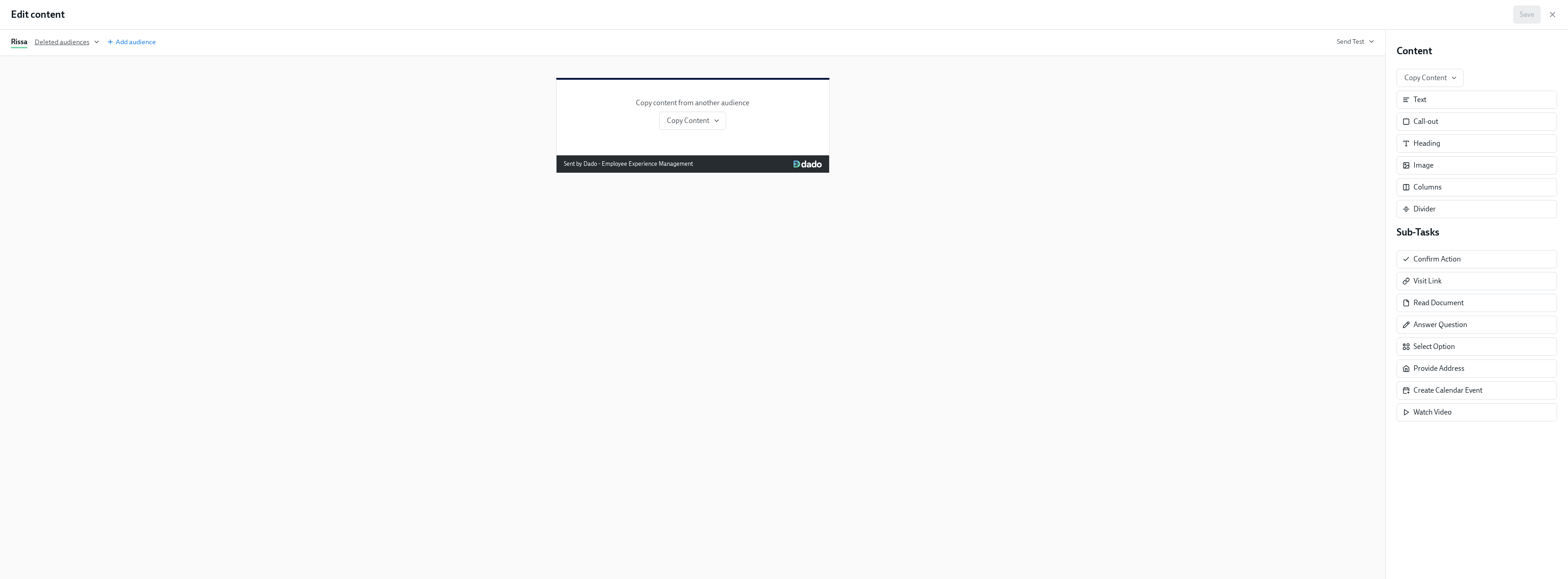
click at [63, 43] on span "Deleted audiences" at bounding box center [67, 41] width 65 height 9
click at [66, 55] on li "All FT + PT" at bounding box center [71, 59] width 57 height 15
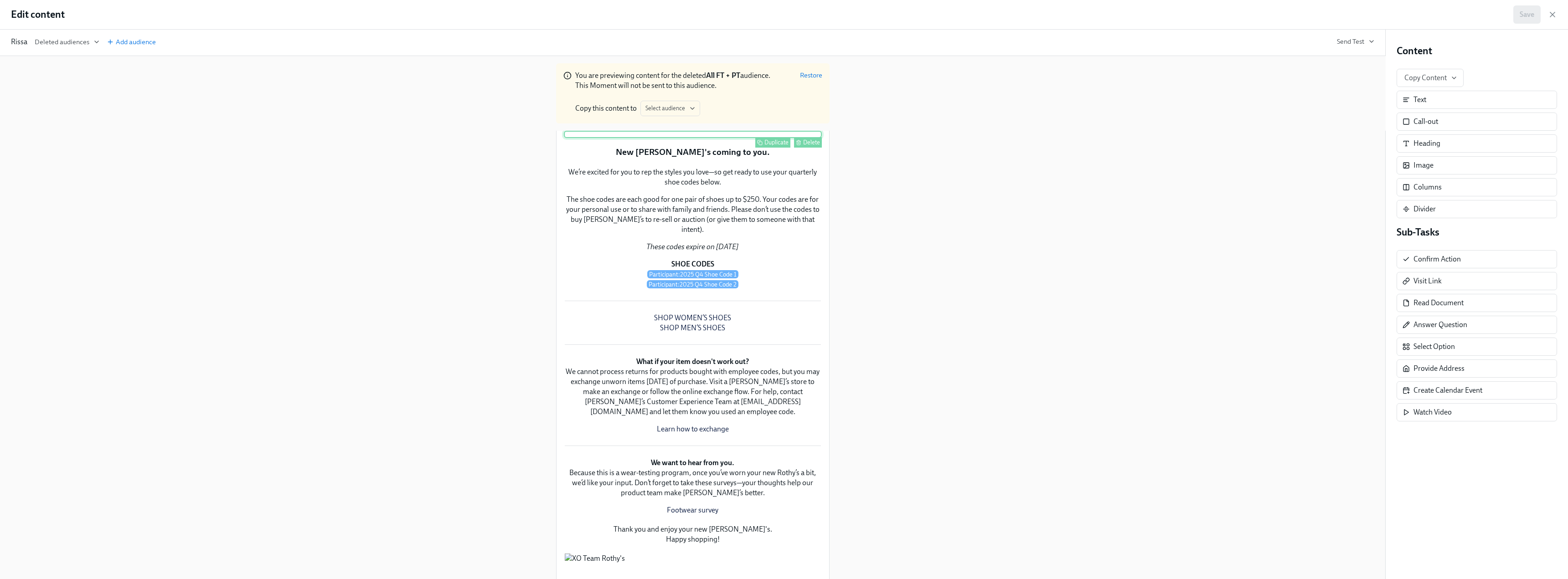
scroll to position [46, 0]
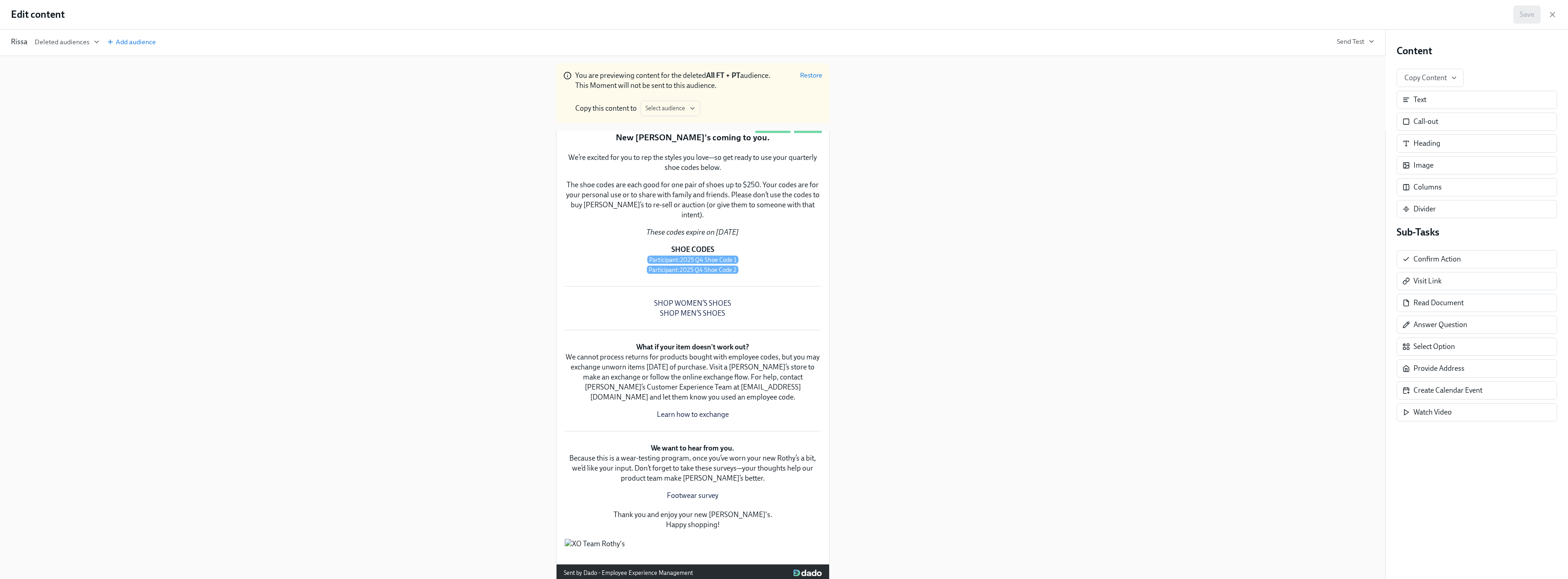
click at [693, 123] on div "Duplicate Delete" at bounding box center [693, 120] width 258 height 7
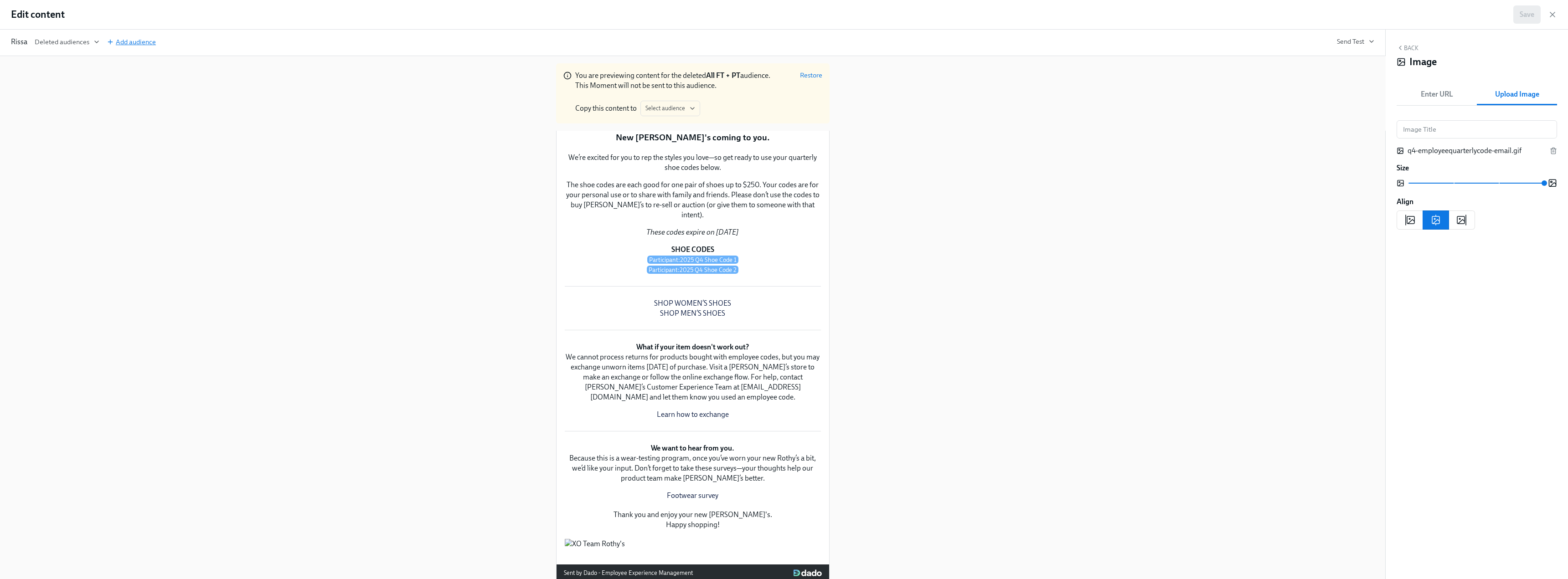
click at [124, 39] on span "Add audience" at bounding box center [131, 41] width 49 height 9
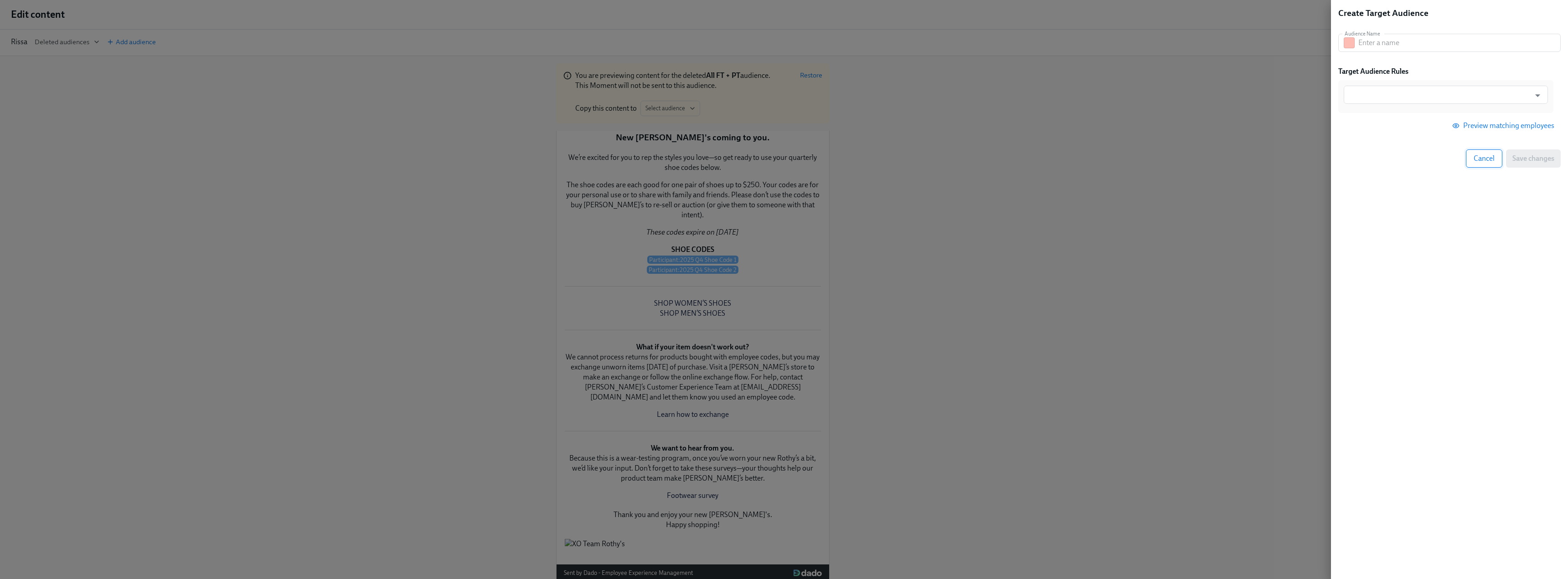
click at [693, 160] on span "Cancel" at bounding box center [1484, 158] width 21 height 9
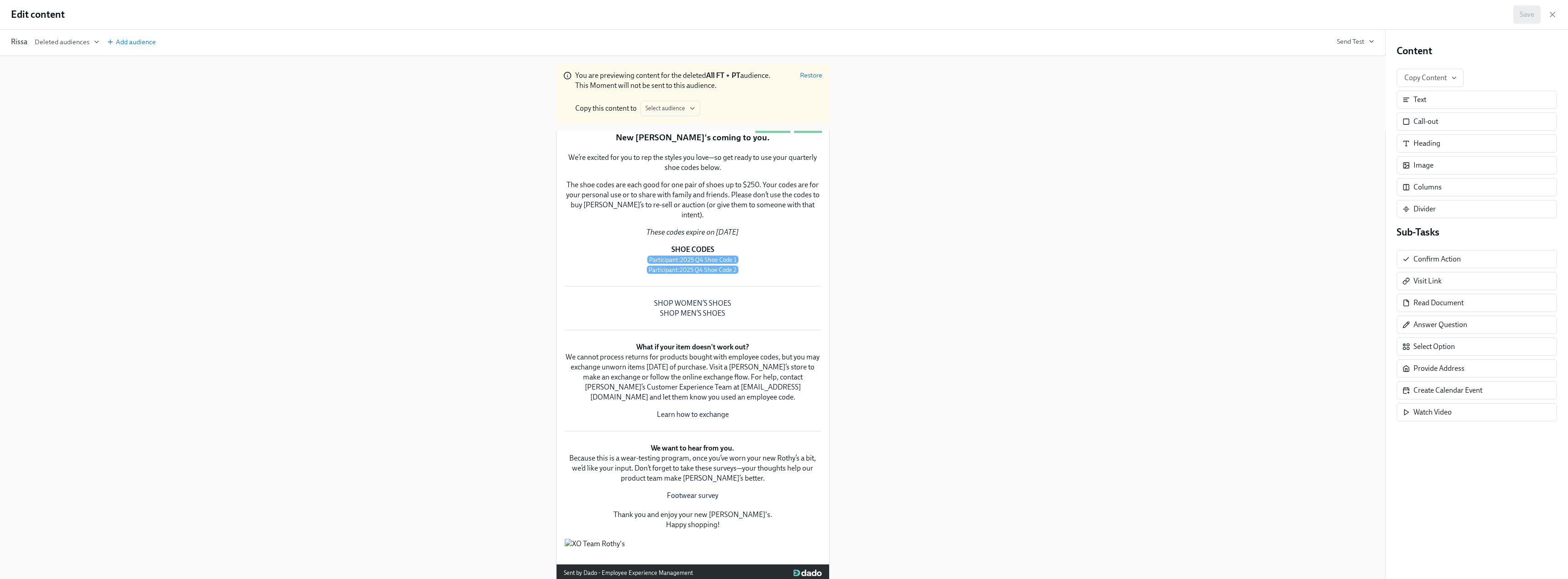
click at [693, 123] on div "Duplicate Delete" at bounding box center [693, 120] width 258 height 7
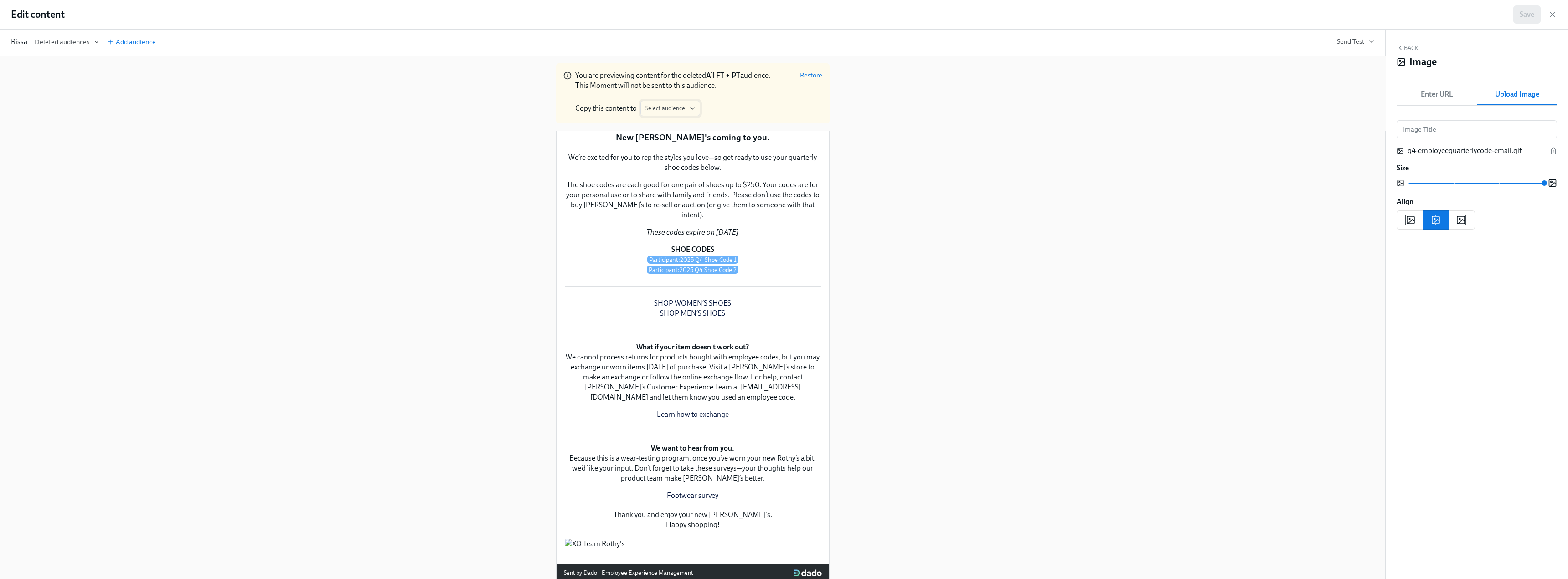
click at [662, 108] on span "Select audience" at bounding box center [670, 108] width 50 height 9
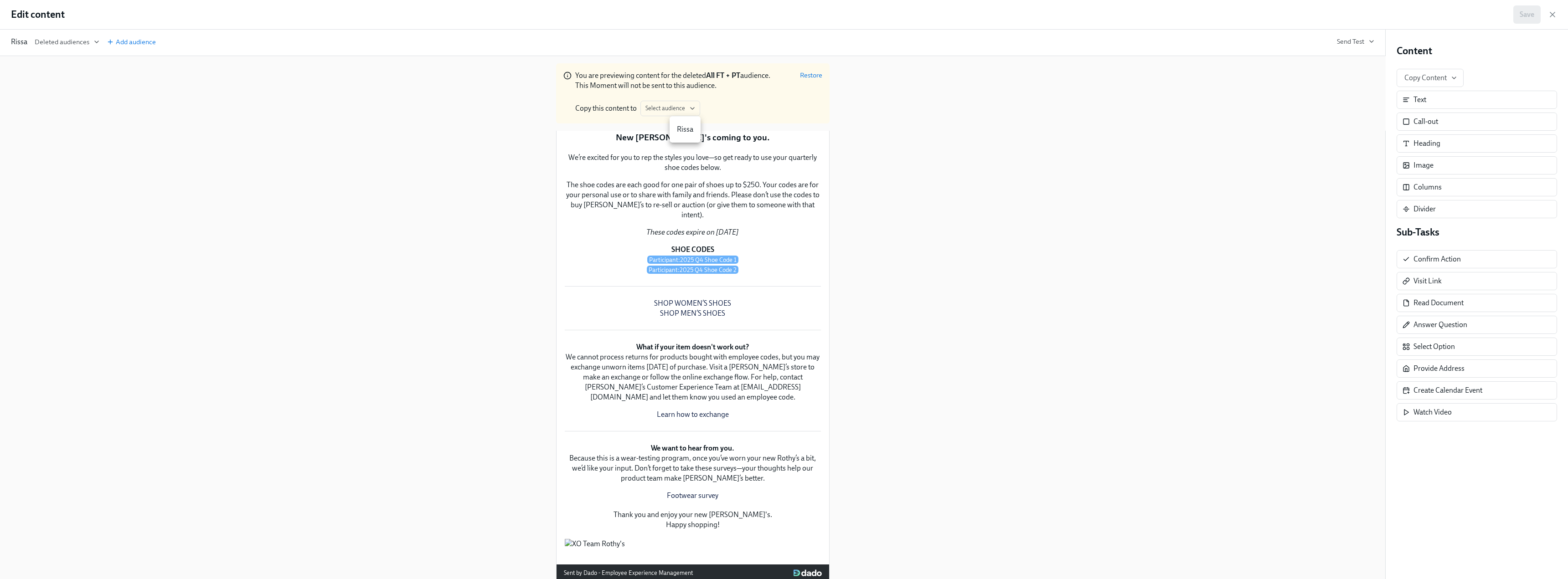
click at [680, 127] on span "Rissa" at bounding box center [685, 129] width 16 height 10
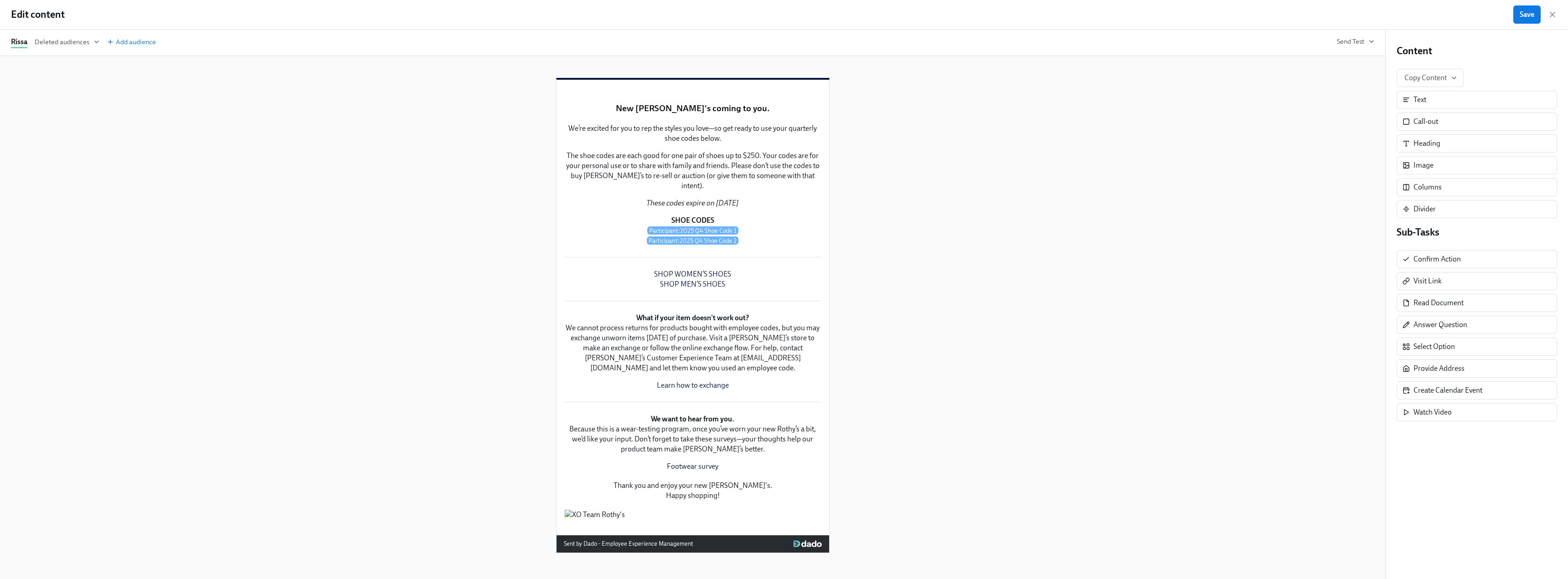
click at [274, 211] on div "Duplicate Delete New [PERSON_NAME]'s coming to you. Duplicate Delete We’re exci…" at bounding box center [693, 317] width 1385 height 523
click at [64, 46] on span "Deleted audiences" at bounding box center [67, 41] width 65 height 9
click at [149, 60] on div at bounding box center [784, 290] width 1568 height 579
click at [693, 13] on span "Save" at bounding box center [1527, 14] width 15 height 9
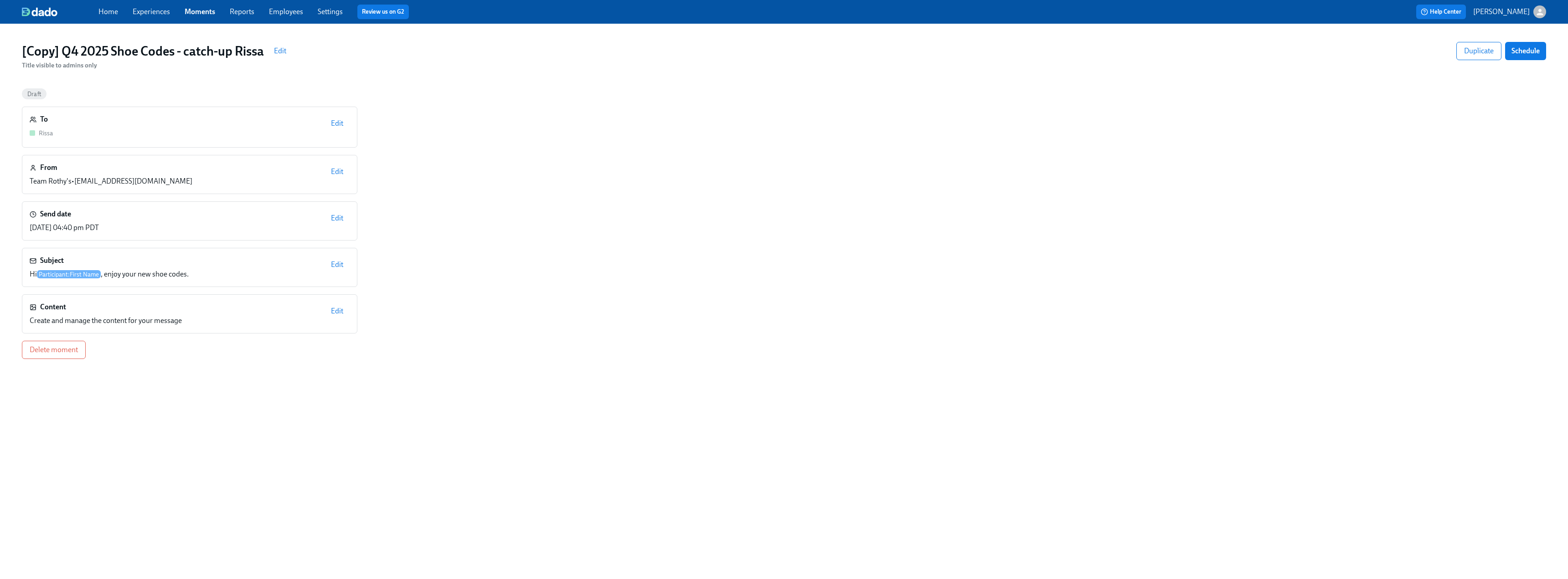
click at [337, 264] on span "Edit" at bounding box center [337, 265] width 12 height 9
click at [293, 265] on span "Cancel" at bounding box center [302, 265] width 21 height 9
click at [334, 311] on span "Edit" at bounding box center [337, 311] width 12 height 9
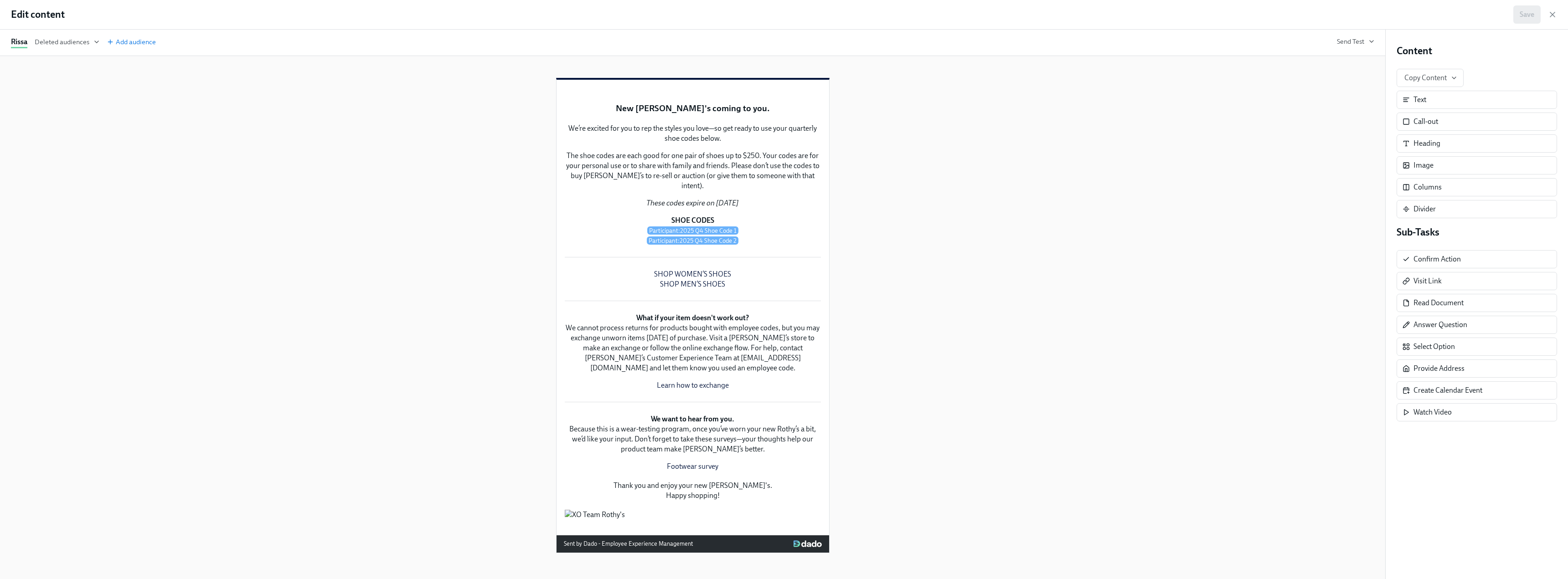
click at [693, 47] on div "Rissa Deleted audiences Add audience Send Test" at bounding box center [693, 43] width 1363 height 12
click at [693, 40] on span "Send Test" at bounding box center [1355, 41] width 37 height 9
click at [693, 119] on input "text" at bounding box center [1228, 119] width 228 height 18
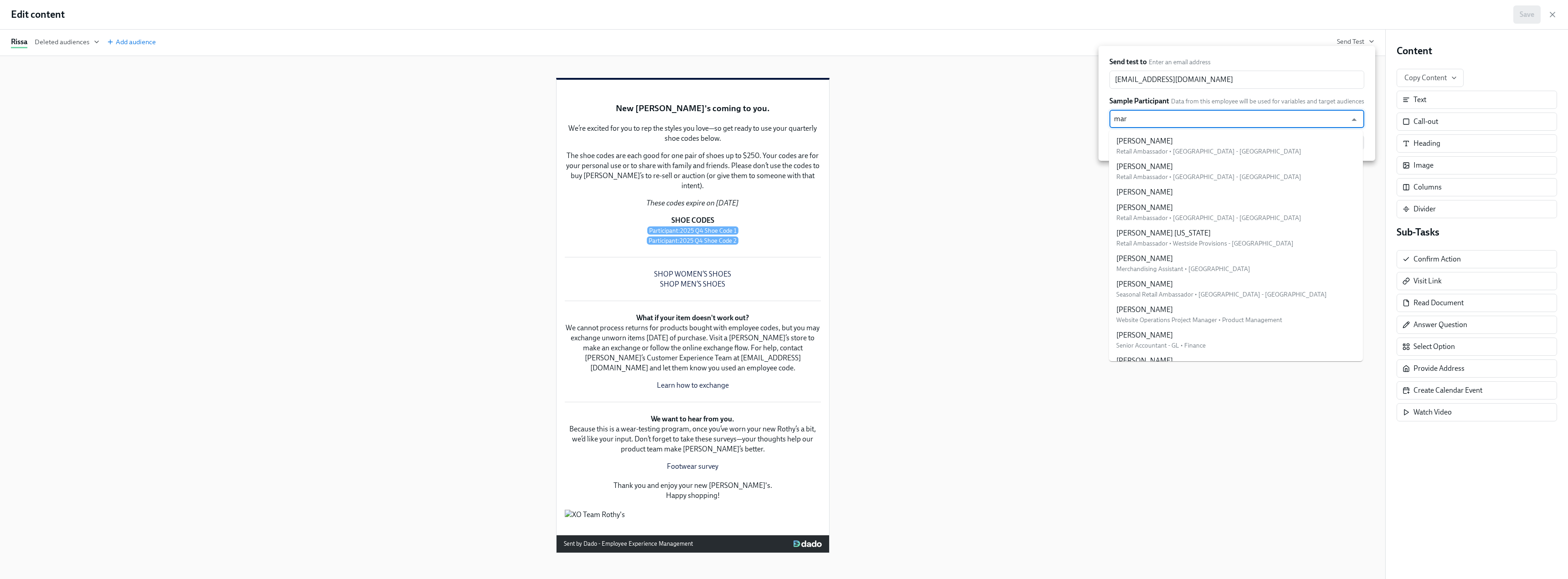
type input "[PERSON_NAME]"
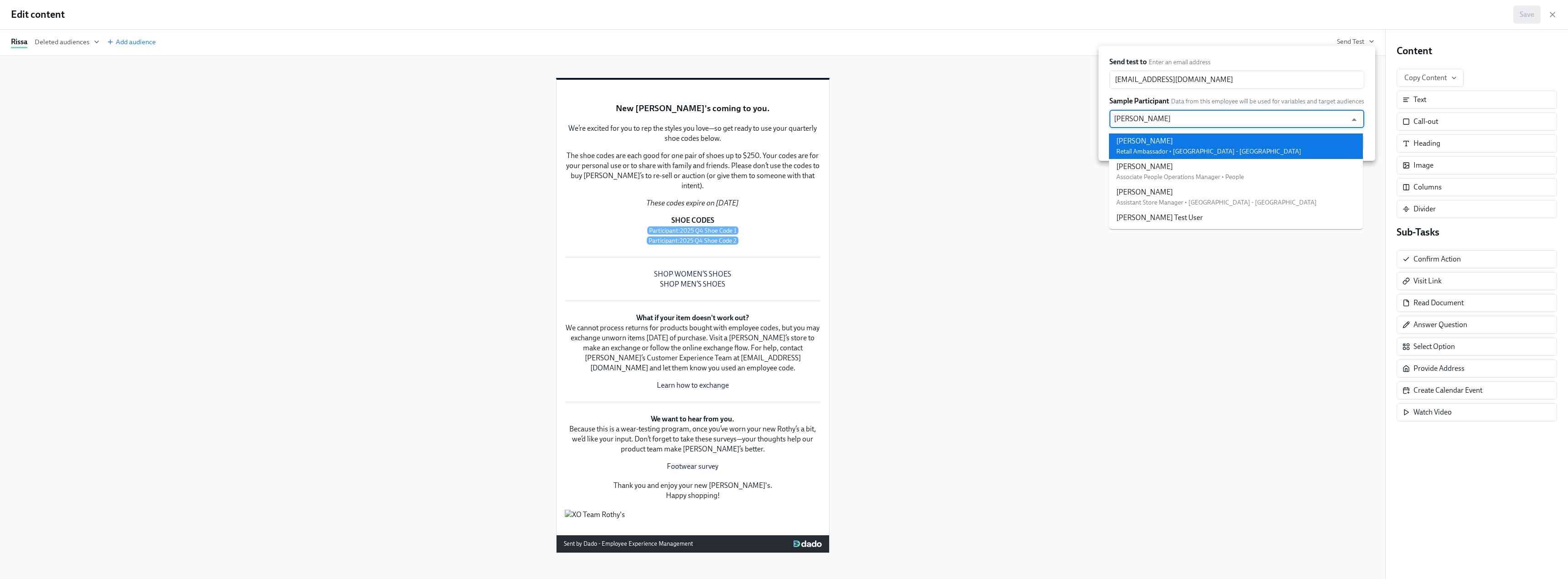
click at [693, 140] on div "[PERSON_NAME]" at bounding box center [1209, 141] width 185 height 10
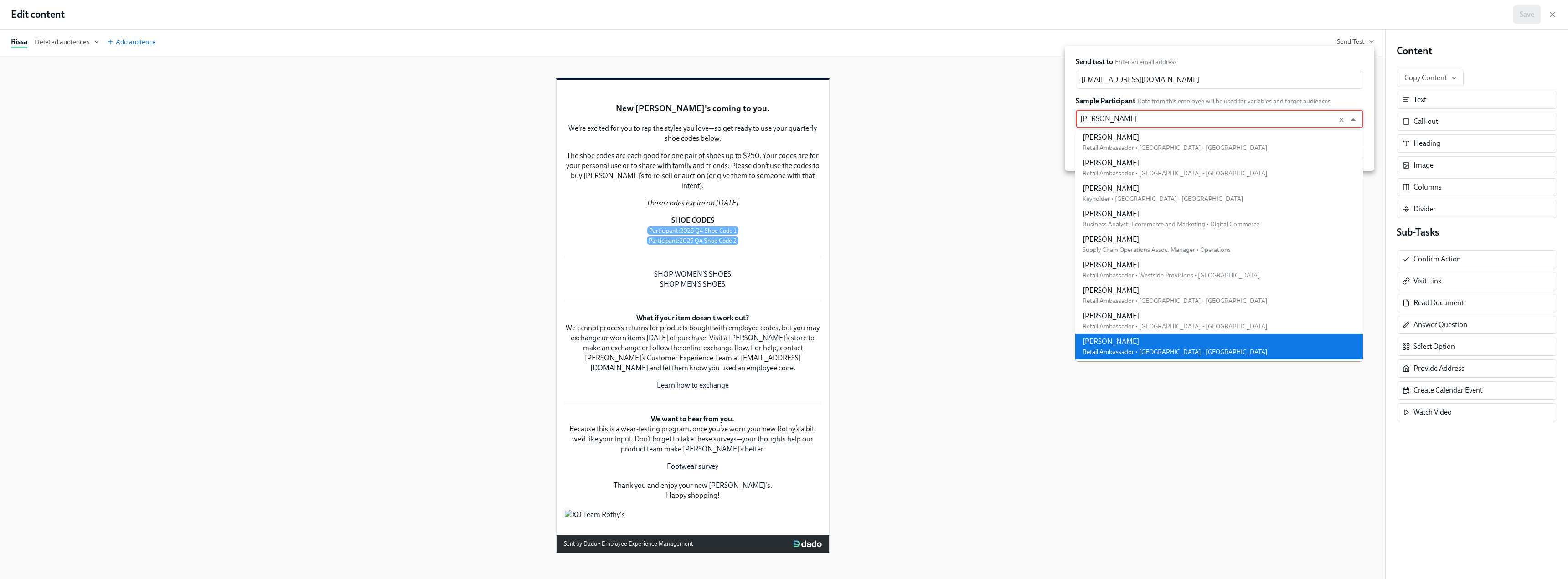
drag, startPoint x: 1030, startPoint y: 123, endPoint x: 1018, endPoint y: 123, distance: 12.0
click at [693, 123] on div "Send test to Enter an email address [EMAIL_ADDRESS][DOMAIN_NAME] ​ Sample Parti…" at bounding box center [784, 290] width 1568 height 579
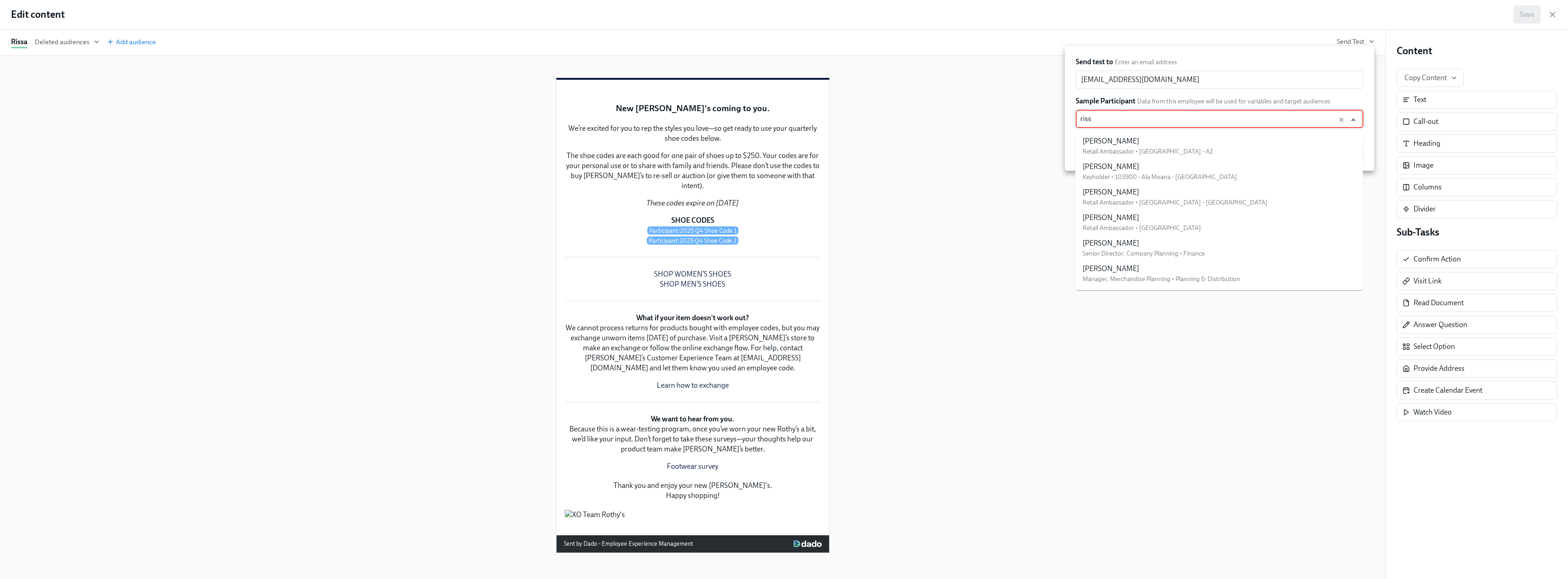
type input "rissa"
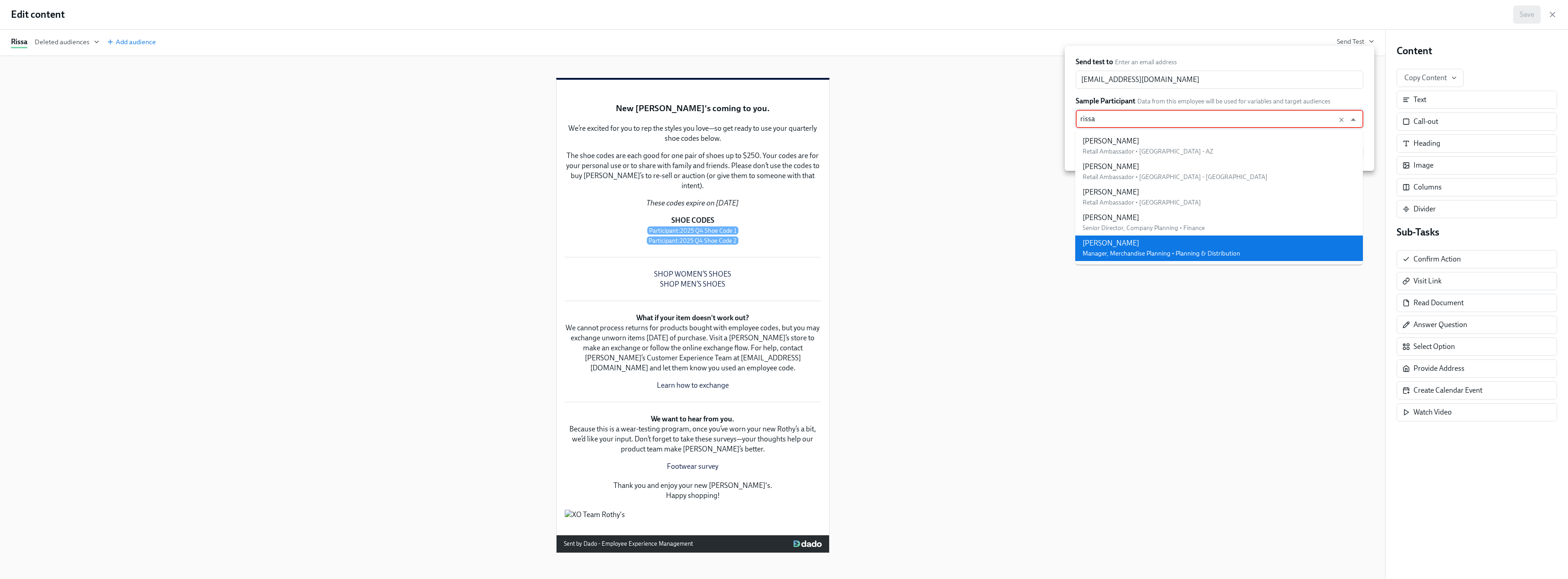
click at [693, 238] on li "[PERSON_NAME] Manager, Merchandise Planning • Planning & Distribution" at bounding box center [1219, 248] width 288 height 26
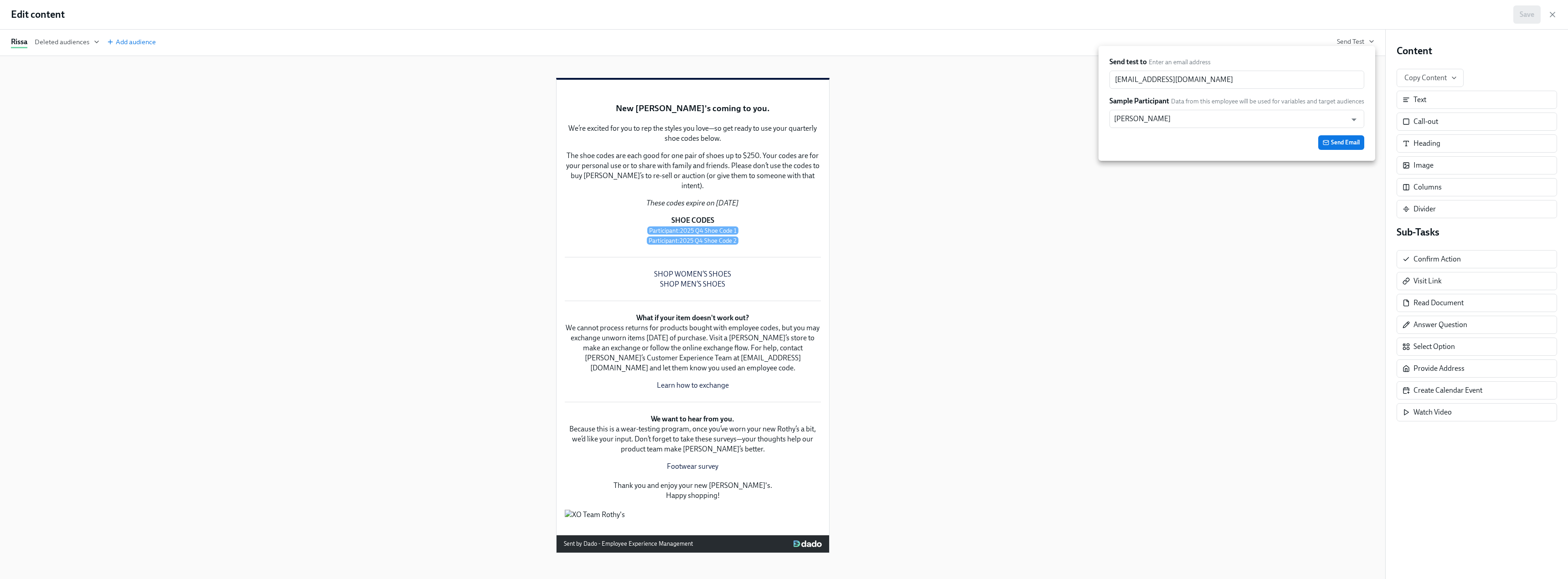
click at [693, 49] on div "Send test to Enter an email address [EMAIL_ADDRESS][DOMAIN_NAME] ​ Sample Parti…" at bounding box center [1237, 103] width 277 height 115
drag, startPoint x: 1238, startPoint y: 210, endPoint x: 1247, endPoint y: 206, distance: 9.8
click at [693, 210] on div at bounding box center [784, 290] width 1568 height 579
click at [693, 12] on icon "button" at bounding box center [1552, 14] width 9 height 9
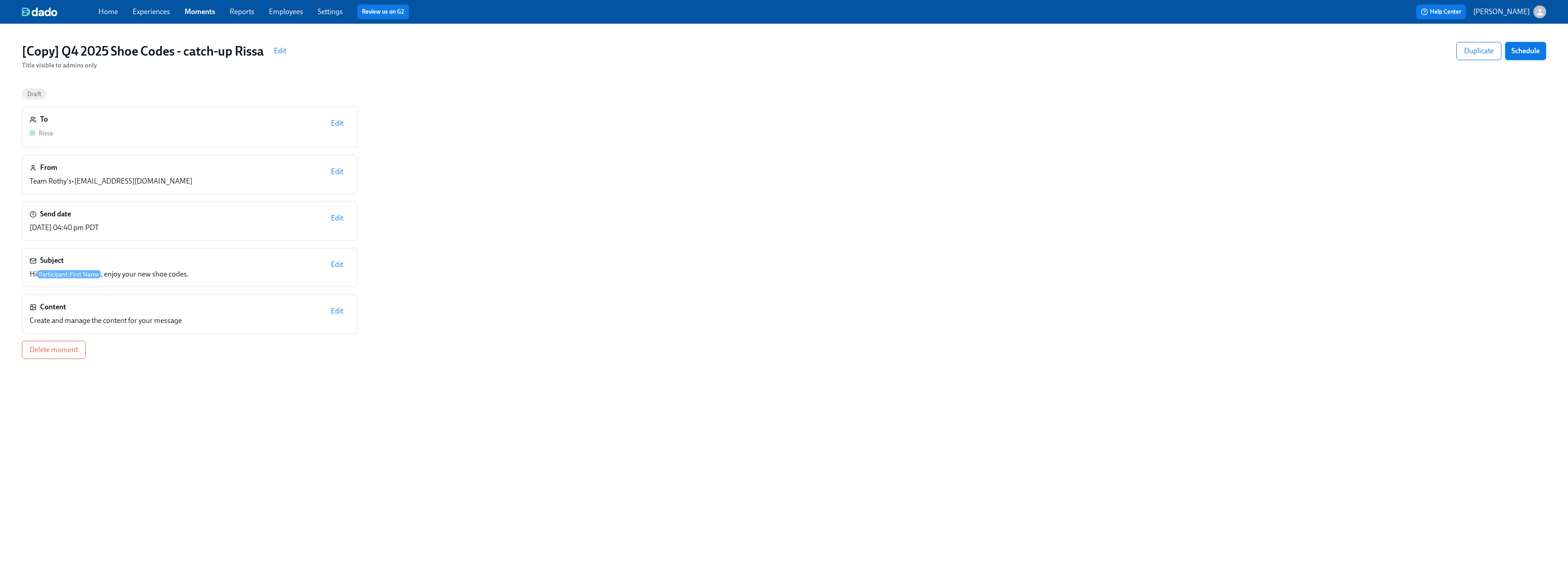
click at [693, 49] on span "Schedule" at bounding box center [1525, 50] width 28 height 9
